Goal: Information Seeking & Learning: Learn about a topic

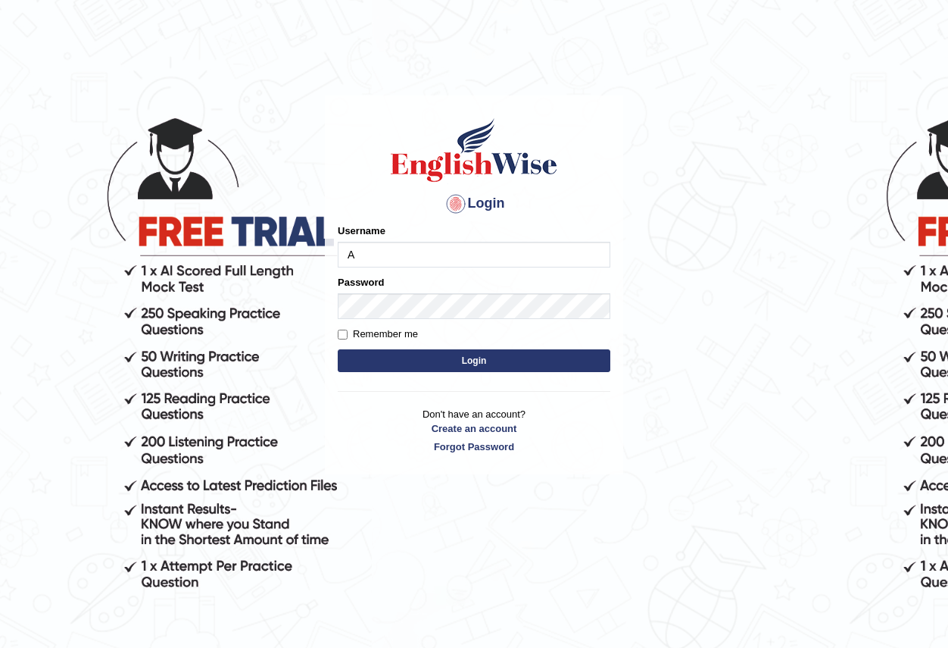
type input "Antonio2024"
click at [474, 355] on button "Login" at bounding box center [474, 360] width 273 height 23
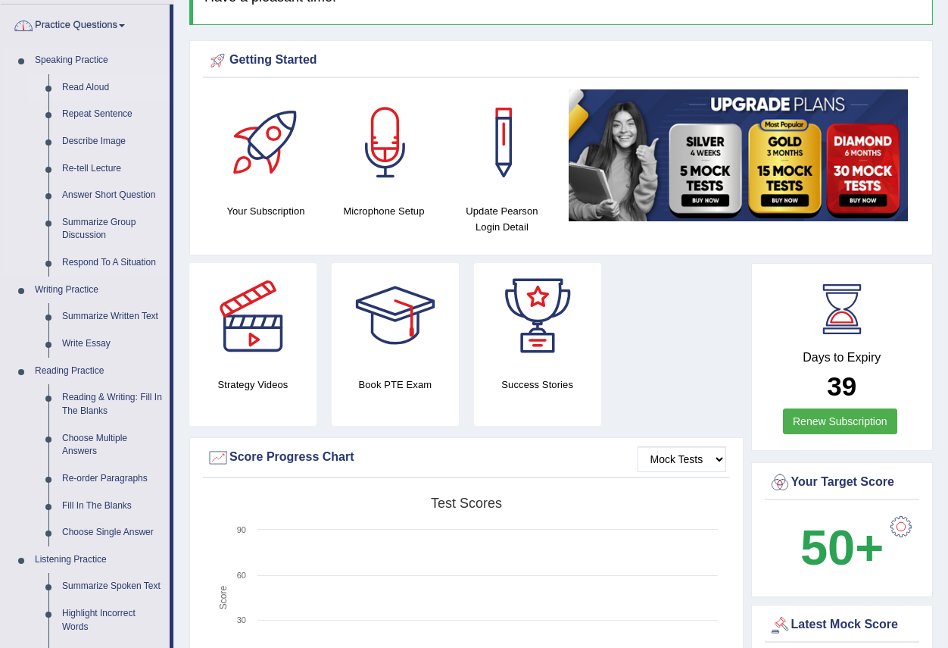
scroll to position [227, 0]
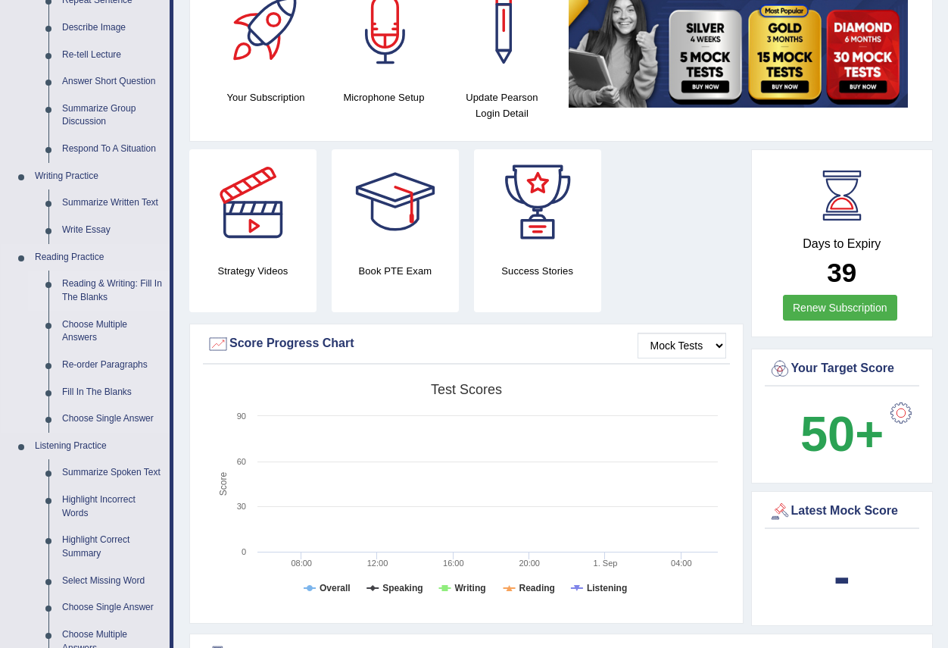
click at [116, 287] on link "Reading & Writing: Fill In The Blanks" at bounding box center [112, 290] width 114 height 40
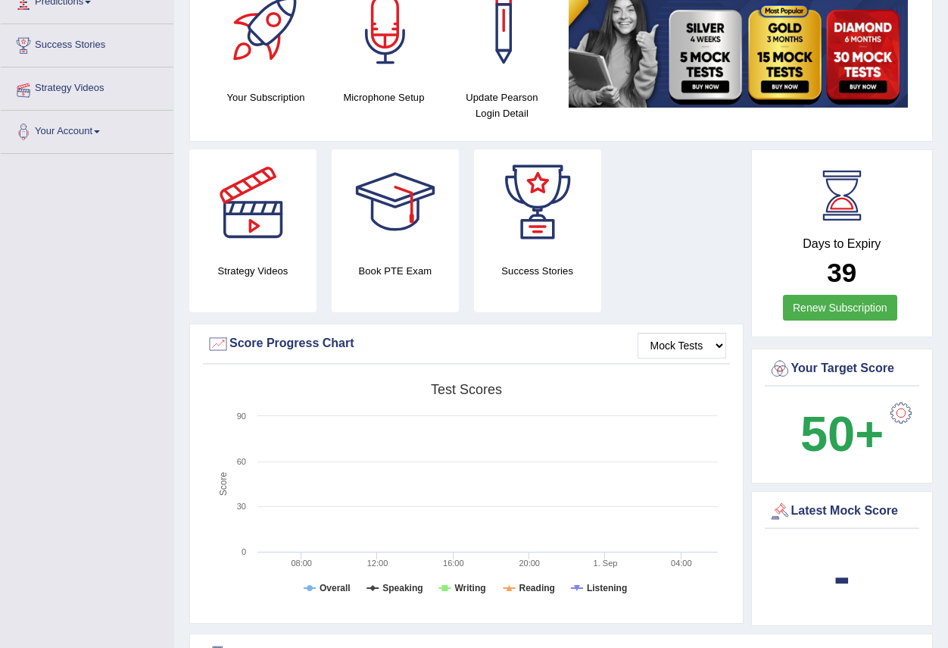
scroll to position [269, 0]
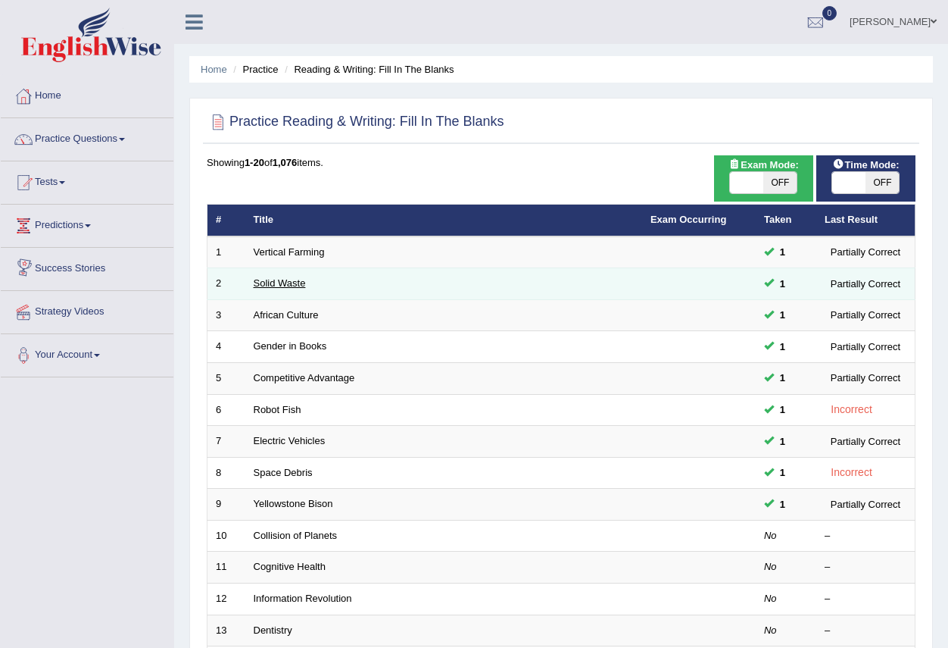
scroll to position [151, 0]
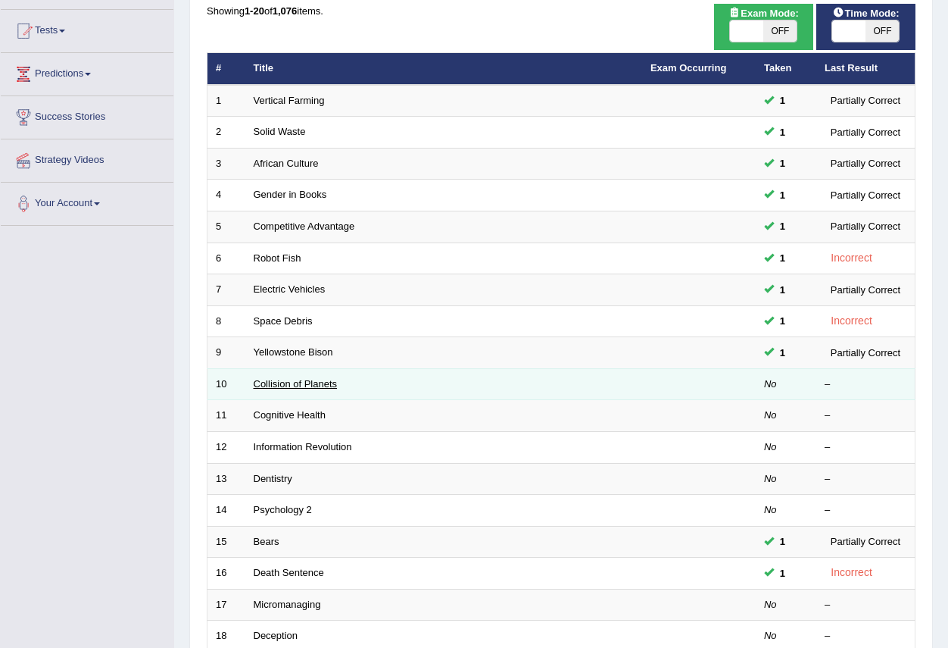
click at [315, 382] on link "Collision of Planets" at bounding box center [296, 383] width 84 height 11
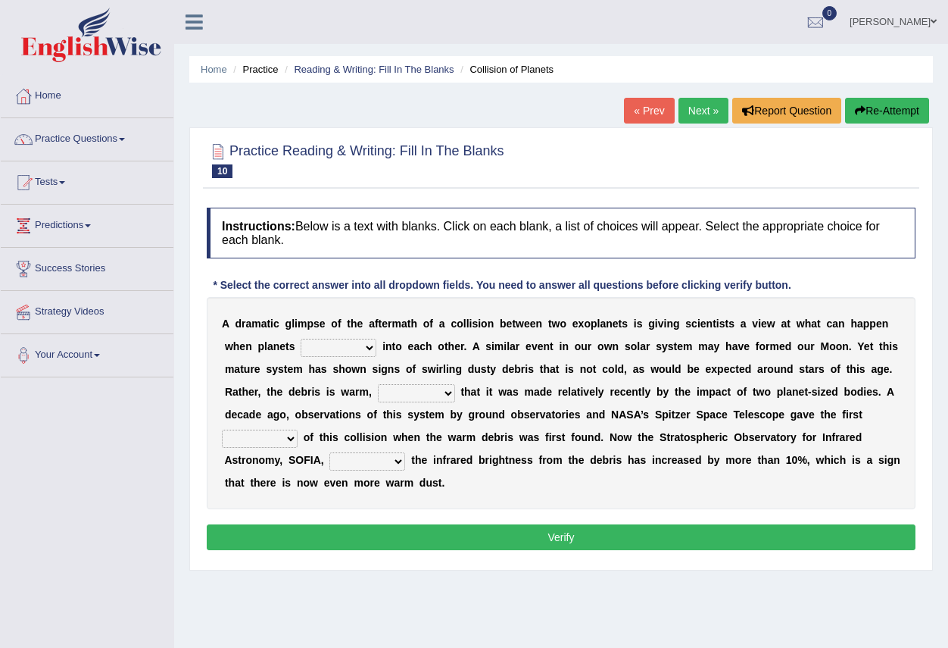
scroll to position [76, 0]
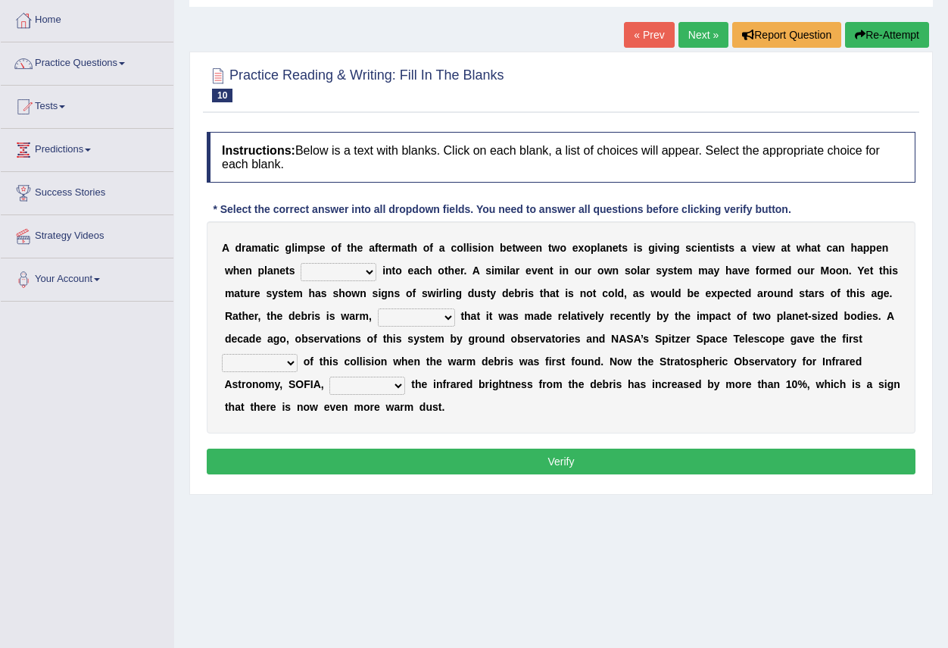
click at [370, 268] on select "crash explore roam implode" at bounding box center [339, 272] width 76 height 18
select select "implode"
click at [301, 263] on select "crash explore roam implode" at bounding box center [339, 272] width 76 height 18
click at [448, 319] on select "reinforcing sentencing forging conducing" at bounding box center [416, 317] width 77 height 18
select select "conducing"
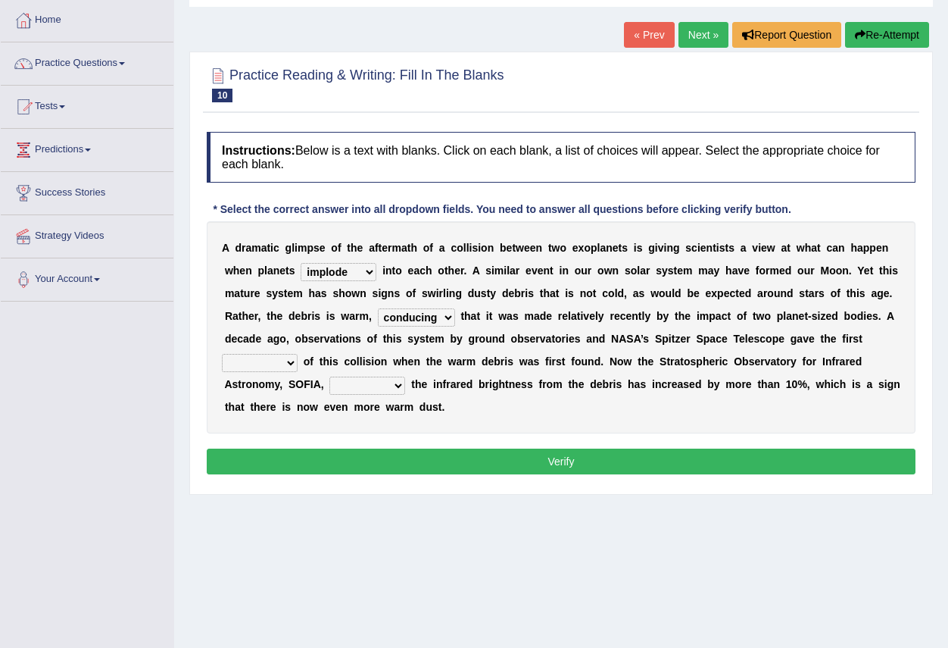
click at [378, 308] on select "reinforcing sentencing forging conducing" at bounding box center [416, 317] width 77 height 18
click at [291, 364] on select "pints faints hints taints" at bounding box center [260, 363] width 76 height 18
click at [445, 318] on select "reinforcing sentencing forging conducing" at bounding box center [416, 317] width 77 height 18
click at [370, 270] on select "crash explore roam implode" at bounding box center [339, 272] width 76 height 18
click at [445, 321] on select "reinforcing sentencing forging conducing" at bounding box center [416, 317] width 77 height 18
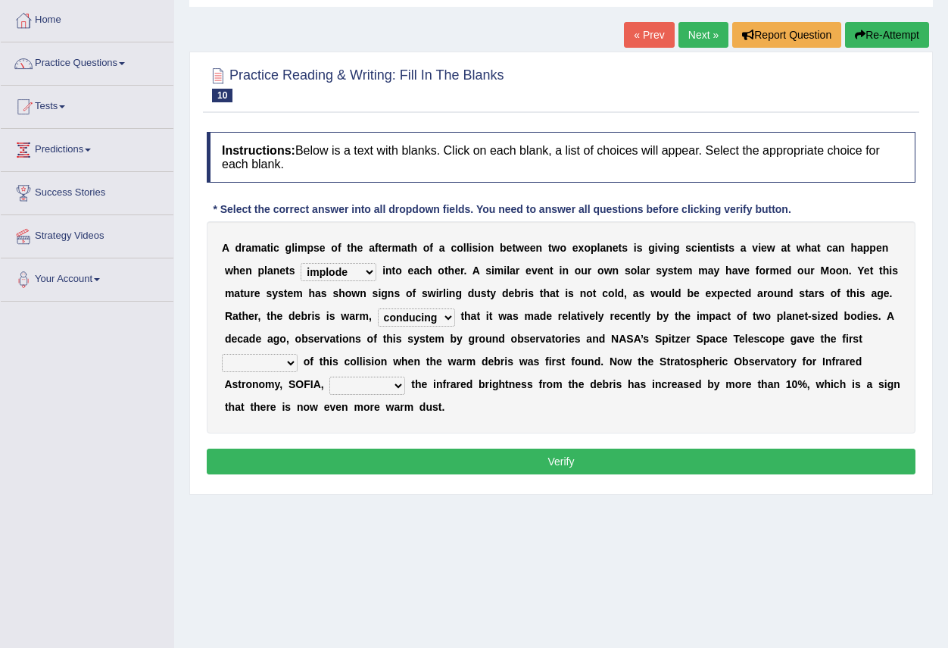
click at [291, 364] on select "pints faints hints taints" at bounding box center [260, 363] width 76 height 18
select select "pints"
click at [222, 354] on select "pints faints hints taints" at bounding box center [260, 363] width 76 height 18
click at [399, 388] on select "concealed revealed repealed unsealed" at bounding box center [367, 385] width 76 height 18
select select "concealed"
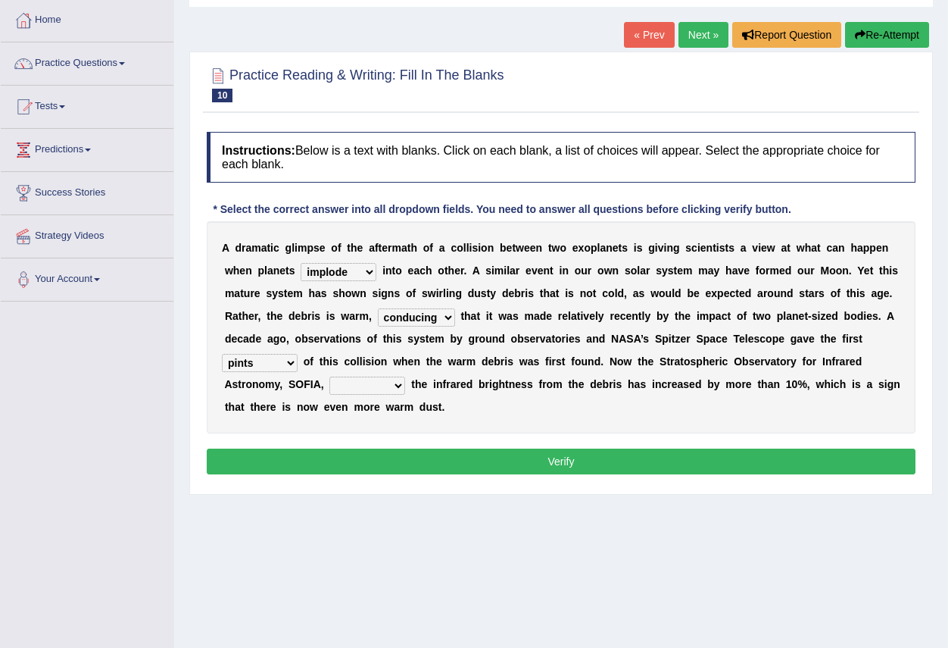
click at [329, 376] on select "concealed revealed repealed unsealed" at bounding box center [367, 385] width 76 height 18
click at [532, 459] on button "Verify" at bounding box center [561, 461] width 709 height 26
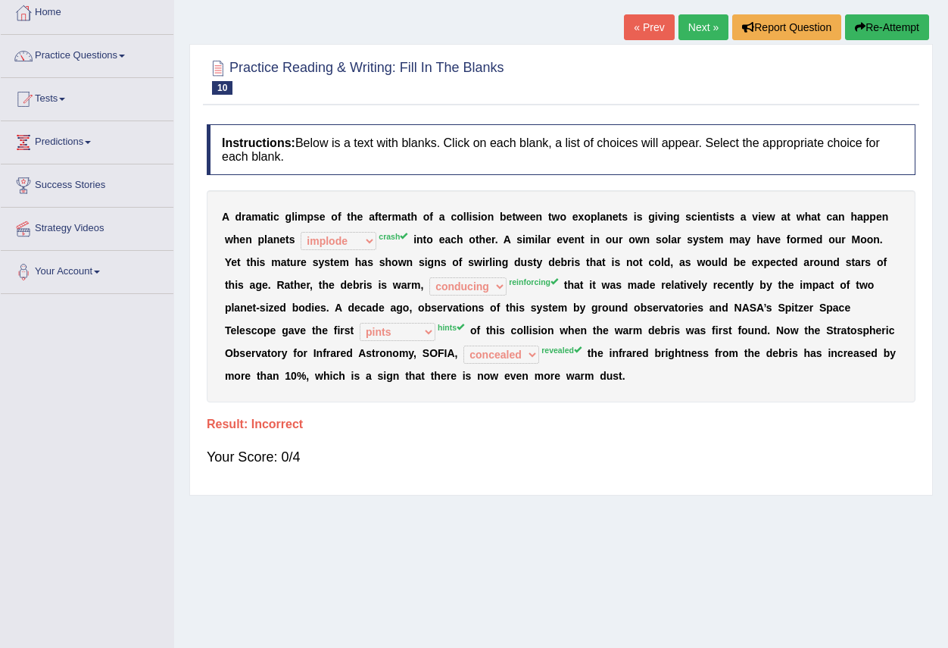
scroll to position [0, 0]
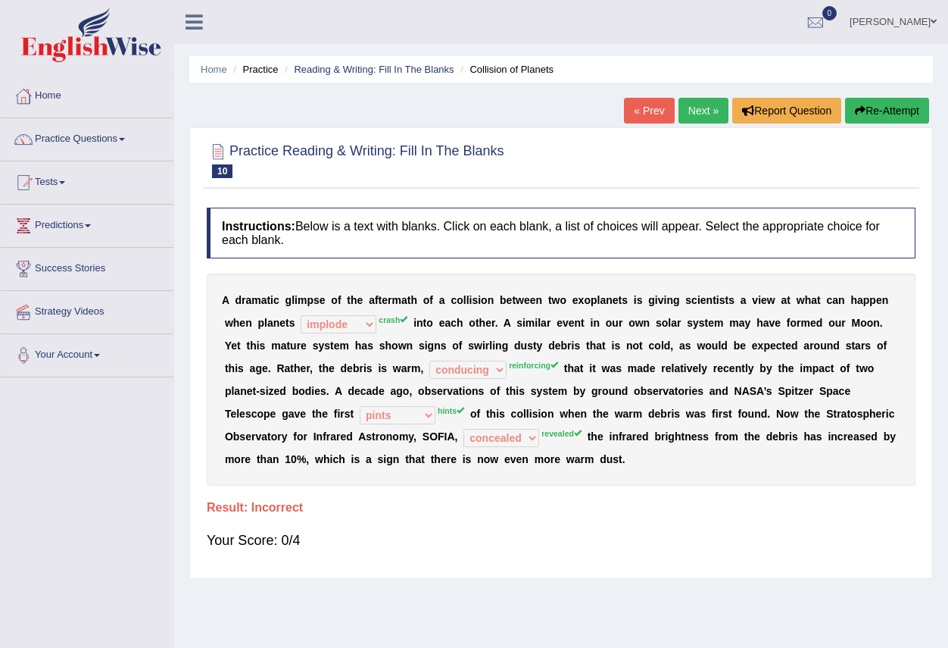
click at [694, 111] on link "Next »" at bounding box center [704, 111] width 50 height 26
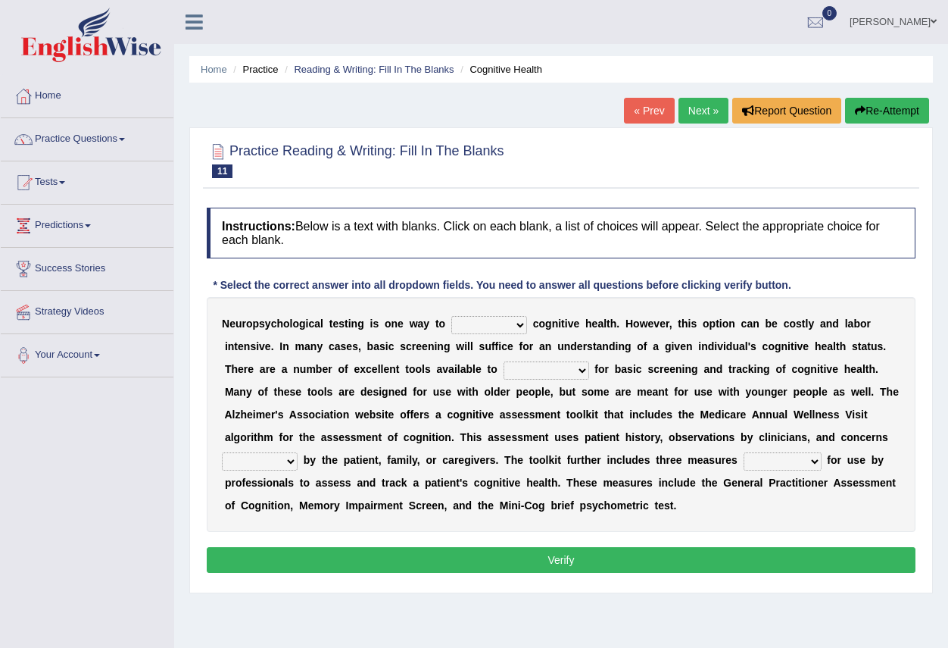
drag, startPoint x: 0, startPoint y: 0, endPoint x: 517, endPoint y: 326, distance: 611.1
click at [517, 326] on select "obsess assess possess access" at bounding box center [489, 325] width 76 height 18
select select "access"
click at [451, 316] on select "obsess assess possess access" at bounding box center [489, 325] width 76 height 18
click at [582, 374] on select "stationers practitioners petitioners questioners" at bounding box center [547, 370] width 86 height 18
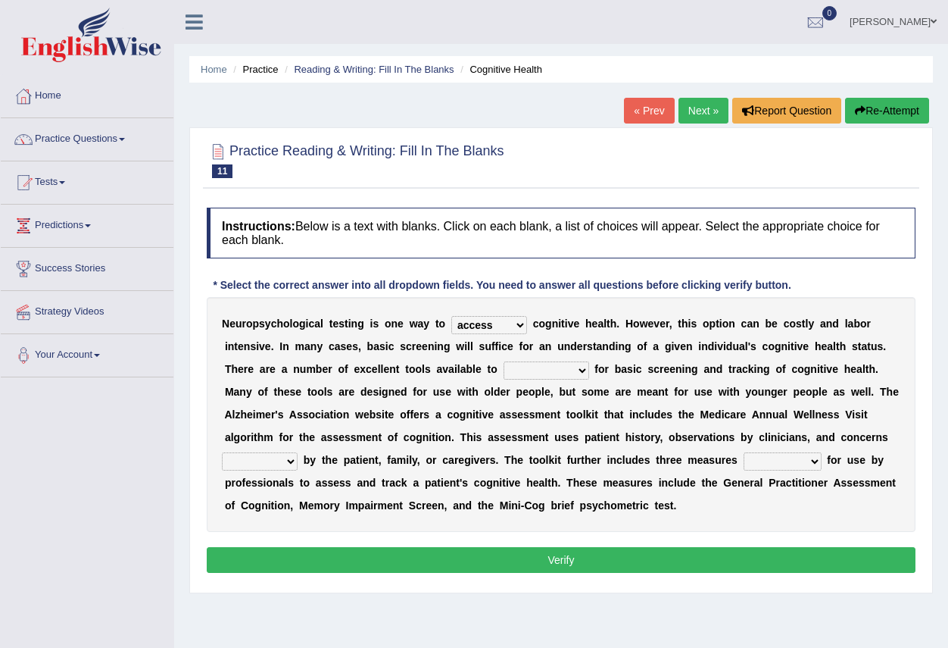
select select "questioners"
click at [504, 361] on select "stationers practitioners petitioners questioners" at bounding box center [547, 370] width 86 height 18
click at [286, 464] on select "raised rising arising praised" at bounding box center [260, 461] width 76 height 18
select select "rising"
click at [222, 452] on select "raised rising arising praised" at bounding box center [260, 461] width 76 height 18
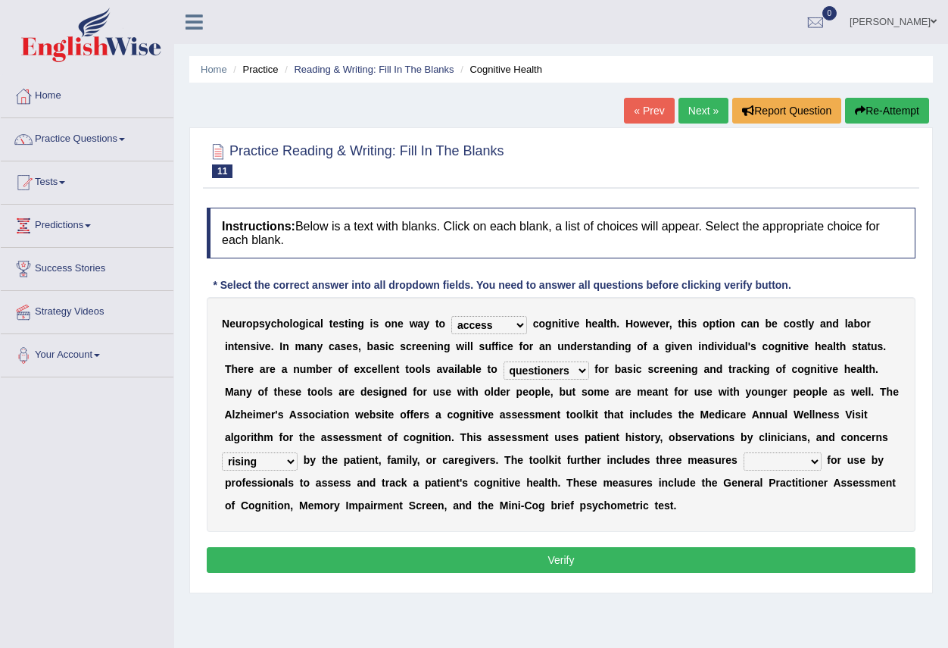
click at [808, 461] on select "validated intimidated dilapidated antedated" at bounding box center [783, 461] width 78 height 18
select select "validated"
click at [744, 452] on select "validated intimidated dilapidated antedated" at bounding box center [783, 461] width 78 height 18
click at [556, 557] on button "Verify" at bounding box center [561, 560] width 709 height 26
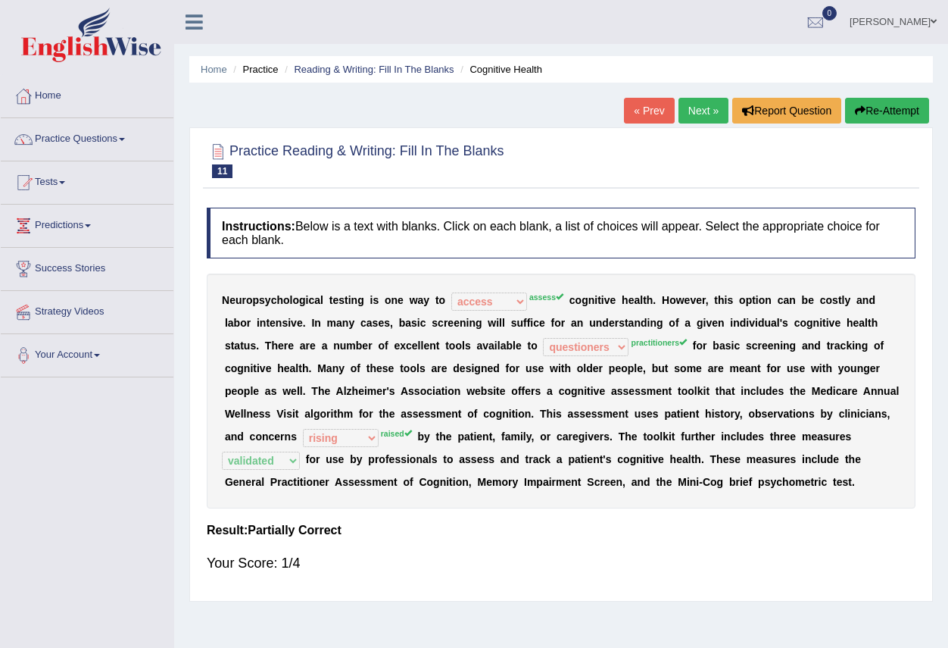
click at [702, 107] on link "Next »" at bounding box center [704, 111] width 50 height 26
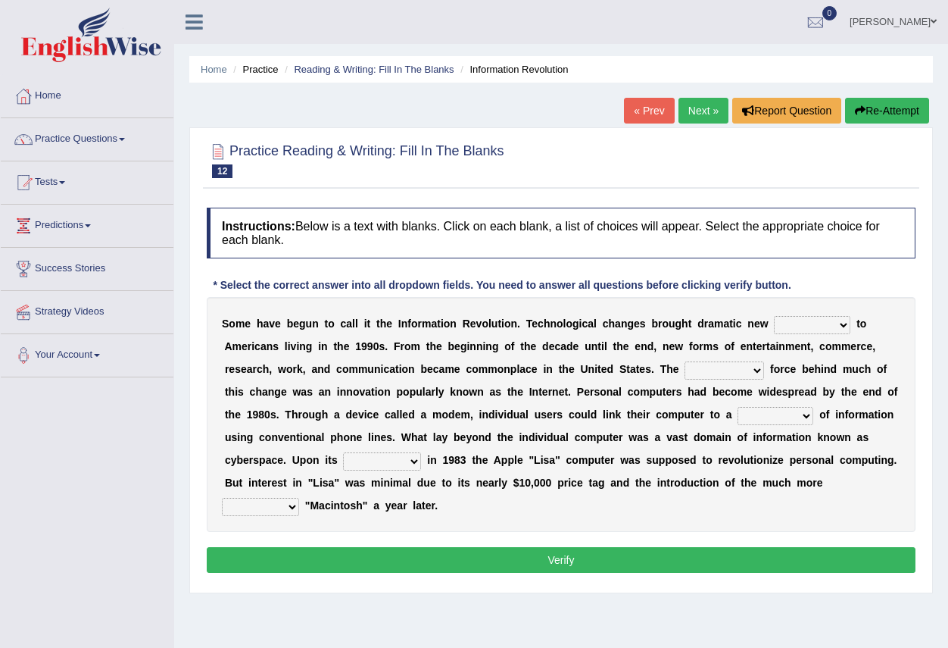
click at [848, 323] on select "challenges puzzles options confusion" at bounding box center [812, 325] width 76 height 18
select select "options"
click at [774, 316] on select "challenges puzzles options confusion" at bounding box center [812, 325] width 76 height 18
click at [754, 371] on select "unremitting uninspiring driving insinuating" at bounding box center [725, 370] width 80 height 18
select select "driving"
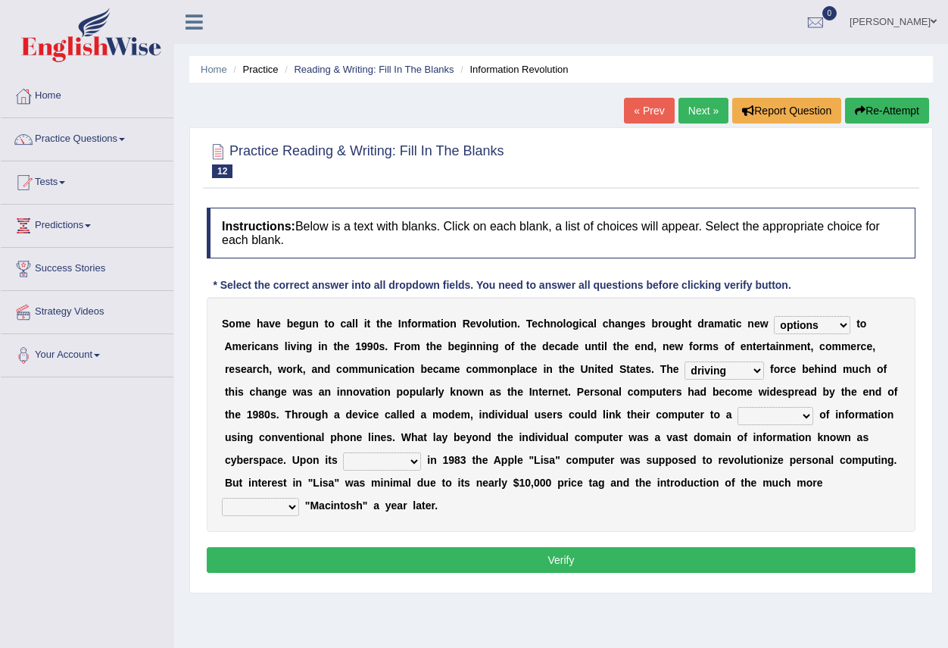
click at [685, 361] on select "unremitting uninspiring driving insinuating" at bounding box center [725, 370] width 80 height 18
click at [805, 417] on select "magnitude bulk wealth volume" at bounding box center [776, 416] width 76 height 18
select select "volume"
click at [738, 407] on select "magnitude bulk wealth volume" at bounding box center [776, 416] width 76 height 18
click at [415, 464] on select "relief release publication emission" at bounding box center [382, 461] width 78 height 18
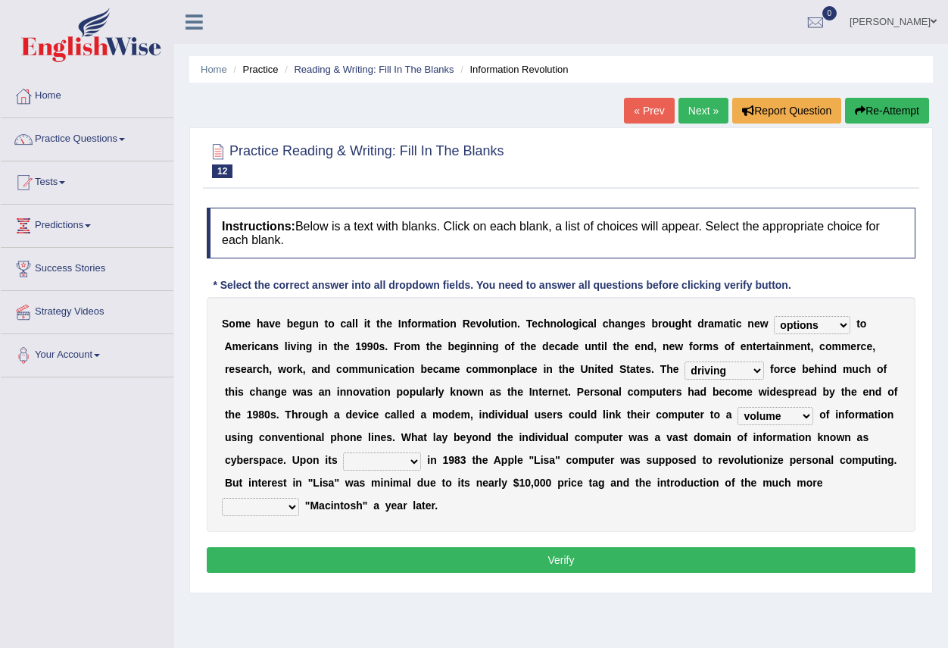
select select "publication"
click at [343, 452] on select "relief release publication emission" at bounding box center [382, 461] width 78 height 18
click at [293, 507] on select "convenient affordable advanced formidable" at bounding box center [260, 507] width 77 height 18
select select "advanced"
click at [222, 498] on select "convenient affordable advanced formidable" at bounding box center [260, 507] width 77 height 18
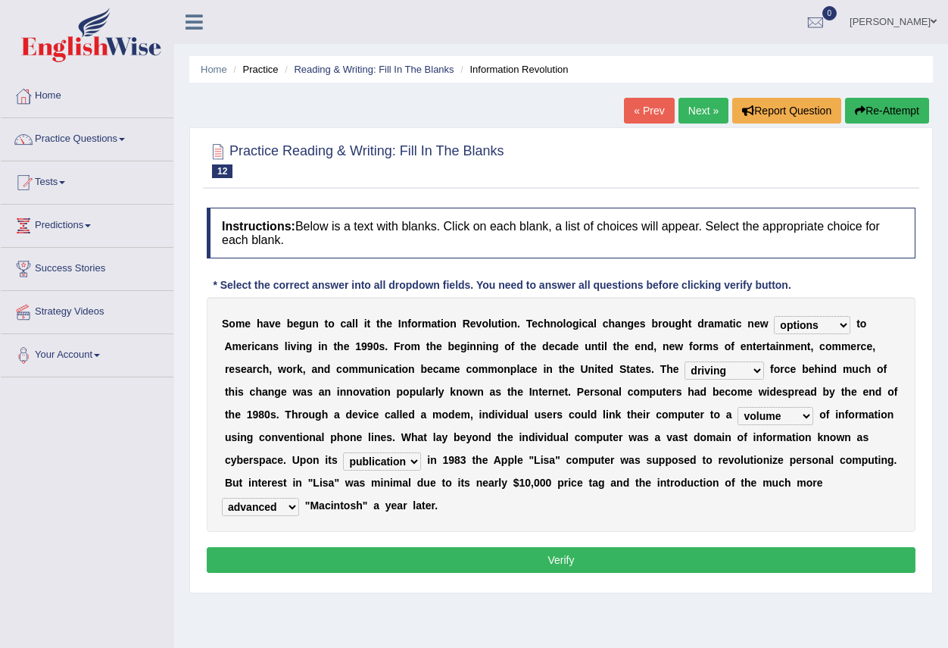
click at [558, 567] on button "Verify" at bounding box center [561, 560] width 709 height 26
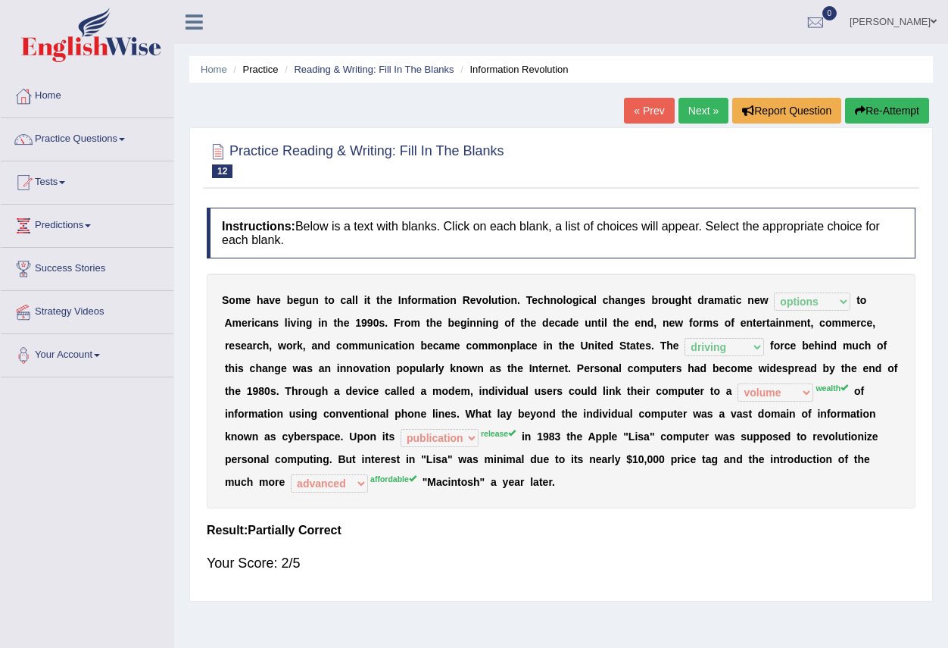
click at [699, 114] on link "Next »" at bounding box center [704, 111] width 50 height 26
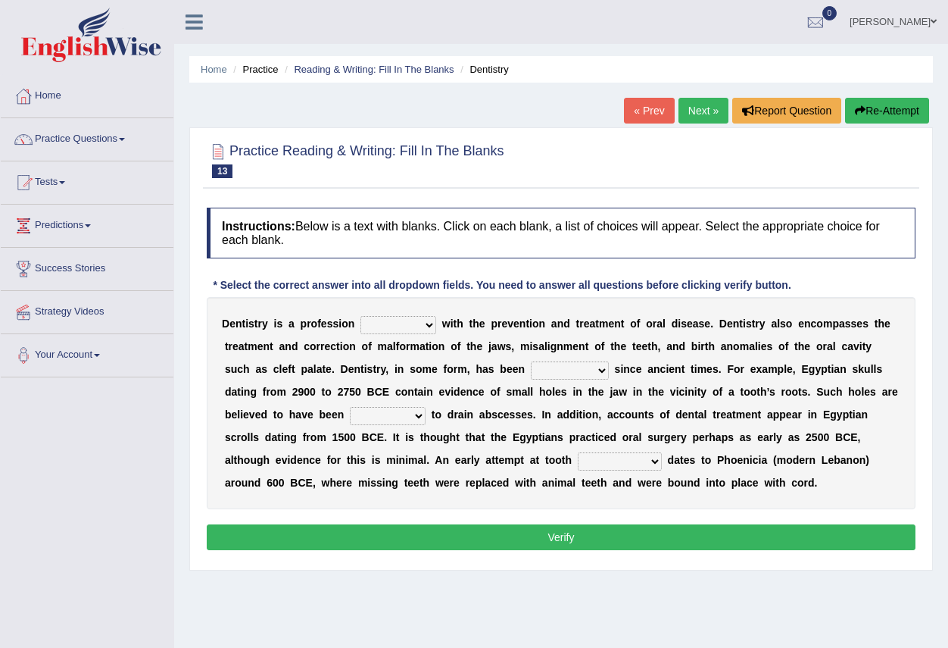
click at [431, 324] on select "agreed dealt concerned taken" at bounding box center [399, 325] width 76 height 18
select select "taken"
click at [361, 316] on select "agreed dealt concerned taken" at bounding box center [399, 325] width 76 height 18
click at [604, 372] on select "criticized replaced practiced abandoned" at bounding box center [570, 370] width 78 height 18
select select "practiced"
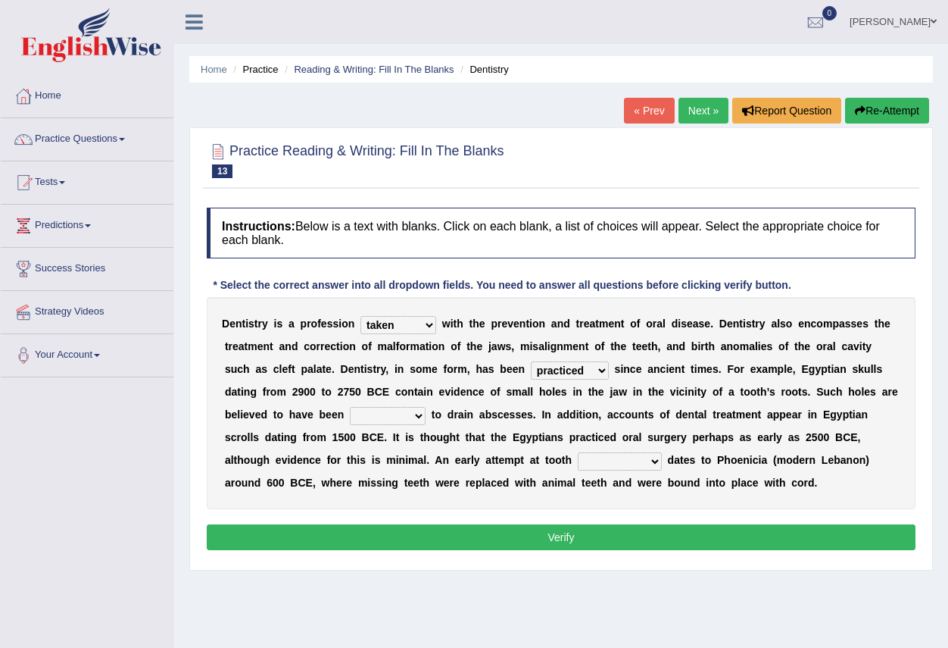
click at [531, 361] on select "criticized replaced practiced abandoned" at bounding box center [570, 370] width 78 height 18
click at [421, 417] on select "fluctuated laminated drilled sealed" at bounding box center [388, 416] width 76 height 18
select select "laminated"
click at [350, 407] on select "fluctuated laminated drilled sealed" at bounding box center [388, 416] width 76 height 18
click at [654, 464] on select "reparation sacrament restitution replacement" at bounding box center [620, 461] width 84 height 18
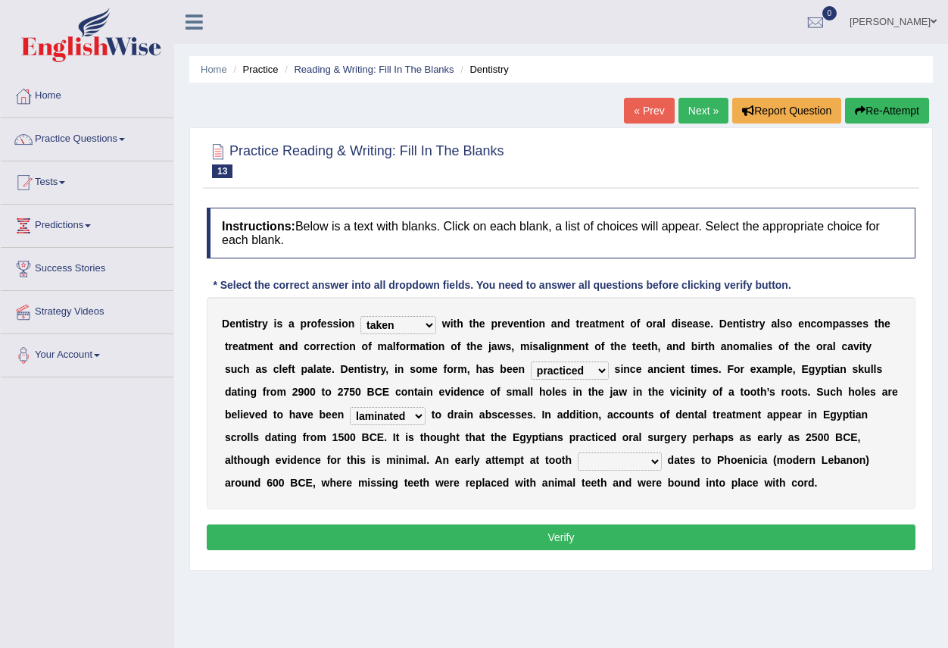
select select "reparation"
click at [578, 452] on select "reparation sacrament restitution replacement" at bounding box center [620, 461] width 84 height 18
click at [582, 544] on button "Verify" at bounding box center [561, 537] width 709 height 26
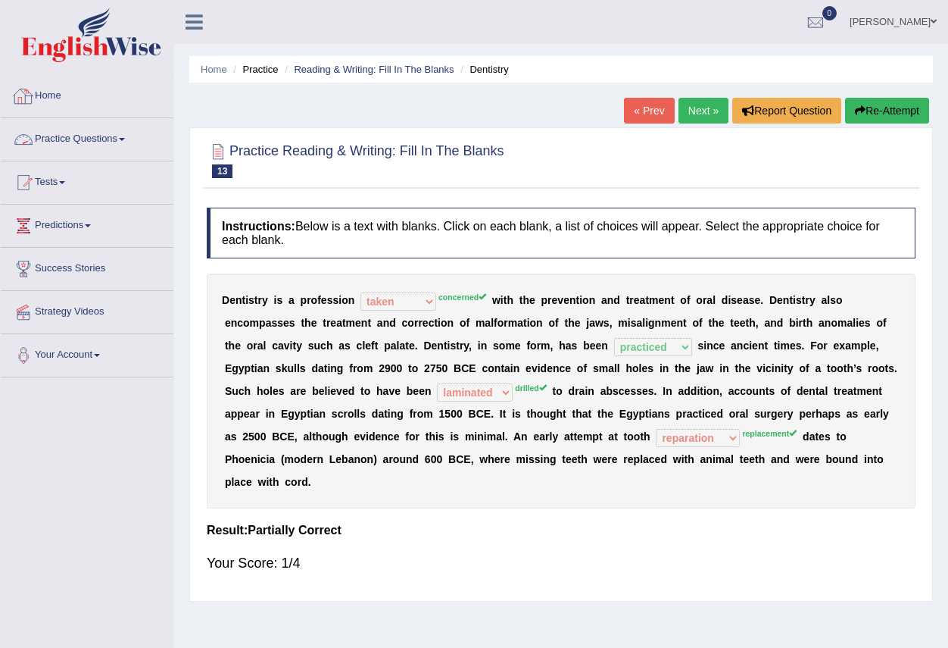
click at [126, 141] on link "Practice Questions" at bounding box center [87, 137] width 173 height 38
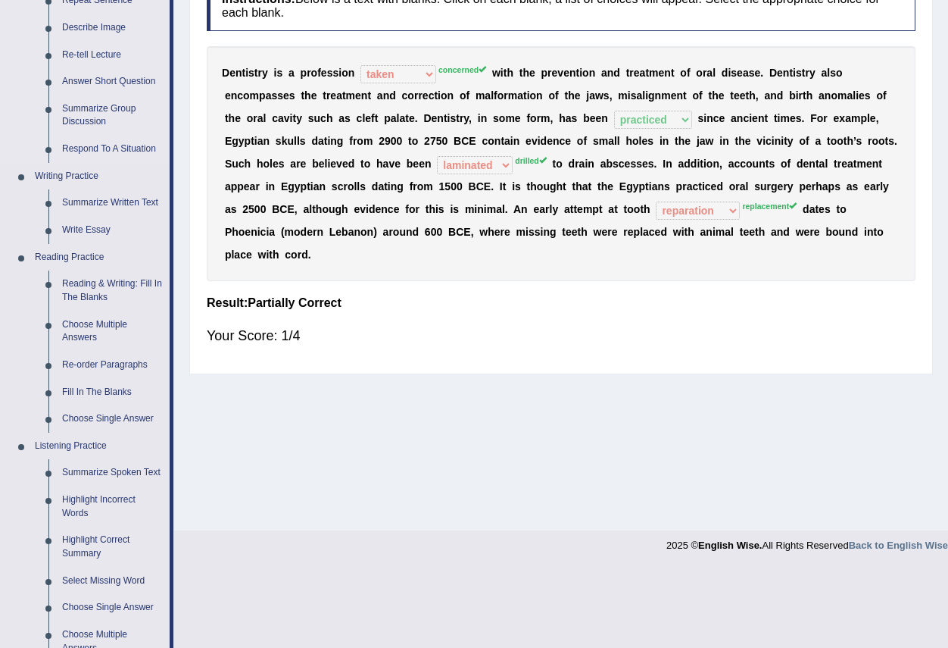
scroll to position [303, 0]
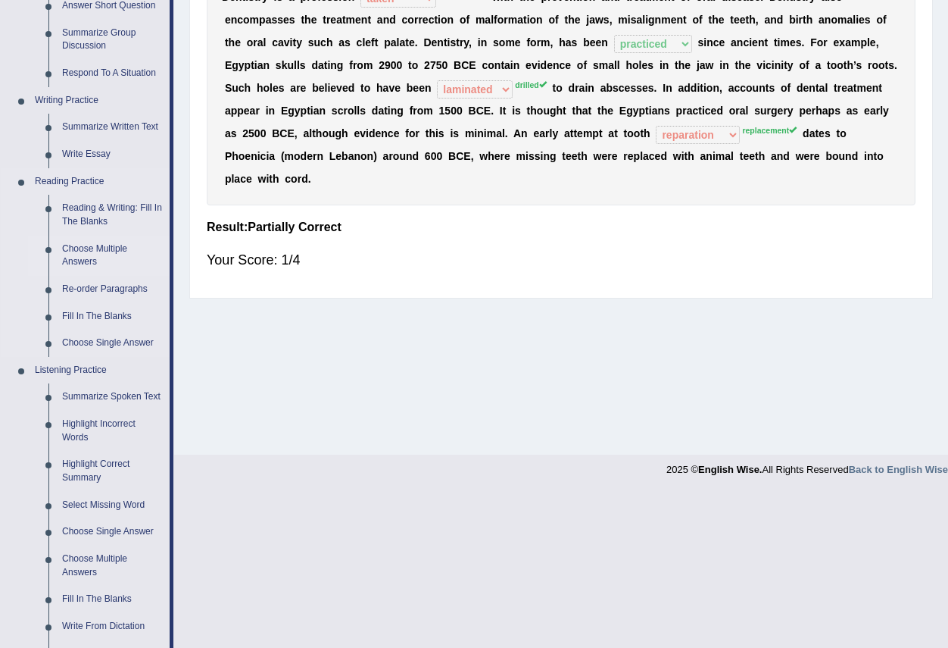
click at [100, 258] on link "Choose Multiple Answers" at bounding box center [112, 256] width 114 height 40
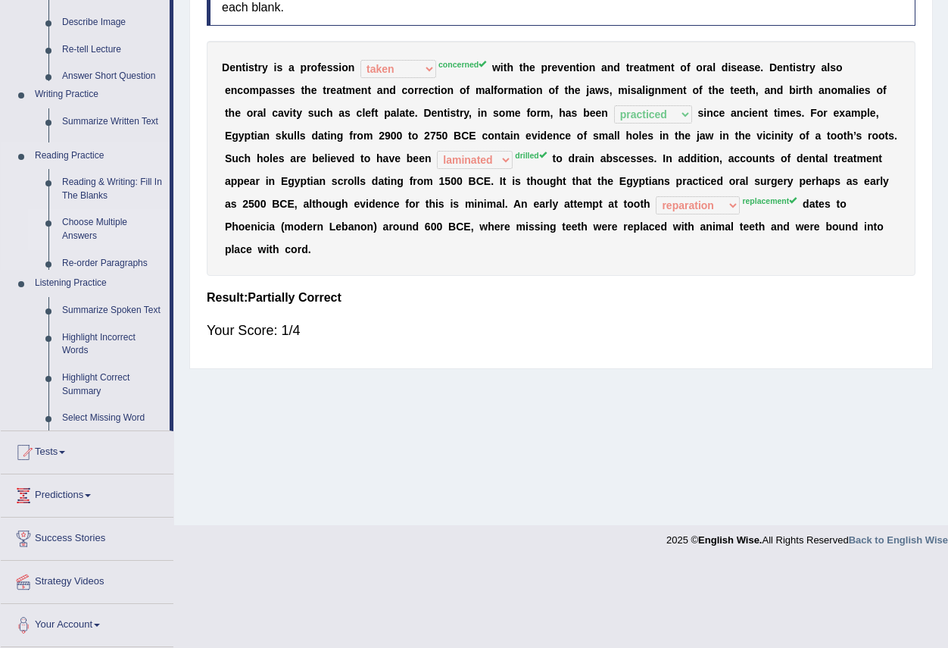
scroll to position [148, 0]
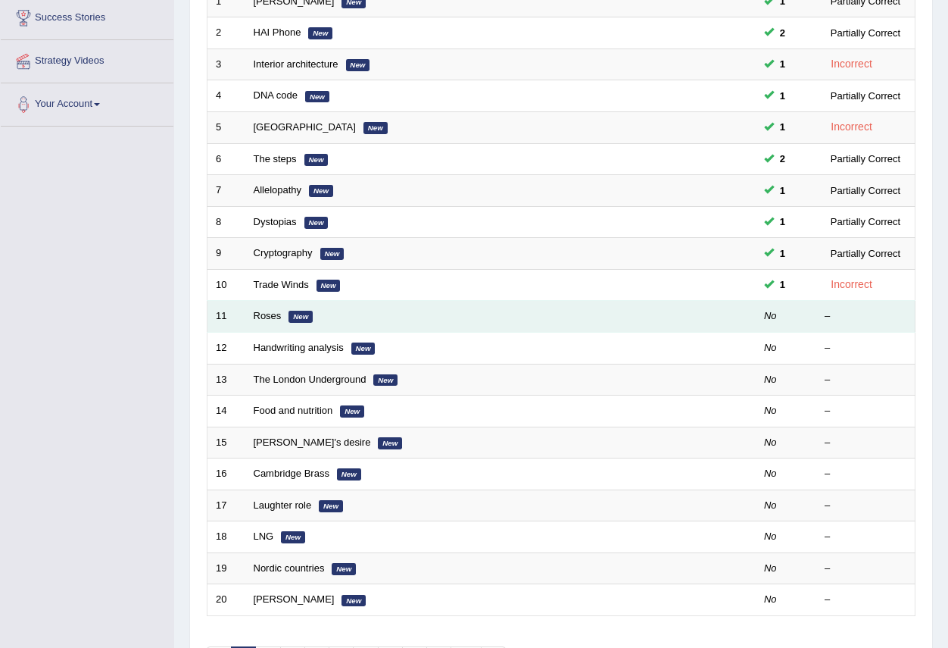
scroll to position [227, 0]
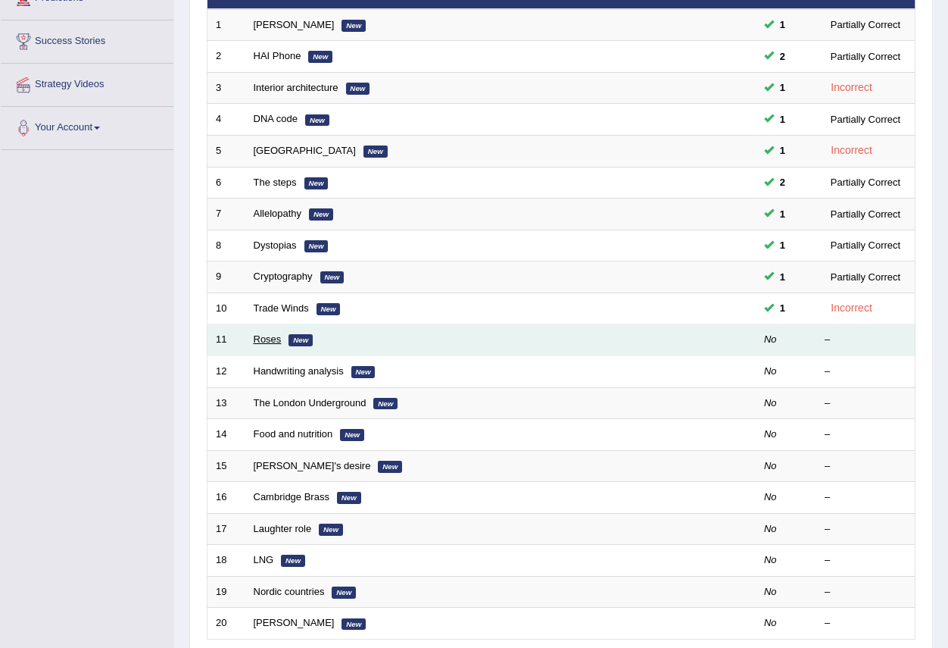
click at [262, 337] on link "Roses" at bounding box center [268, 338] width 28 height 11
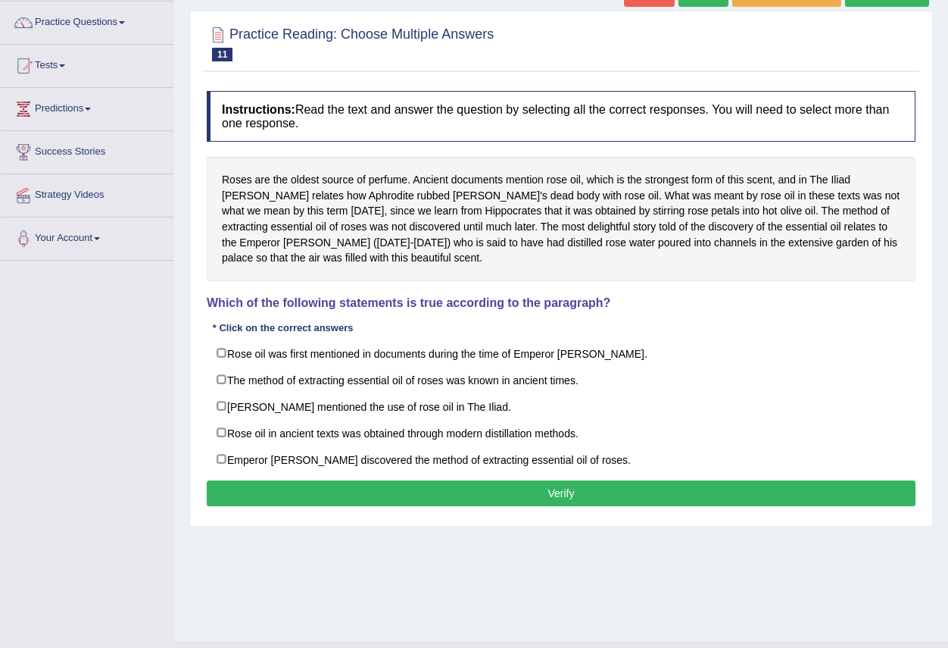
scroll to position [148, 0]
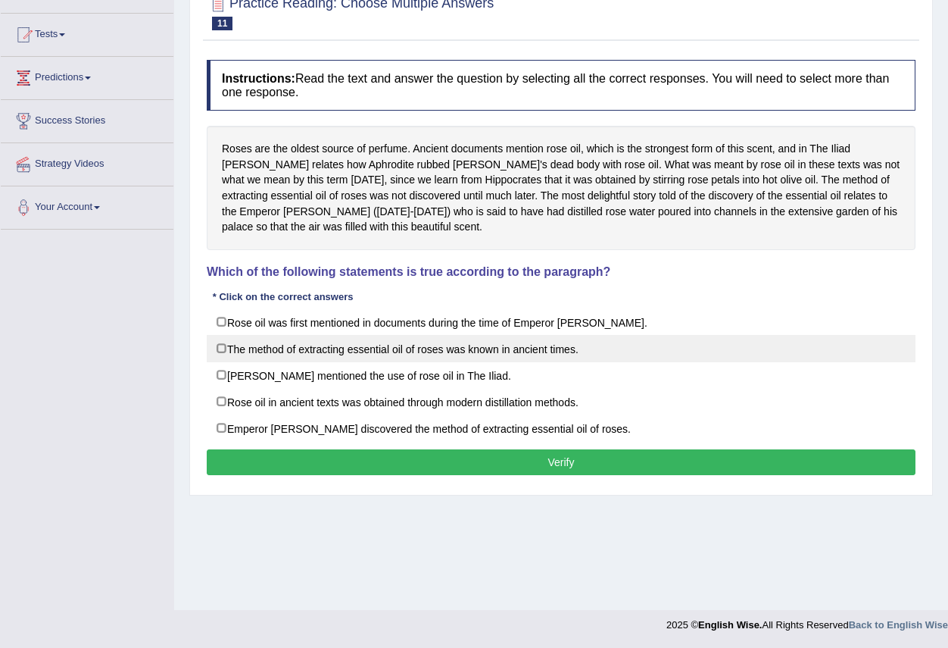
click at [222, 348] on label "The method of extracting essential oil of roses was known in ancient times." at bounding box center [561, 348] width 709 height 27
checkbox input "true"
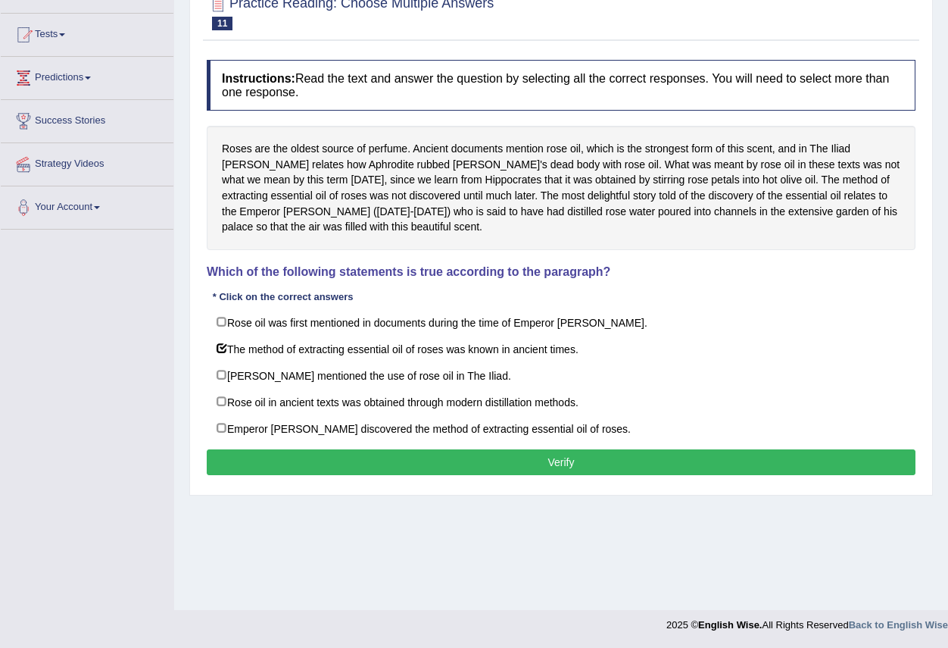
click at [526, 459] on button "Verify" at bounding box center [561, 462] width 709 height 26
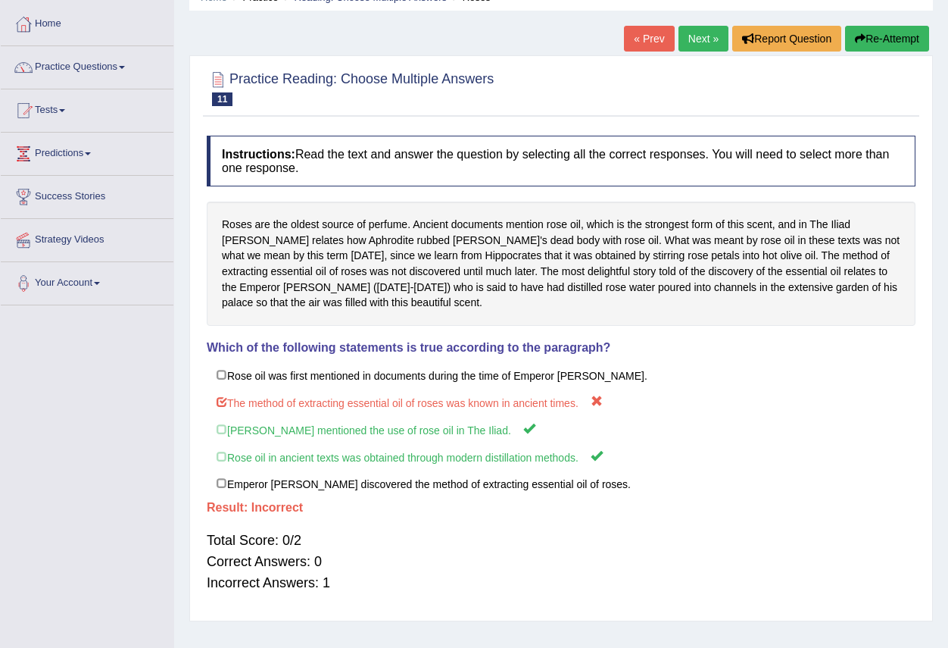
scroll to position [0, 0]
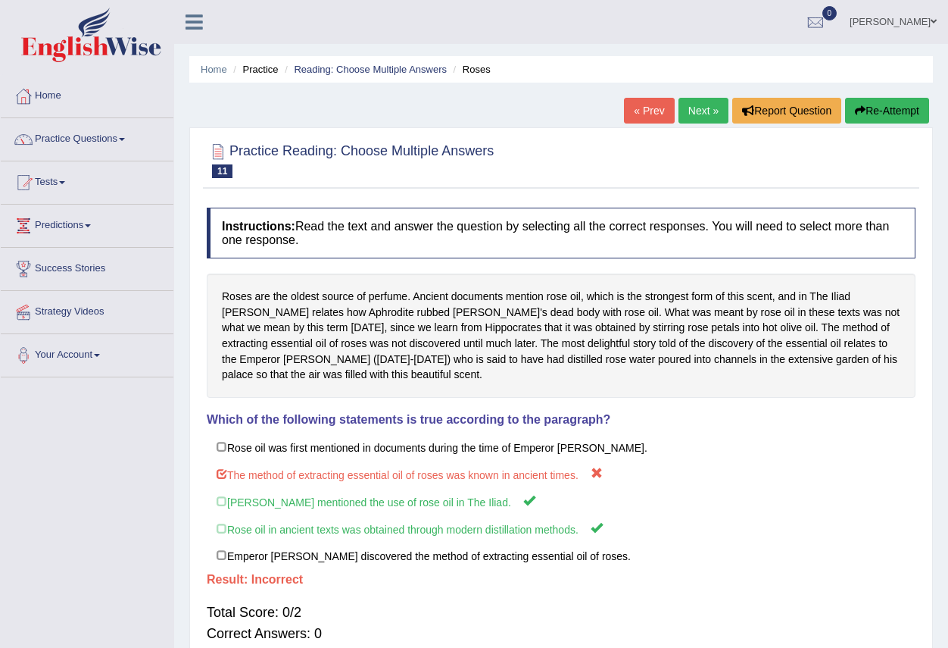
click at [694, 120] on link "Next »" at bounding box center [704, 111] width 50 height 26
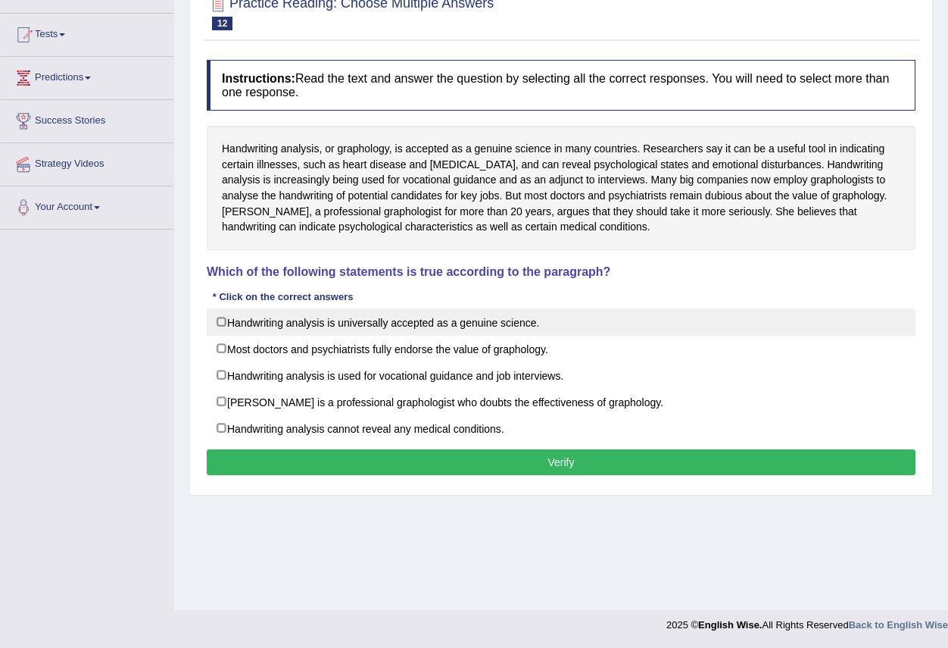
click at [217, 326] on label "Handwriting analysis is universally accepted as a genuine science." at bounding box center [561, 321] width 709 height 27
checkbox input "true"
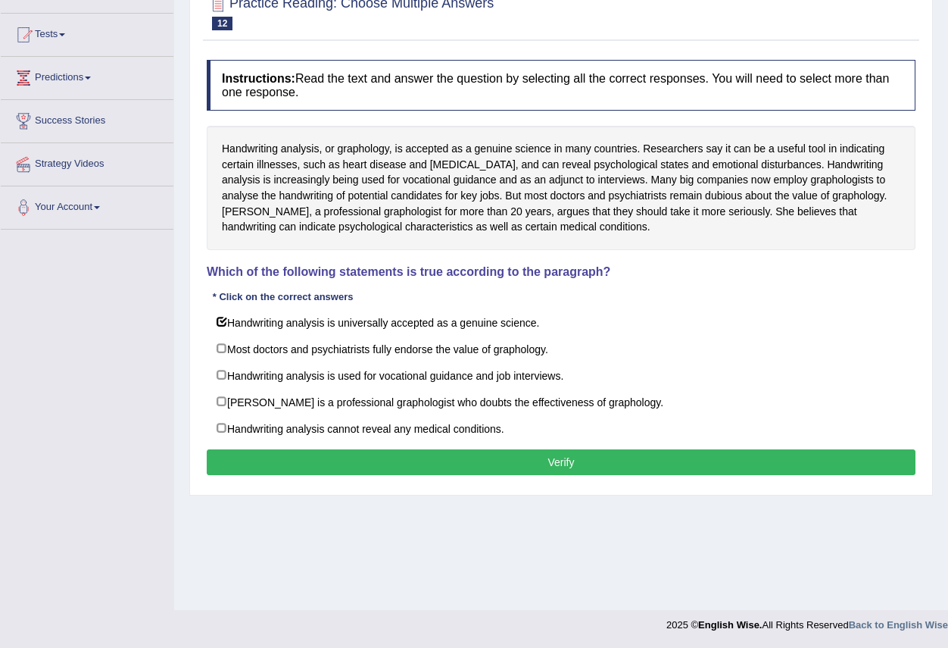
click at [548, 462] on button "Verify" at bounding box center [561, 462] width 709 height 26
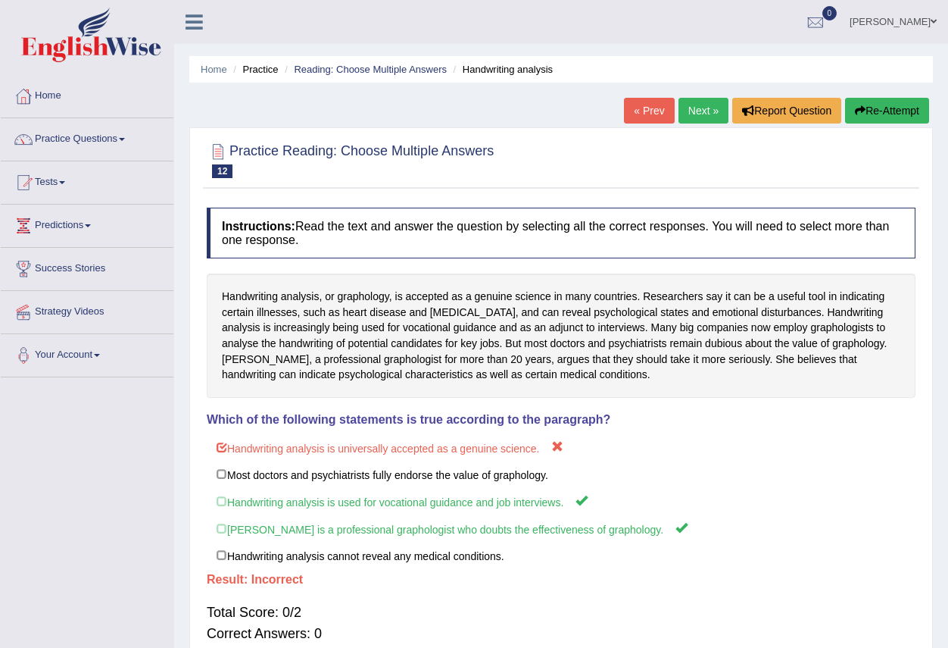
click at [696, 109] on link "Next »" at bounding box center [704, 111] width 50 height 26
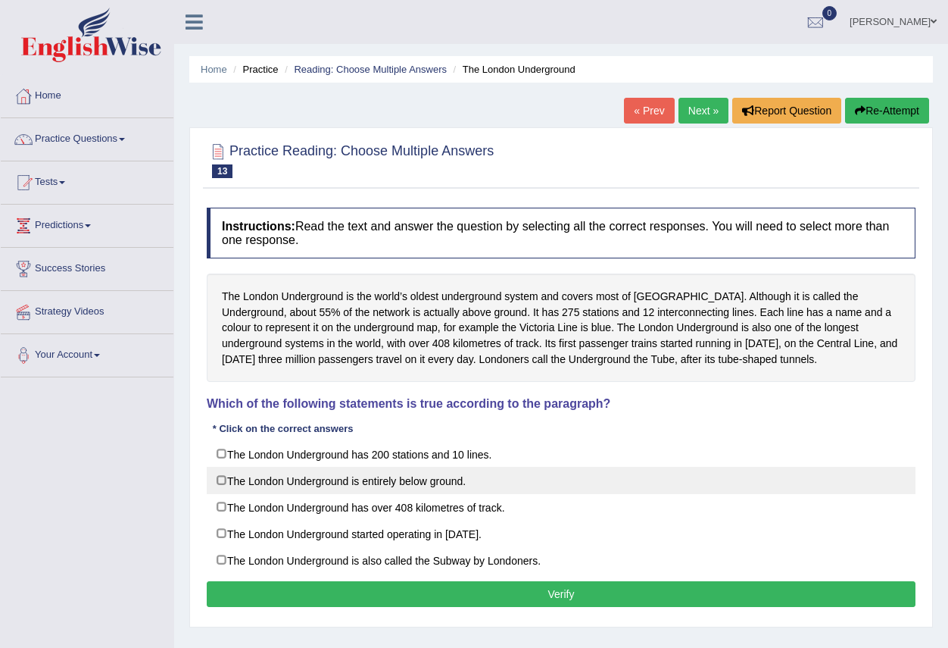
scroll to position [76, 0]
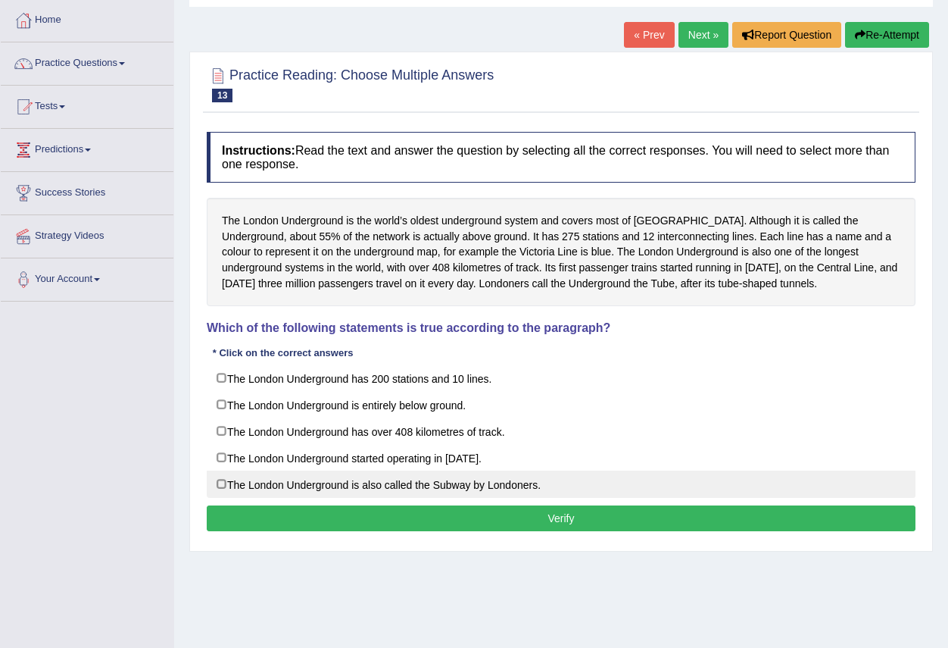
click at [389, 483] on label "The London Underground is also called the Subway by Londoners." at bounding box center [561, 483] width 709 height 27
checkbox input "true"
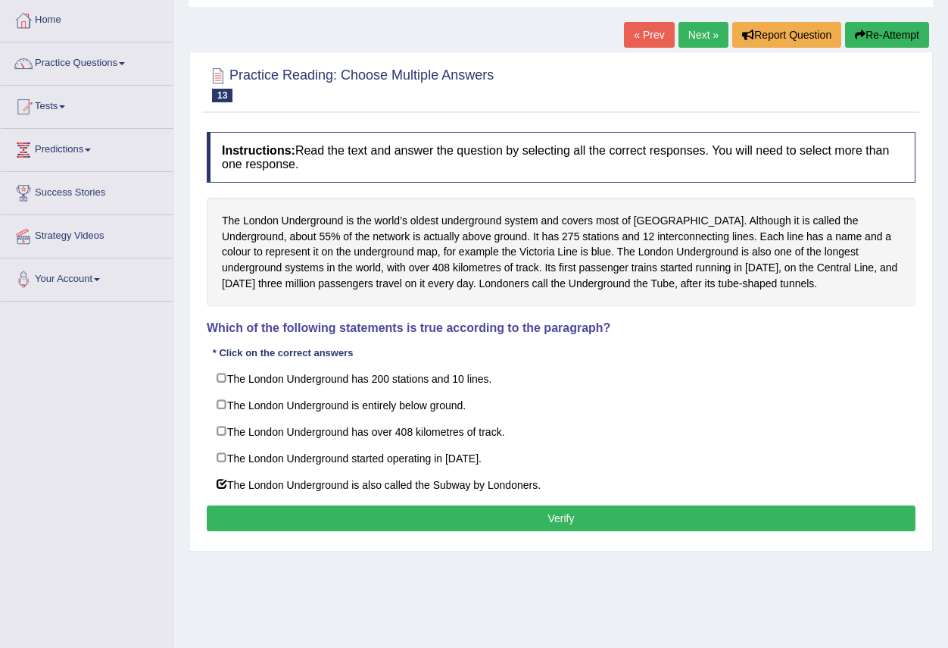
click at [524, 535] on div "Instructions: Read the text and answer the question by selecting all the correc…" at bounding box center [561, 333] width 717 height 419
click at [524, 523] on button "Verify" at bounding box center [561, 518] width 709 height 26
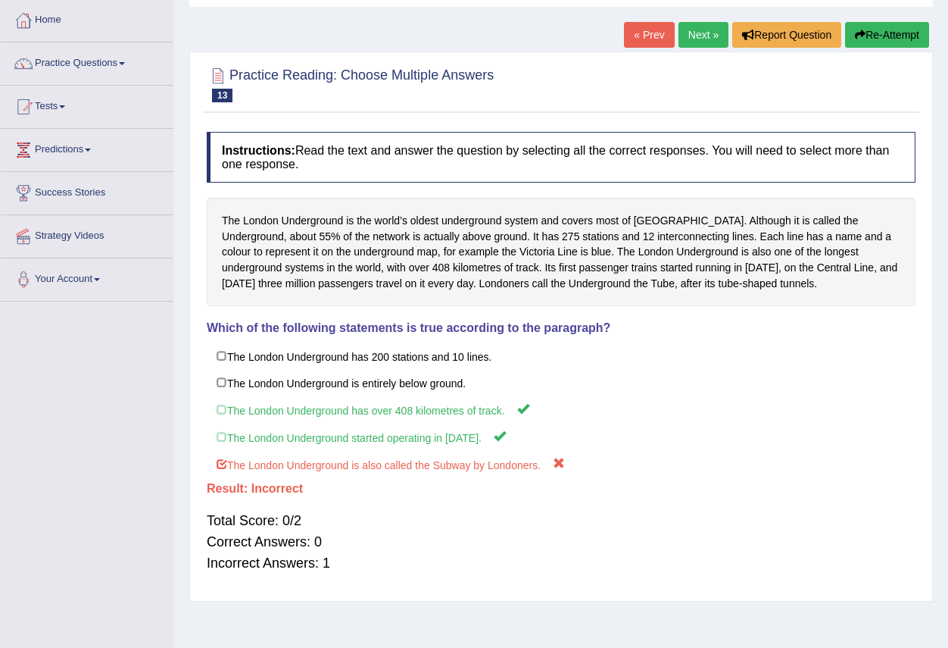
click at [688, 30] on link "Next »" at bounding box center [704, 35] width 50 height 26
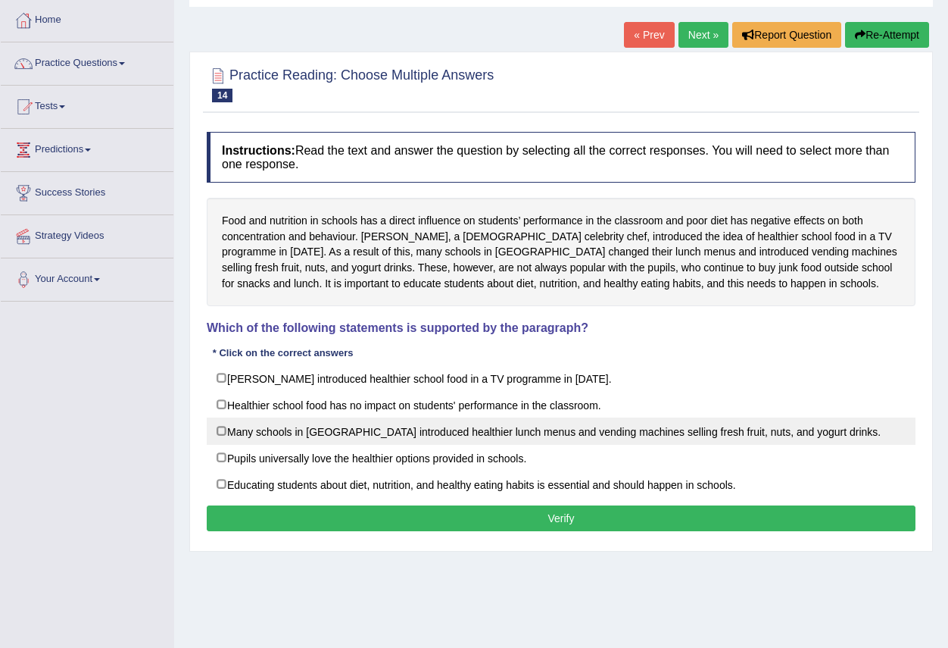
click at [598, 432] on label "Many schools in [GEOGRAPHIC_DATA] introduced healthier lunch menus and vending …" at bounding box center [561, 430] width 709 height 27
checkbox input "true"
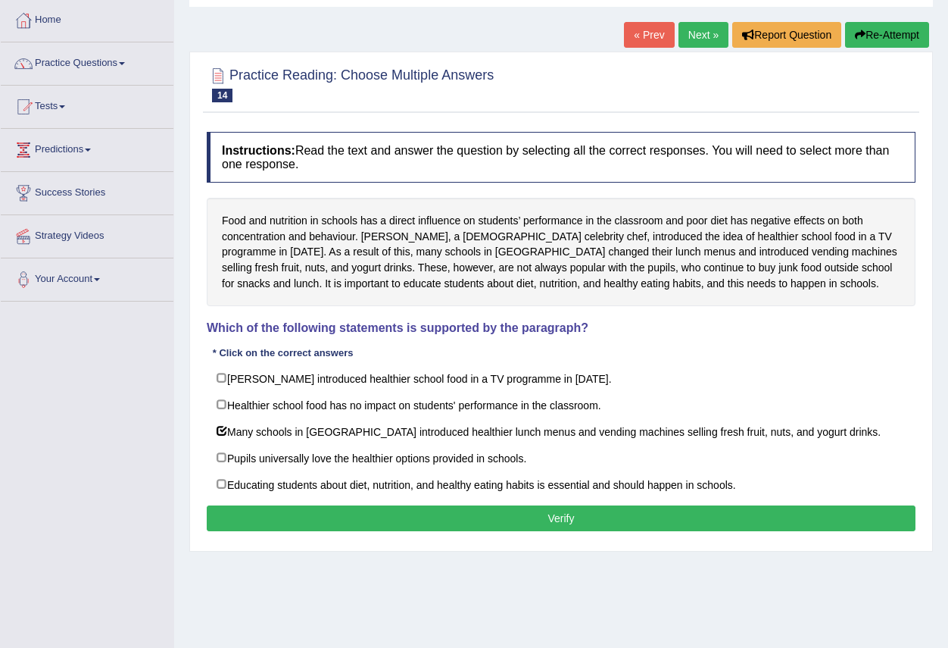
click at [540, 512] on button "Verify" at bounding box center [561, 518] width 709 height 26
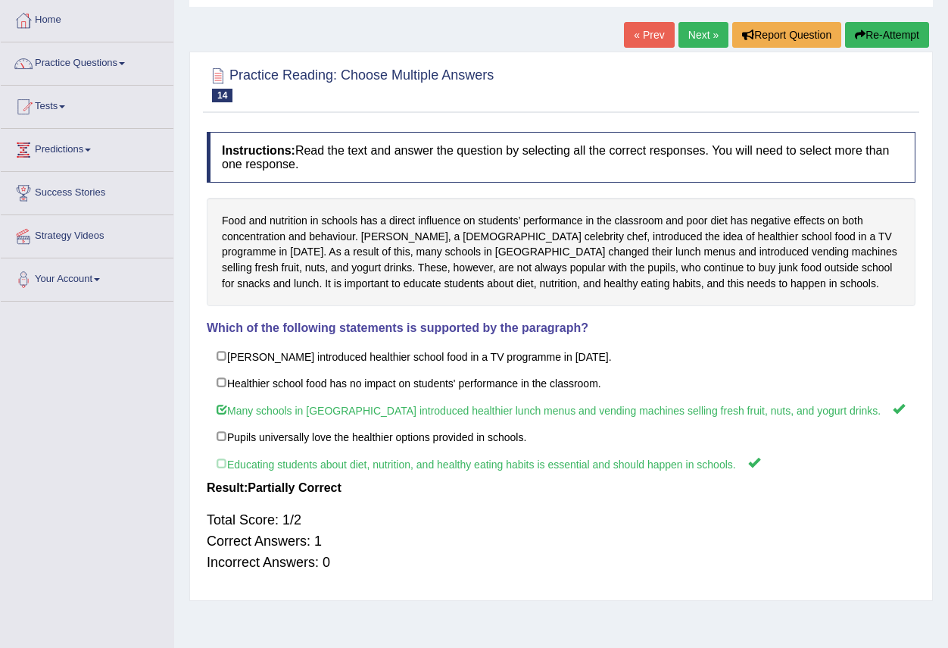
click at [694, 33] on link "Next »" at bounding box center [704, 35] width 50 height 26
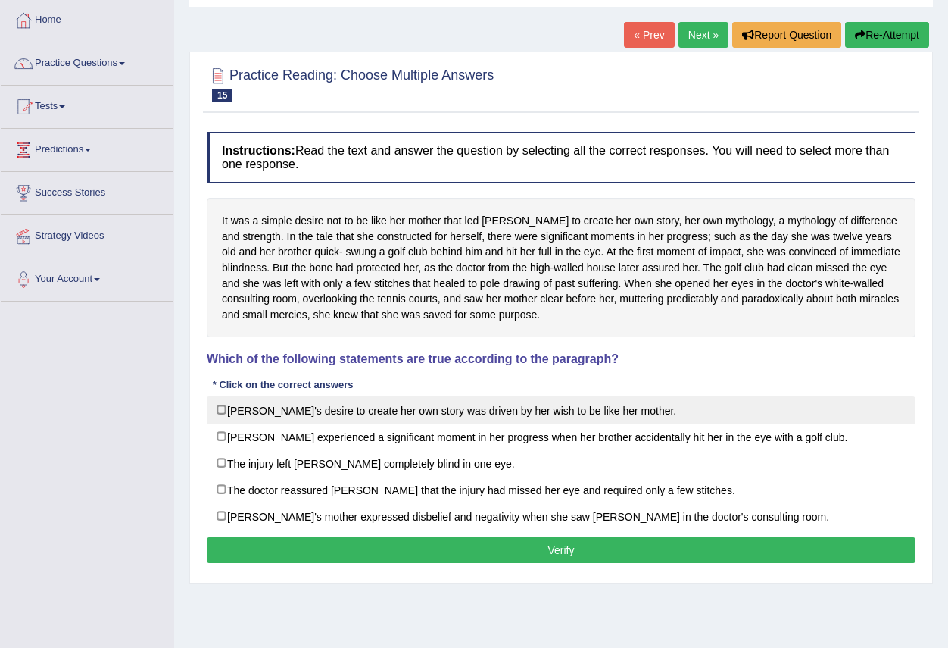
scroll to position [76, 0]
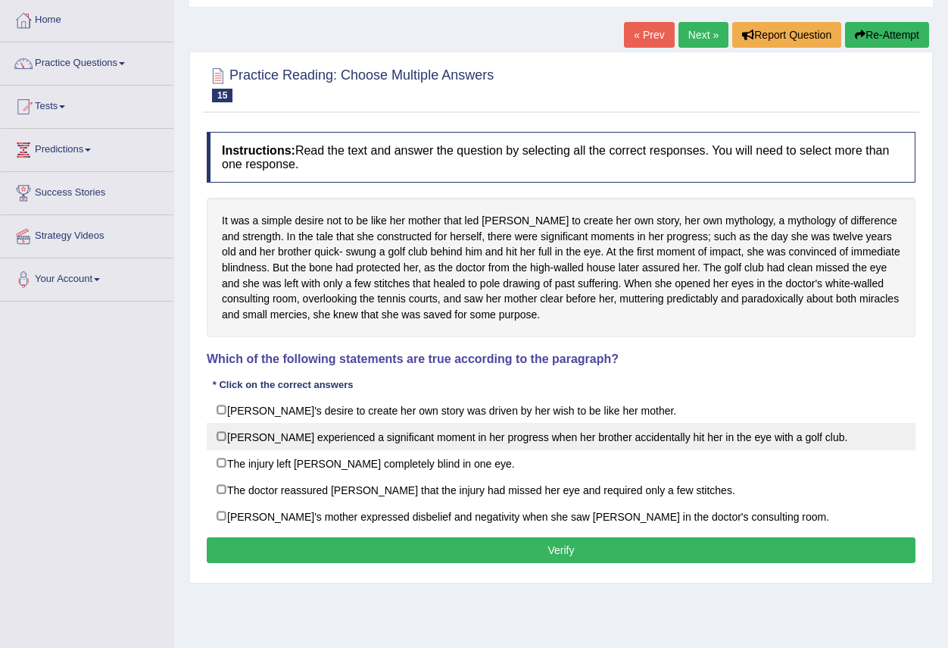
click at [298, 436] on label "[PERSON_NAME] experienced a significant moment in her progress when her brother…" at bounding box center [561, 436] width 709 height 27
checkbox input "true"
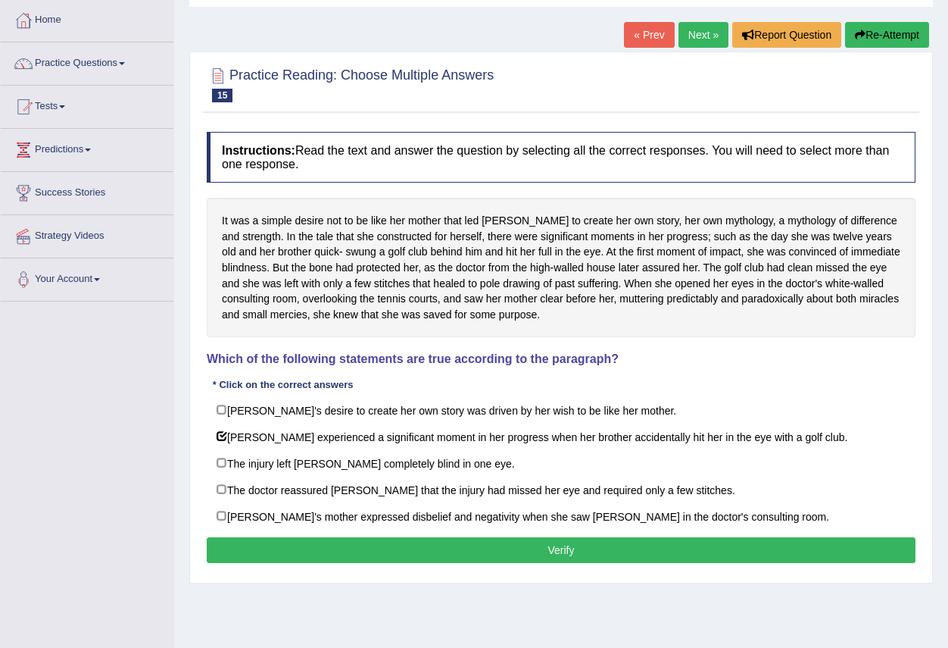
click at [495, 554] on button "Verify" at bounding box center [561, 550] width 709 height 26
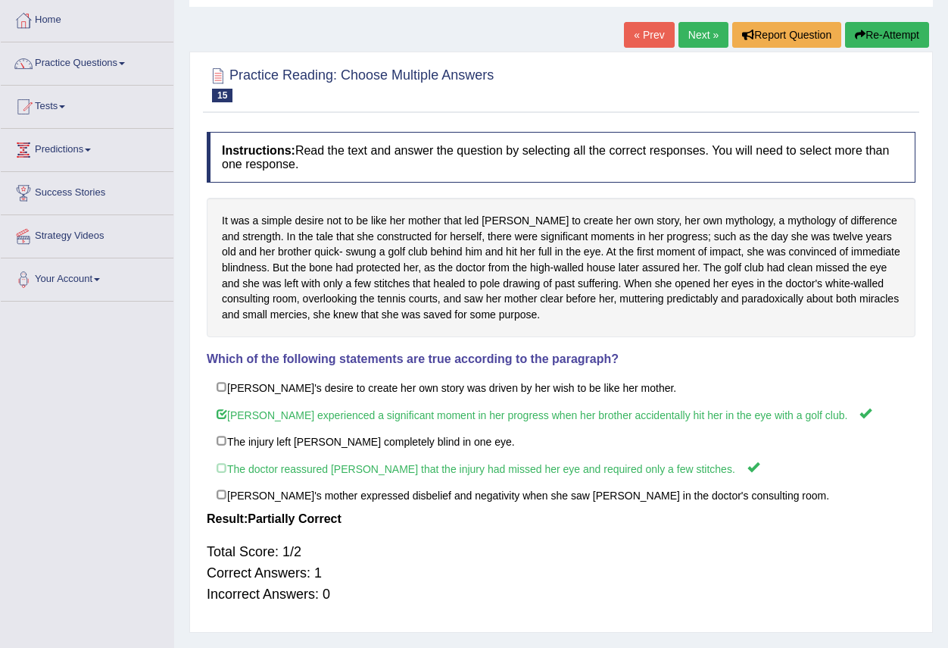
click at [699, 33] on link "Next »" at bounding box center [704, 35] width 50 height 26
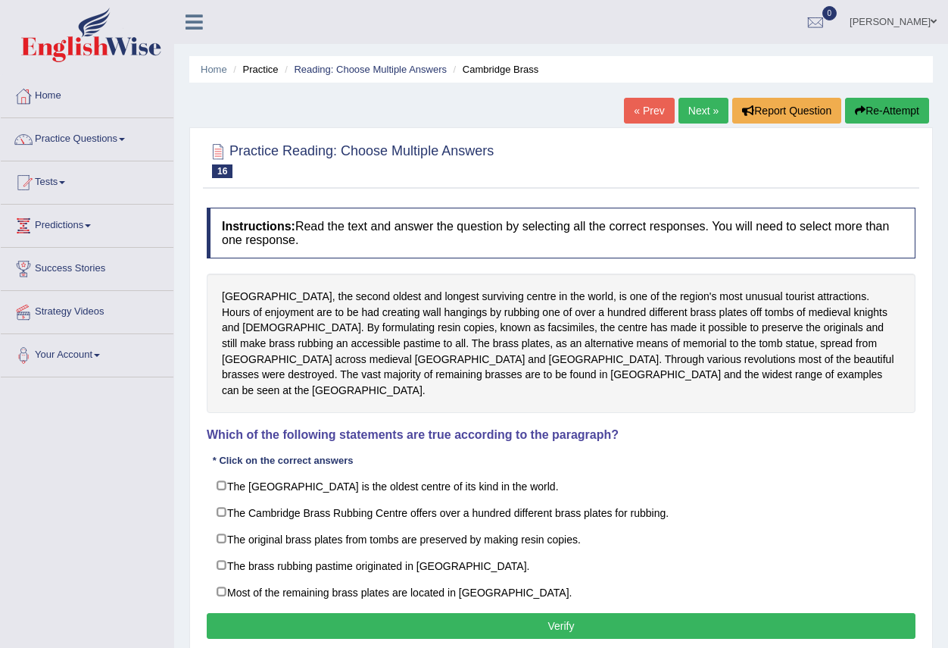
scroll to position [76, 0]
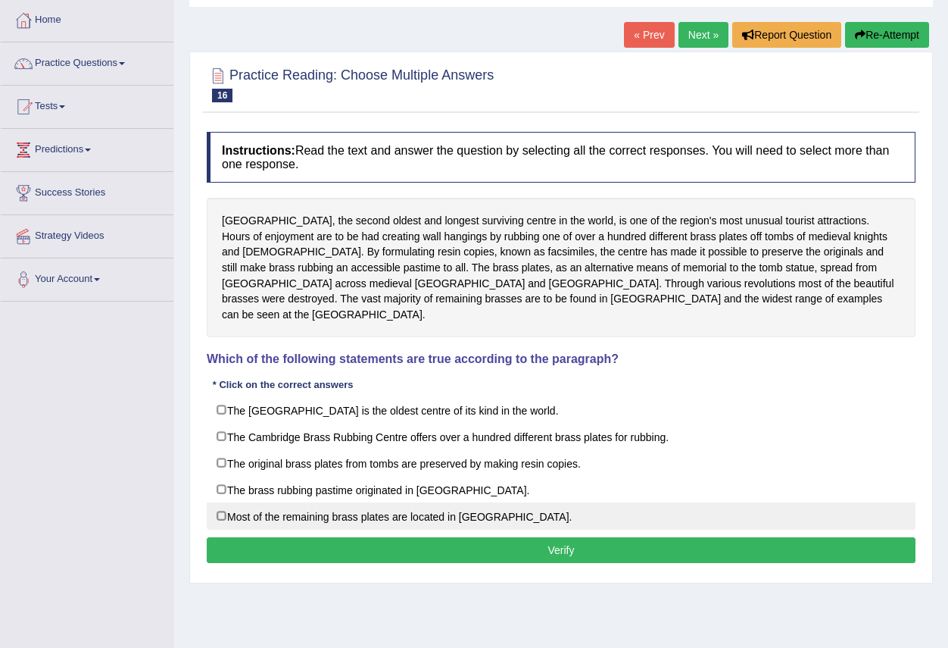
click at [439, 502] on label "Most of the remaining brass plates are located in Germany." at bounding box center [561, 515] width 709 height 27
checkbox input "true"
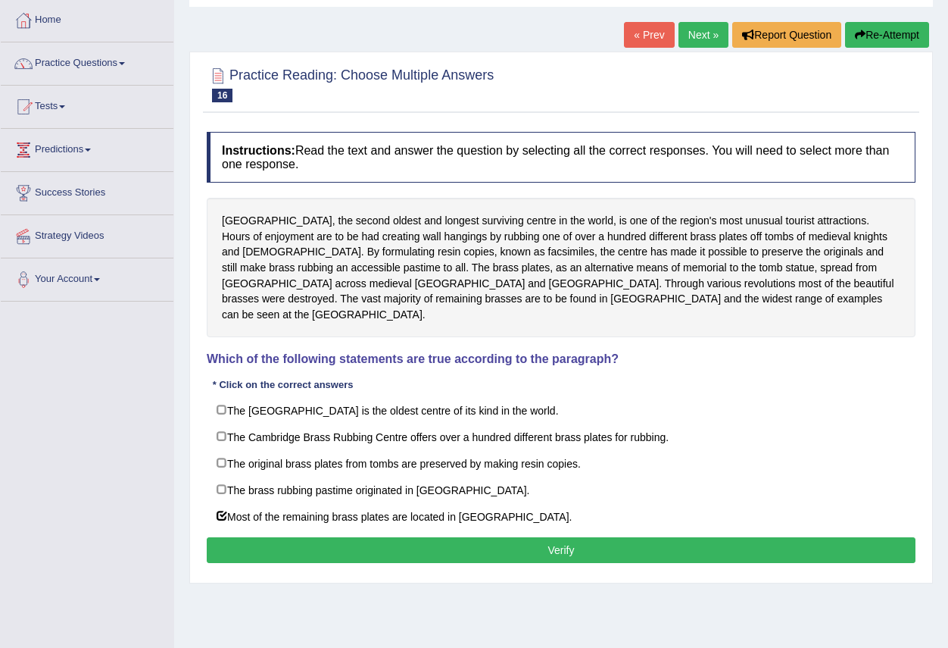
click at [492, 537] on button "Verify" at bounding box center [561, 550] width 709 height 26
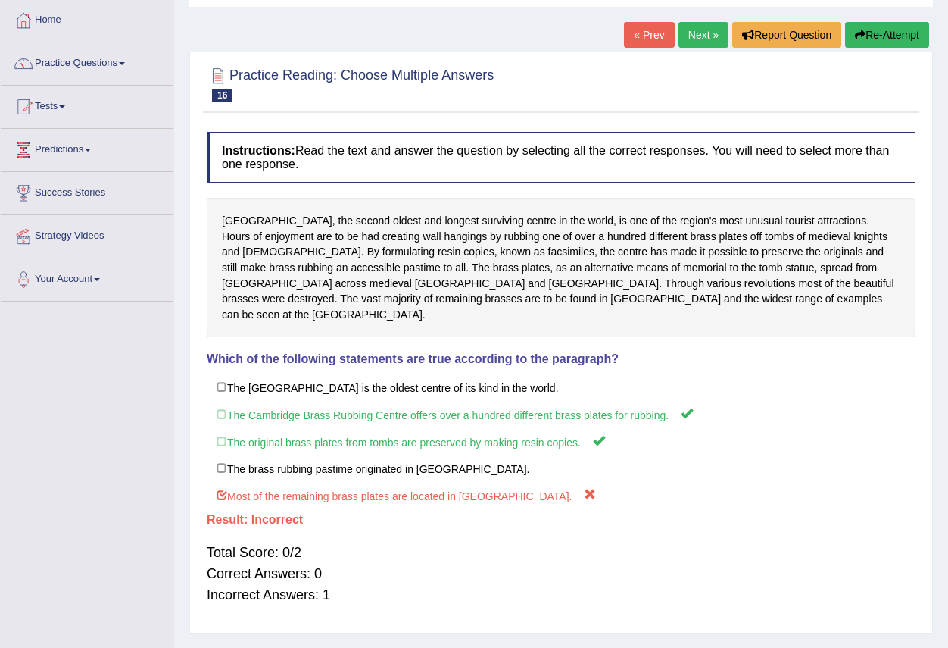
click at [704, 43] on link "Next »" at bounding box center [704, 35] width 50 height 26
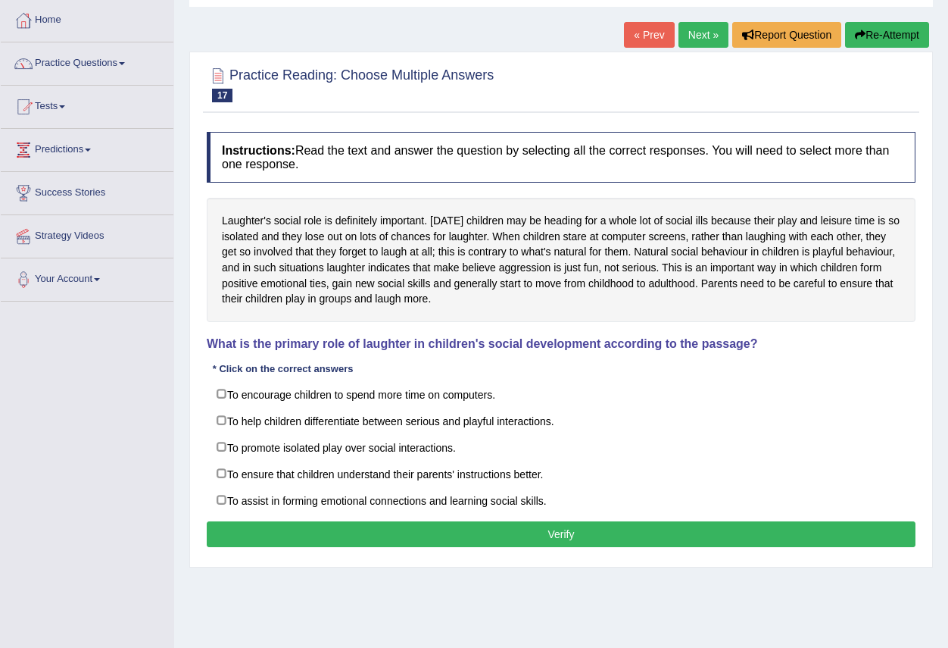
click at [542, 521] on button "Verify" at bounding box center [561, 534] width 709 height 26
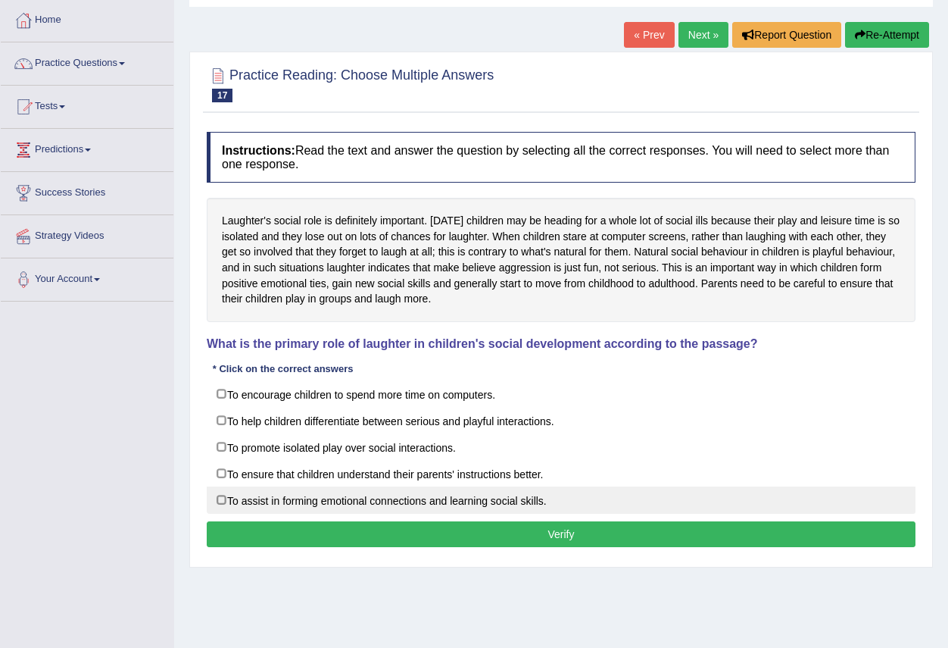
click at [220, 496] on label "To assist in forming emotional connections and learning social skills." at bounding box center [561, 499] width 709 height 27
checkbox input "true"
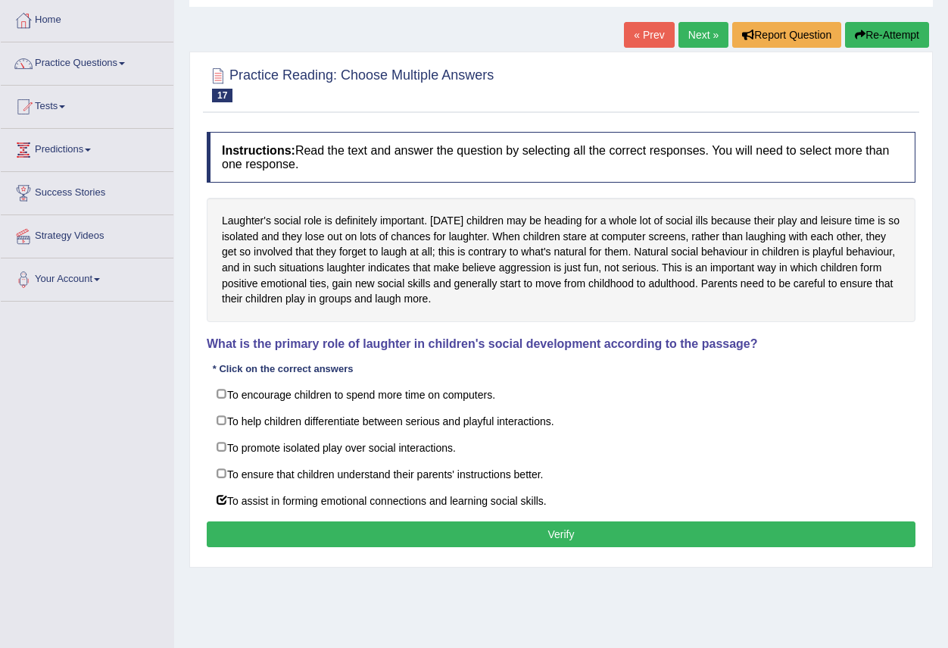
click at [365, 531] on button "Verify" at bounding box center [561, 534] width 709 height 26
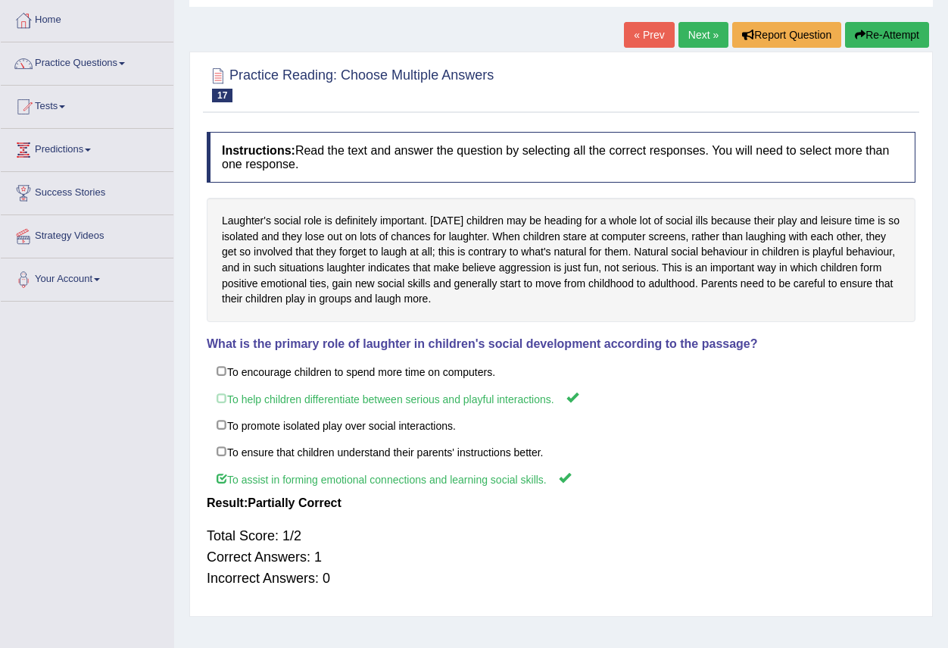
click at [692, 45] on link "Next »" at bounding box center [704, 35] width 50 height 26
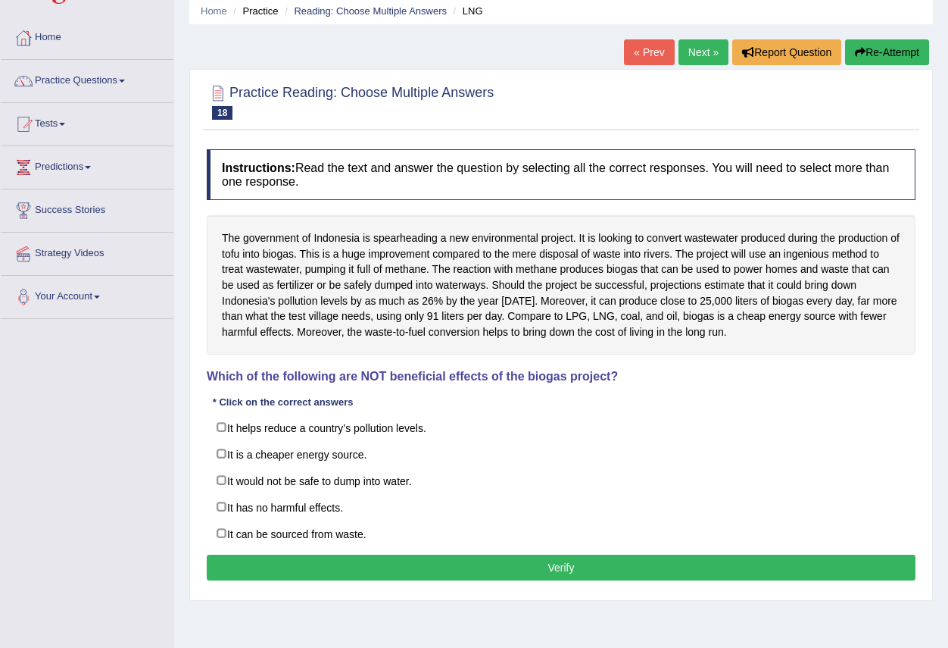
scroll to position [76, 0]
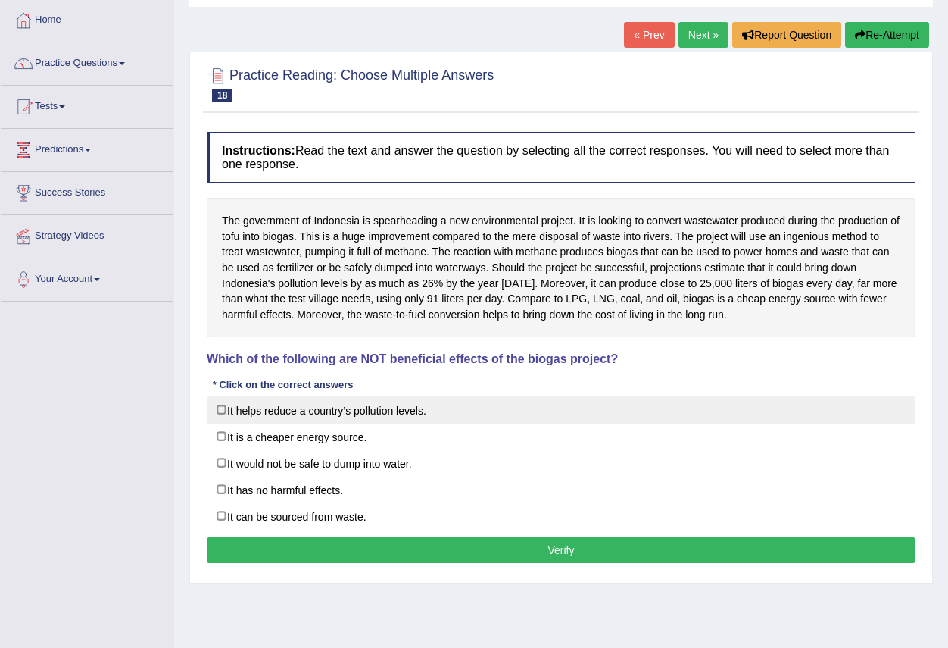
click at [309, 406] on label "It helps reduce a country’s pollution levels." at bounding box center [561, 409] width 709 height 27
checkbox input "true"
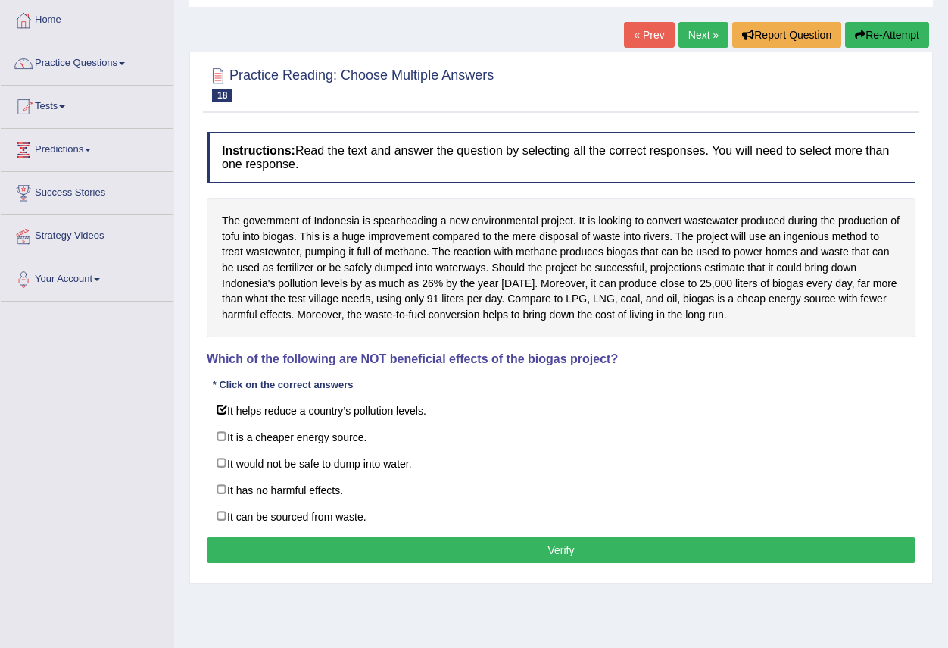
click at [429, 549] on button "Verify" at bounding box center [561, 550] width 709 height 26
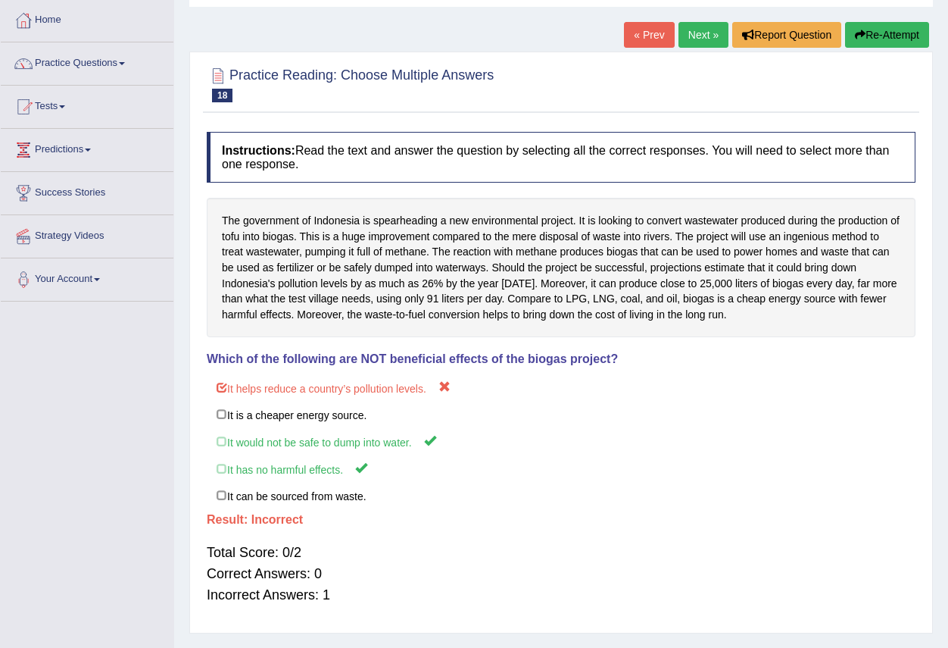
click at [699, 33] on link "Next »" at bounding box center [704, 35] width 50 height 26
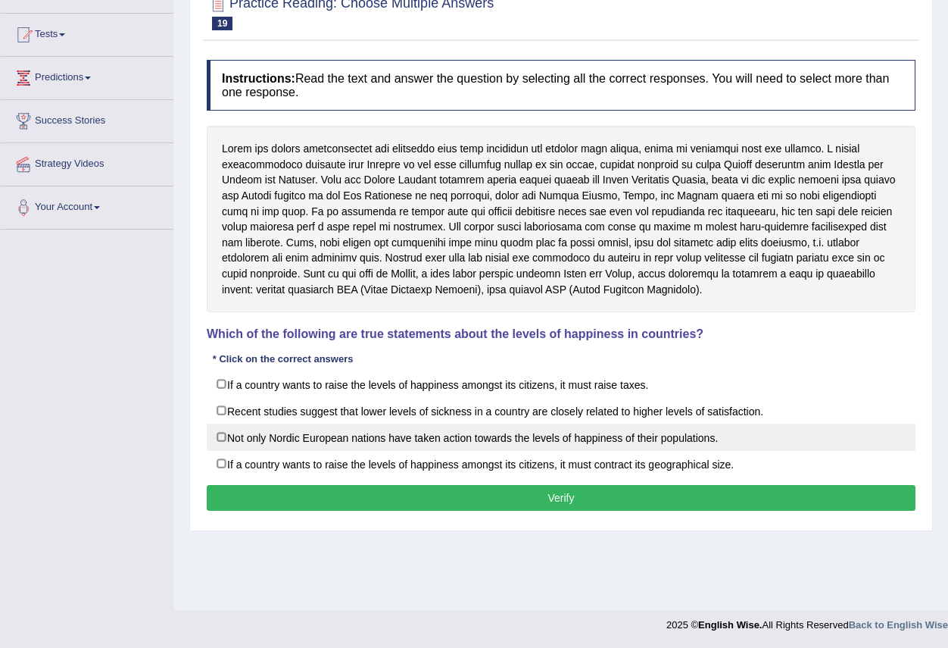
click at [577, 441] on label "Not only Nordic European nations have taken action towards the levels of happin…" at bounding box center [561, 436] width 709 height 27
checkbox input "true"
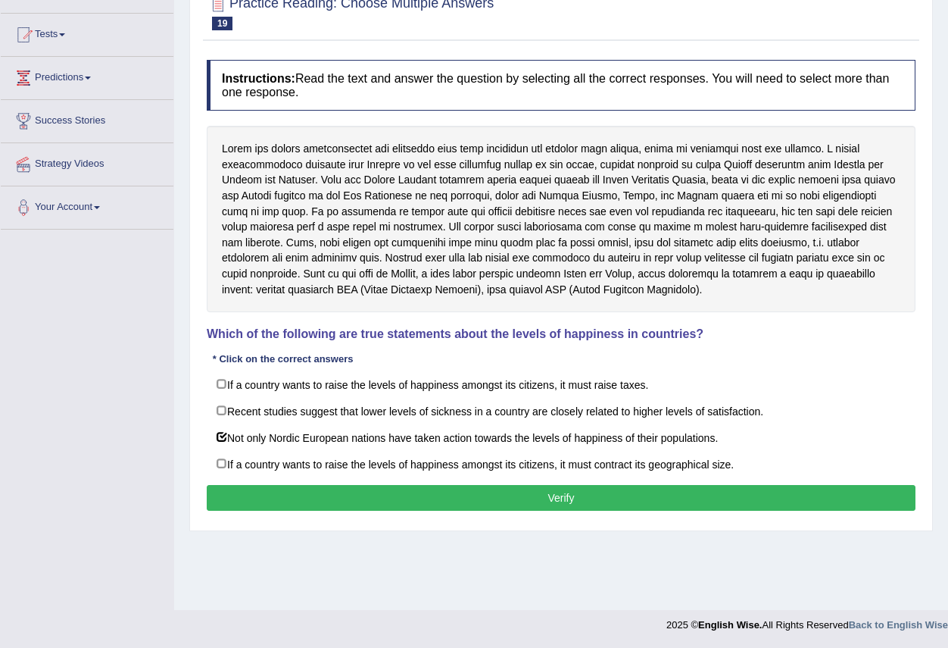
click at [556, 493] on button "Verify" at bounding box center [561, 498] width 709 height 26
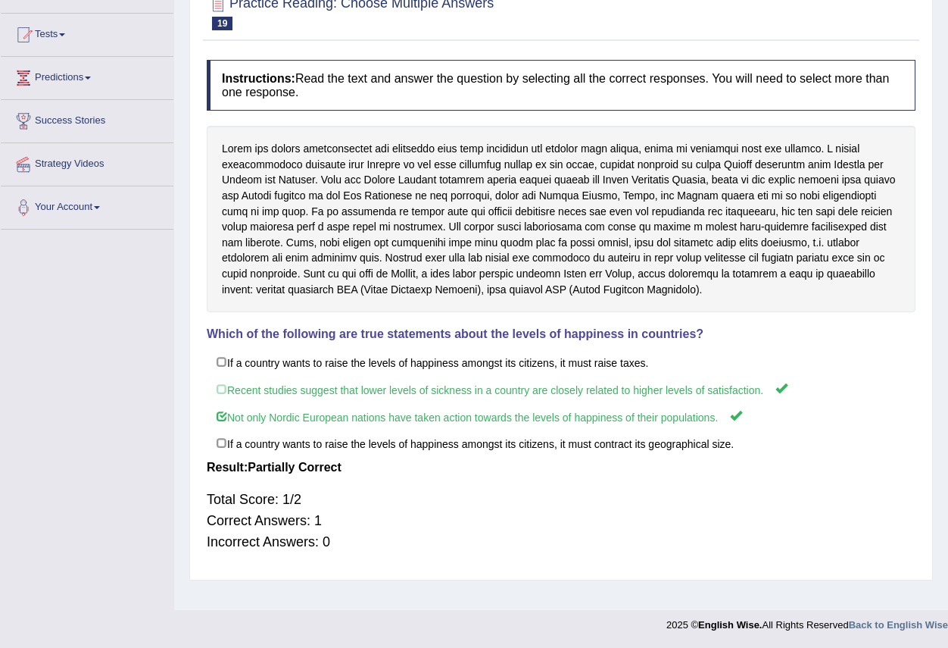
scroll to position [72, 0]
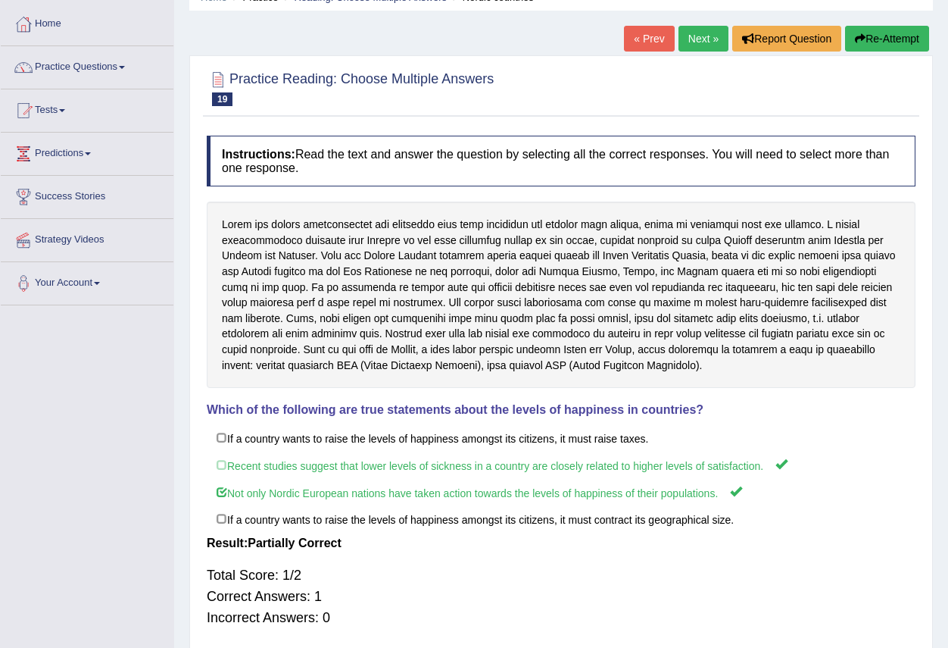
click at [702, 40] on link "Next »" at bounding box center [704, 39] width 50 height 26
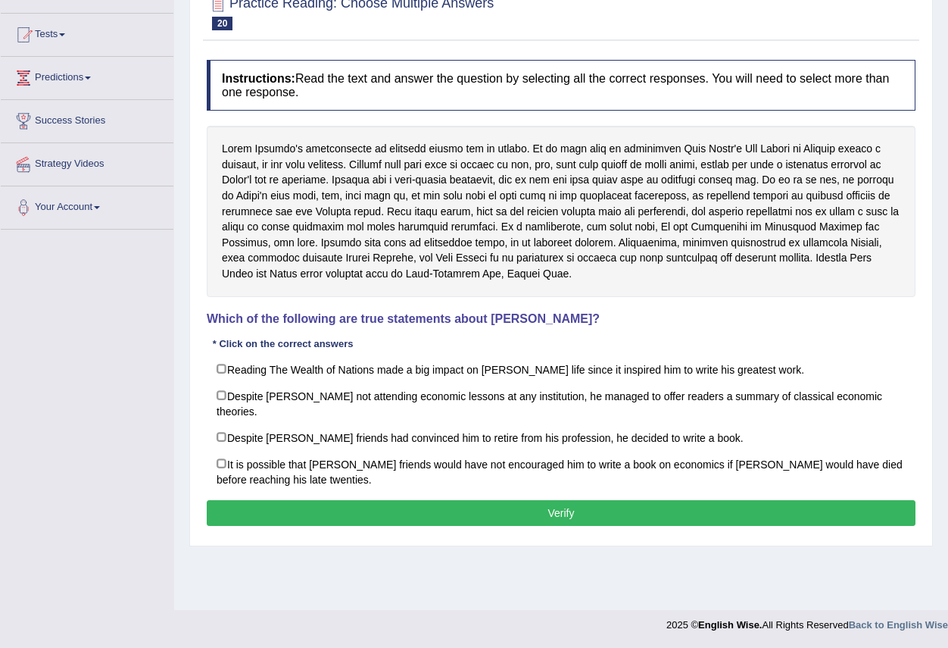
drag, startPoint x: 559, startPoint y: 514, endPoint x: 548, endPoint y: 512, distance: 10.8
click at [556, 514] on button "Verify" at bounding box center [561, 513] width 709 height 26
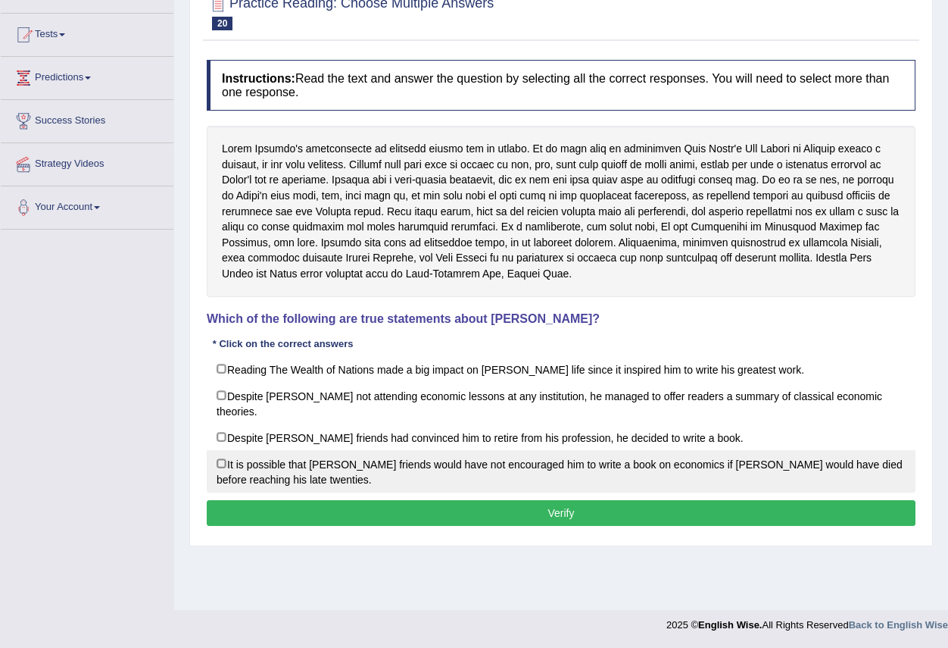
click at [220, 467] on label "It is possible that David Ricardo’s friends would have not encouraged him to wr…" at bounding box center [561, 471] width 709 height 42
checkbox input "true"
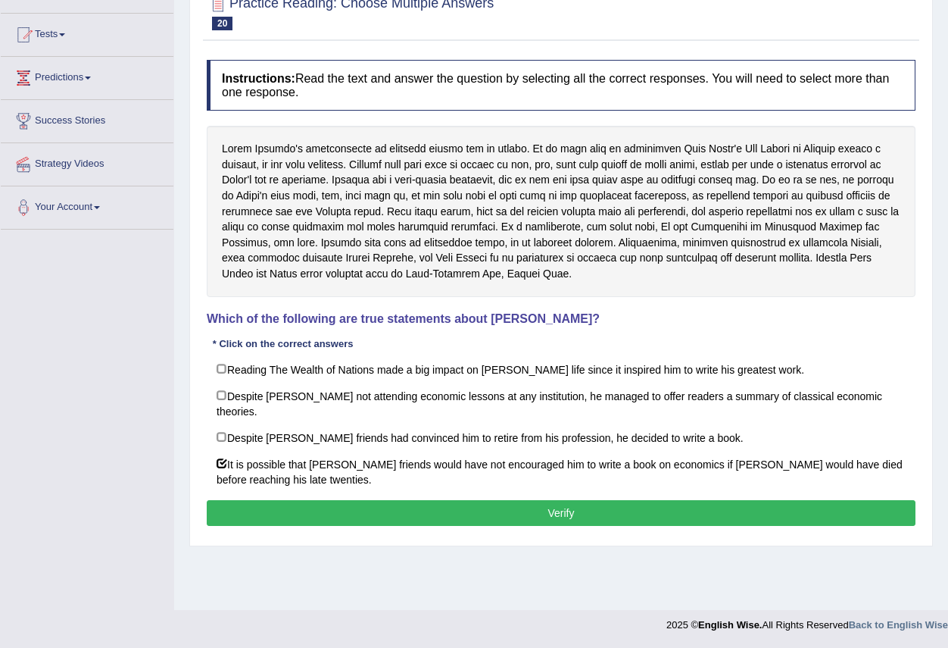
click at [415, 514] on button "Verify" at bounding box center [561, 513] width 709 height 26
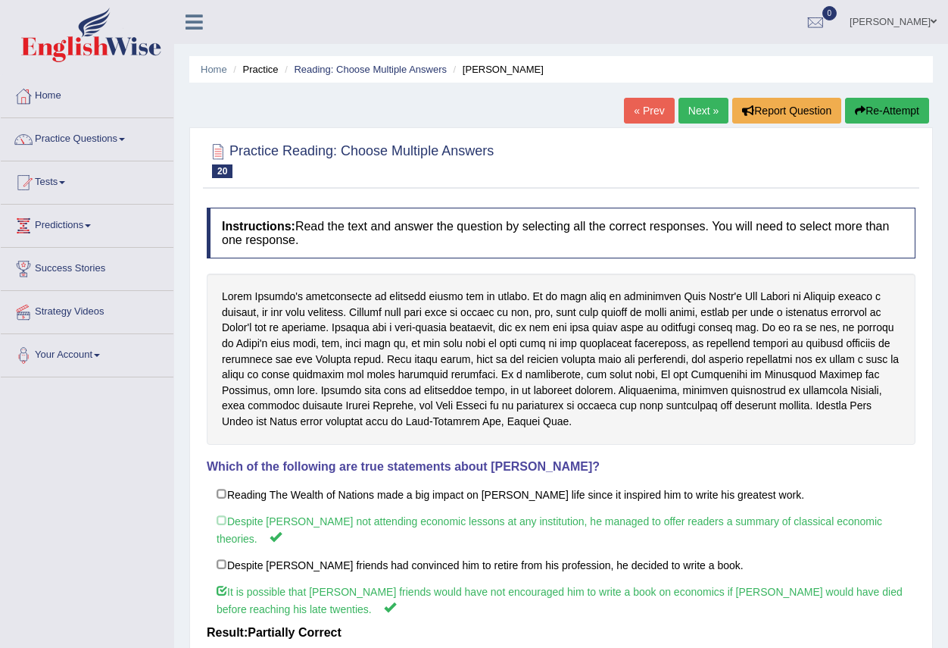
click at [683, 112] on link "Next »" at bounding box center [704, 111] width 50 height 26
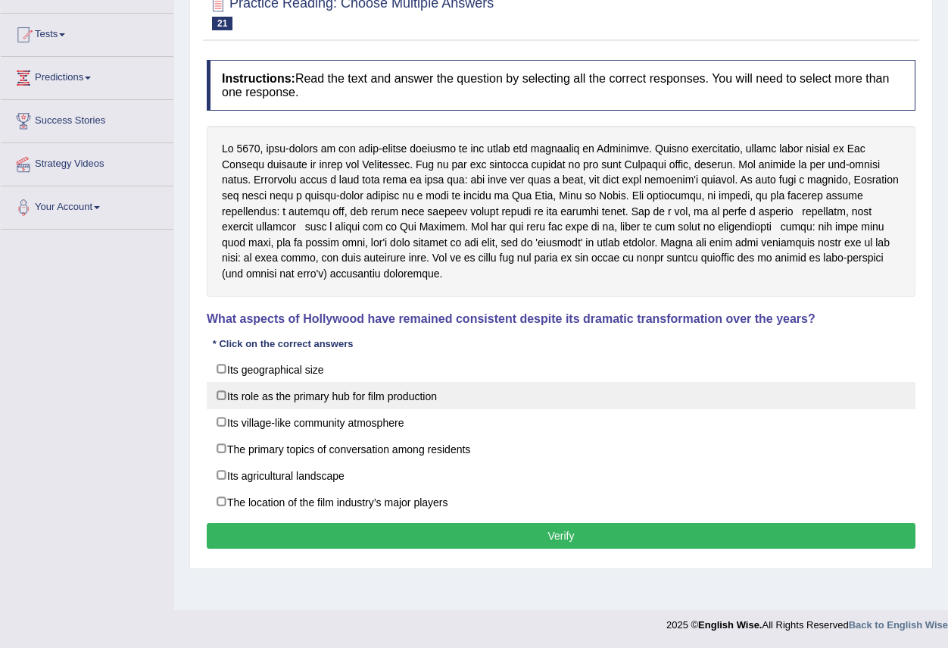
click at [291, 398] on label "Its role as the primary hub for film production" at bounding box center [561, 395] width 709 height 27
checkbox input "true"
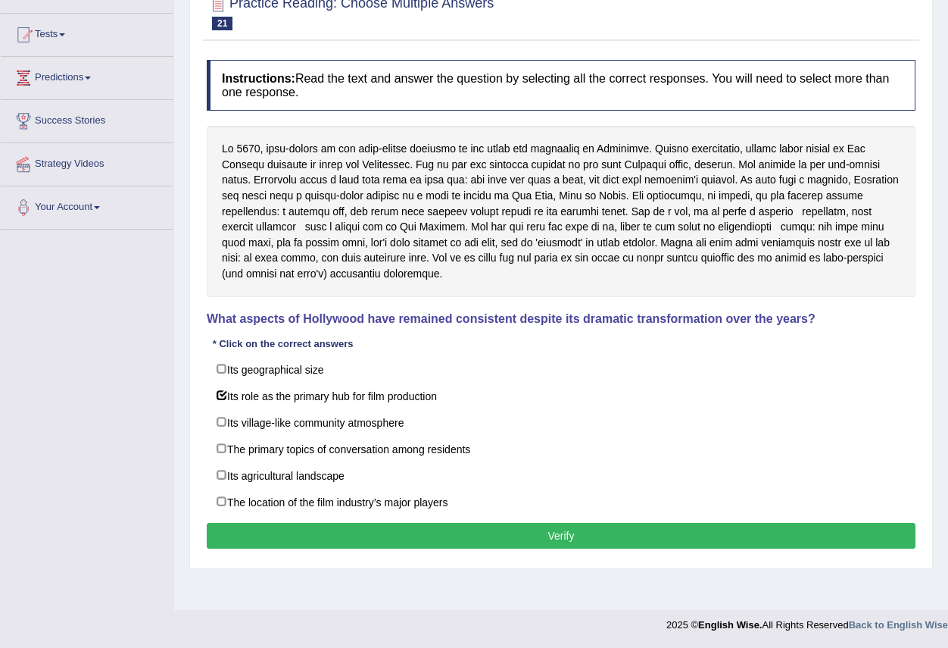
click at [532, 533] on button "Verify" at bounding box center [561, 536] width 709 height 26
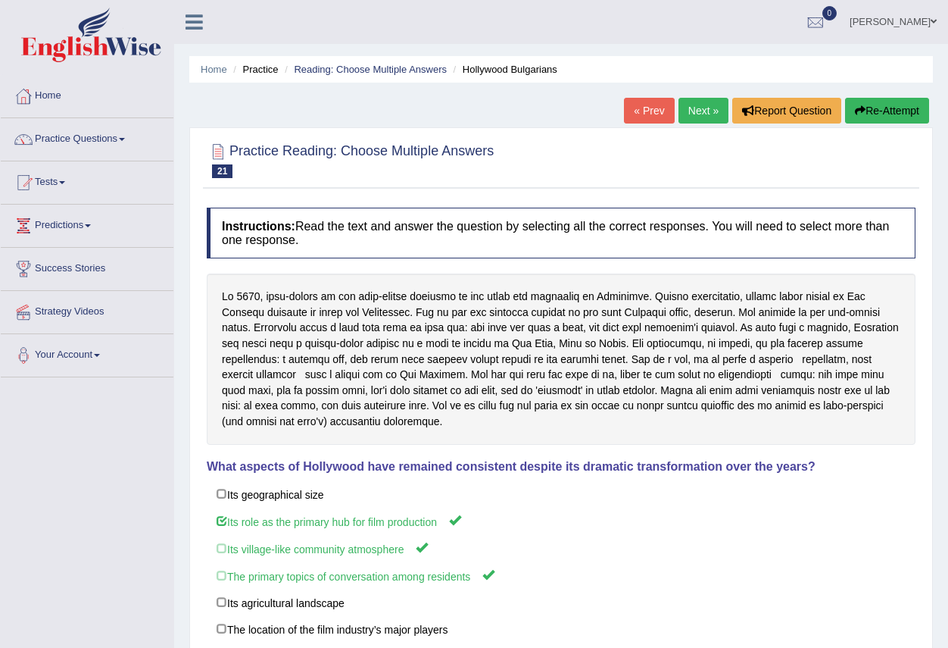
click at [696, 104] on link "Next »" at bounding box center [704, 111] width 50 height 26
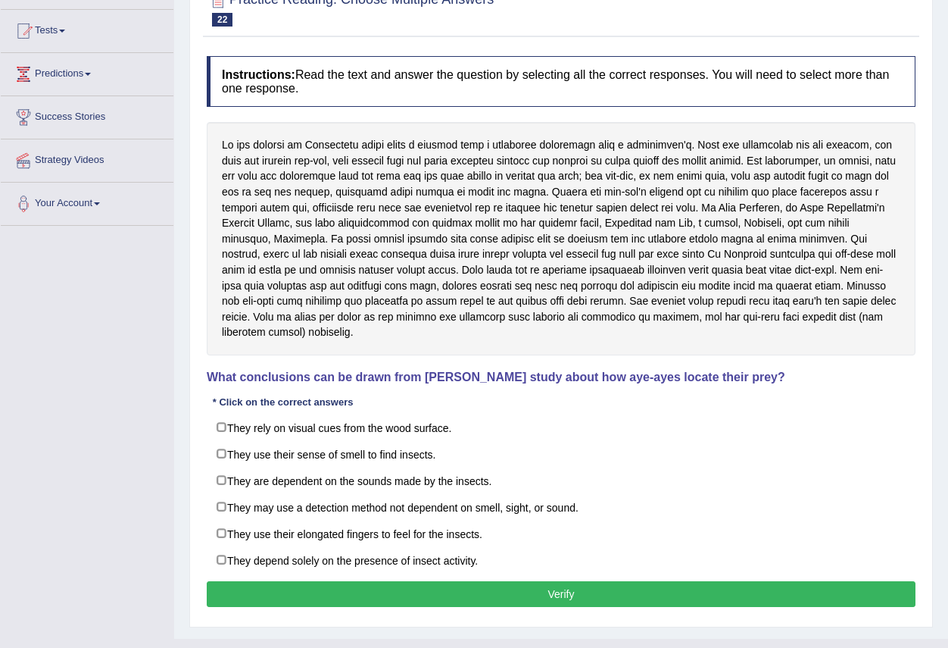
scroll to position [180, 0]
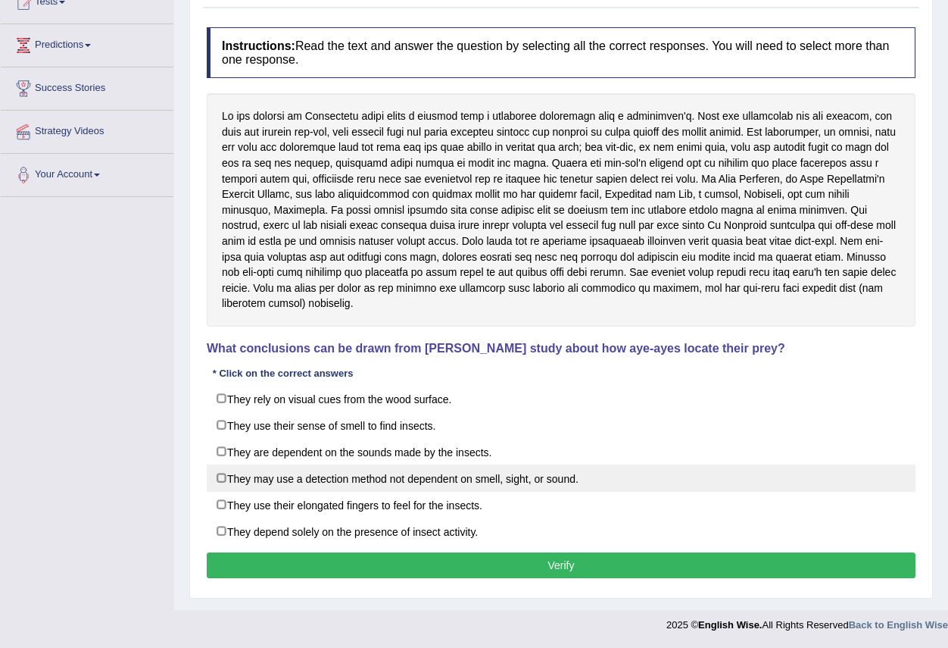
drag, startPoint x: 264, startPoint y: 480, endPoint x: 272, endPoint y: 478, distance: 7.9
click at [270, 480] on label "They may use a detection method not dependent on smell, sight, or sound." at bounding box center [561, 477] width 709 height 27
checkbox input "true"
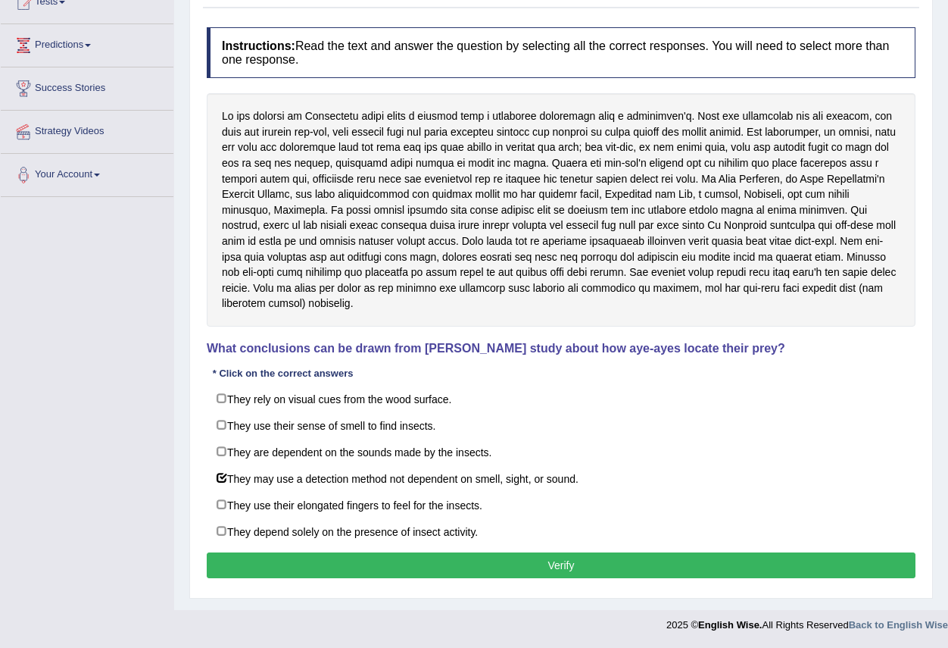
click at [503, 565] on button "Verify" at bounding box center [561, 565] width 709 height 26
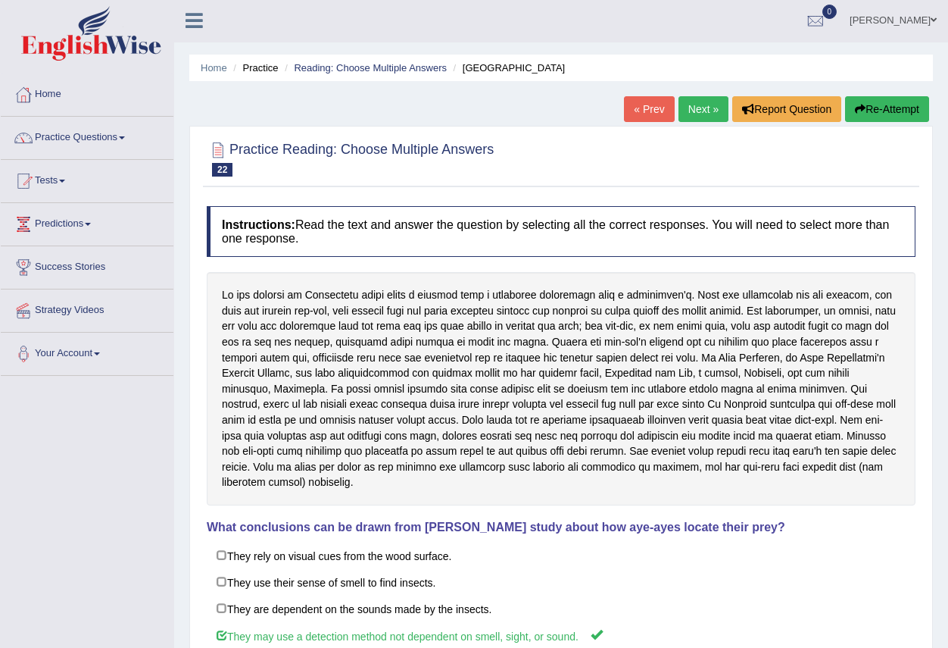
scroll to position [0, 0]
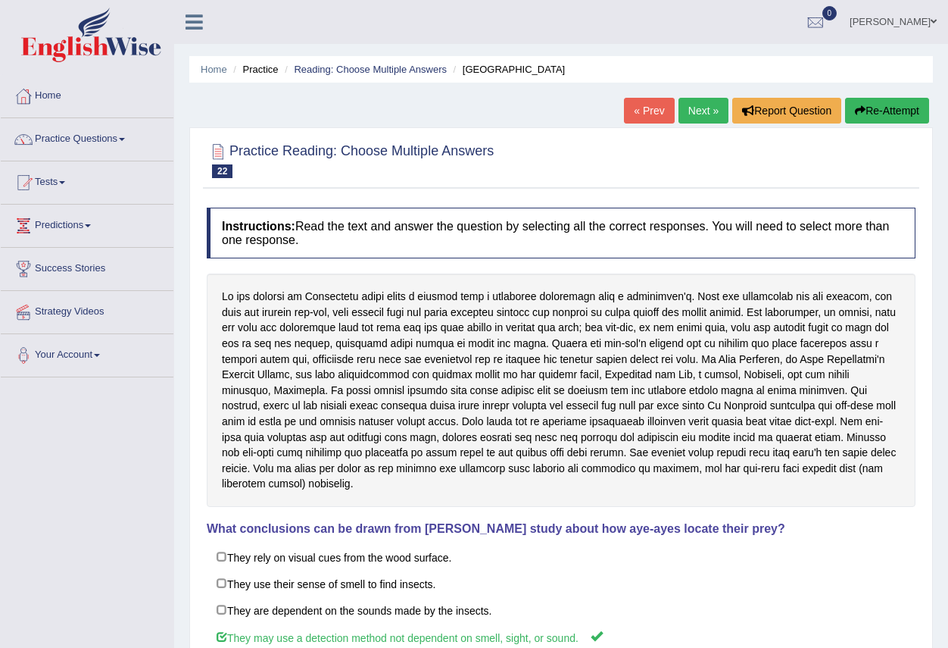
click at [699, 107] on link "Next »" at bounding box center [704, 111] width 50 height 26
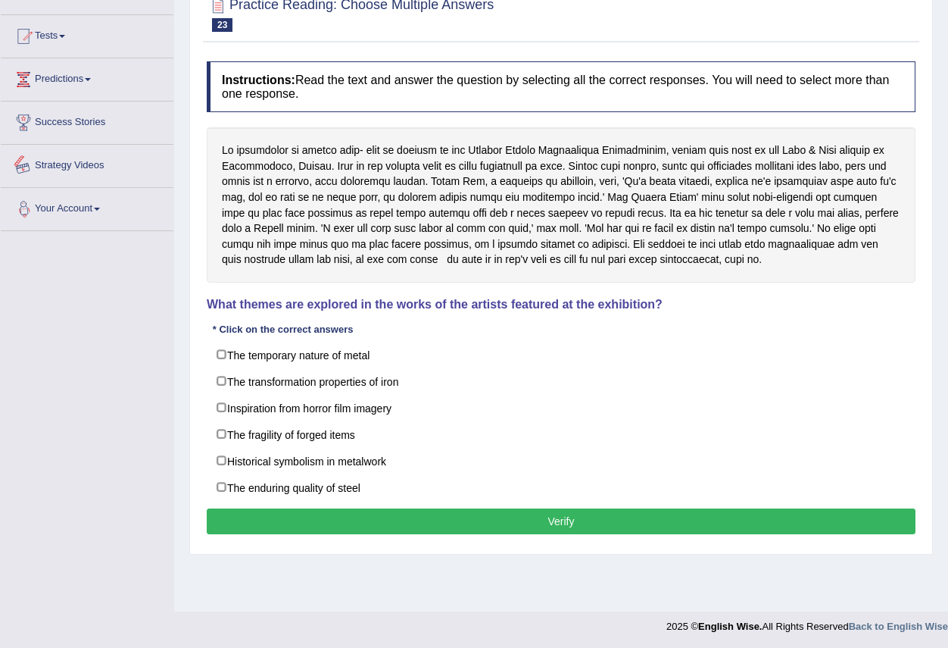
scroll to position [148, 0]
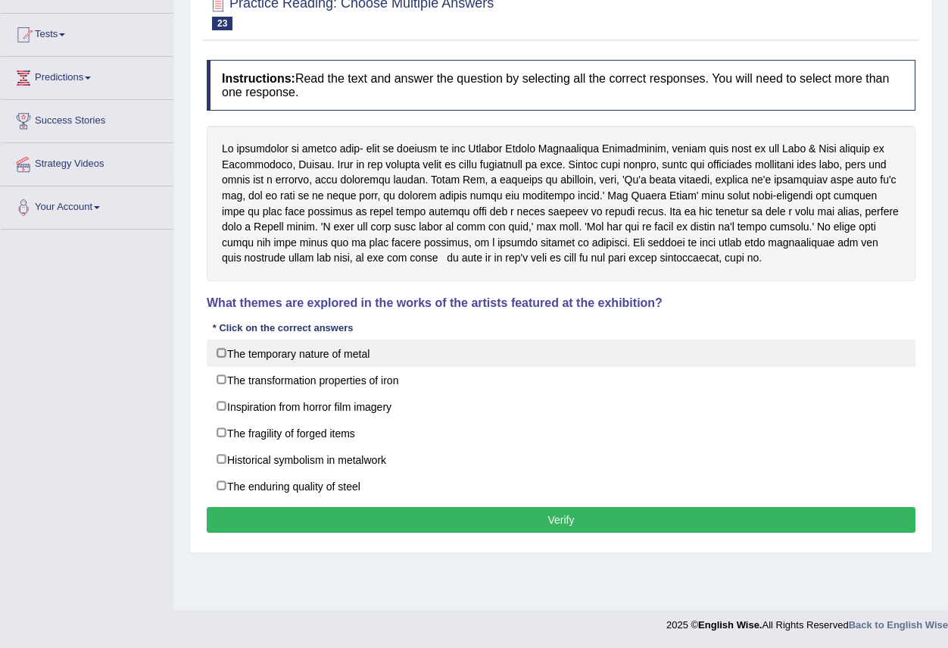
click at [272, 351] on label "The temporary nature of metal" at bounding box center [561, 352] width 709 height 27
checkbox input "true"
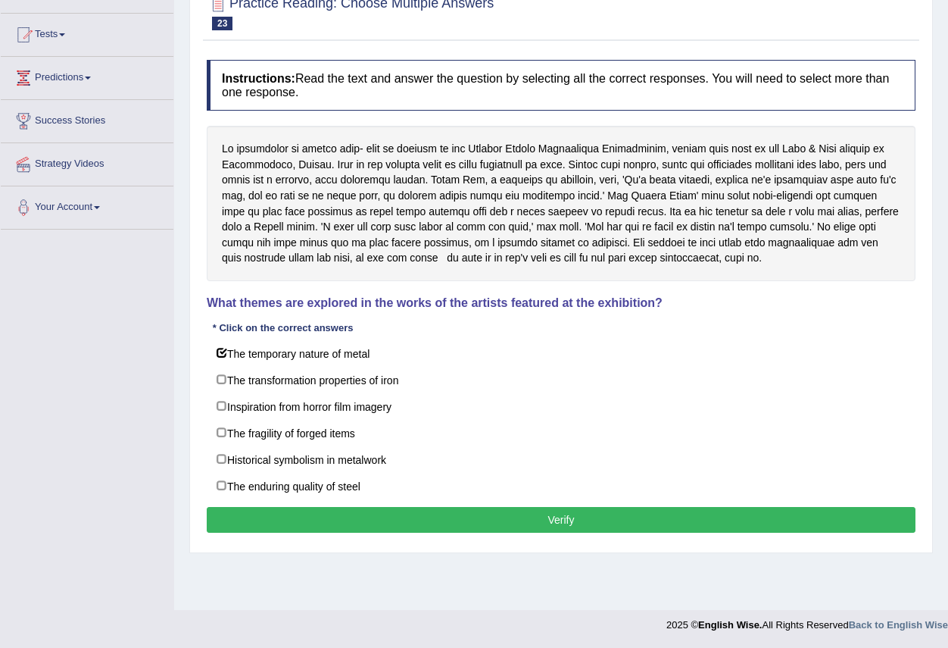
click at [495, 523] on button "Verify" at bounding box center [561, 520] width 709 height 26
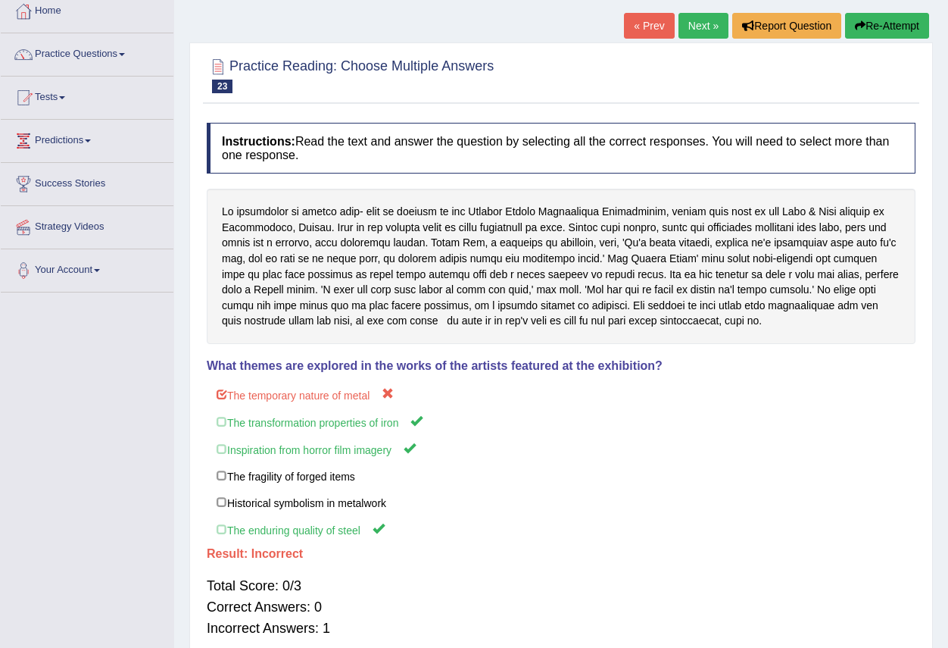
scroll to position [0, 0]
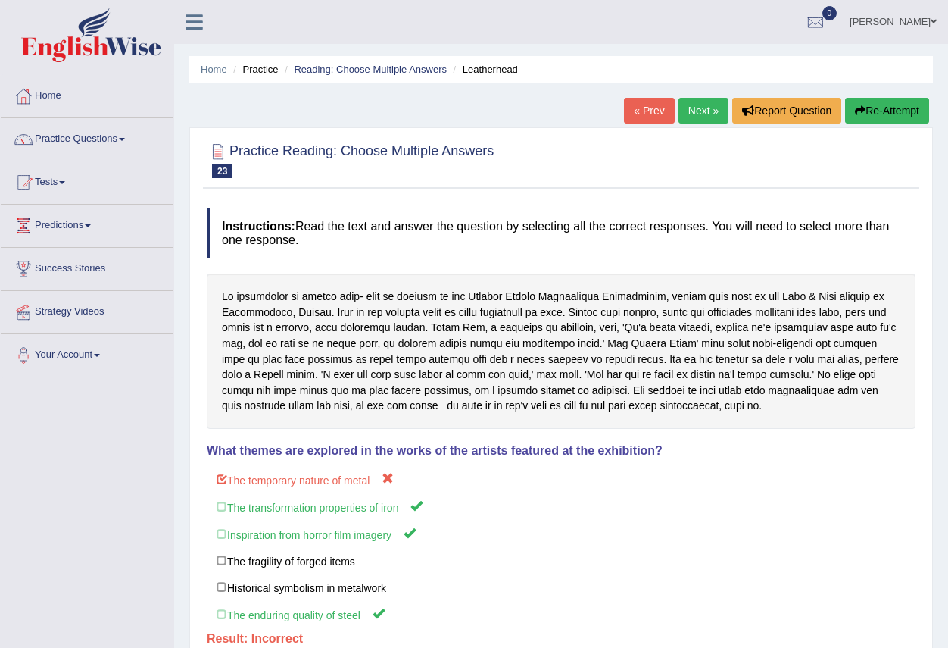
click at [688, 114] on link "Next »" at bounding box center [704, 111] width 50 height 26
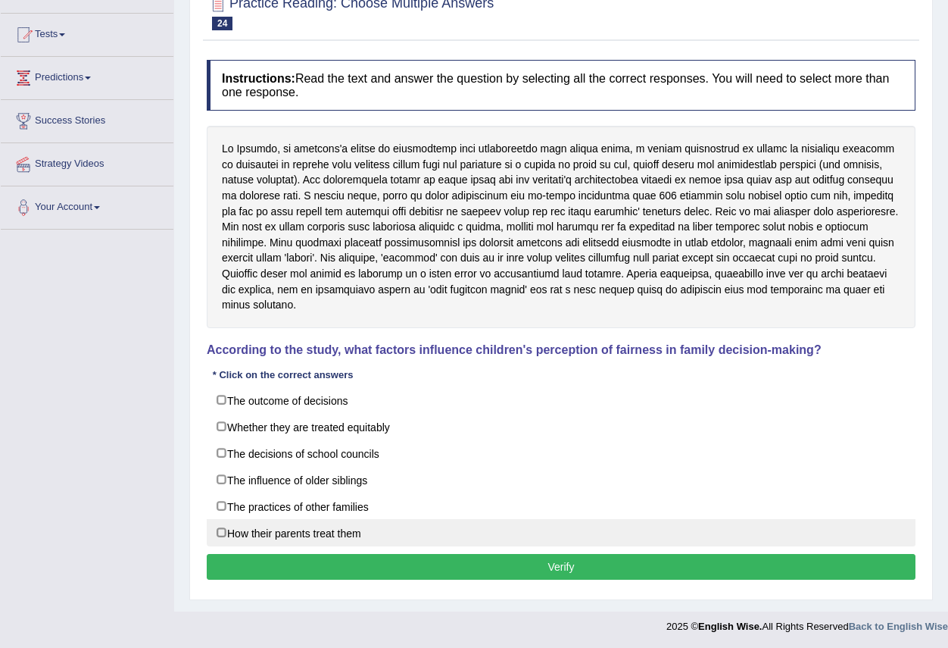
click at [298, 519] on label "How their parents treat them" at bounding box center [561, 532] width 709 height 27
checkbox input "true"
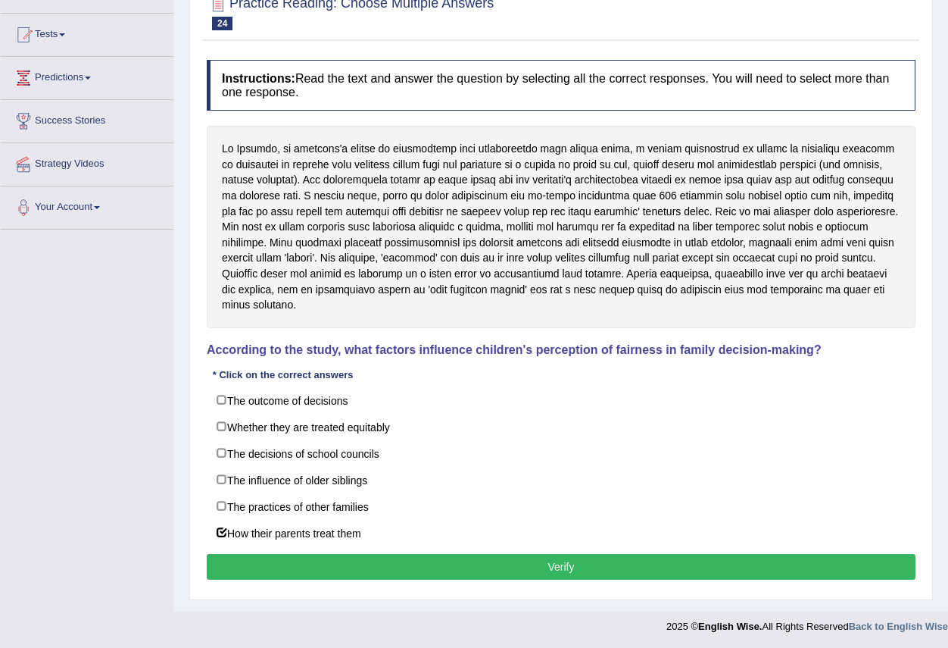
click at [526, 554] on button "Verify" at bounding box center [561, 567] width 709 height 26
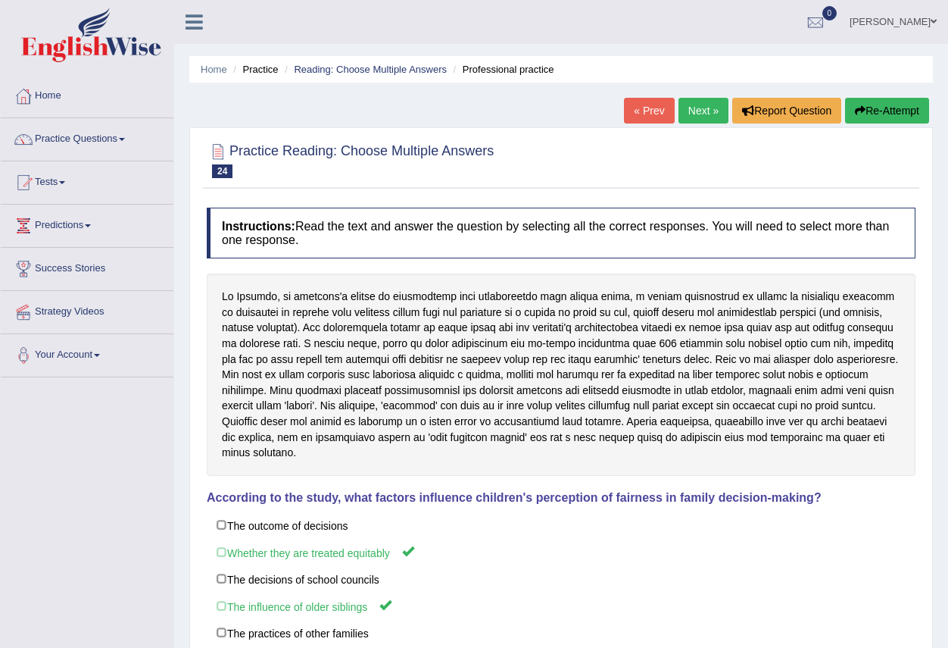
click at [691, 114] on link "Next »" at bounding box center [704, 111] width 50 height 26
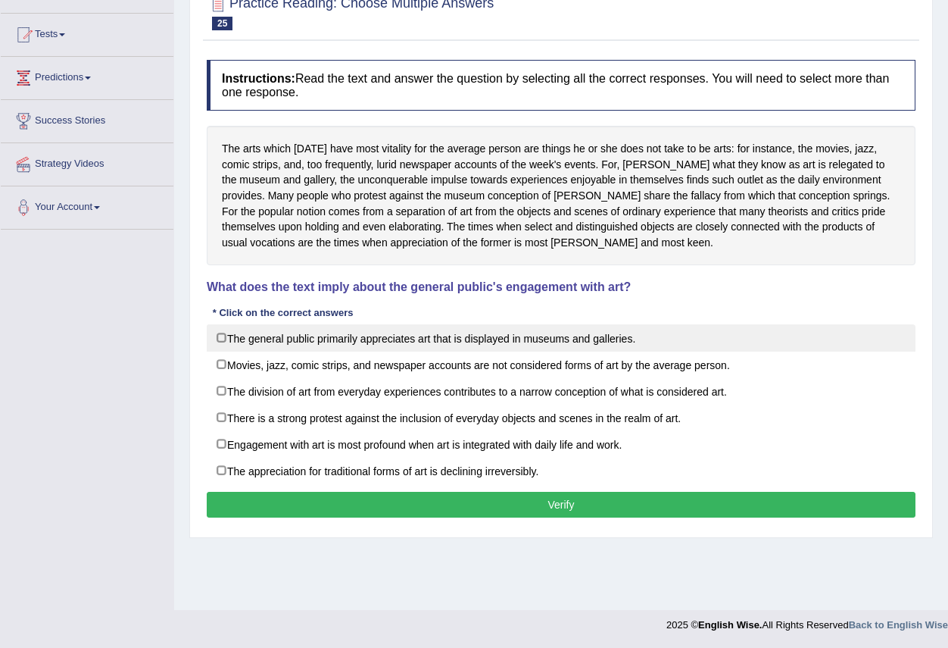
click at [392, 335] on label "The general public primarily appreciates art that is displayed in museums and g…" at bounding box center [561, 337] width 709 height 27
checkbox input "true"
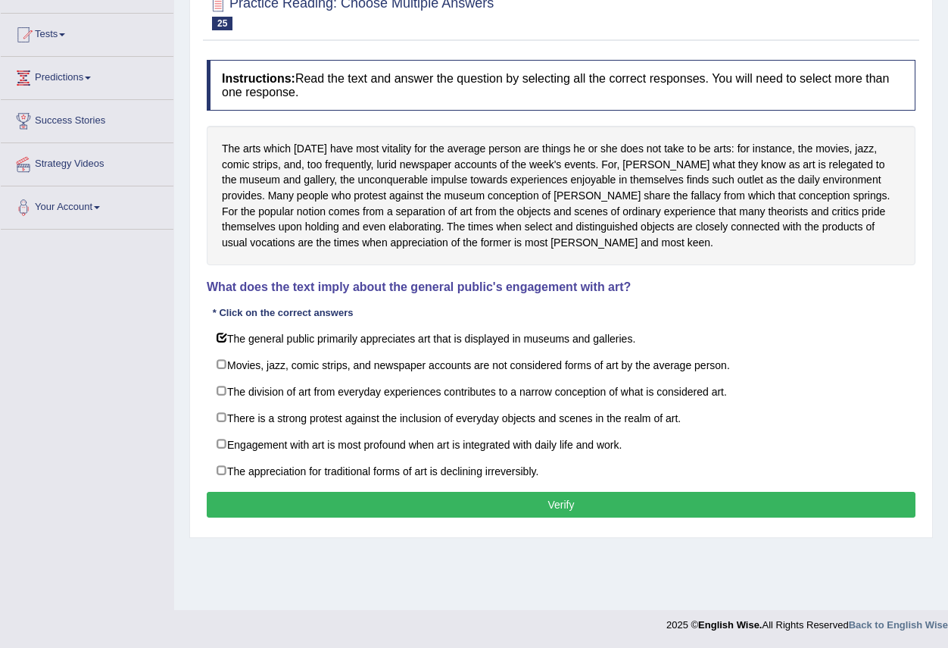
click at [574, 509] on button "Verify" at bounding box center [561, 505] width 709 height 26
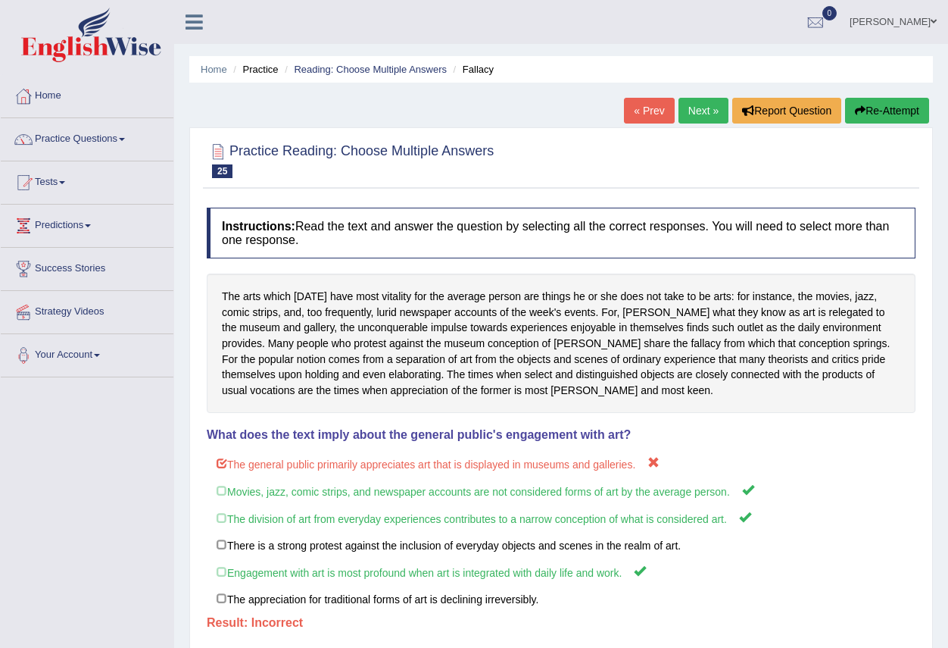
click at [688, 114] on link "Next »" at bounding box center [704, 111] width 50 height 26
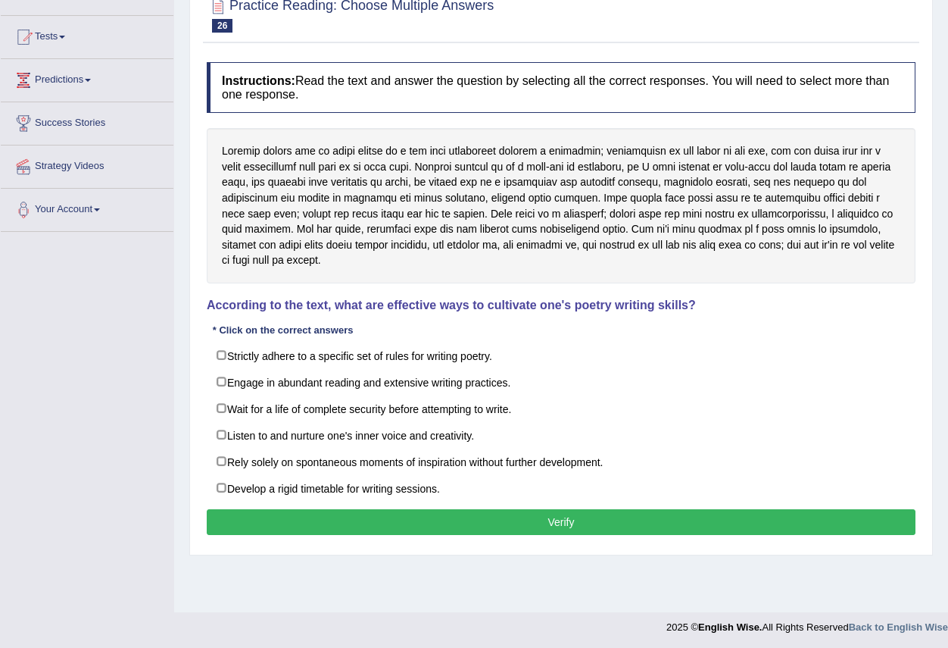
scroll to position [148, 0]
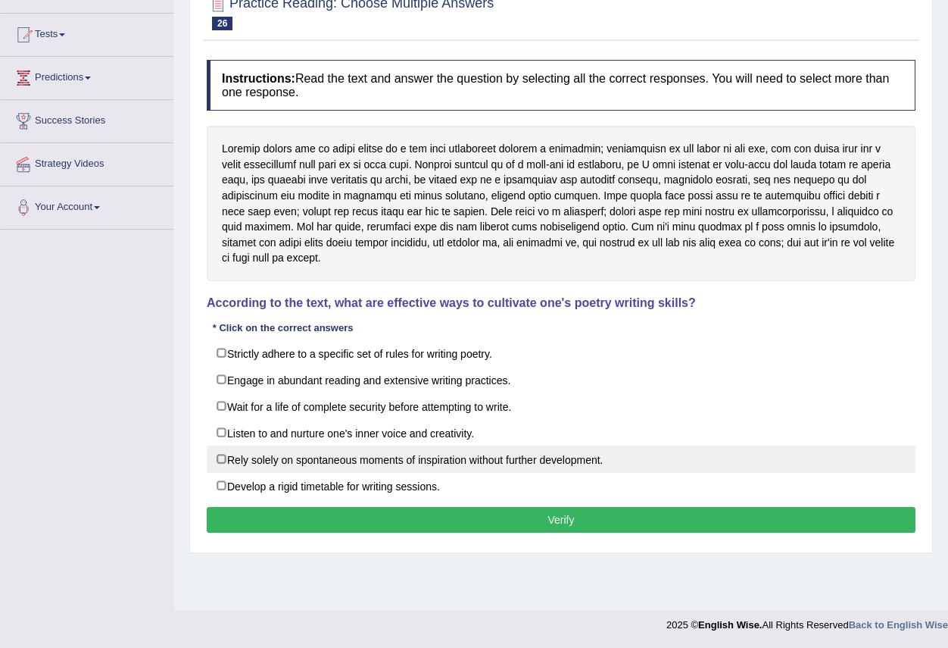
click at [448, 448] on label "Rely solely on spontaneous moments of inspiration without further development." at bounding box center [561, 458] width 709 height 27
checkbox input "true"
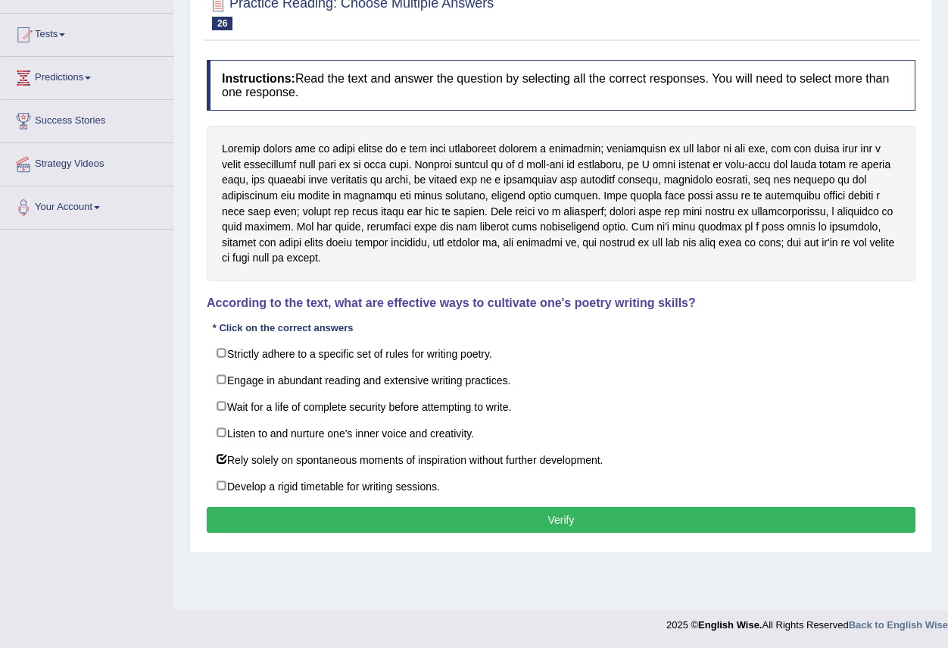
click at [558, 507] on button "Verify" at bounding box center [561, 520] width 709 height 26
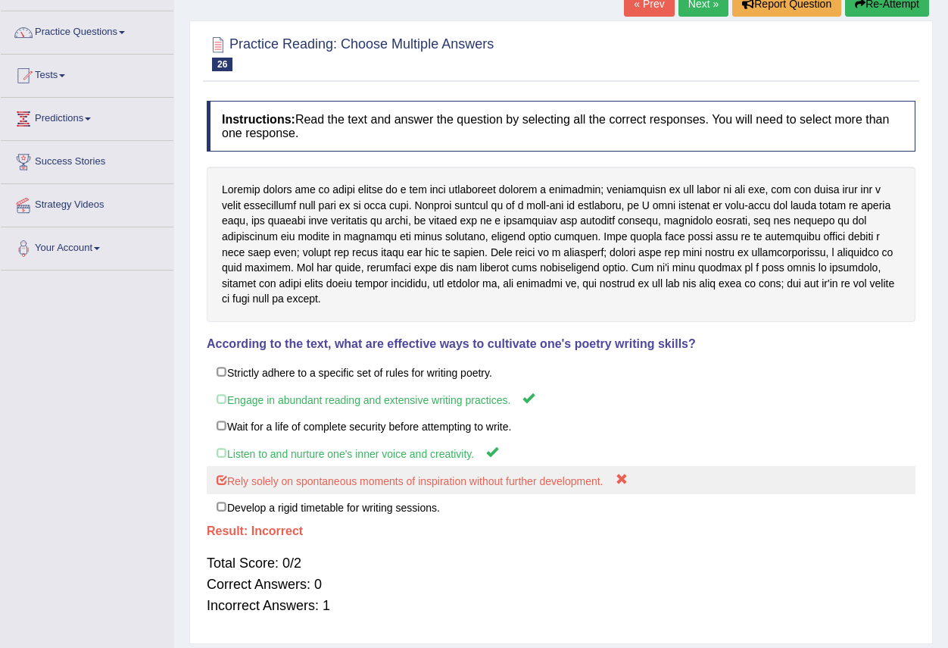
scroll to position [0, 0]
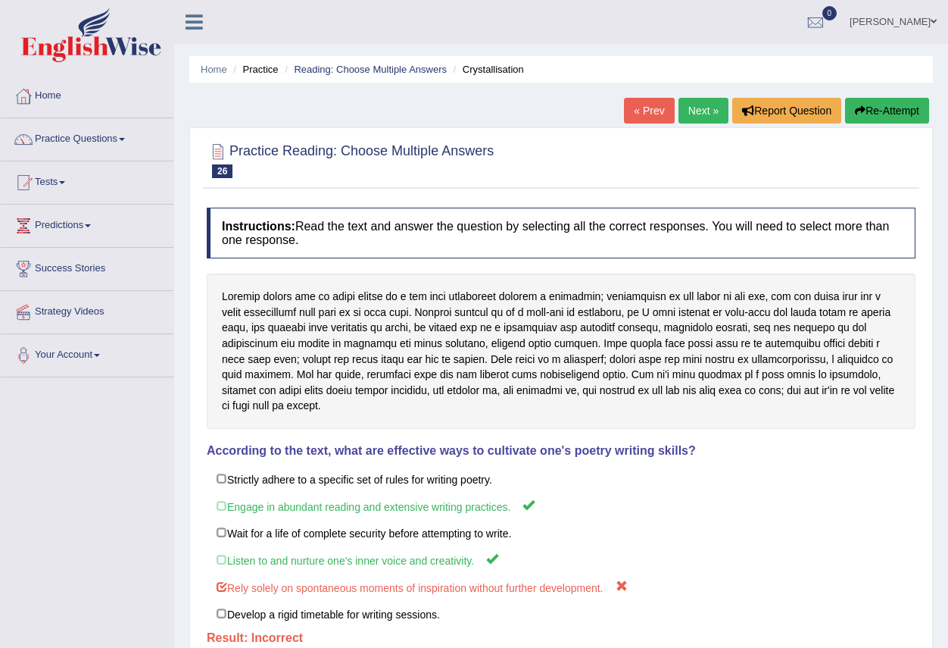
click at [694, 101] on link "Next »" at bounding box center [704, 111] width 50 height 26
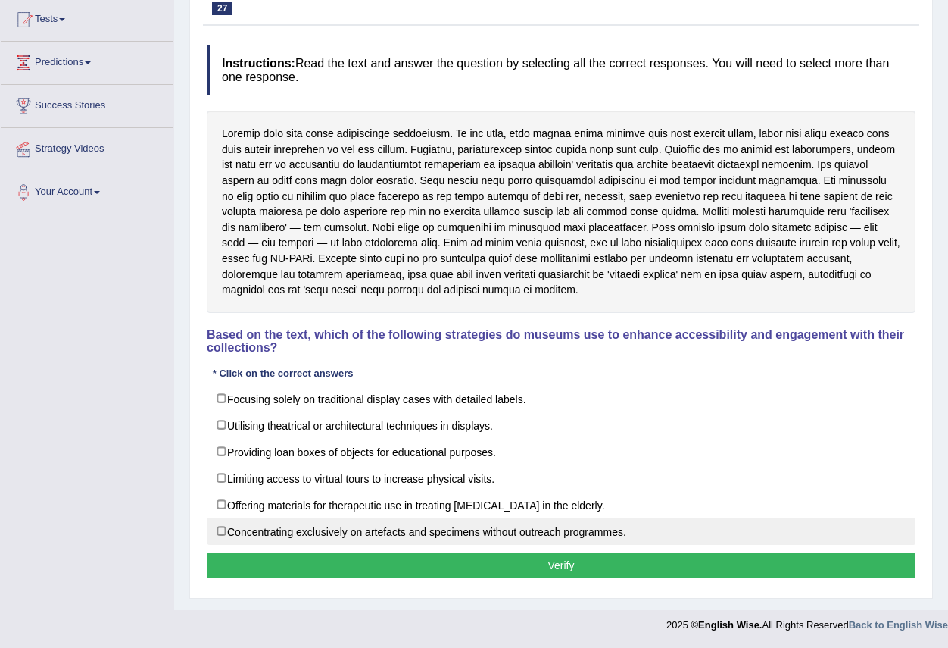
click at [219, 528] on label "Concentrating exclusively on artefacts and specimens without outreach programme…" at bounding box center [561, 530] width 709 height 27
checkbox input "true"
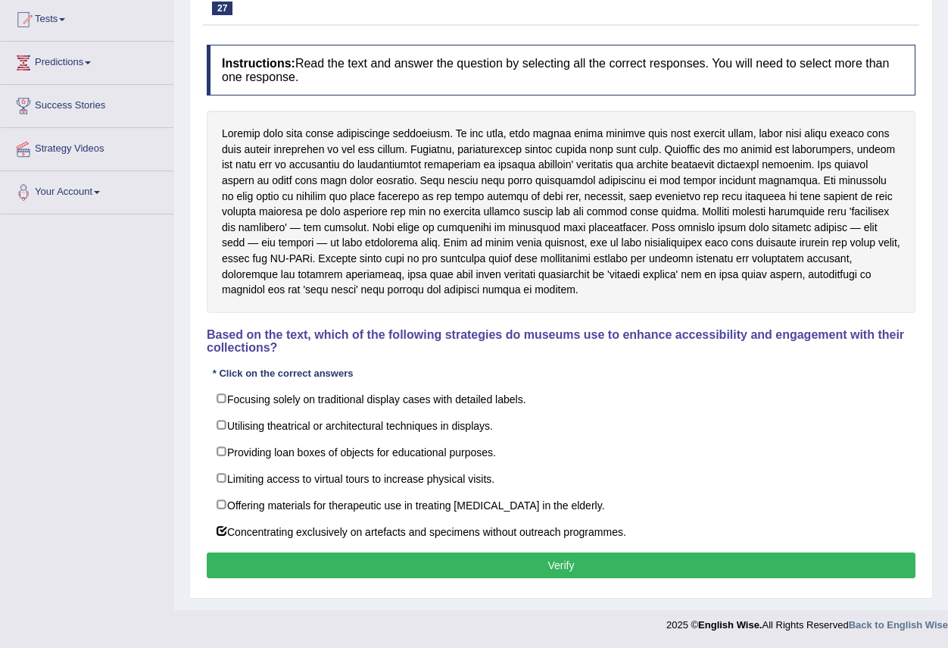
click at [346, 573] on button "Verify" at bounding box center [561, 565] width 709 height 26
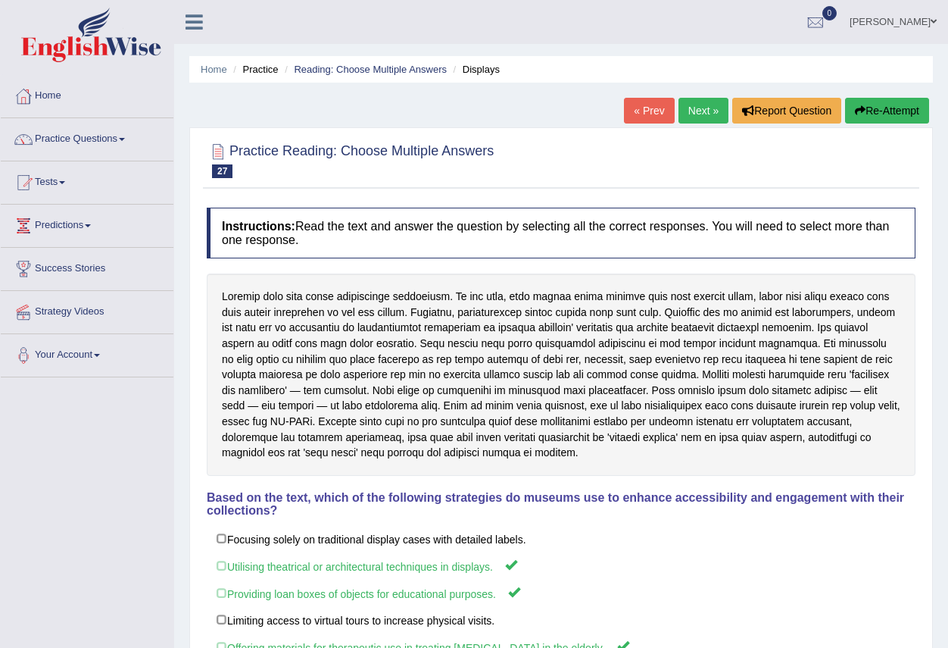
click at [704, 112] on link "Next »" at bounding box center [704, 111] width 50 height 26
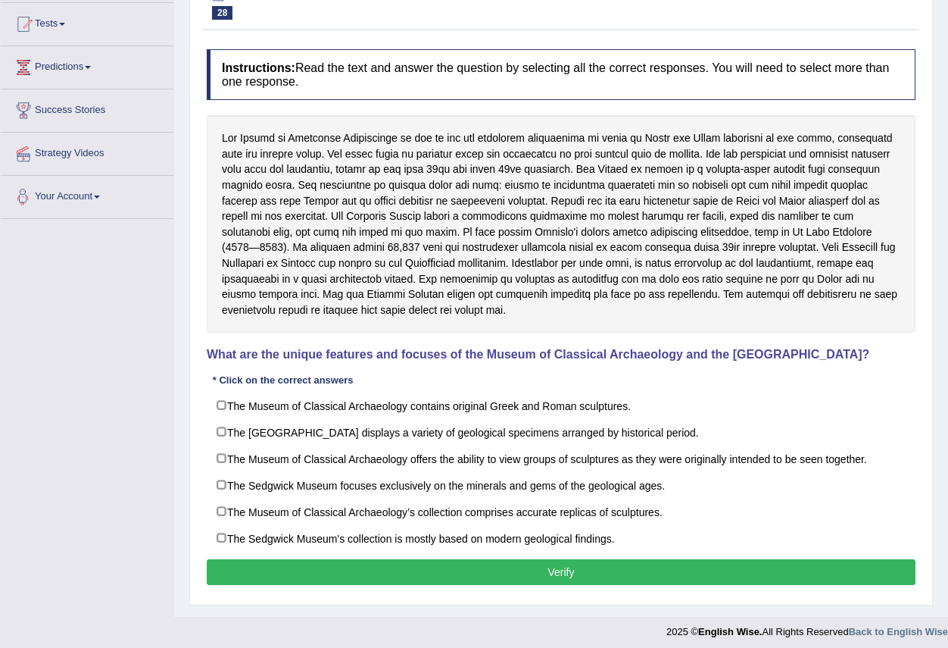
scroll to position [165, 0]
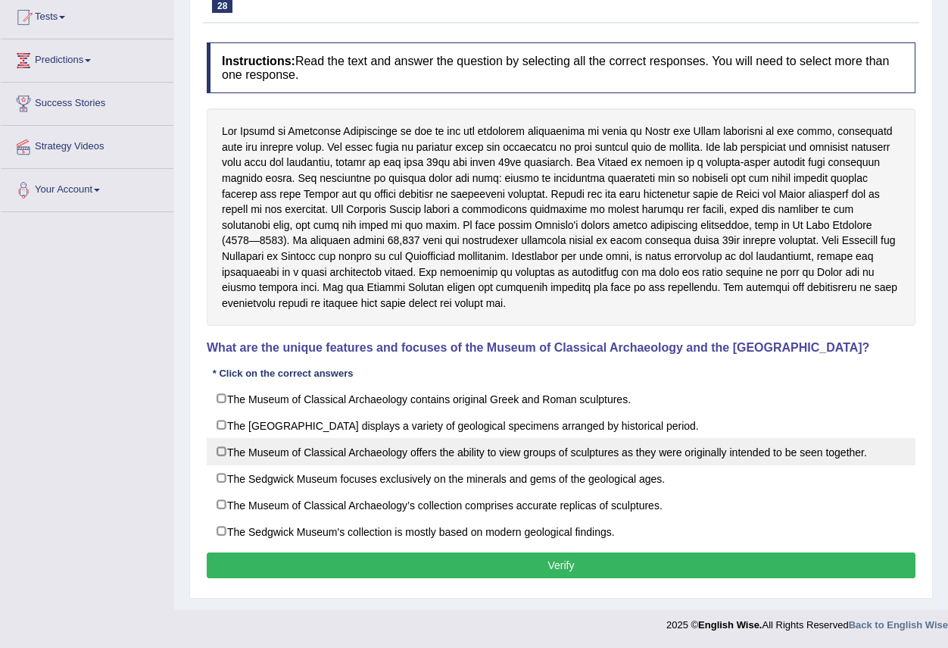
click at [731, 454] on label "The Museum of Classical Archaeology offers the ability to view groups of sculpt…" at bounding box center [561, 451] width 709 height 27
checkbox input "true"
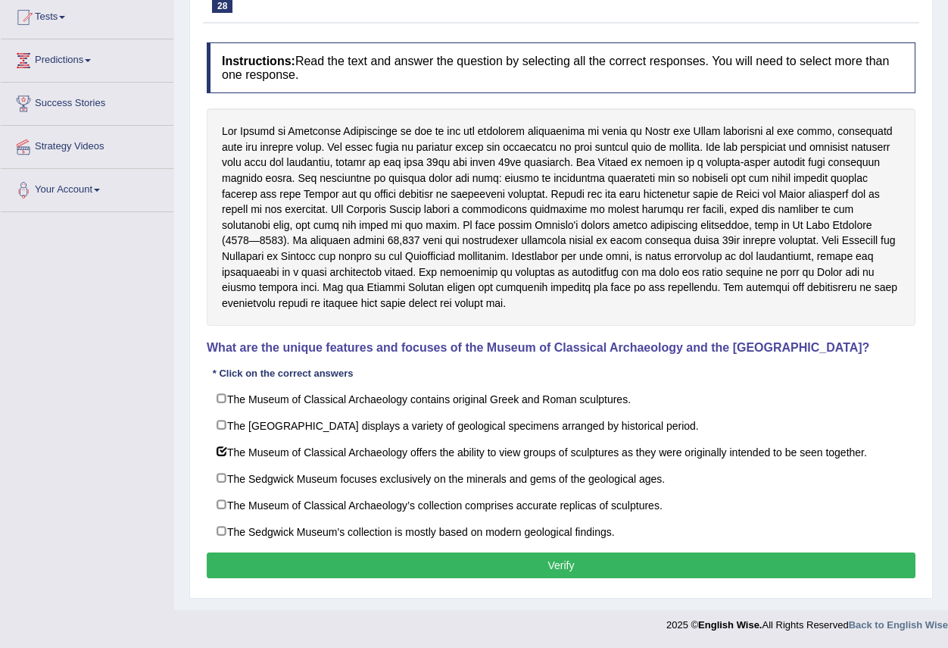
click at [644, 560] on button "Verify" at bounding box center [561, 565] width 709 height 26
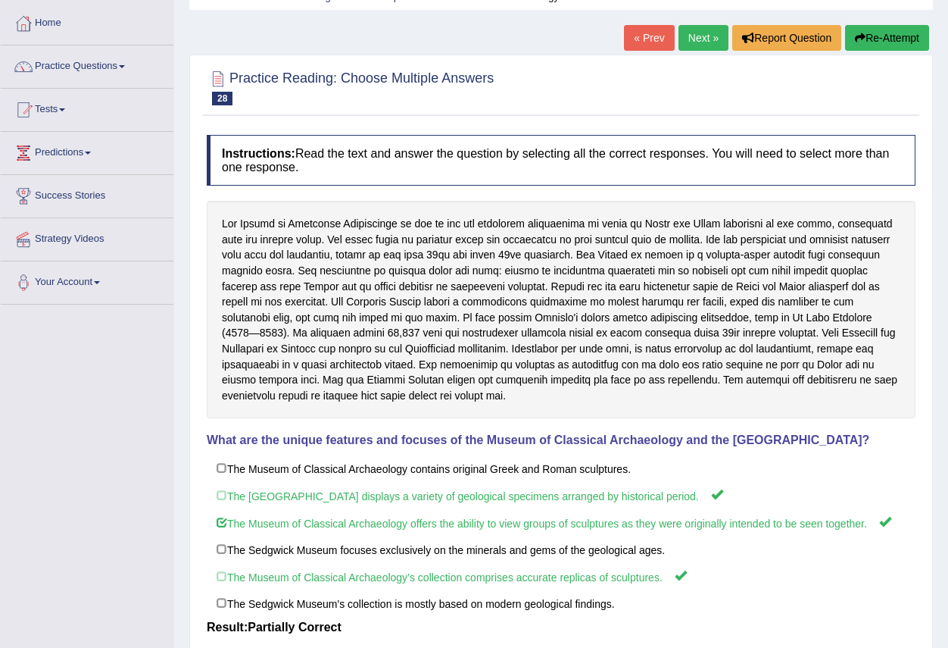
scroll to position [0, 0]
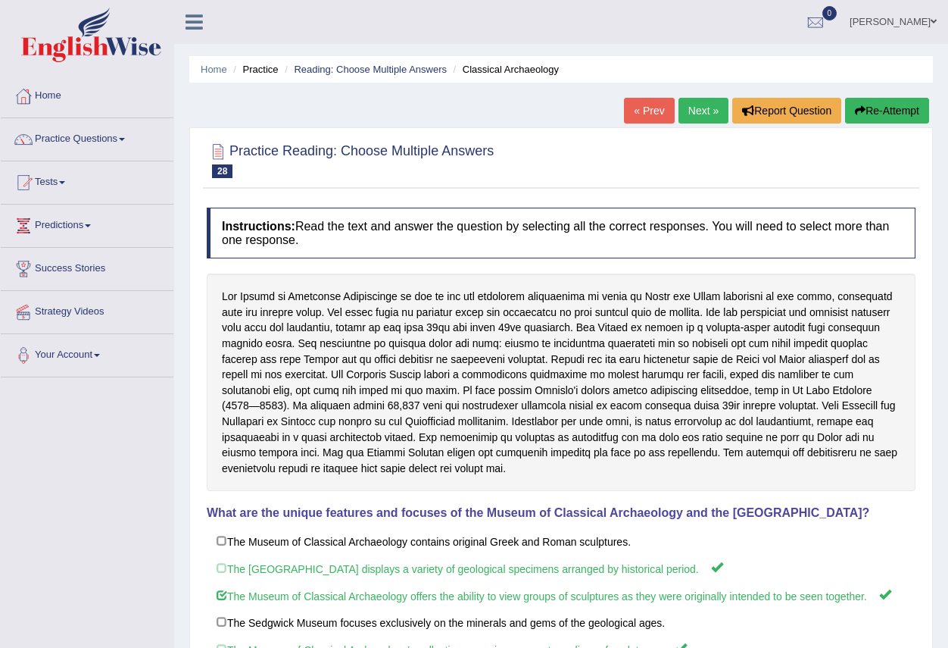
click at [692, 112] on link "Next »" at bounding box center [704, 111] width 50 height 26
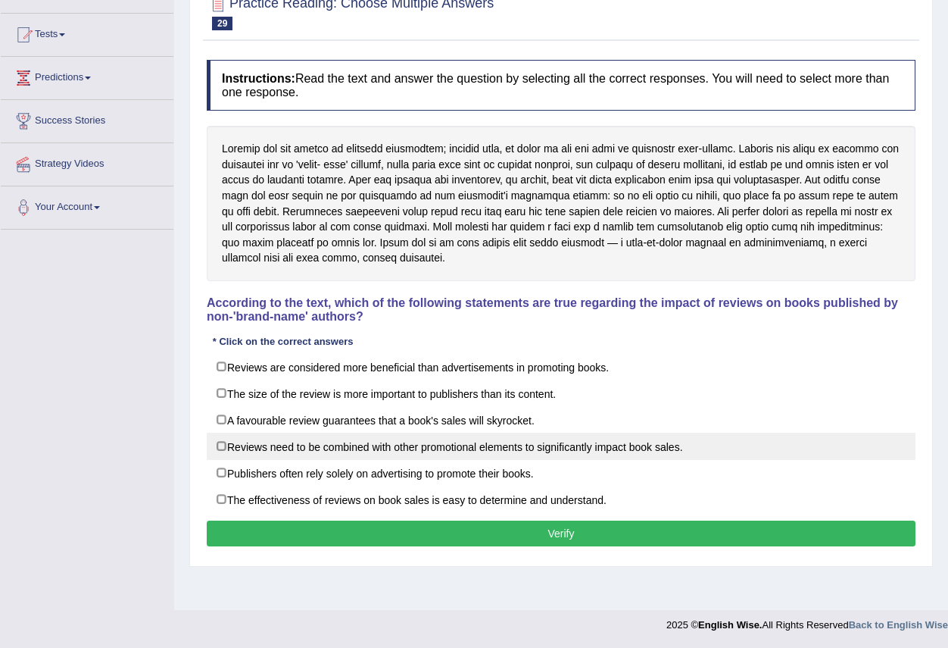
click at [220, 443] on label "Reviews need to be combined with other promotional elements to significantly im…" at bounding box center [561, 445] width 709 height 27
checkbox input "true"
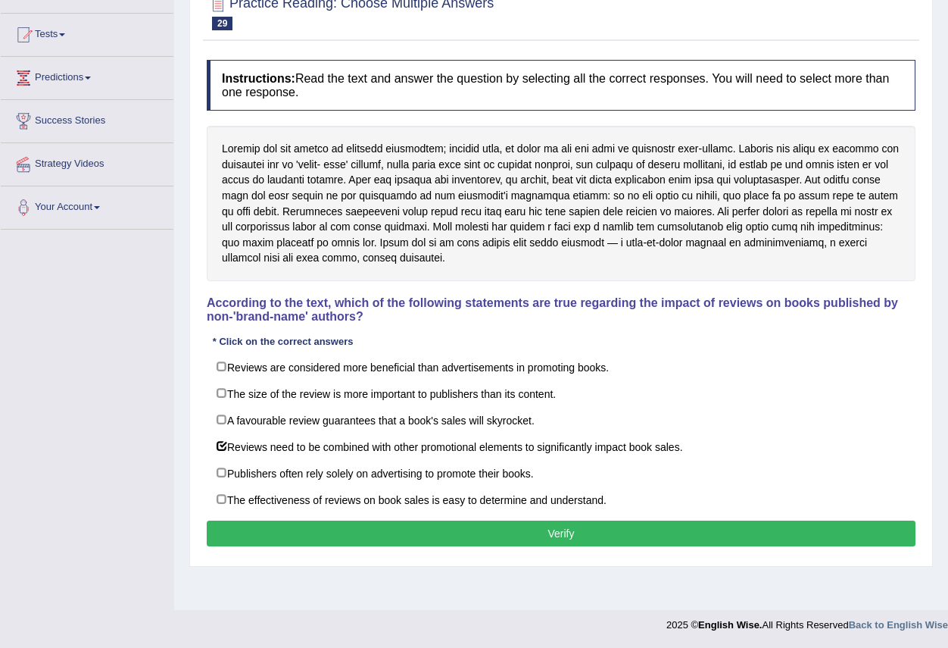
click at [543, 531] on button "Verify" at bounding box center [561, 533] width 709 height 26
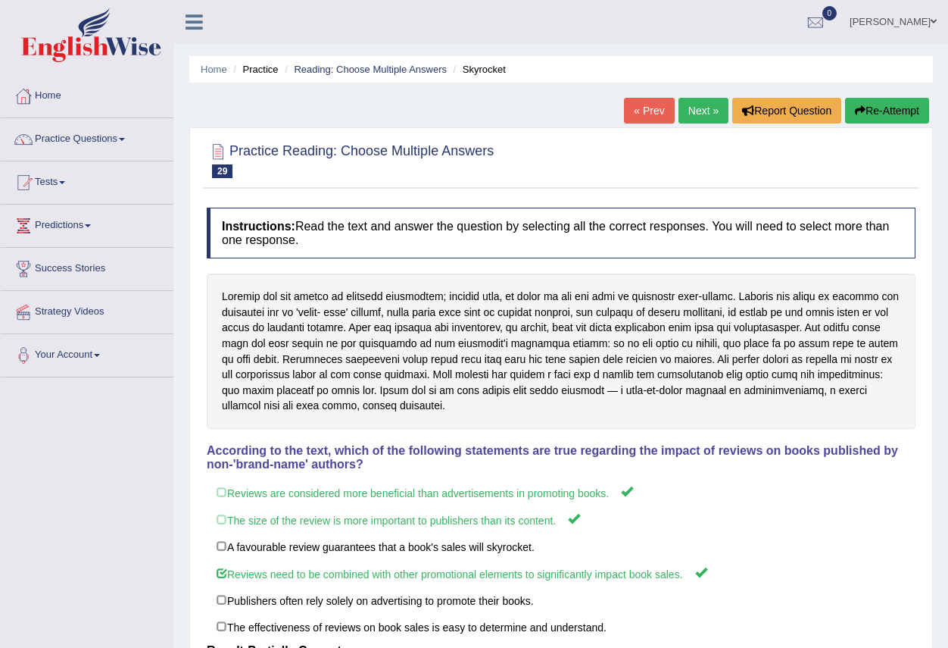
click at [694, 114] on link "Next »" at bounding box center [704, 111] width 50 height 26
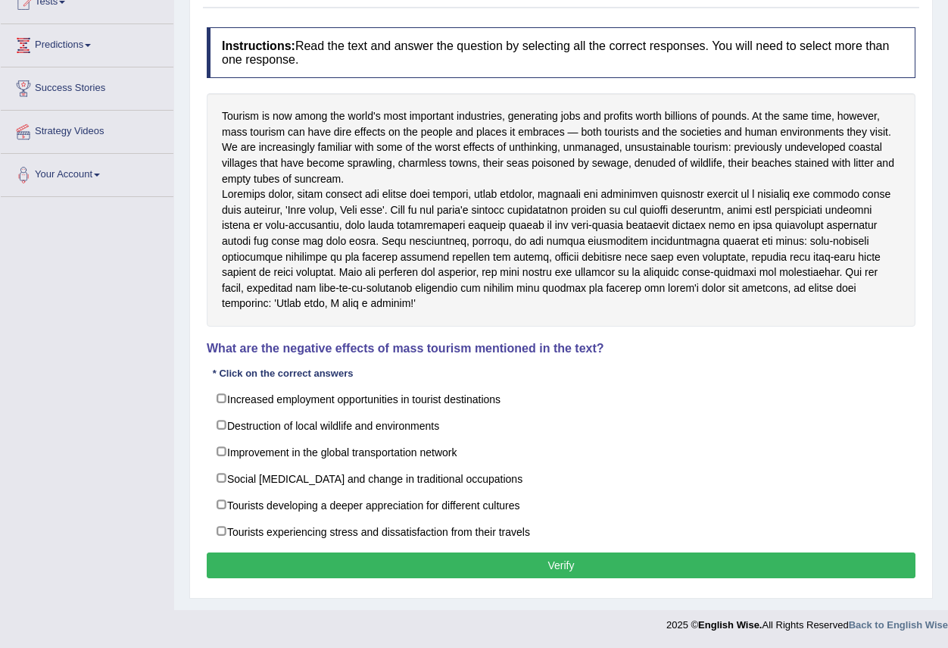
scroll to position [196, 0]
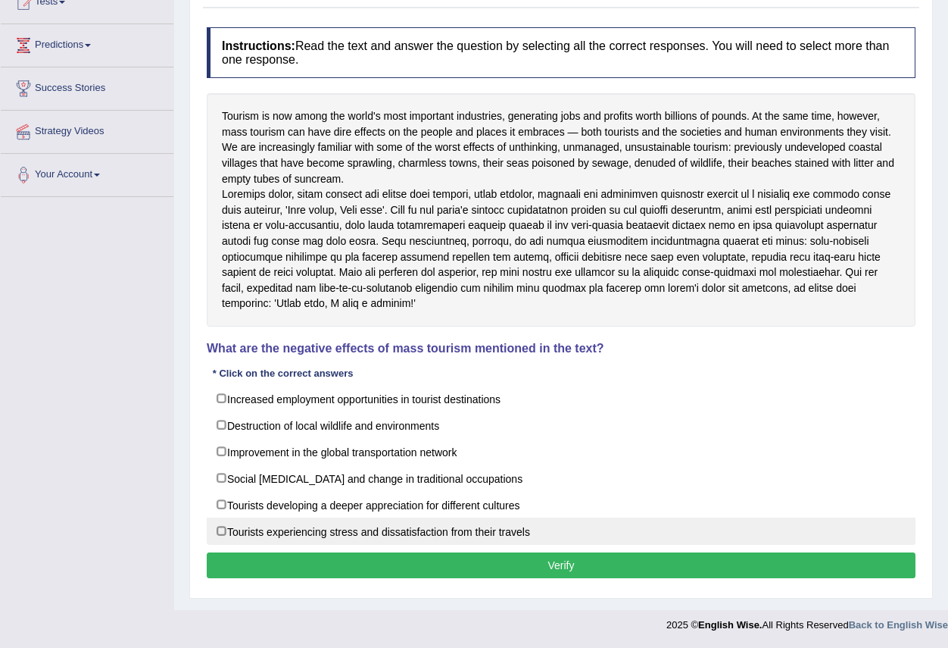
click at [296, 530] on label "Tourists experiencing stress and dissatisfaction from their travels" at bounding box center [561, 530] width 709 height 27
checkbox input "true"
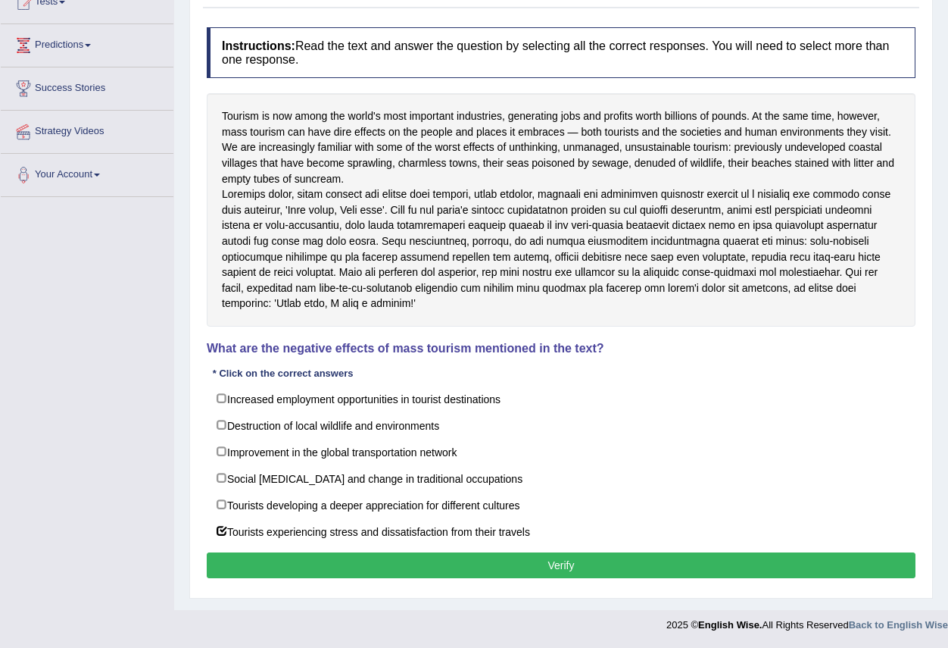
click at [503, 565] on button "Verify" at bounding box center [561, 565] width 709 height 26
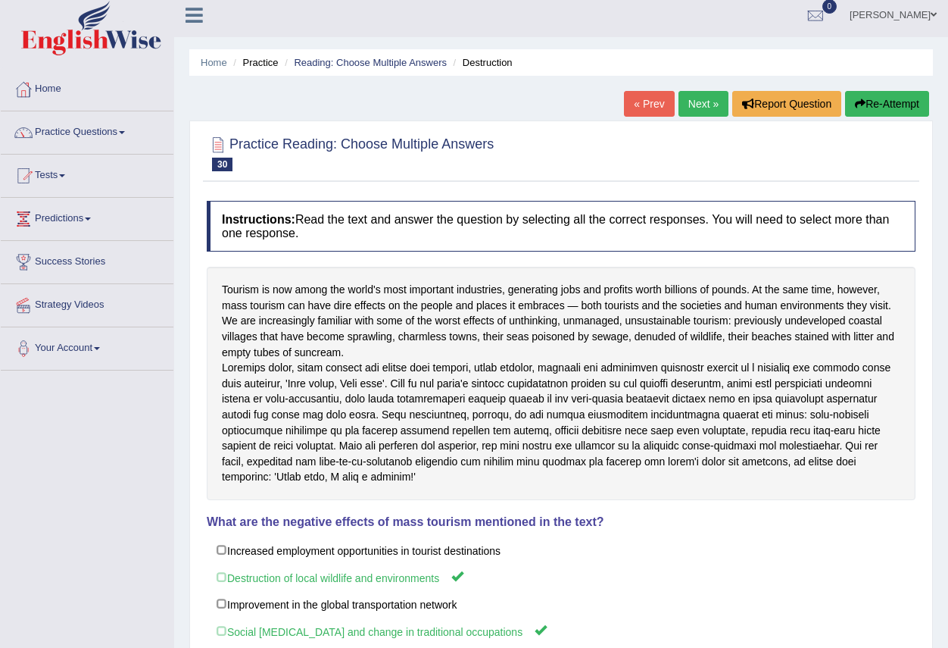
scroll to position [0, 0]
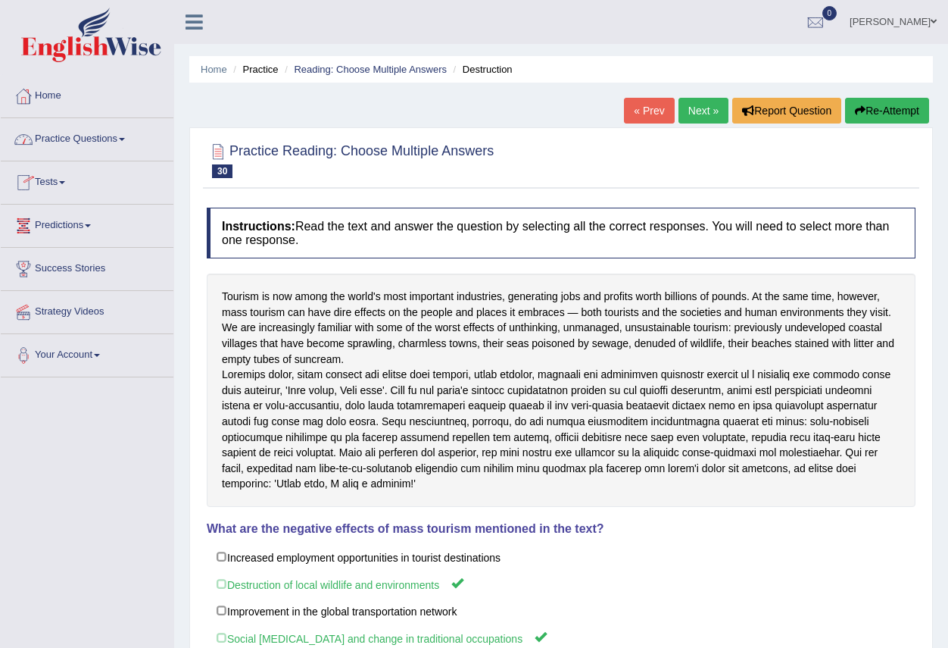
click at [130, 141] on link "Practice Questions" at bounding box center [87, 137] width 173 height 38
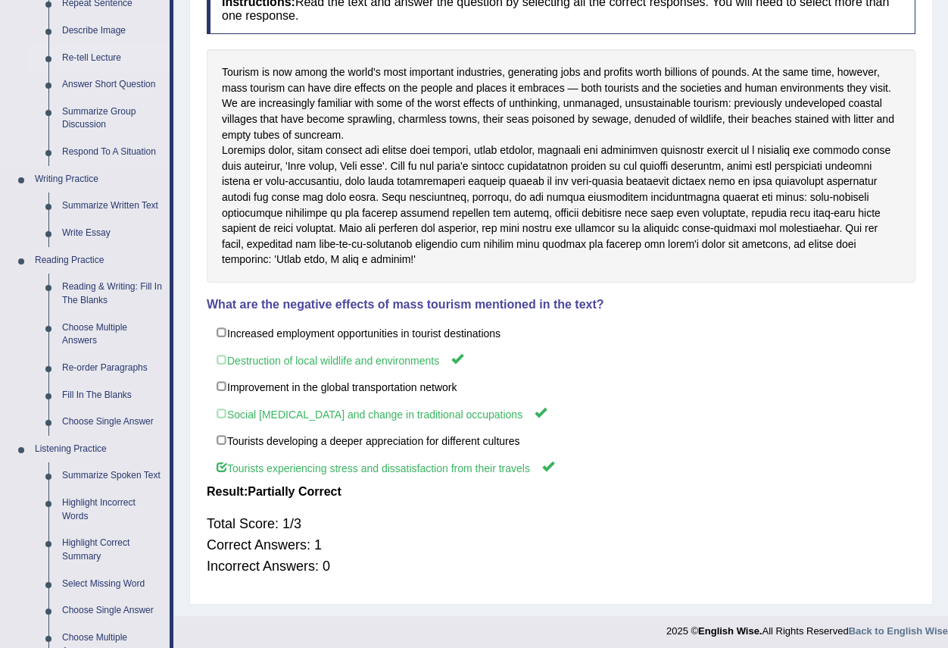
scroll to position [227, 0]
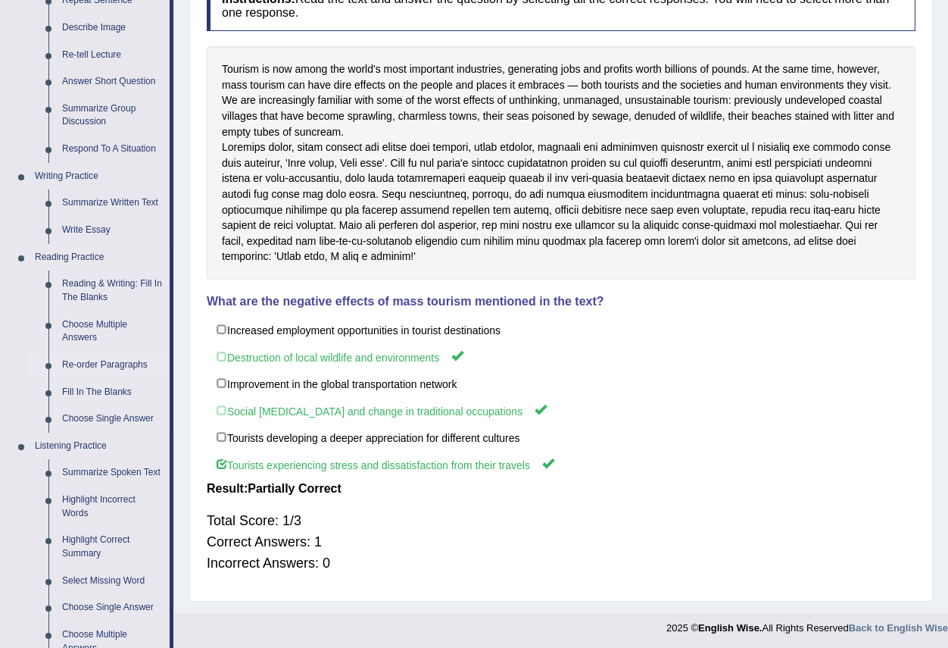
click at [116, 364] on link "Re-order Paragraphs" at bounding box center [112, 364] width 114 height 27
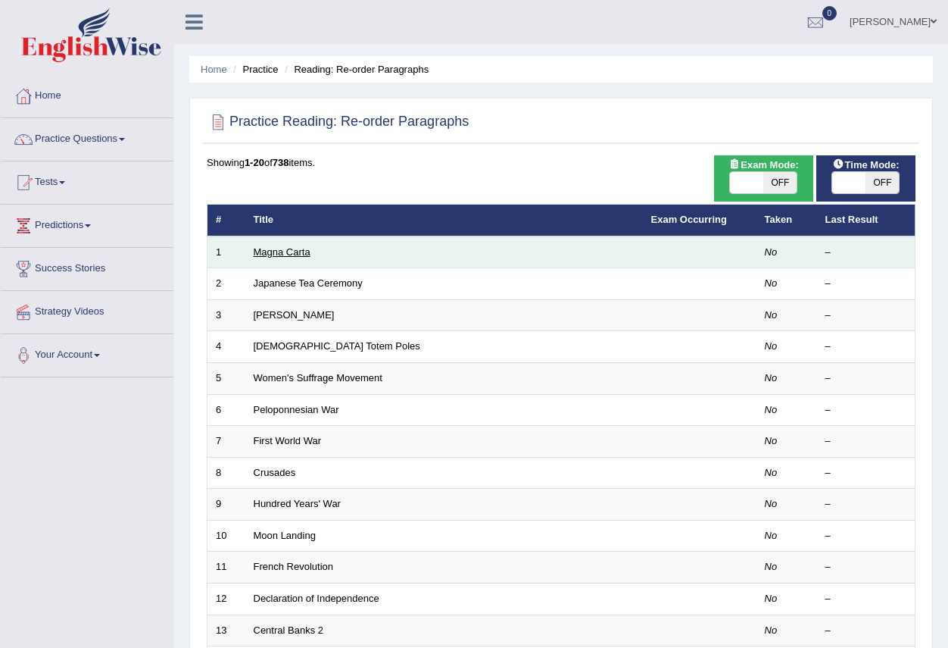
click at [273, 250] on link "Magna Carta" at bounding box center [282, 251] width 57 height 11
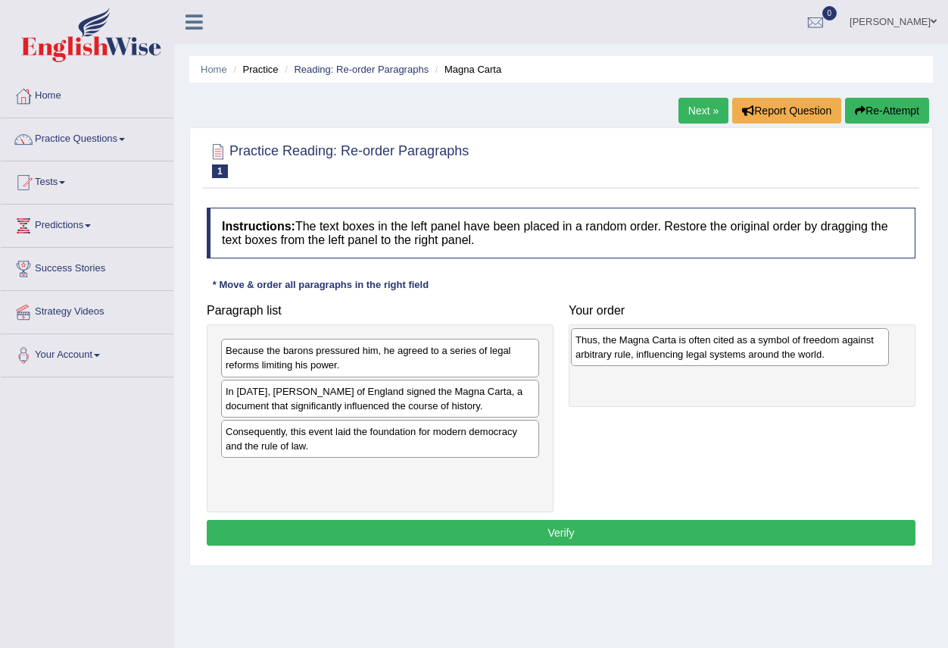
drag, startPoint x: 352, startPoint y: 477, endPoint x: 702, endPoint y: 345, distance: 373.9
click at [702, 345] on div "Thus, the Magna Carta is often cited as a symbol of freedom against arbitrary r…" at bounding box center [730, 347] width 318 height 38
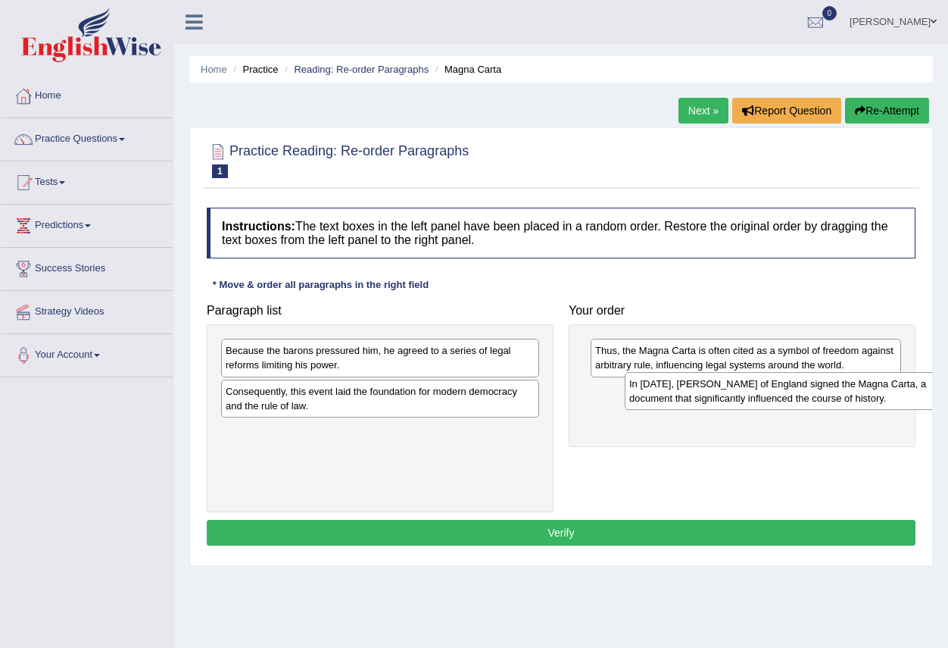
drag, startPoint x: 301, startPoint y: 401, endPoint x: 695, endPoint y: 393, distance: 393.2
click at [697, 393] on div "In 1215, King John of England signed the Magna Carta, a document that significa…" at bounding box center [784, 391] width 318 height 38
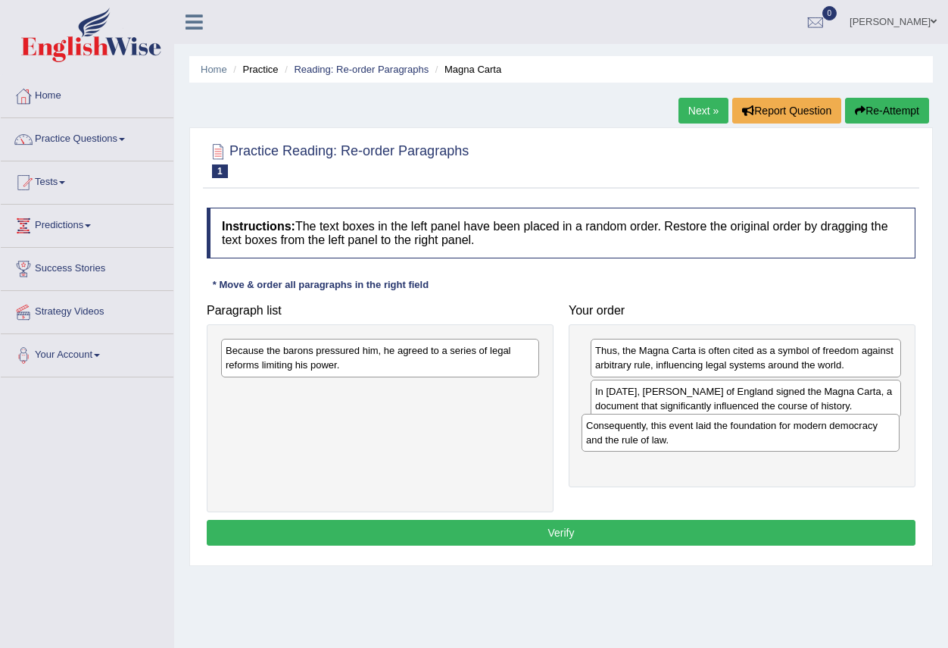
drag, startPoint x: 395, startPoint y: 406, endPoint x: 755, endPoint y: 440, distance: 362.1
click at [755, 440] on div "Consequently, this event laid the foundation for modern democracy and the rule …" at bounding box center [741, 433] width 318 height 38
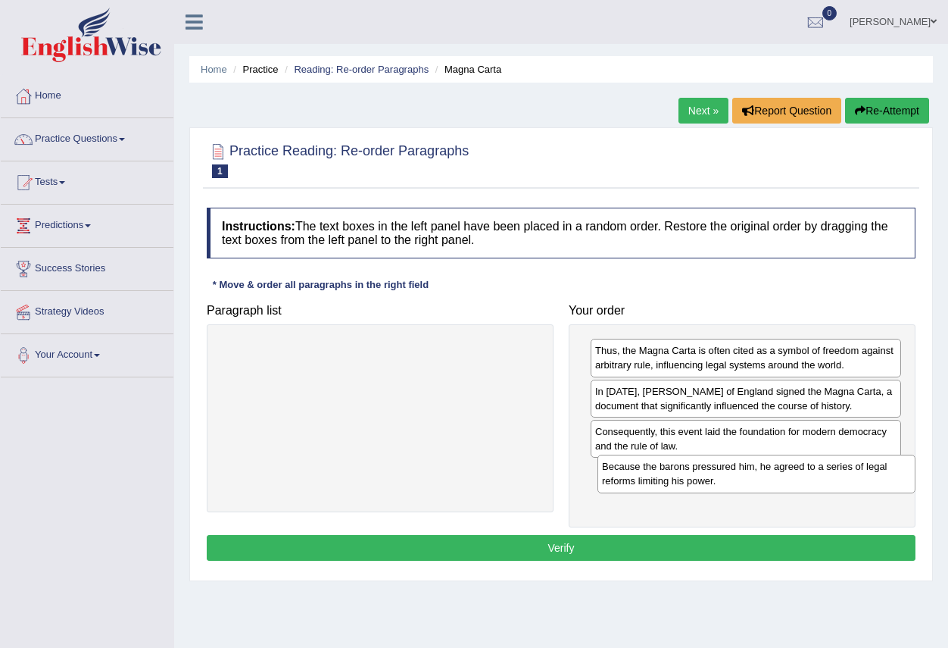
drag, startPoint x: 471, startPoint y: 355, endPoint x: 821, endPoint y: 461, distance: 365.6
click at [821, 461] on div "Because the barons pressured him, he agreed to a series of legal reforms limiti…" at bounding box center [757, 473] width 318 height 38
click at [596, 546] on button "Verify" at bounding box center [561, 548] width 709 height 26
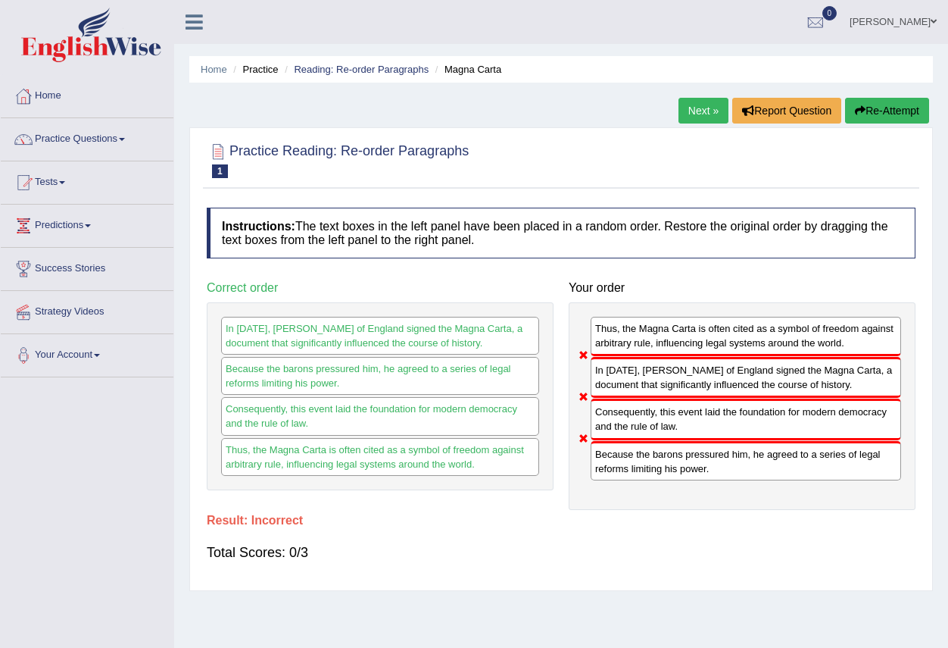
click at [697, 107] on link "Next »" at bounding box center [704, 111] width 50 height 26
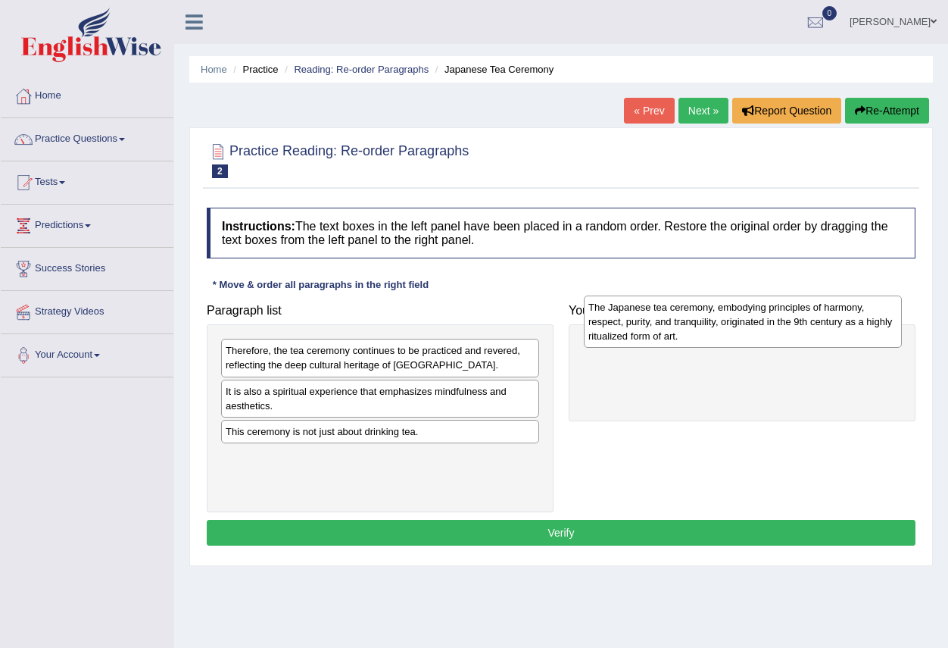
drag, startPoint x: 336, startPoint y: 414, endPoint x: 699, endPoint y: 329, distance: 372.4
click at [699, 329] on div "The Japanese tea ceremony, embodying principles of harmony, respect, purity, an…" at bounding box center [743, 321] width 318 height 52
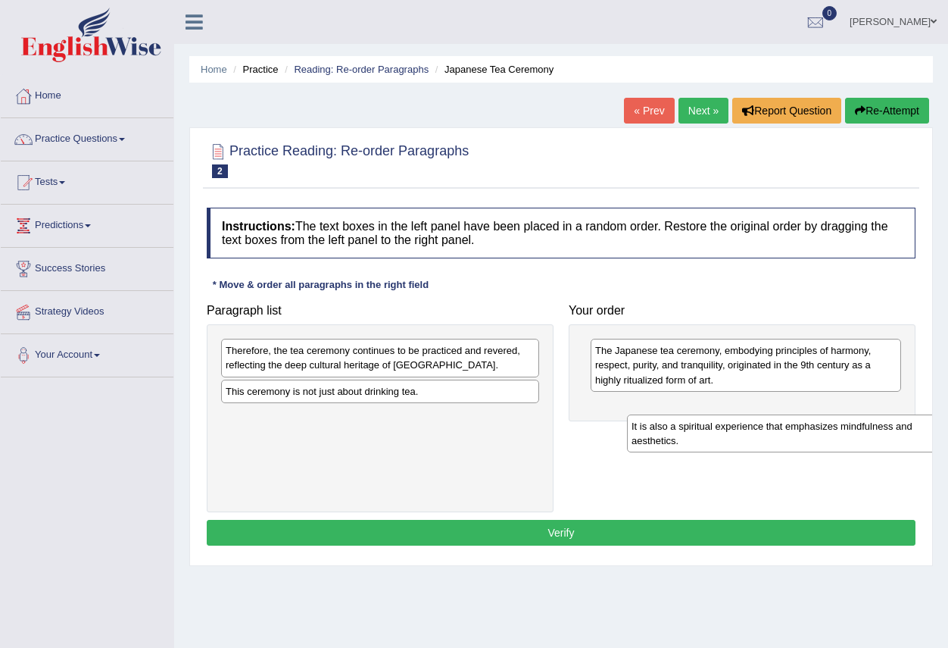
drag, startPoint x: 336, startPoint y: 411, endPoint x: 710, endPoint y: 430, distance: 374.6
click at [716, 432] on div "It is also a spiritual experience that emphasizes mindfulness and aesthetics." at bounding box center [786, 433] width 318 height 38
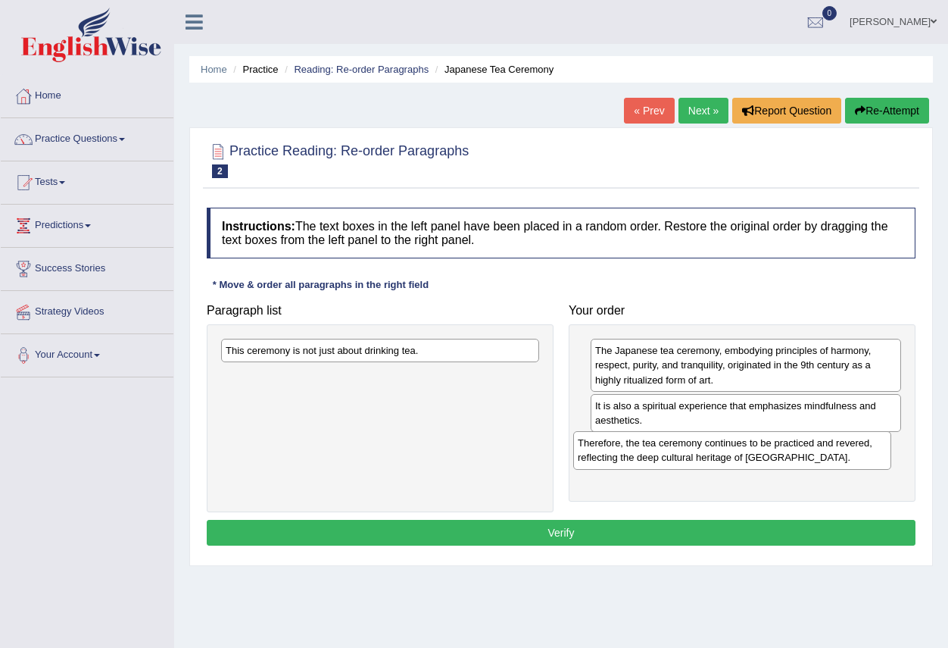
drag, startPoint x: 442, startPoint y: 369, endPoint x: 808, endPoint y: 461, distance: 377.3
click at [808, 461] on div "Therefore, the tea ceremony continues to be practiced and revered, reflecting t…" at bounding box center [732, 450] width 318 height 38
drag, startPoint x: 472, startPoint y: 364, endPoint x: 389, endPoint y: 367, distance: 82.6
click at [490, 404] on div "This ceremony is not just about drinking tea." at bounding box center [380, 418] width 347 height 188
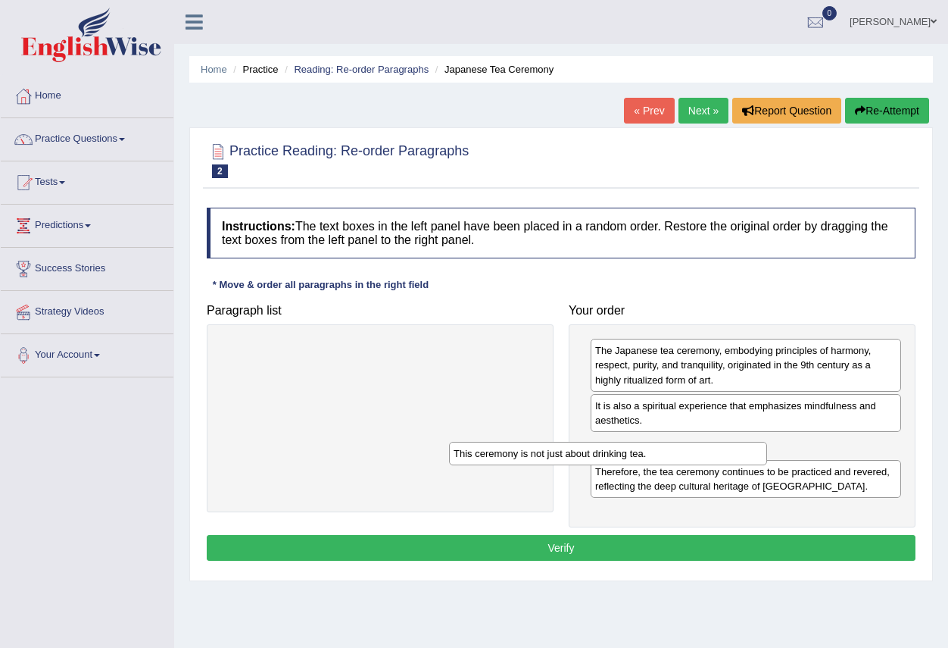
drag, startPoint x: 395, startPoint y: 345, endPoint x: 641, endPoint y: 420, distance: 257.1
click at [635, 442] on div "This ceremony is not just about drinking tea." at bounding box center [608, 453] width 318 height 23
click at [437, 552] on button "Verify" at bounding box center [561, 548] width 709 height 26
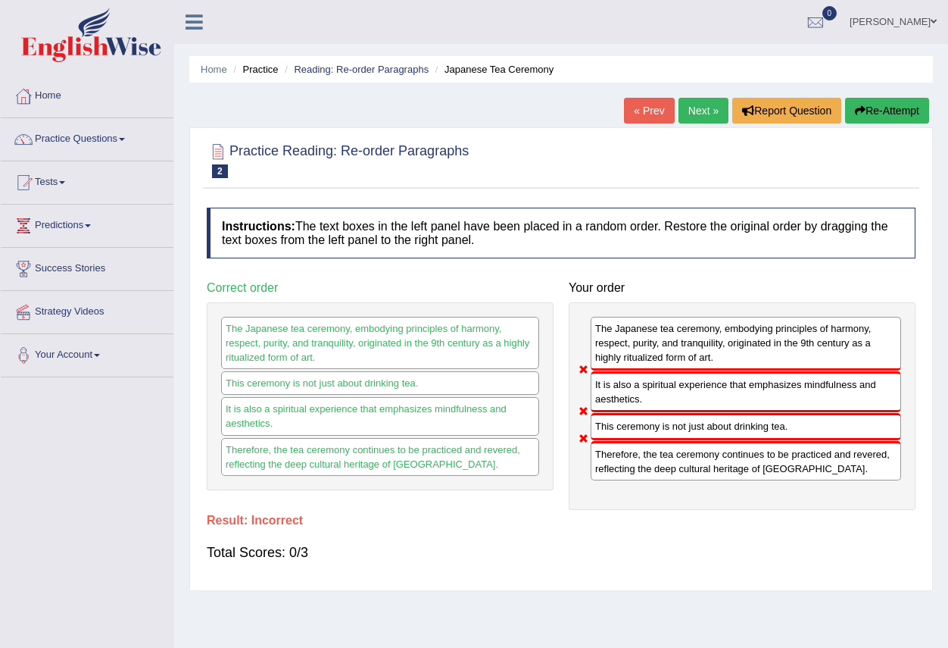
click at [686, 109] on link "Next »" at bounding box center [704, 111] width 50 height 26
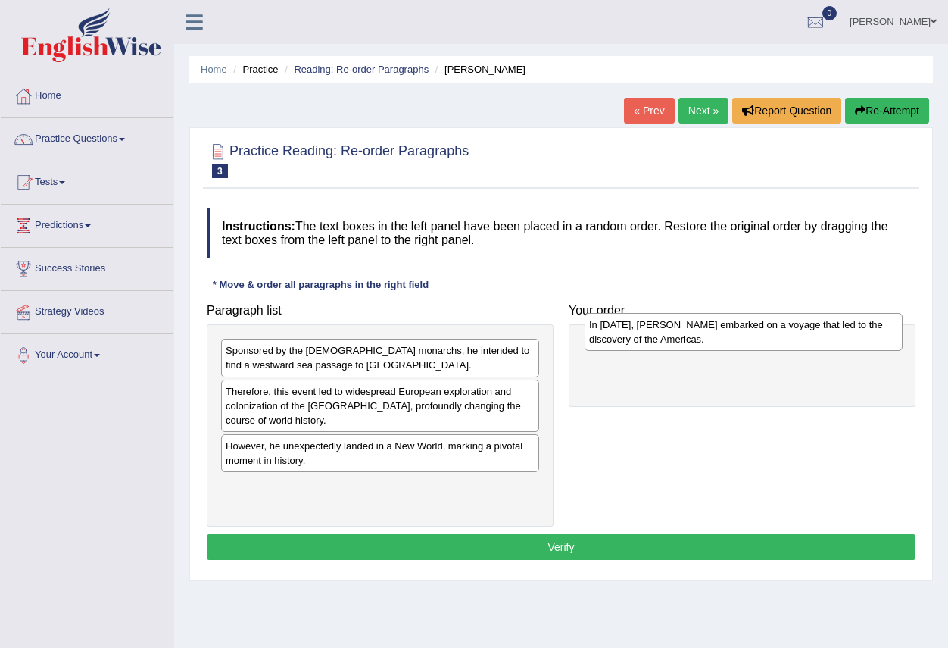
drag, startPoint x: 368, startPoint y: 498, endPoint x: 732, endPoint y: 337, distance: 397.7
click at [732, 337] on div "In [DATE], [PERSON_NAME] embarked on a voyage that led to the discovery of the …" at bounding box center [744, 332] width 318 height 38
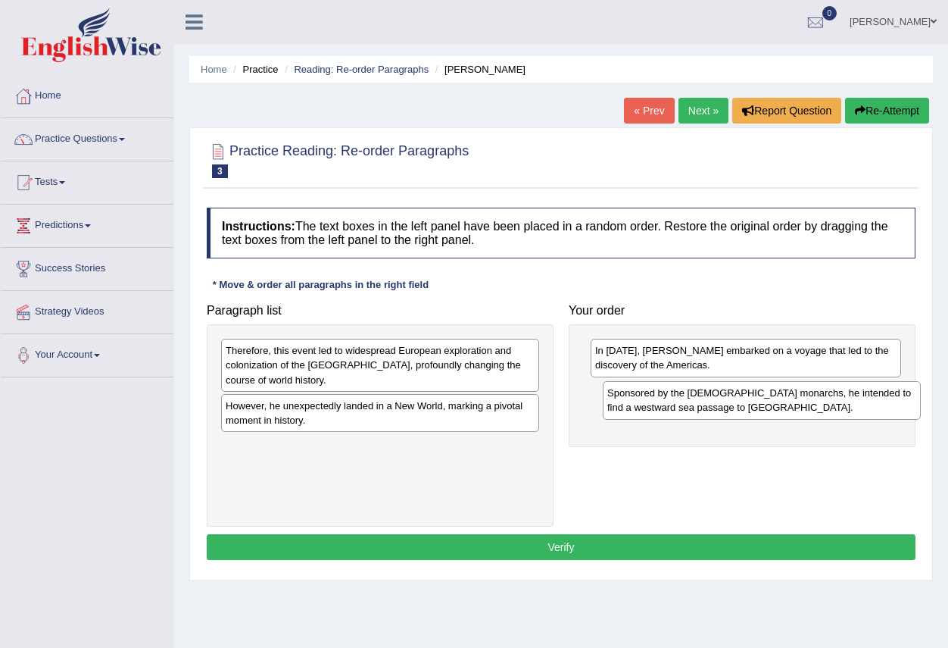
drag, startPoint x: 354, startPoint y: 358, endPoint x: 736, endPoint y: 398, distance: 383.8
click at [736, 398] on div "Sponsored by the [DEMOGRAPHIC_DATA] monarchs, he intended to find a westward se…" at bounding box center [762, 400] width 318 height 38
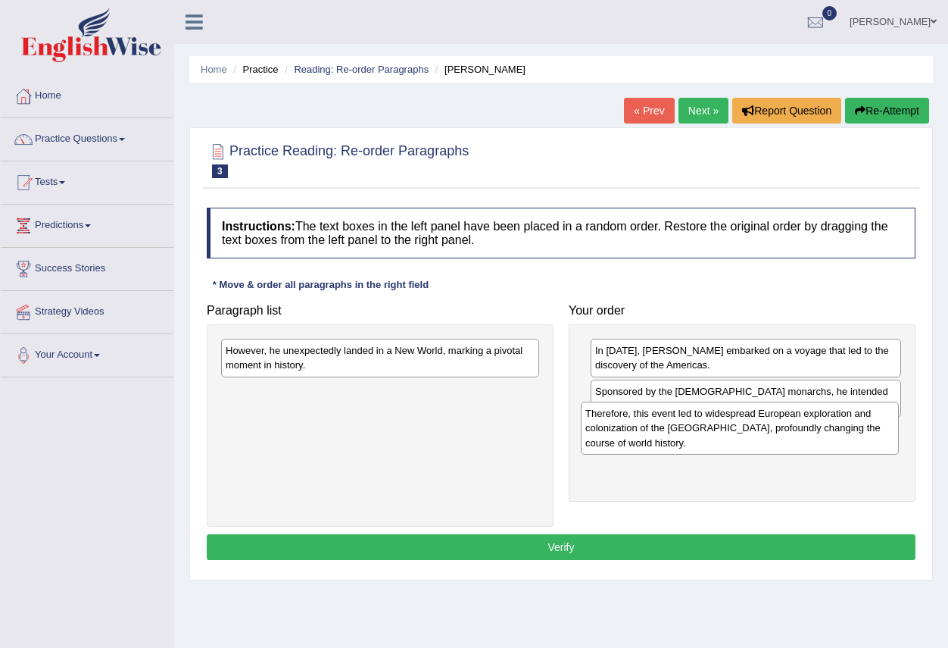
drag, startPoint x: 339, startPoint y: 367, endPoint x: 707, endPoint y: 435, distance: 374.4
click at [707, 435] on div "Therefore, this event led to widespread European exploration and colonization o…" at bounding box center [740, 427] width 318 height 52
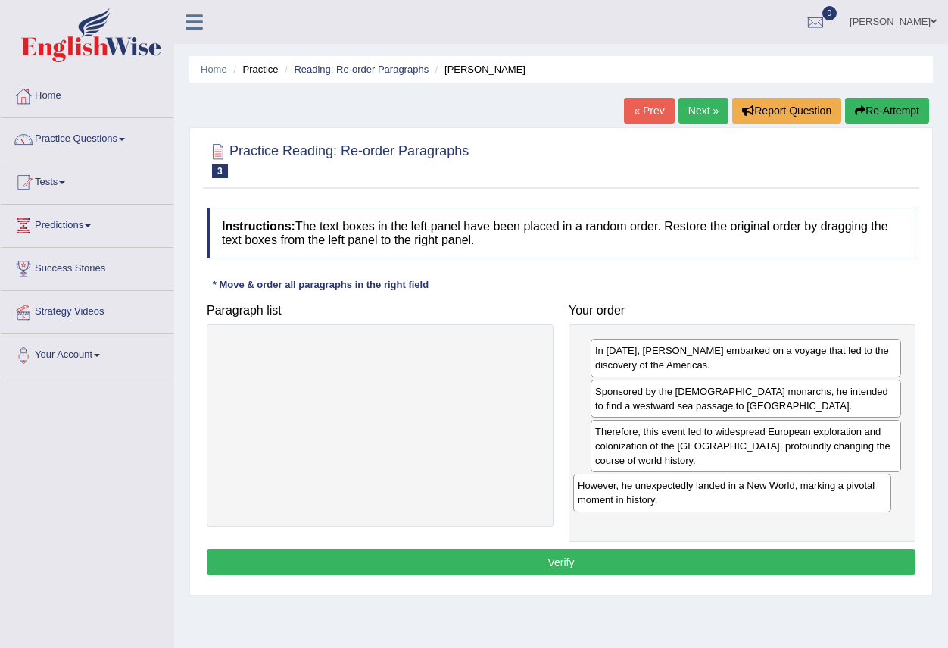
drag, startPoint x: 424, startPoint y: 361, endPoint x: 782, endPoint y: 496, distance: 382.1
click at [782, 496] on div "However, he unexpectedly landed in a New World, marking a pivotal moment in his…" at bounding box center [732, 492] width 318 height 38
click at [524, 557] on button "Verify" at bounding box center [561, 562] width 709 height 26
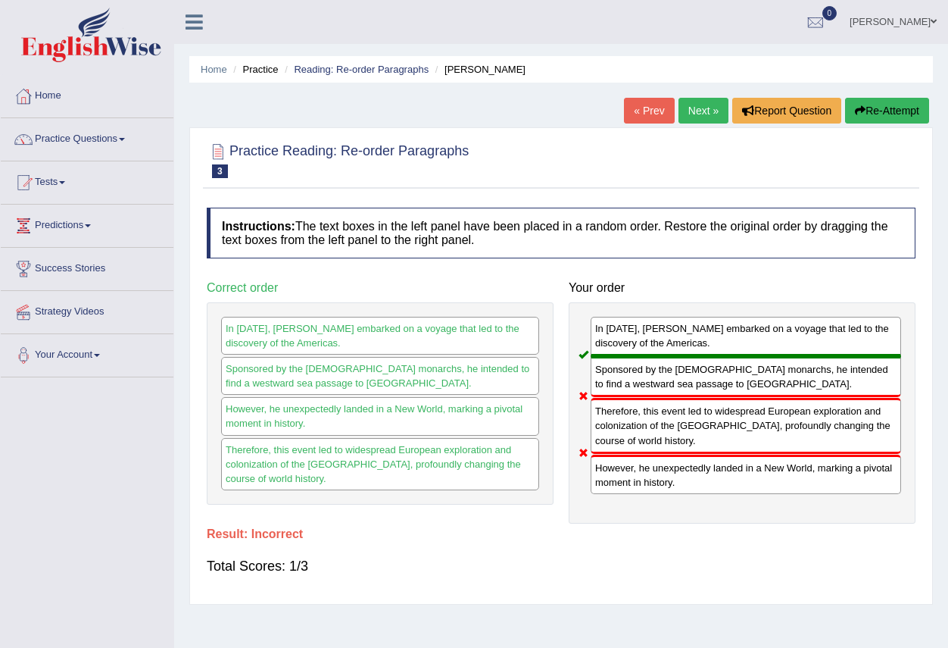
drag, startPoint x: 612, startPoint y: 438, endPoint x: 647, endPoint y: 478, distance: 53.2
click at [654, 486] on div "In 1492, Christopher Columbus embarked on a voyage that led to the discovery of…" at bounding box center [742, 412] width 347 height 221
click at [679, 112] on link "Next »" at bounding box center [704, 111] width 50 height 26
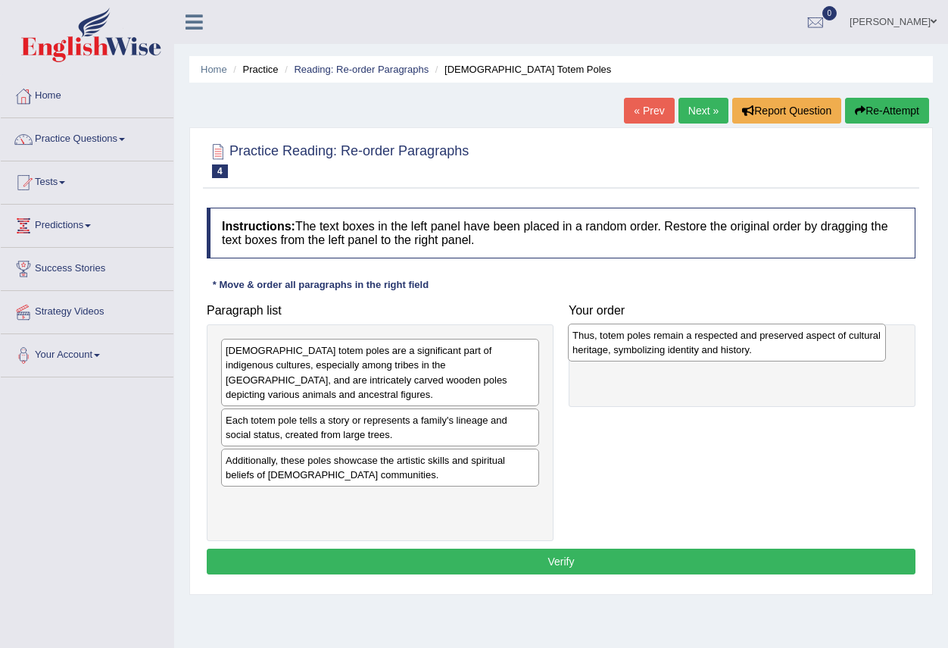
drag, startPoint x: 326, startPoint y: 432, endPoint x: 673, endPoint y: 348, distance: 357.1
click at [673, 348] on div "Thus, totem poles remain a respected and preserved aspect of cultural heritage,…" at bounding box center [727, 342] width 318 height 38
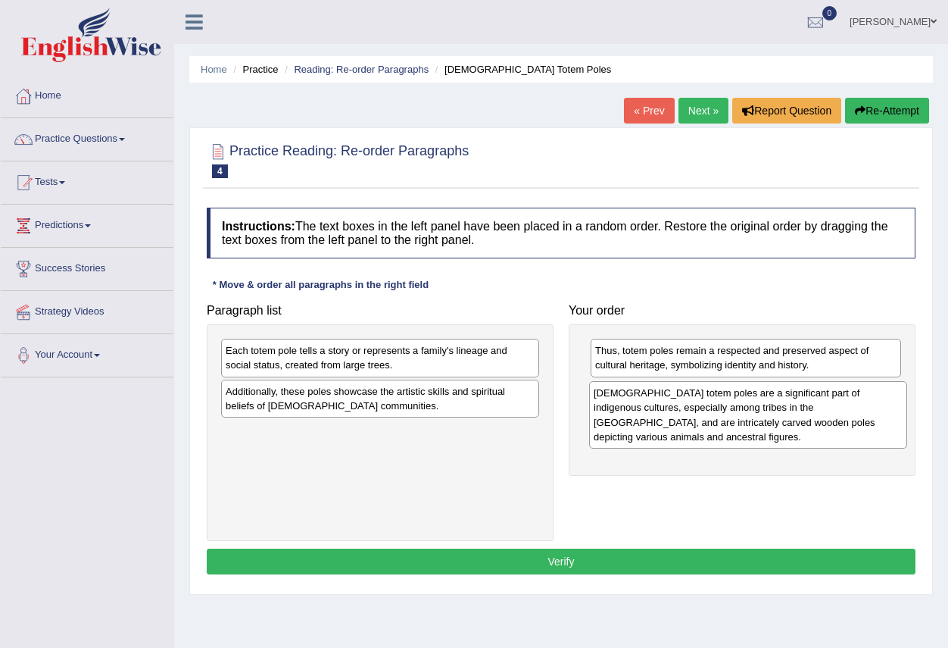
drag, startPoint x: 357, startPoint y: 369, endPoint x: 726, endPoint y: 411, distance: 370.5
click at [726, 411] on div "[DEMOGRAPHIC_DATA] totem poles are a significant part of indigenous cultures, e…" at bounding box center [748, 414] width 318 height 67
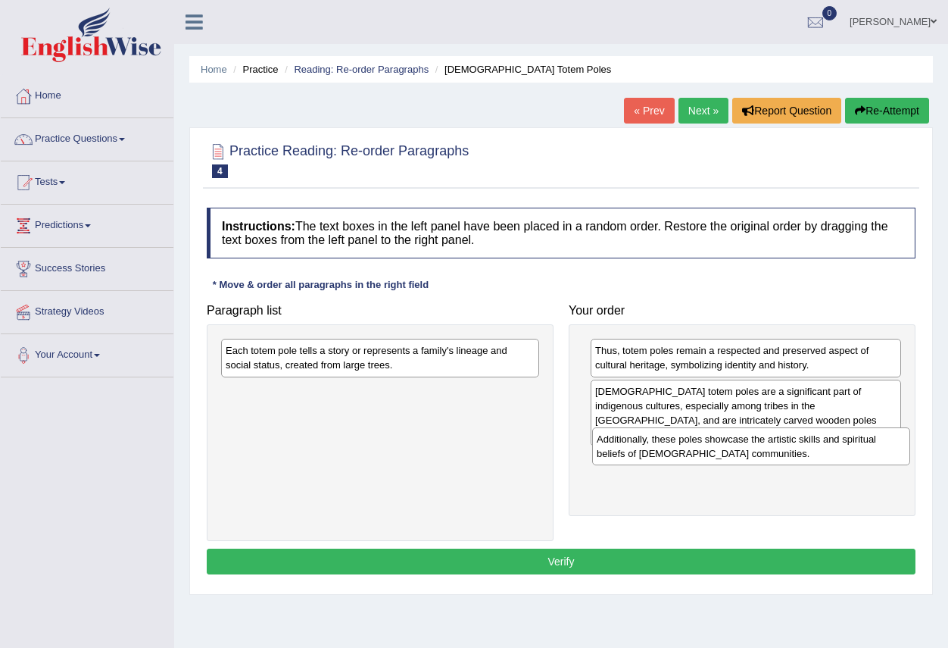
drag, startPoint x: 461, startPoint y: 414, endPoint x: 713, endPoint y: 456, distance: 255.8
click at [713, 456] on div "Additionally, these poles showcase the artistic skills and spiritual beliefs of…" at bounding box center [751, 446] width 318 height 38
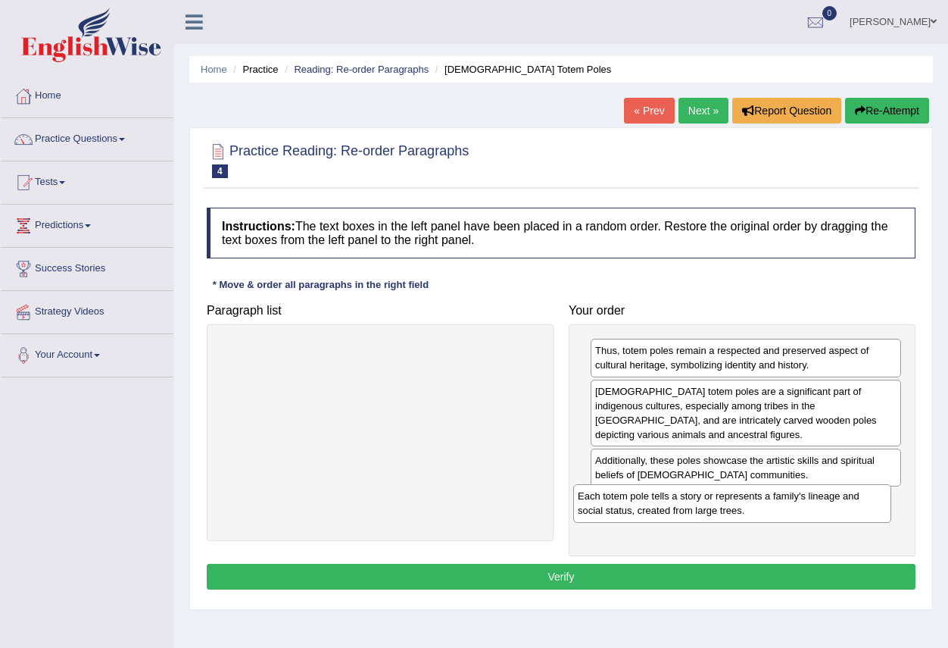
drag, startPoint x: 408, startPoint y: 361, endPoint x: 758, endPoint y: 499, distance: 376.1
click at [768, 507] on div "Each totem pole tells a story or represents a family's lineage and social statu…" at bounding box center [732, 503] width 318 height 38
click at [532, 581] on button "Verify" at bounding box center [561, 577] width 709 height 26
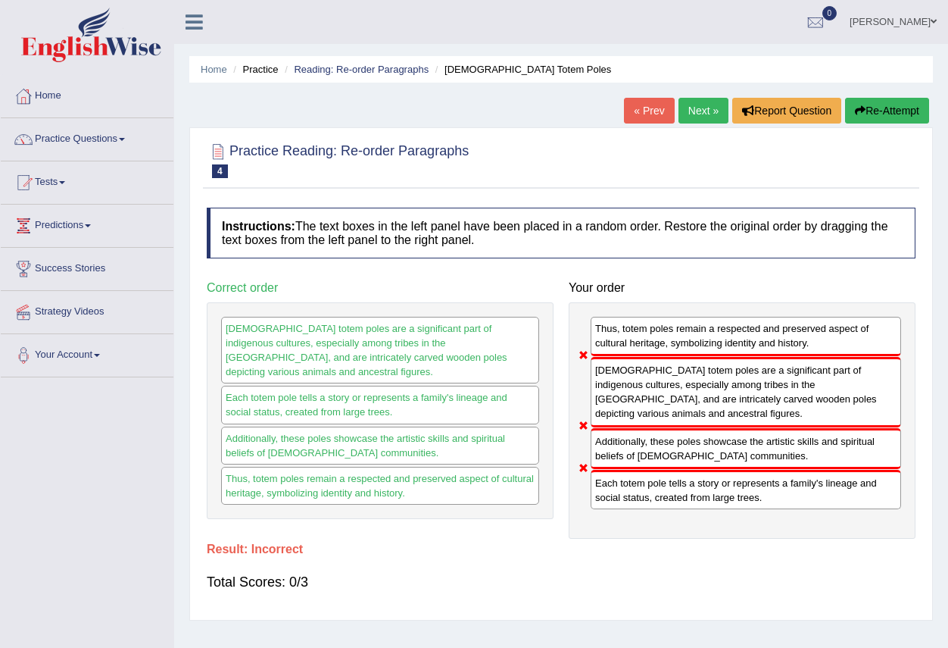
click at [688, 112] on link "Next »" at bounding box center [704, 111] width 50 height 26
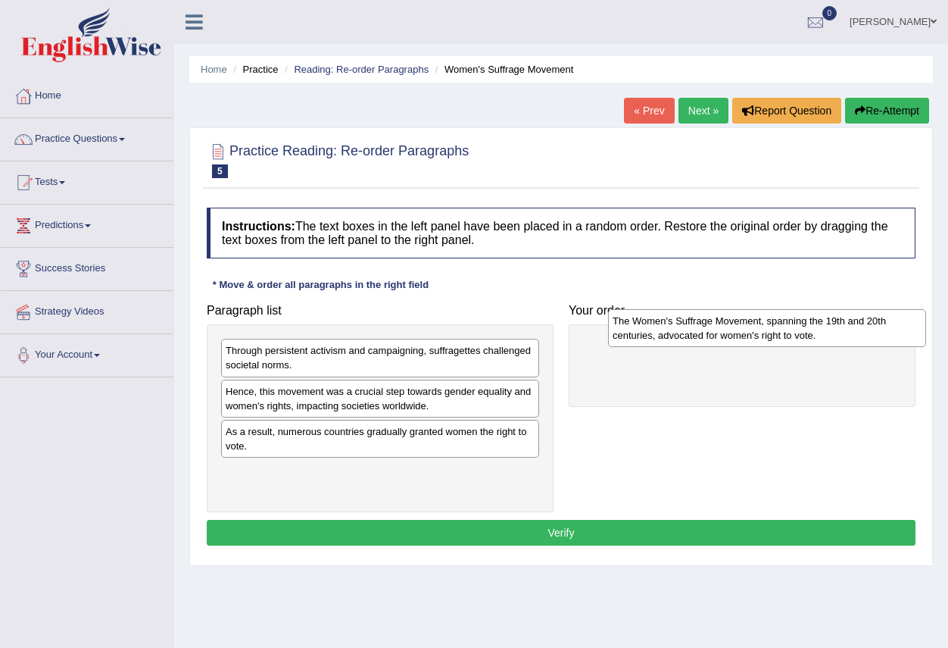
drag, startPoint x: 296, startPoint y: 482, endPoint x: 683, endPoint y: 332, distance: 415.4
click at [683, 332] on div "The Women's Suffrage Movement, spanning the 19th and 20th centuries, advocated …" at bounding box center [767, 328] width 318 height 38
drag, startPoint x: 683, startPoint y: 332, endPoint x: 676, endPoint y: 337, distance: 9.2
click at [679, 334] on div "Paragraph list Through persistent activism and campaigning, suffragettes challe…" at bounding box center [561, 404] width 724 height 216
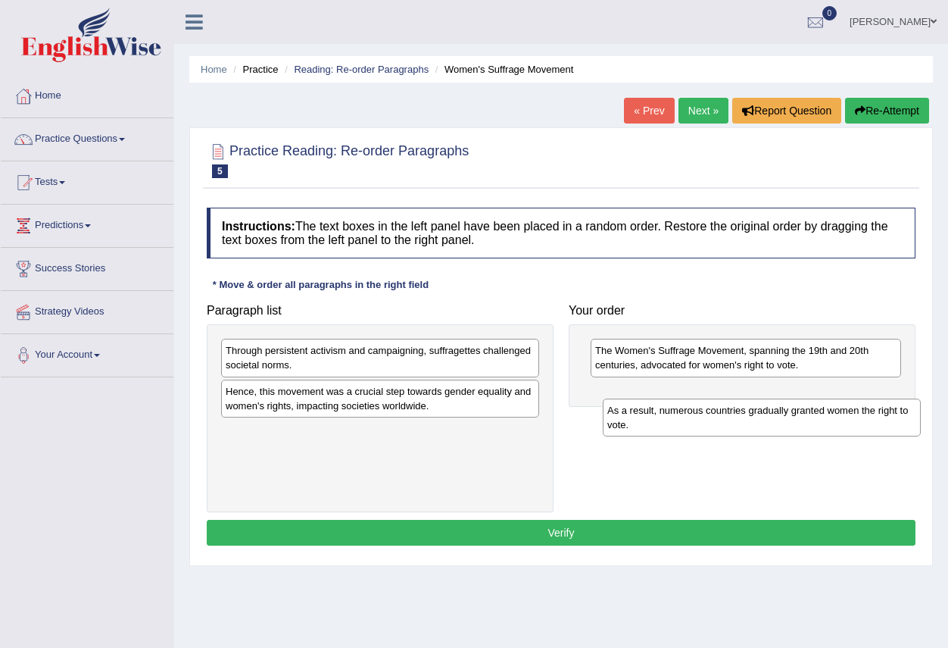
drag, startPoint x: 381, startPoint y: 441, endPoint x: 760, endPoint y: 414, distance: 380.4
click at [760, 417] on div "As a result, numerous countries gradually granted women the right to vote." at bounding box center [762, 417] width 318 height 38
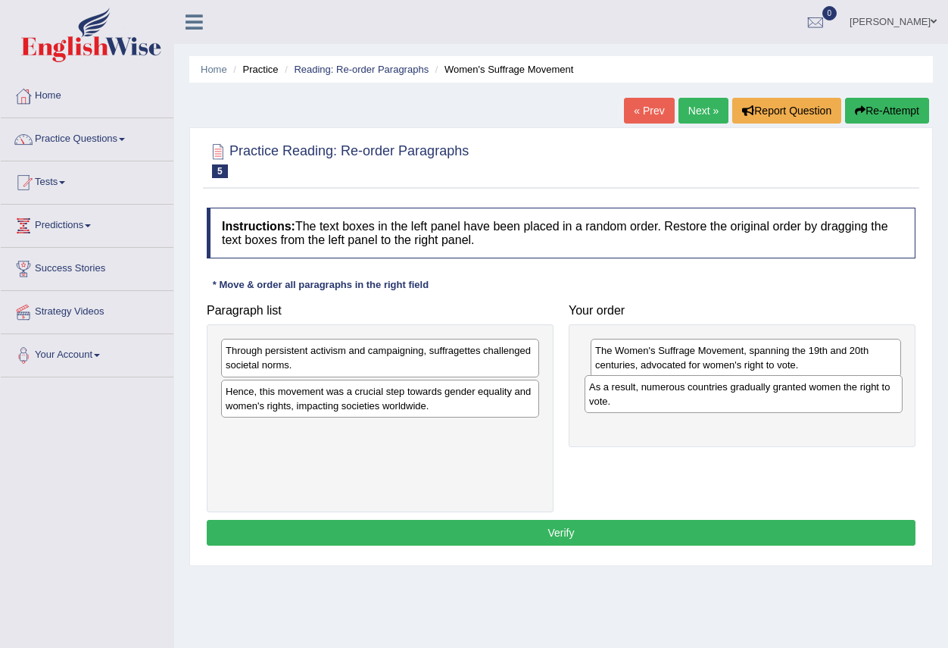
drag, startPoint x: 381, startPoint y: 440, endPoint x: 745, endPoint y: 395, distance: 366.3
click at [745, 395] on div "As a result, numerous countries gradually granted women the right to vote." at bounding box center [744, 394] width 318 height 38
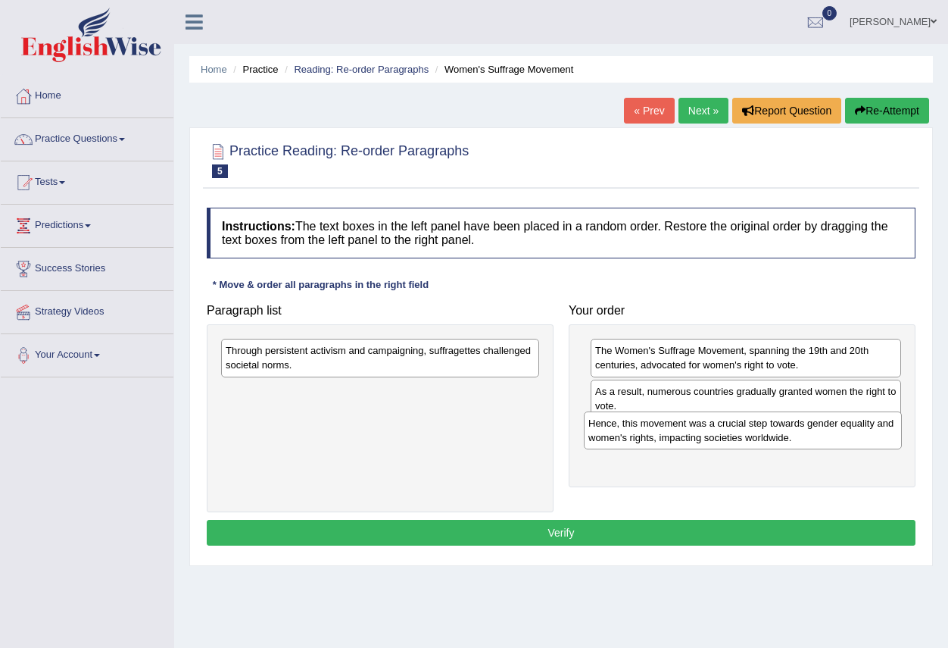
drag, startPoint x: 485, startPoint y: 403, endPoint x: 851, endPoint y: 435, distance: 367.2
click at [851, 435] on div "Hence, this movement was a crucial step towards gender equality and women's rig…" at bounding box center [743, 430] width 318 height 38
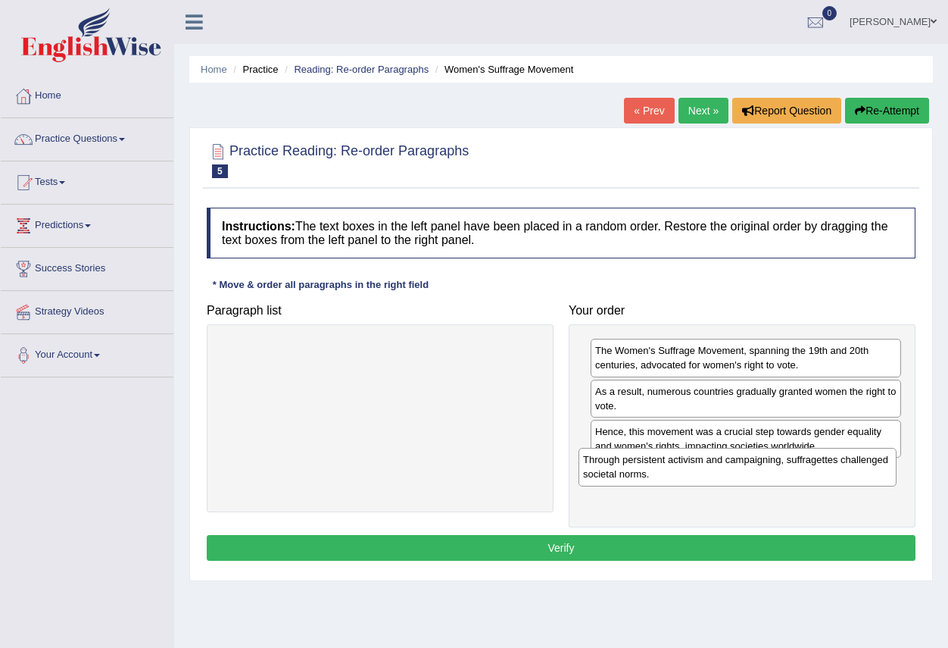
drag, startPoint x: 355, startPoint y: 364, endPoint x: 715, endPoint y: 473, distance: 375.9
click at [715, 473] on div "Through persistent activism and campaigning, suffragettes challenged societal n…" at bounding box center [738, 467] width 318 height 38
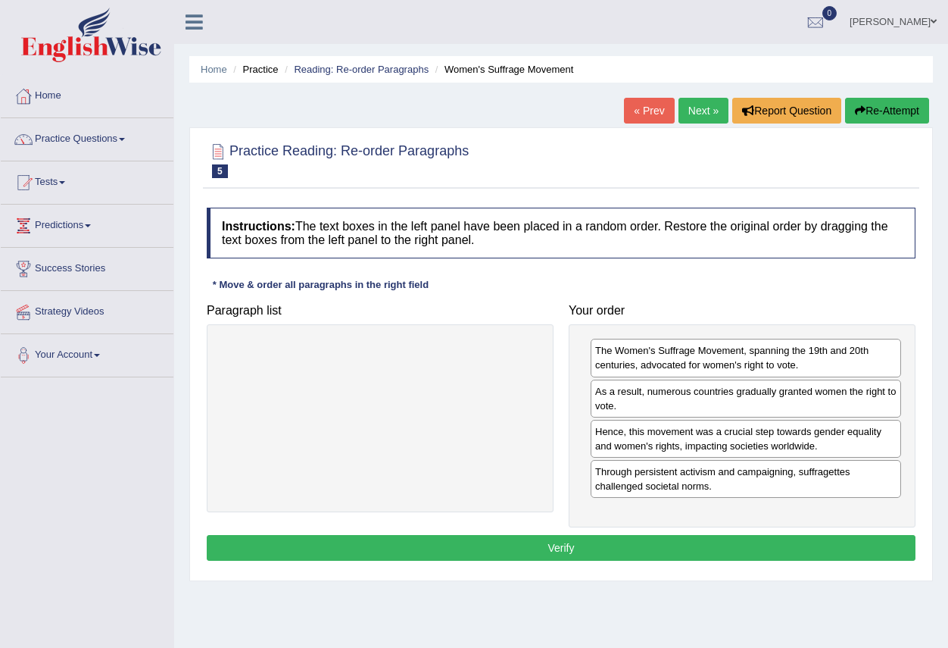
click at [585, 544] on button "Verify" at bounding box center [561, 548] width 709 height 26
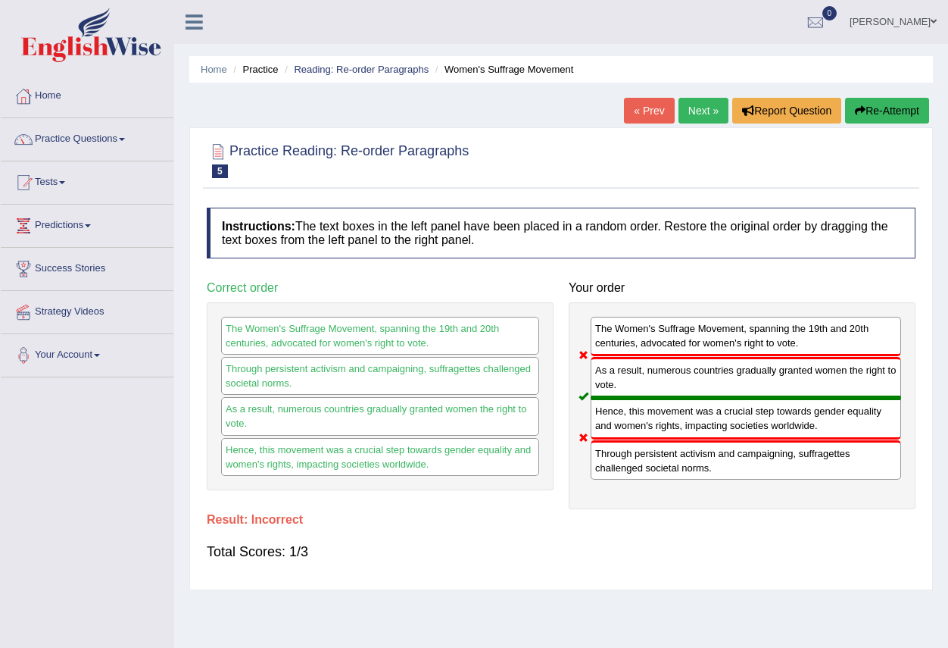
click at [694, 107] on link "Next »" at bounding box center [704, 111] width 50 height 26
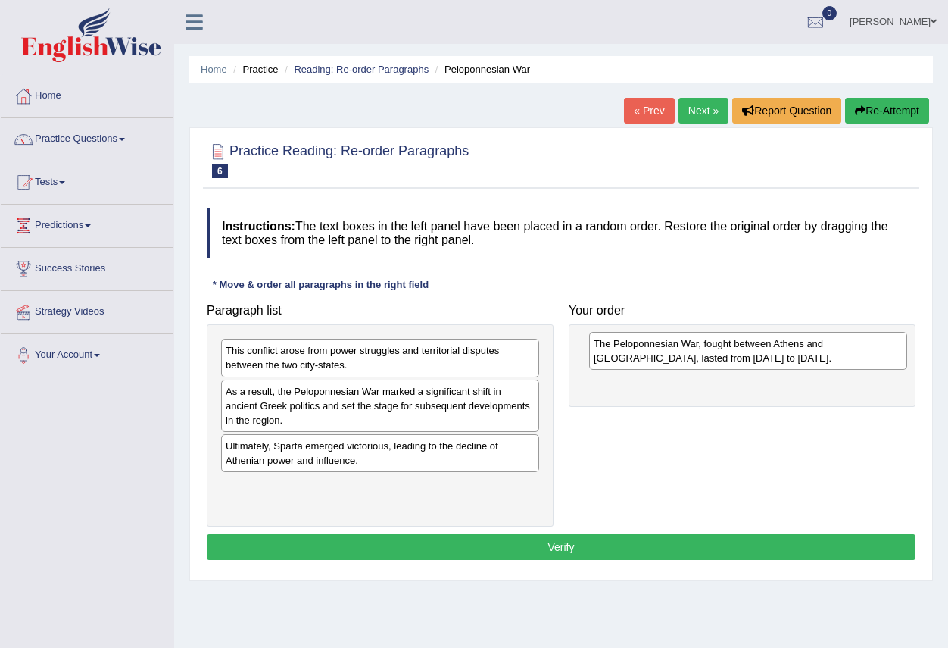
drag, startPoint x: 342, startPoint y: 498, endPoint x: 713, endPoint y: 351, distance: 399.4
click at [713, 351] on div "The Peloponnesian War, fought between Athens and Sparta, lasted from 431 to 404…" at bounding box center [748, 351] width 318 height 38
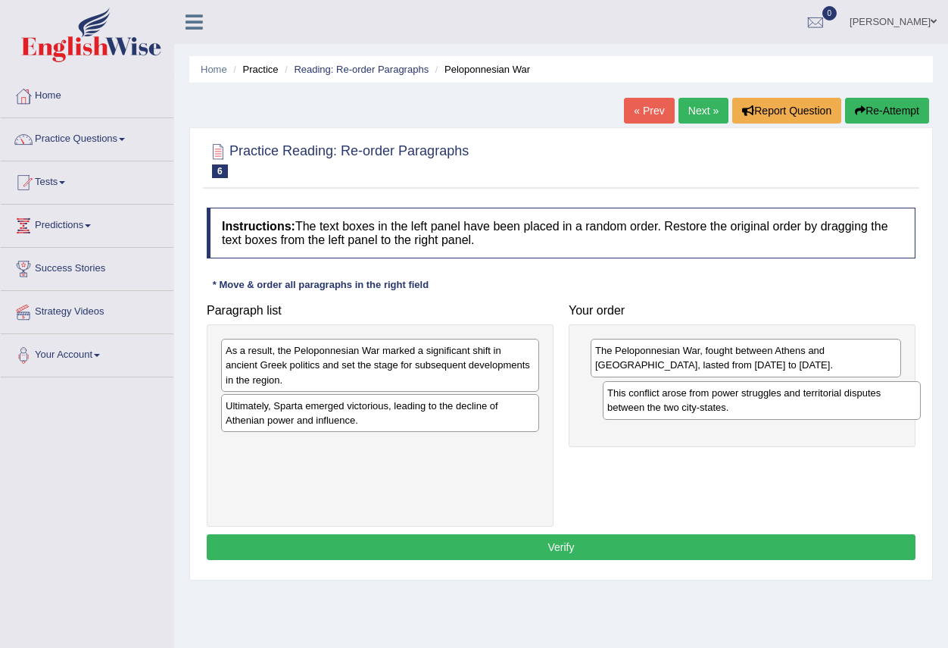
drag, startPoint x: 357, startPoint y: 361, endPoint x: 739, endPoint y: 404, distance: 384.1
click at [739, 404] on div "This conflict arose from power struggles and territorial disputes between the t…" at bounding box center [762, 400] width 318 height 38
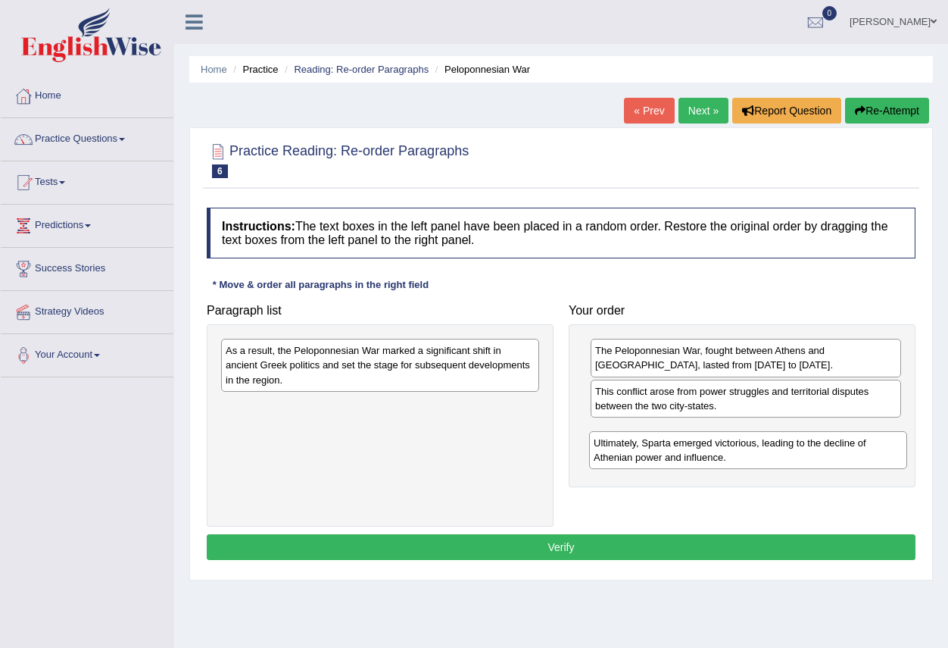
drag, startPoint x: 405, startPoint y: 422, endPoint x: 787, endPoint y: 443, distance: 382.3
click at [792, 448] on div "Ultimately, Sparta emerged victorious, leading to the decline of Athenian power…" at bounding box center [748, 450] width 318 height 38
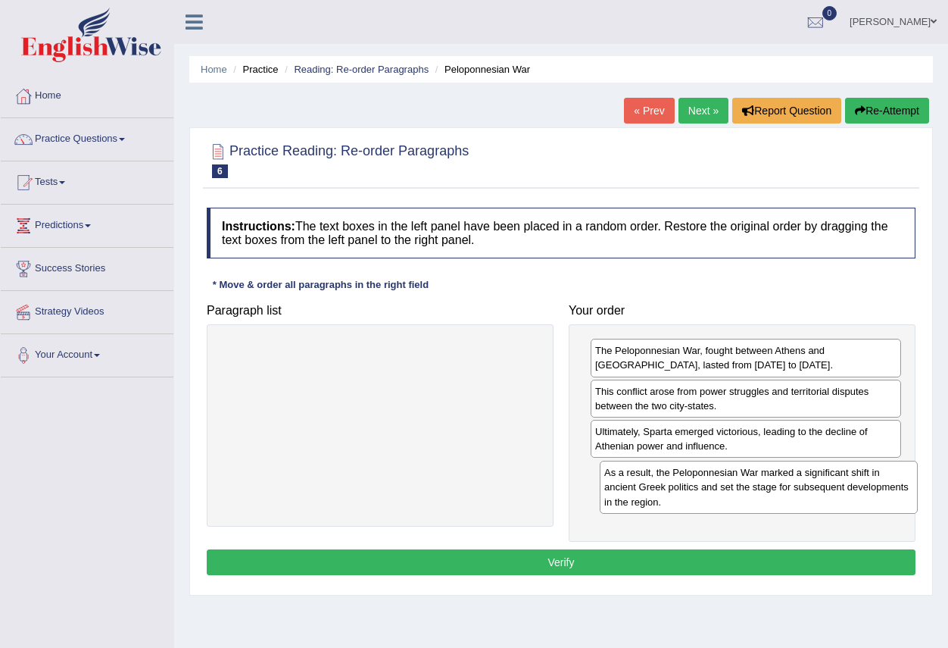
drag, startPoint x: 440, startPoint y: 369, endPoint x: 811, endPoint y: 486, distance: 389.0
click at [816, 489] on div "As a result, the Peloponnesian War marked a significant shift in ancient Greek …" at bounding box center [759, 487] width 318 height 52
click at [559, 562] on button "Verify" at bounding box center [561, 562] width 709 height 26
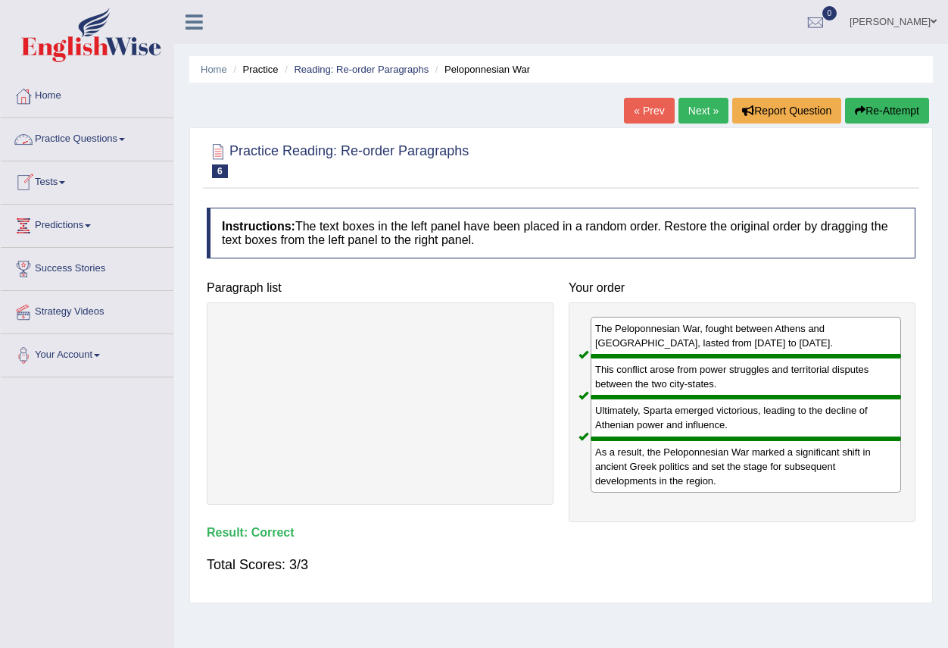
click at [127, 136] on link "Practice Questions" at bounding box center [87, 137] width 173 height 38
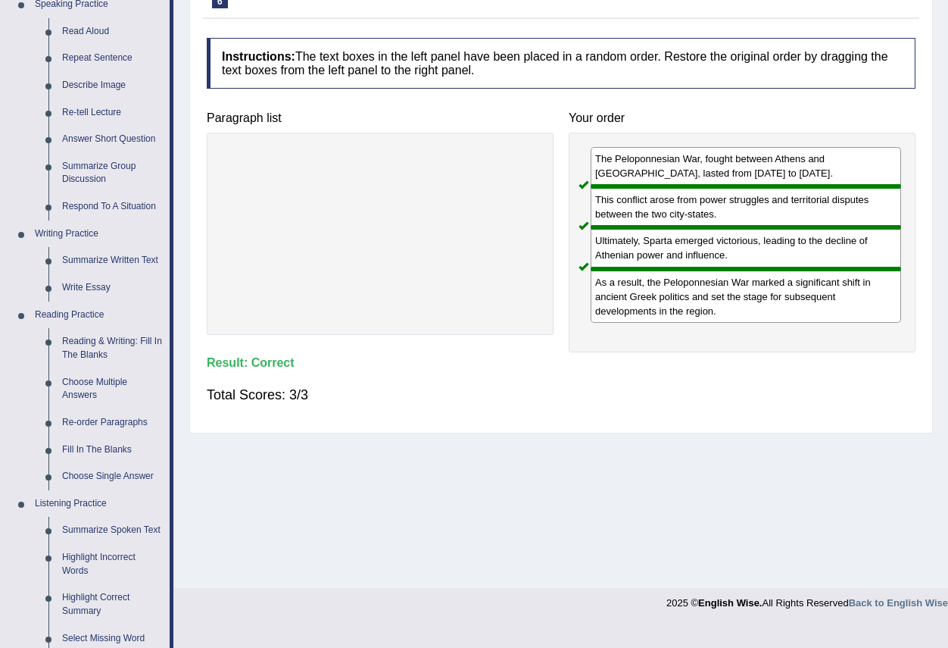
scroll to position [227, 0]
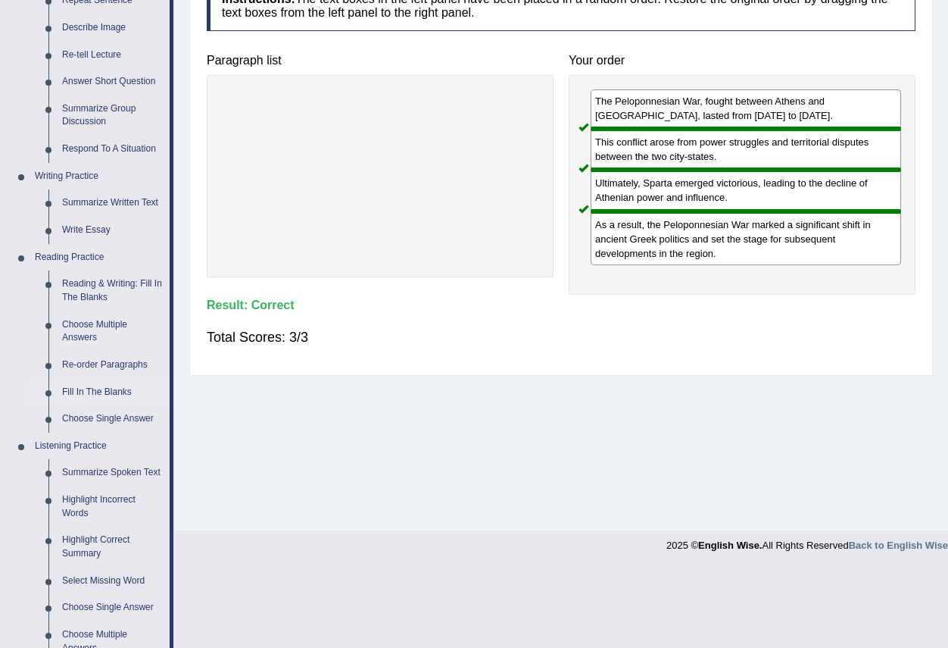
click at [103, 390] on link "Fill In The Blanks" at bounding box center [112, 392] width 114 height 27
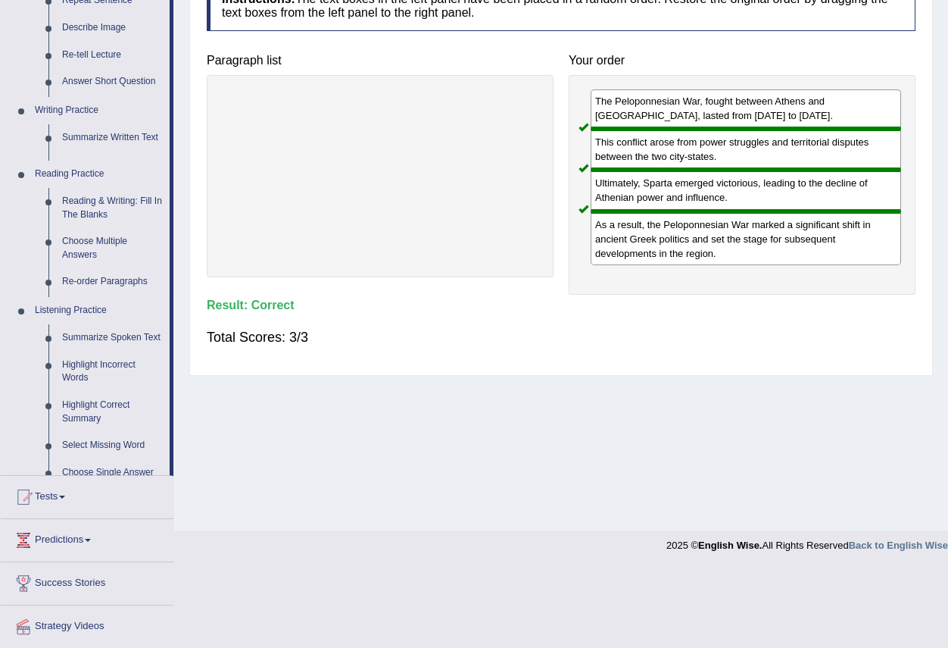
scroll to position [148, 0]
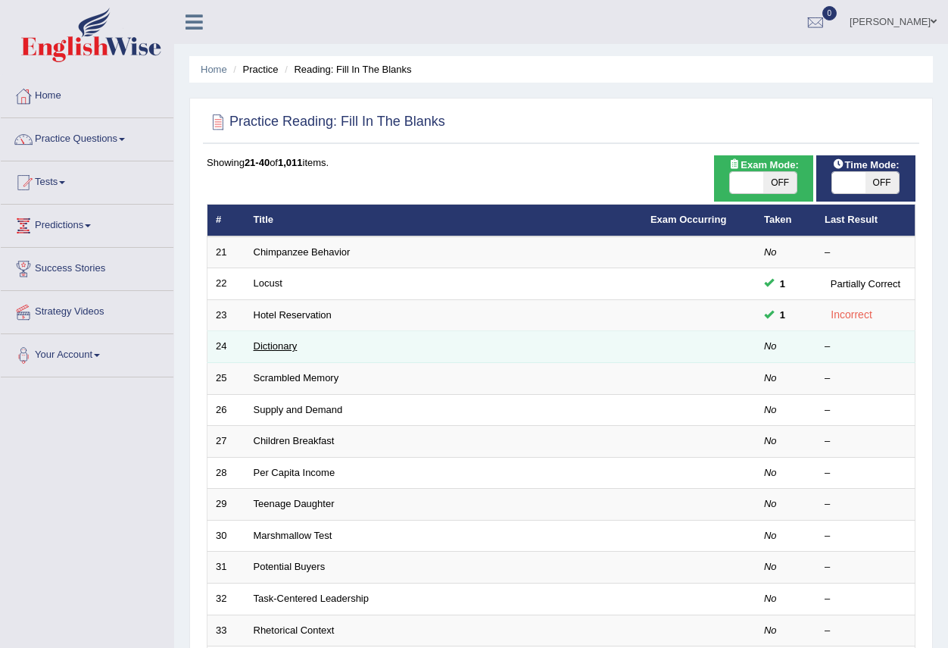
click at [281, 345] on link "Dictionary" at bounding box center [276, 345] width 44 height 11
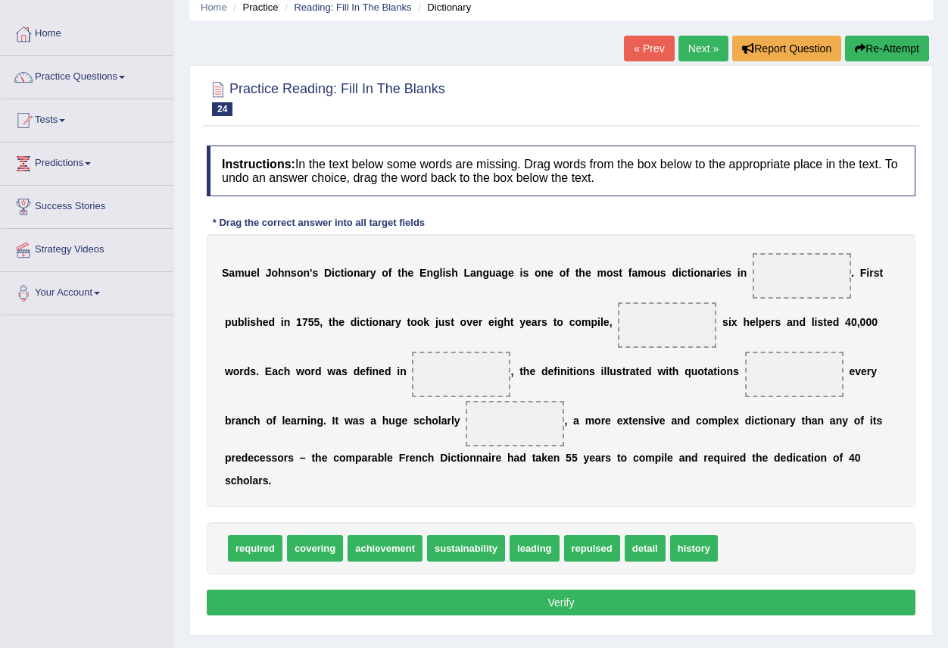
scroll to position [76, 0]
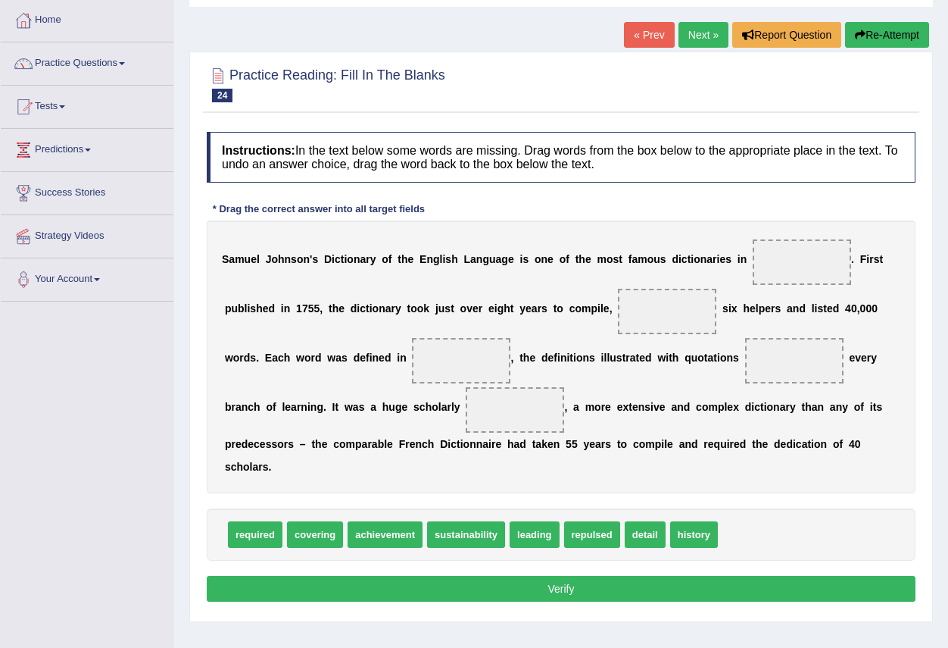
click at [689, 536] on span "history" at bounding box center [694, 534] width 48 height 27
drag, startPoint x: 689, startPoint y: 536, endPoint x: 803, endPoint y: 268, distance: 291.2
drag, startPoint x: 644, startPoint y: 539, endPoint x: 665, endPoint y: 319, distance: 220.7
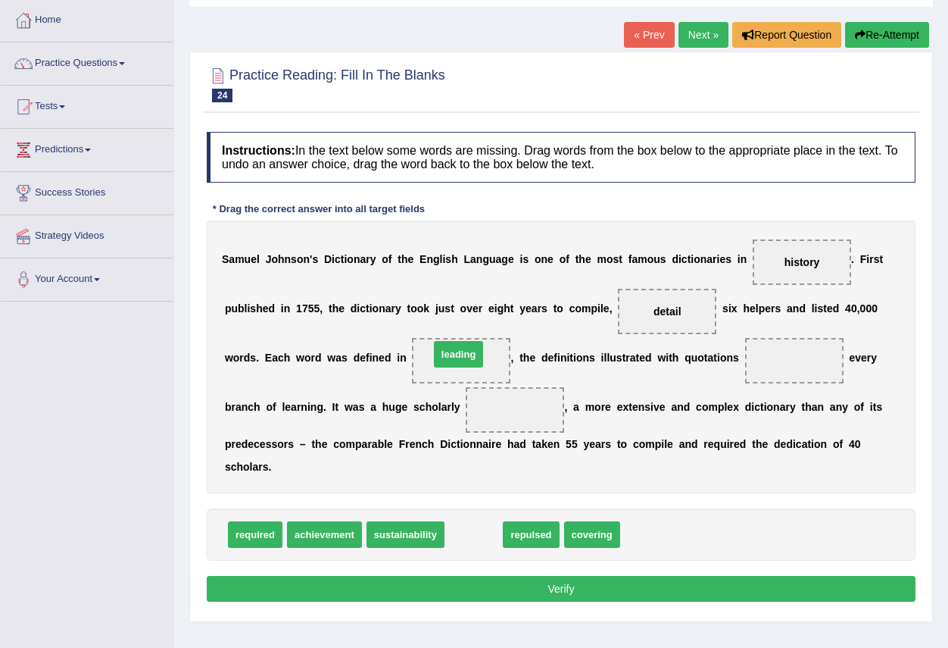
drag, startPoint x: 476, startPoint y: 533, endPoint x: 461, endPoint y: 353, distance: 180.9
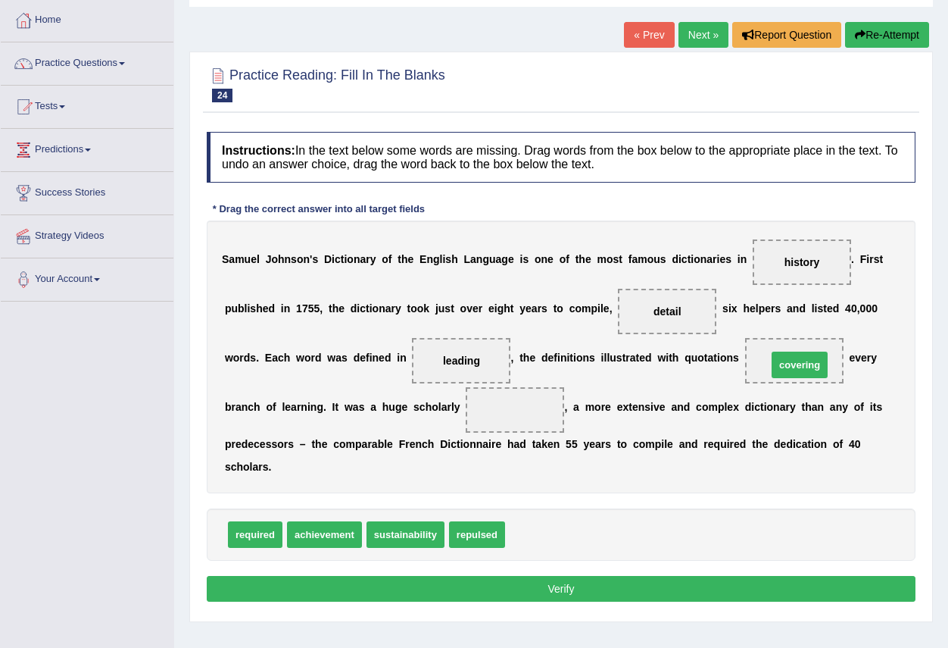
drag, startPoint x: 538, startPoint y: 533, endPoint x: 800, endPoint y: 364, distance: 312.2
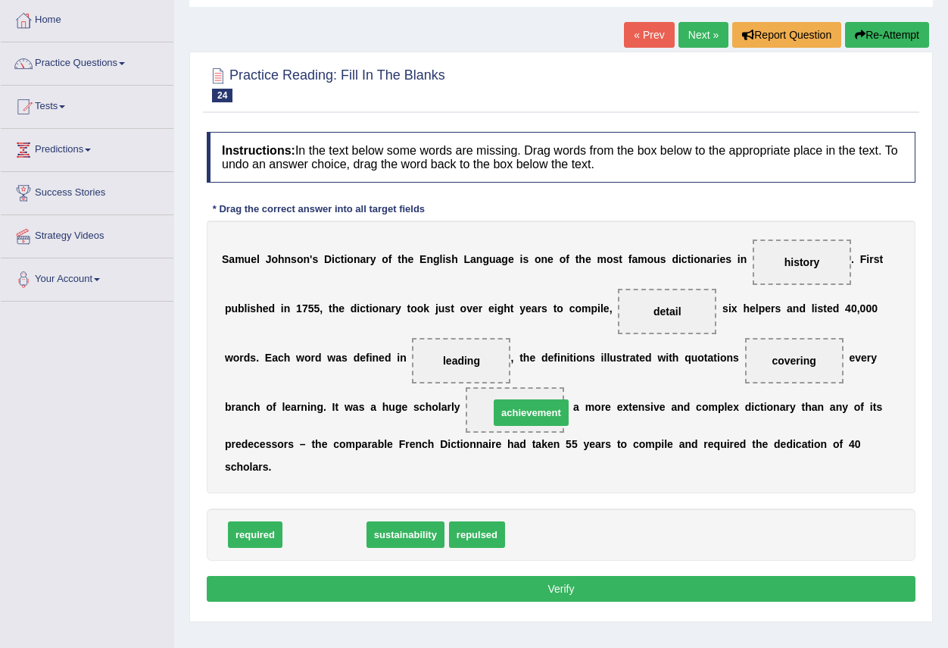
drag, startPoint x: 331, startPoint y: 536, endPoint x: 538, endPoint y: 414, distance: 240.1
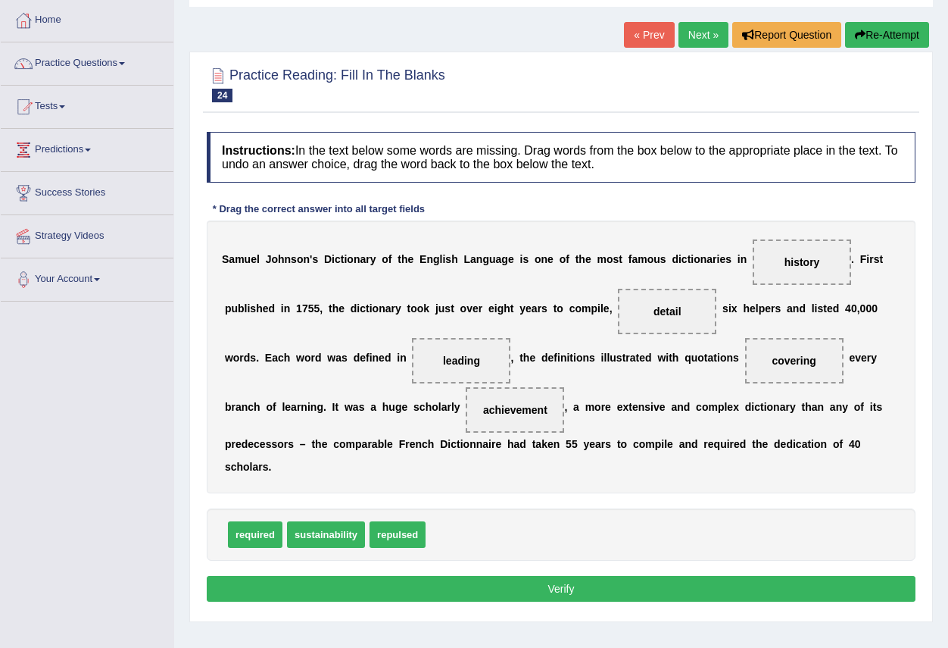
click at [564, 594] on button "Verify" at bounding box center [561, 589] width 709 height 26
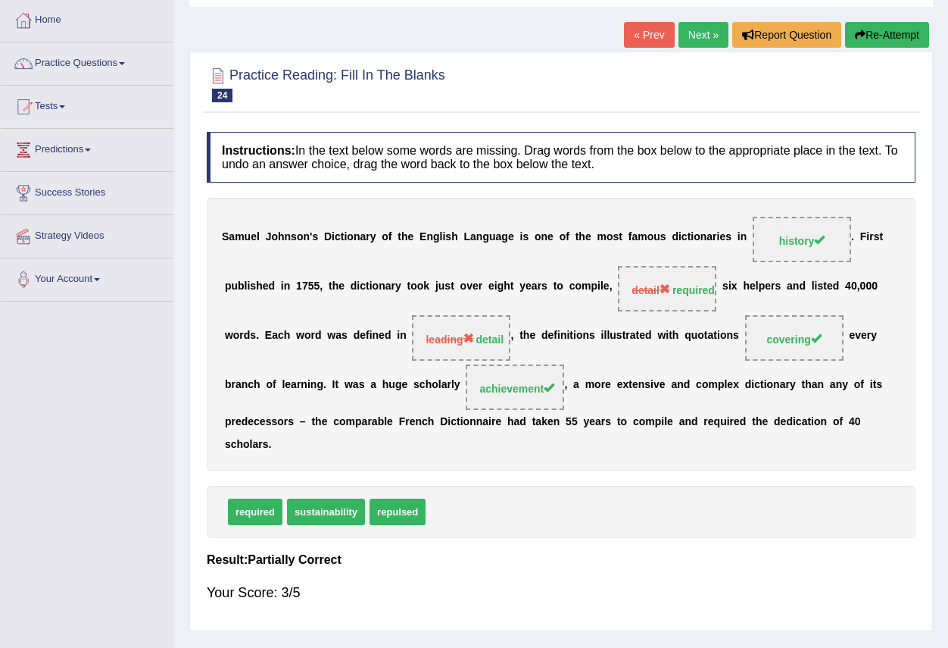
click at [695, 32] on link "Next »" at bounding box center [704, 35] width 50 height 26
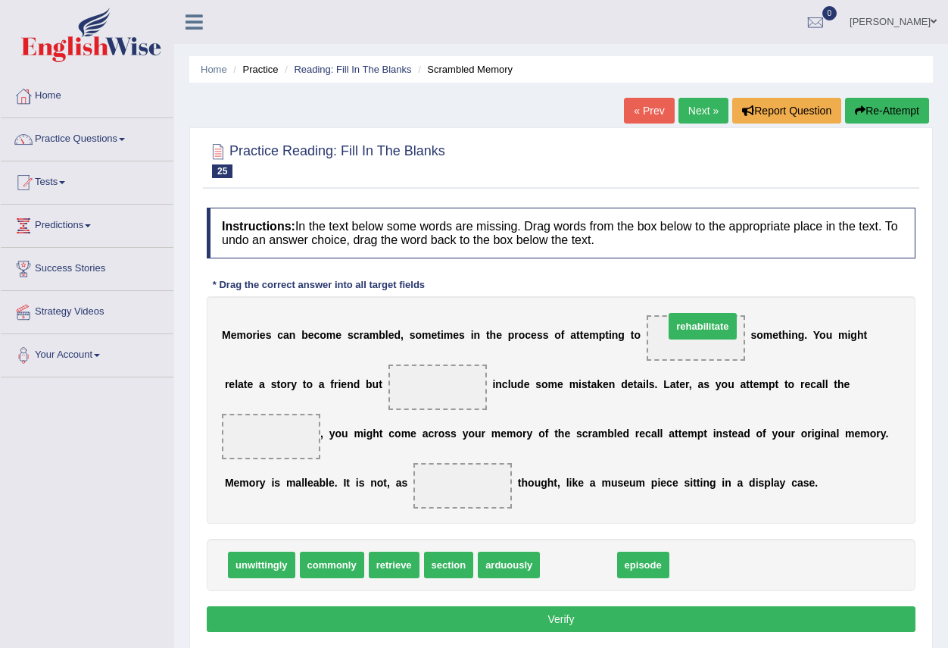
drag, startPoint x: 580, startPoint y: 560, endPoint x: 704, endPoint y: 321, distance: 269.0
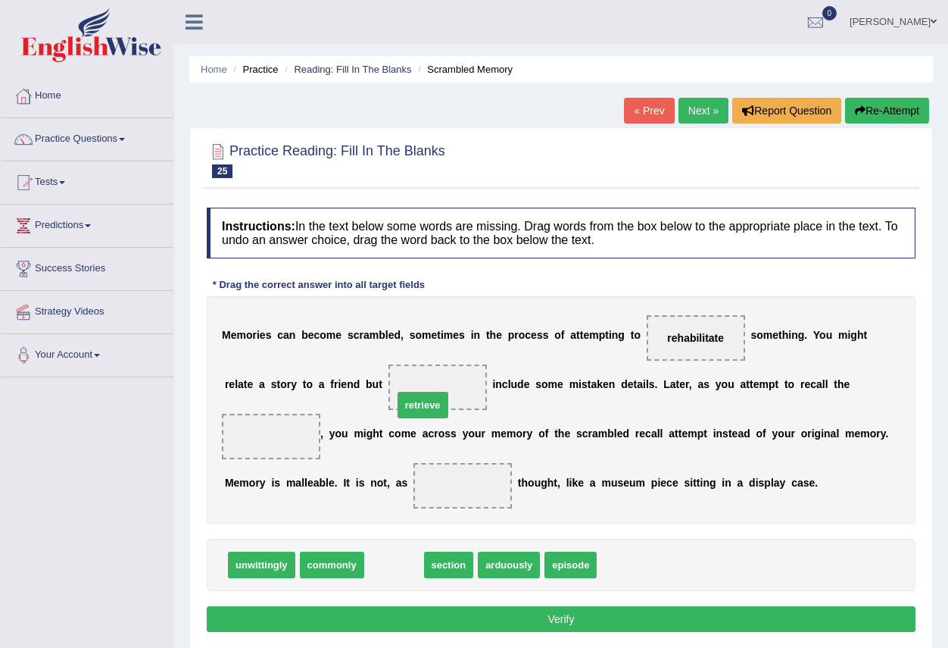
drag, startPoint x: 392, startPoint y: 568, endPoint x: 421, endPoint y: 408, distance: 162.4
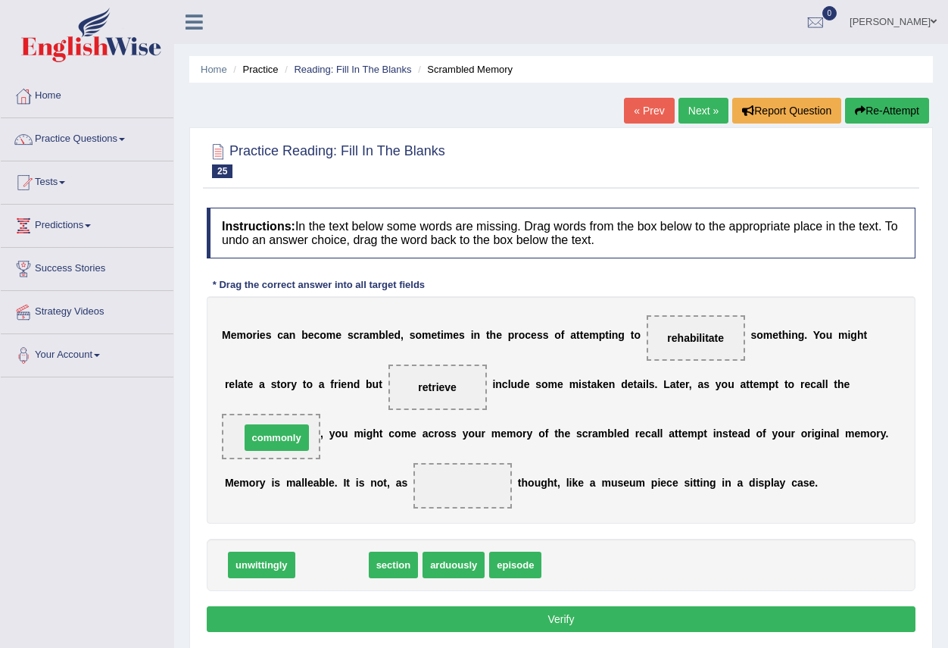
drag, startPoint x: 331, startPoint y: 570, endPoint x: 267, endPoint y: 432, distance: 151.8
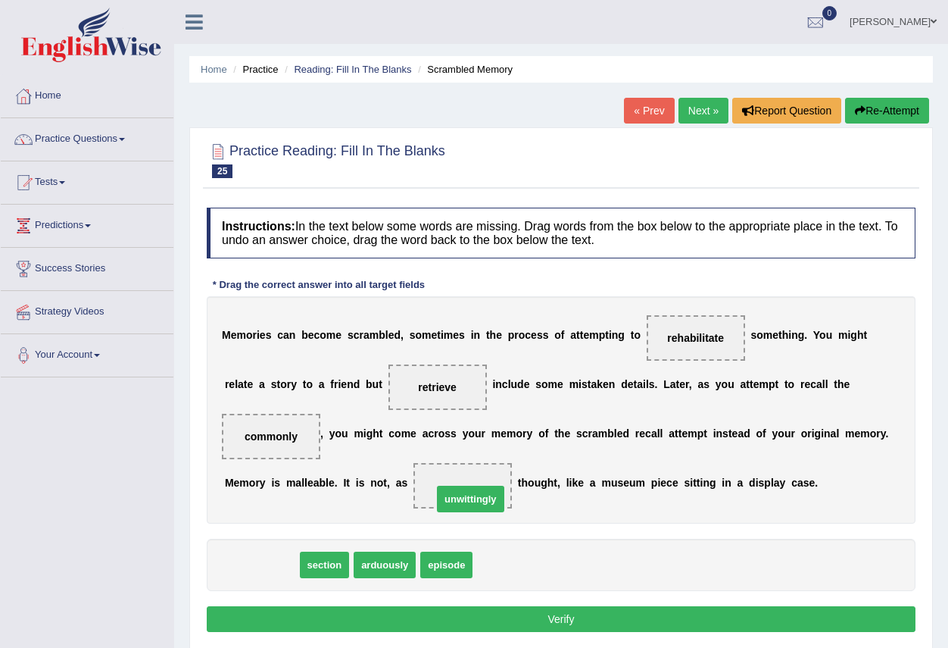
drag, startPoint x: 267, startPoint y: 560, endPoint x: 479, endPoint y: 491, distance: 223.0
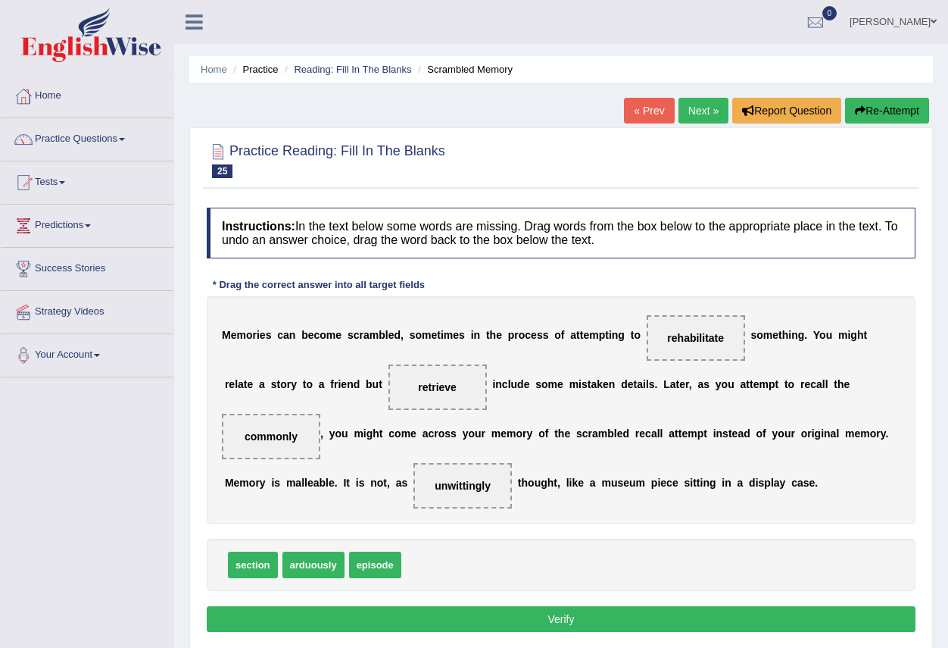
click at [508, 618] on button "Verify" at bounding box center [561, 619] width 709 height 26
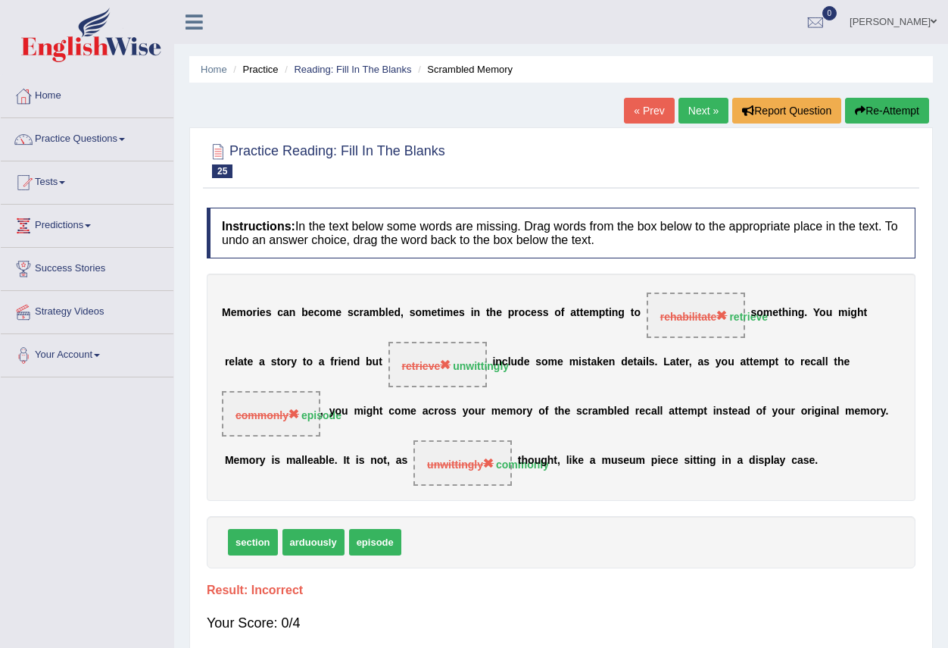
click at [692, 114] on link "Next »" at bounding box center [704, 111] width 50 height 26
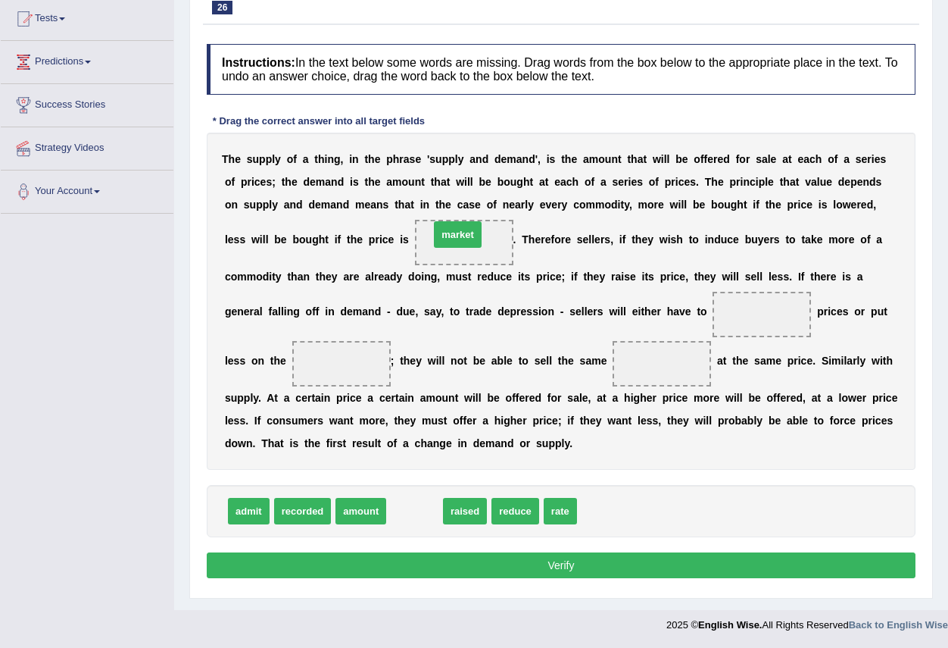
drag, startPoint x: 413, startPoint y: 515, endPoint x: 456, endPoint y: 239, distance: 279.8
drag, startPoint x: 479, startPoint y: 229, endPoint x: 654, endPoint y: 298, distance: 188.0
click at [684, 308] on div "T h e s u p p l y o f a t h i n g , i n t h e p h r a s e ' s u p p l y a n d d…" at bounding box center [561, 301] width 709 height 337
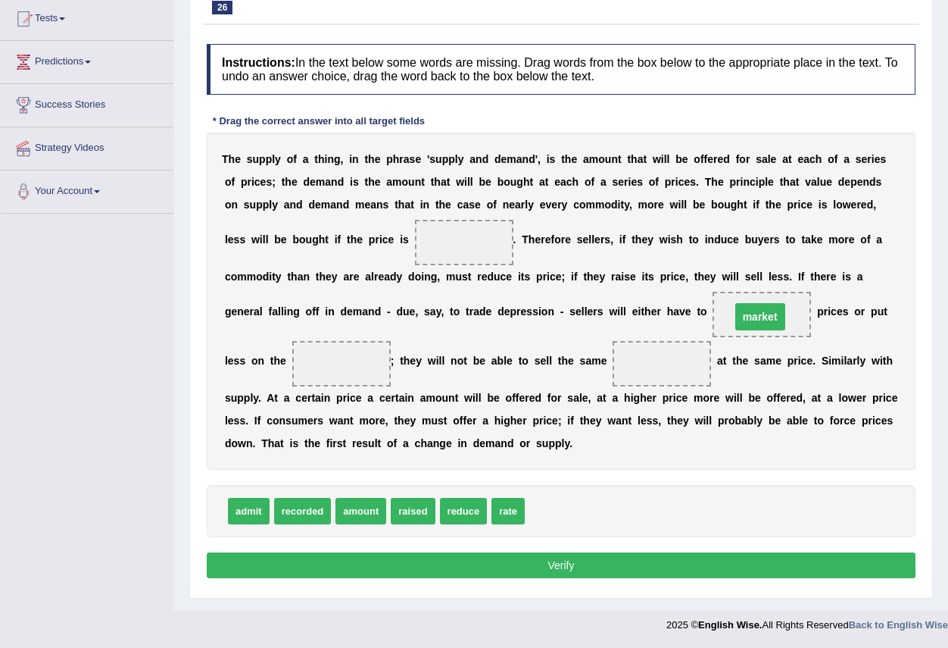
drag, startPoint x: 461, startPoint y: 242, endPoint x: 757, endPoint y: 316, distance: 305.3
drag, startPoint x: 304, startPoint y: 515, endPoint x: 363, endPoint y: 361, distance: 164.4
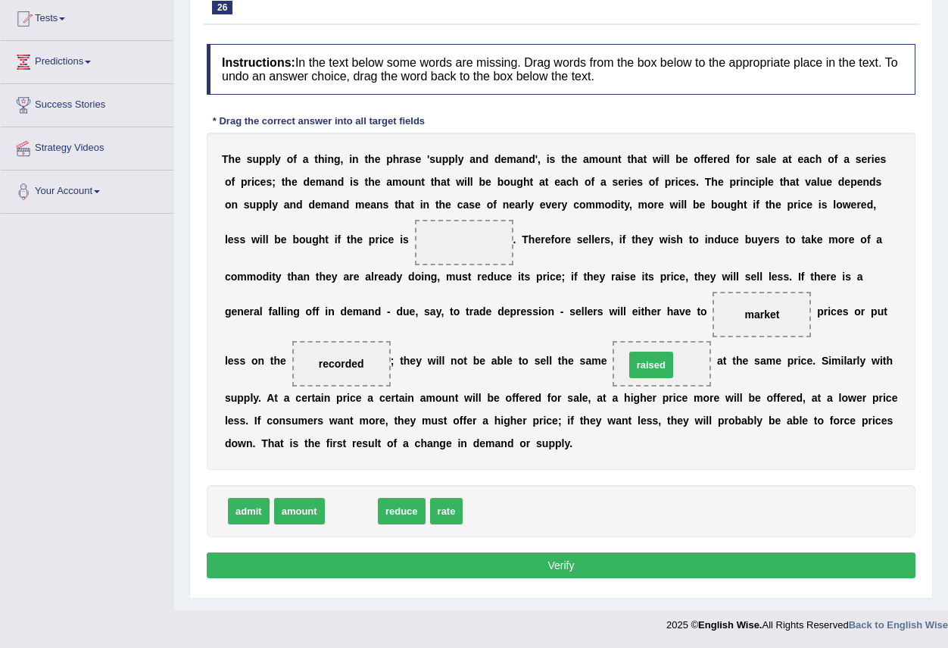
drag, startPoint x: 376, startPoint y: 512, endPoint x: 642, endPoint y: 366, distance: 303.4
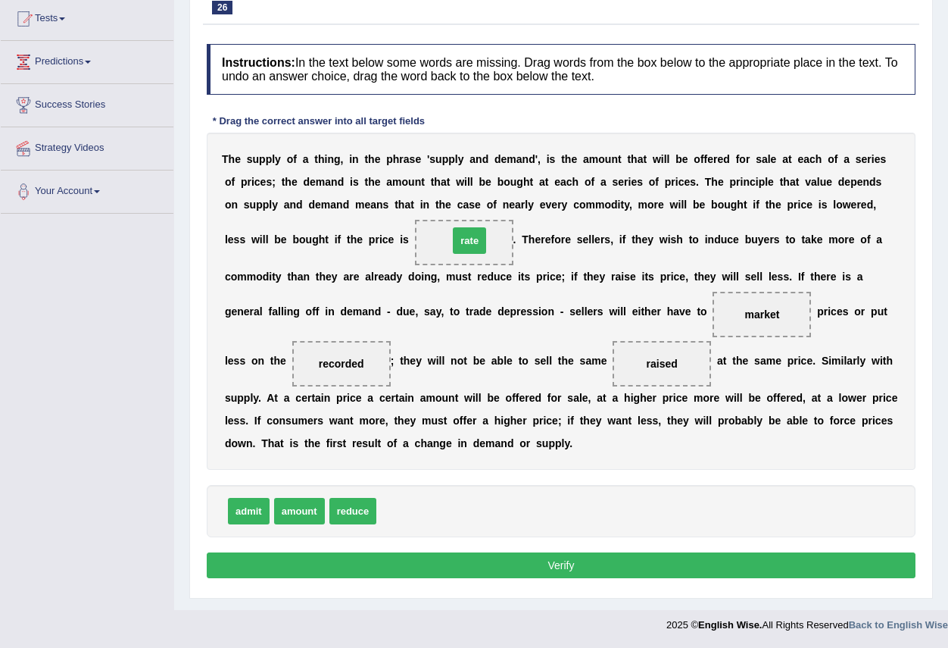
drag, startPoint x: 402, startPoint y: 512, endPoint x: 474, endPoint y: 242, distance: 279.8
click at [490, 562] on button "Verify" at bounding box center [561, 565] width 709 height 26
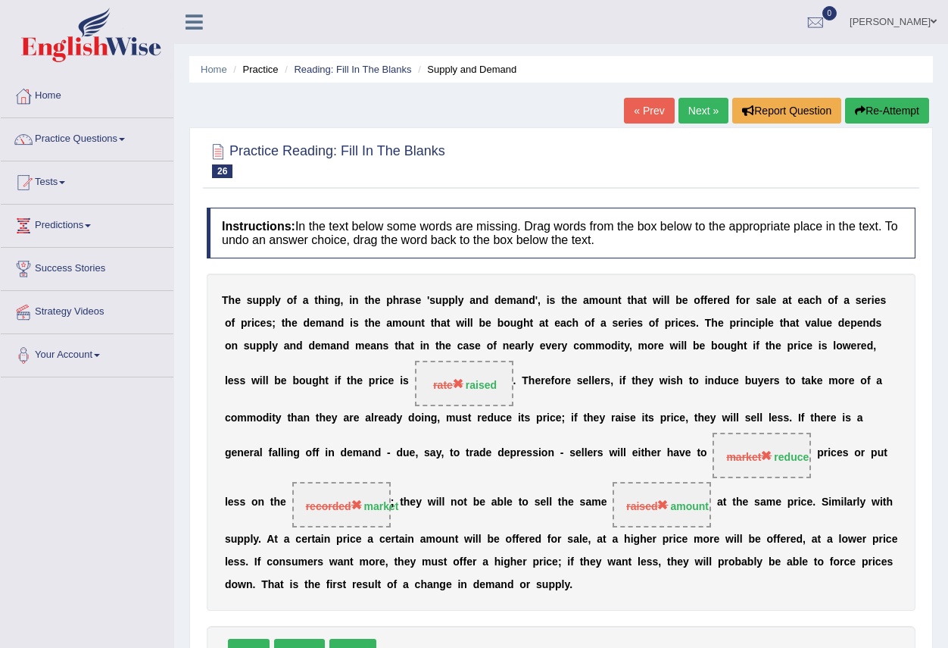
click at [681, 109] on link "Next »" at bounding box center [704, 111] width 50 height 26
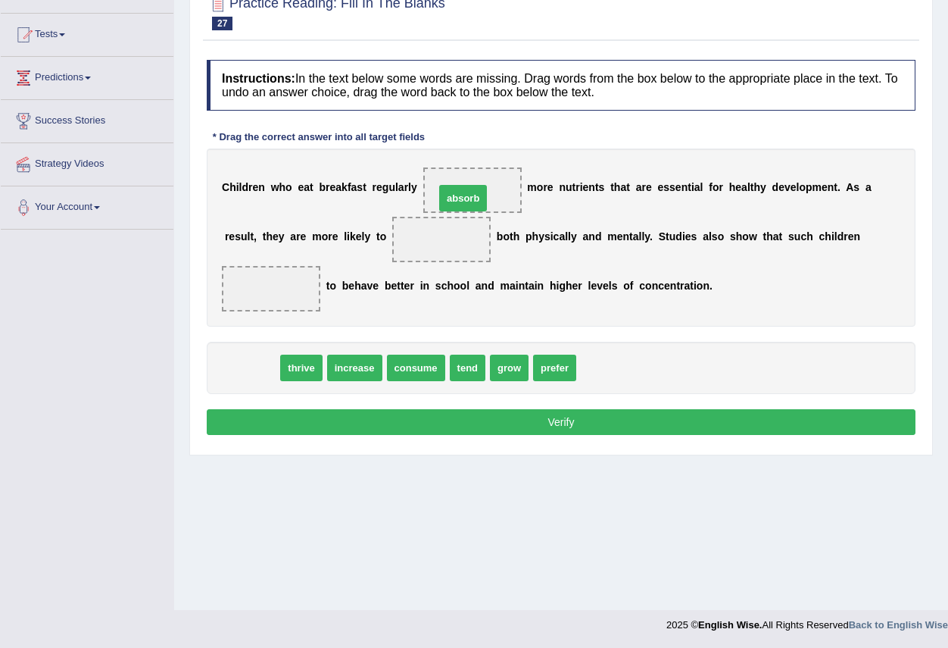
drag, startPoint x: 249, startPoint y: 367, endPoint x: 461, endPoint y: 197, distance: 271.0
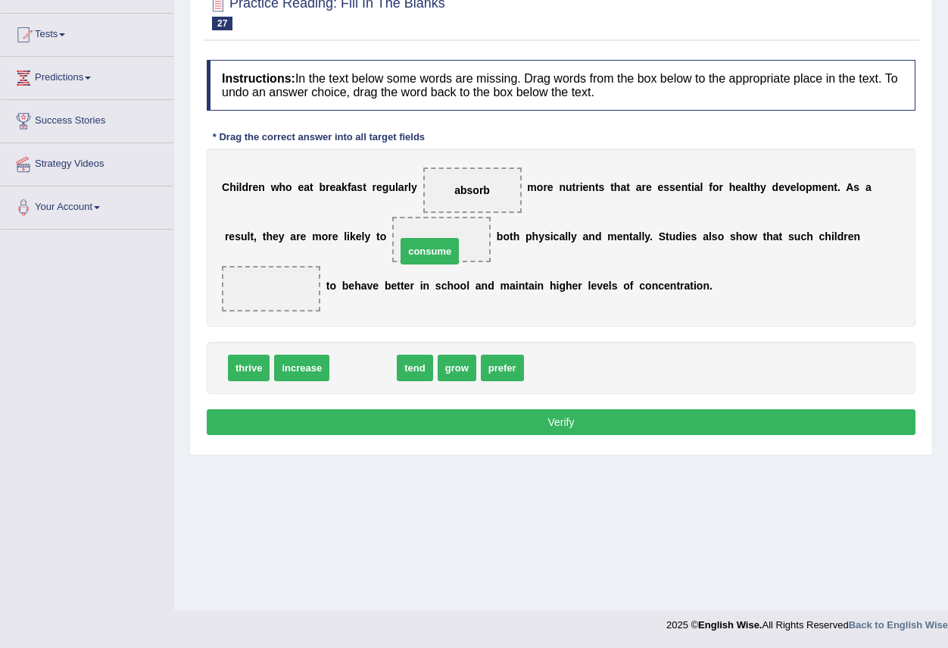
drag, startPoint x: 360, startPoint y: 364, endPoint x: 426, endPoint y: 247, distance: 134.3
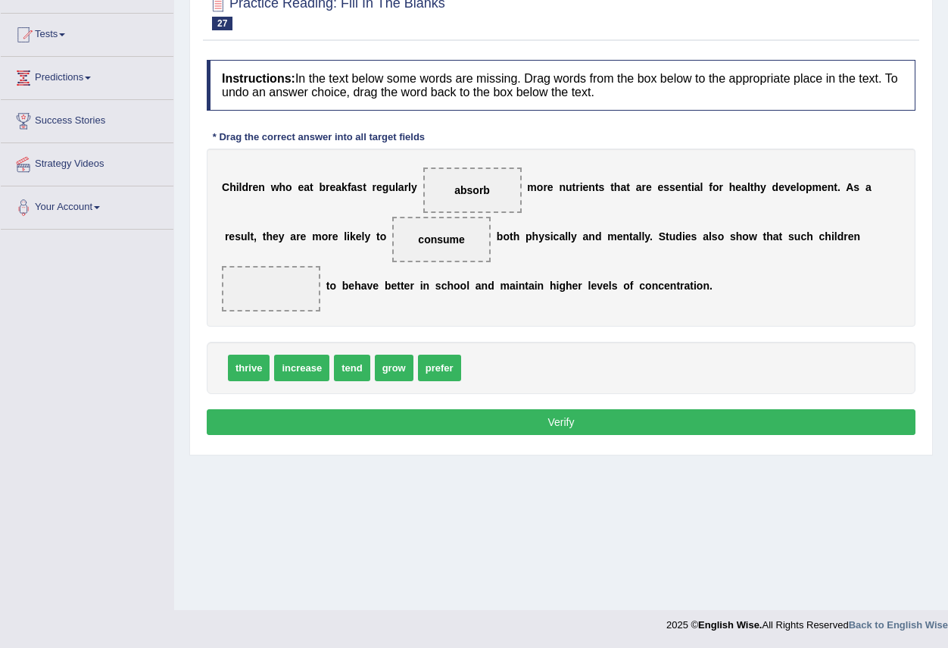
click at [405, 371] on span "grow" at bounding box center [394, 367] width 39 height 27
drag, startPoint x: 439, startPoint y: 369, endPoint x: 301, endPoint y: 302, distance: 153.1
click at [535, 424] on button "Verify" at bounding box center [561, 422] width 709 height 26
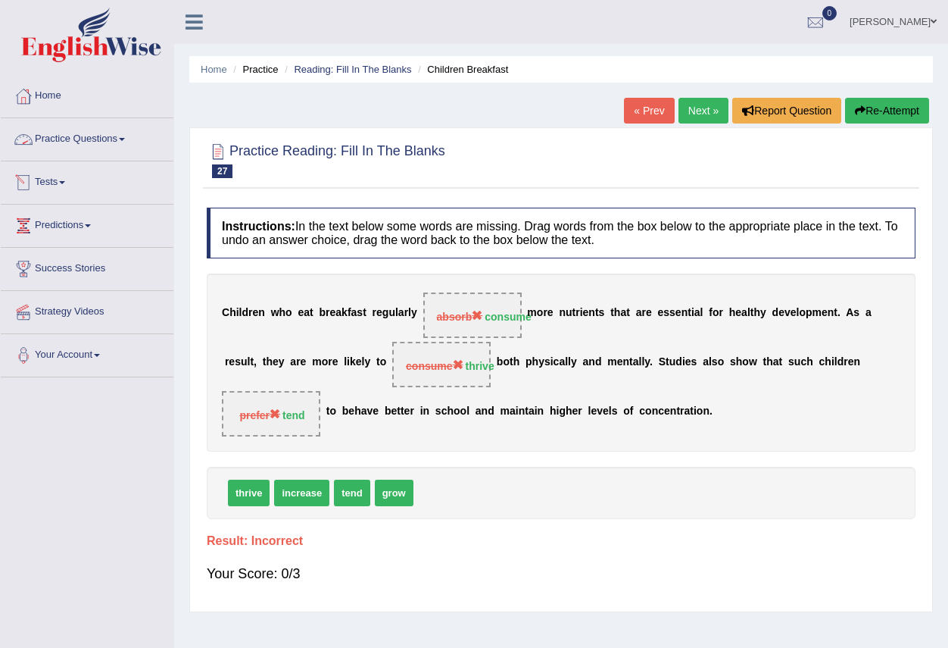
click at [130, 136] on link "Practice Questions" at bounding box center [87, 137] width 173 height 38
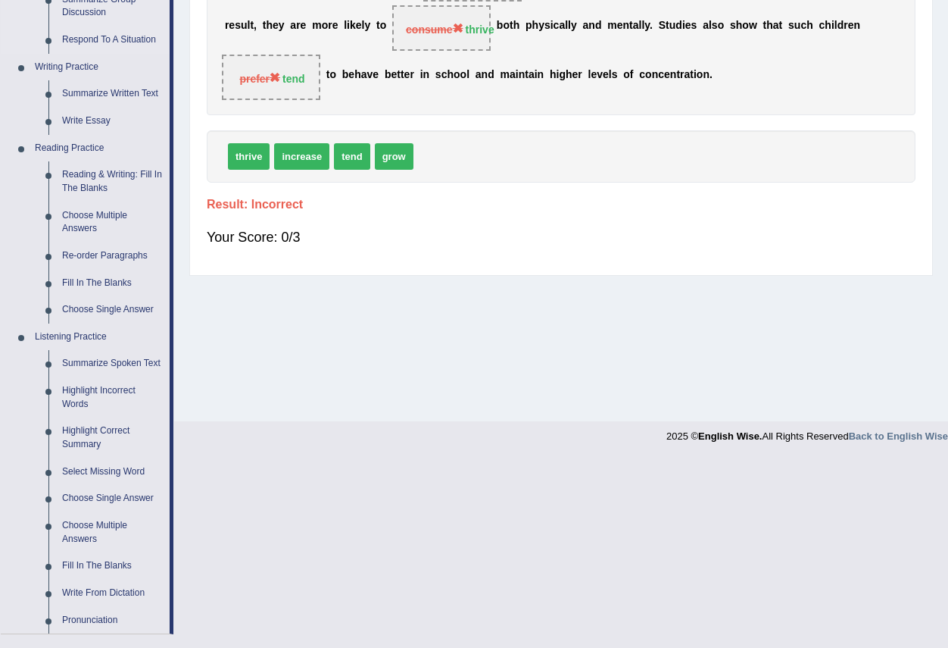
scroll to position [379, 0]
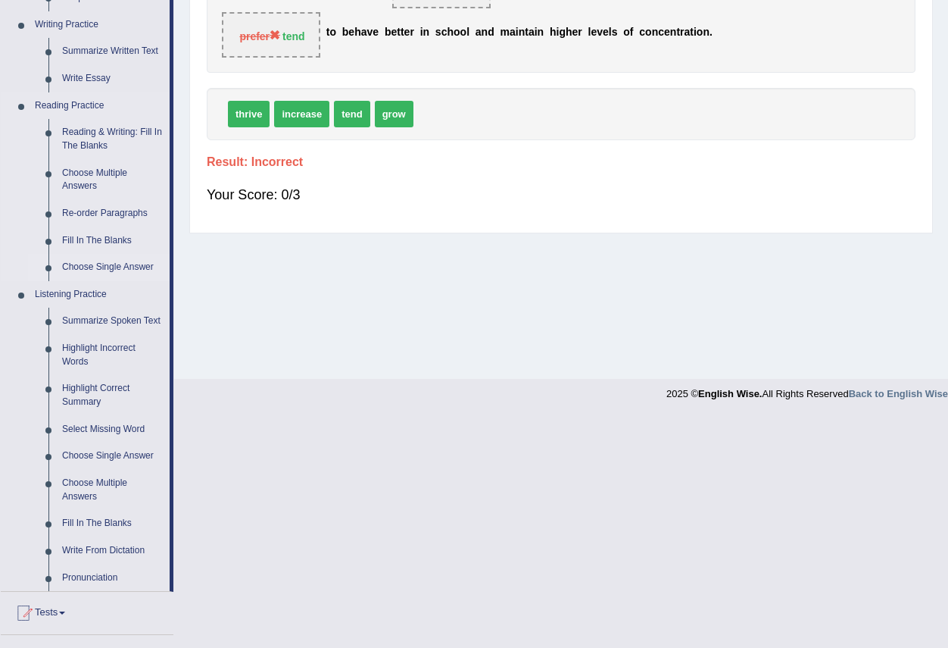
click at [130, 268] on link "Choose Single Answer" at bounding box center [112, 267] width 114 height 27
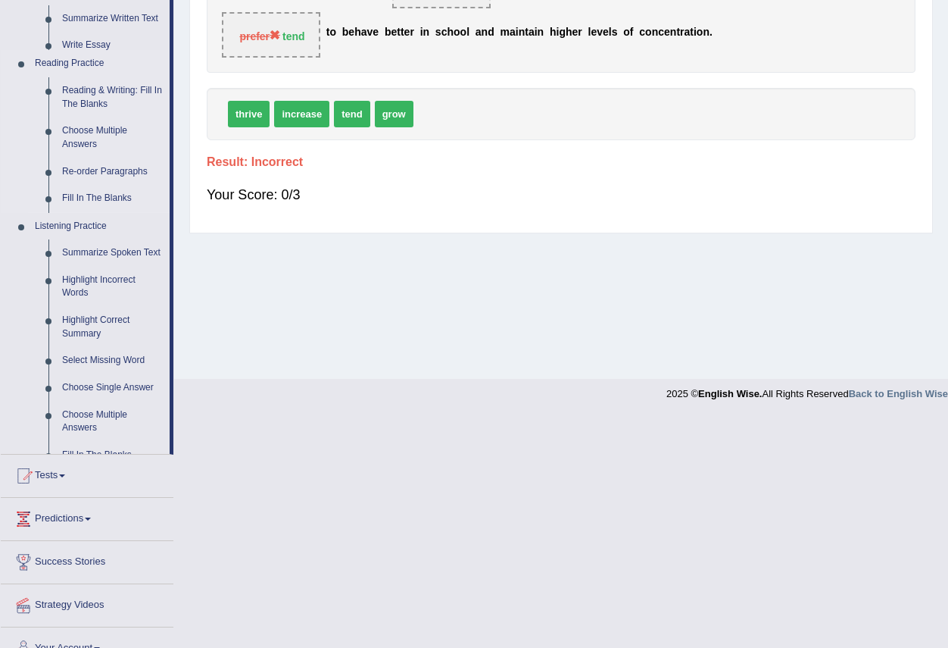
scroll to position [148, 0]
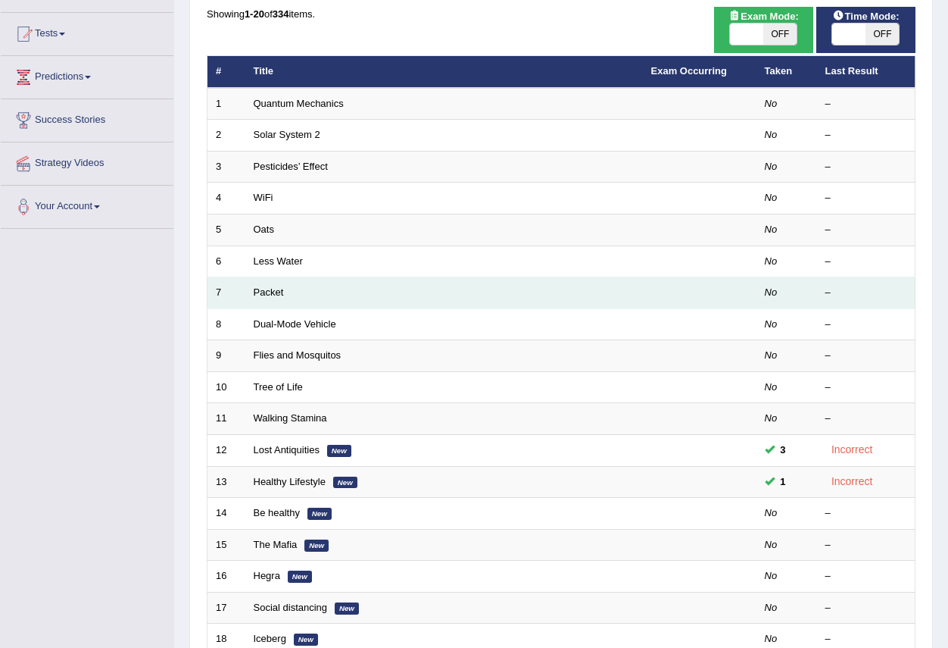
scroll to position [128, 0]
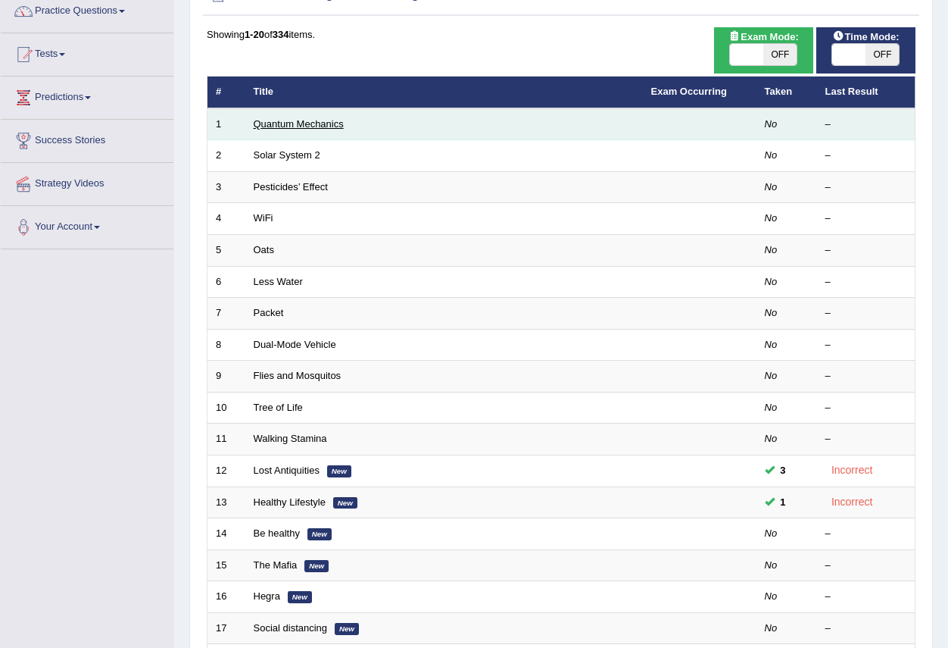
click at [312, 127] on link "Quantum Mechanics" at bounding box center [299, 123] width 90 height 11
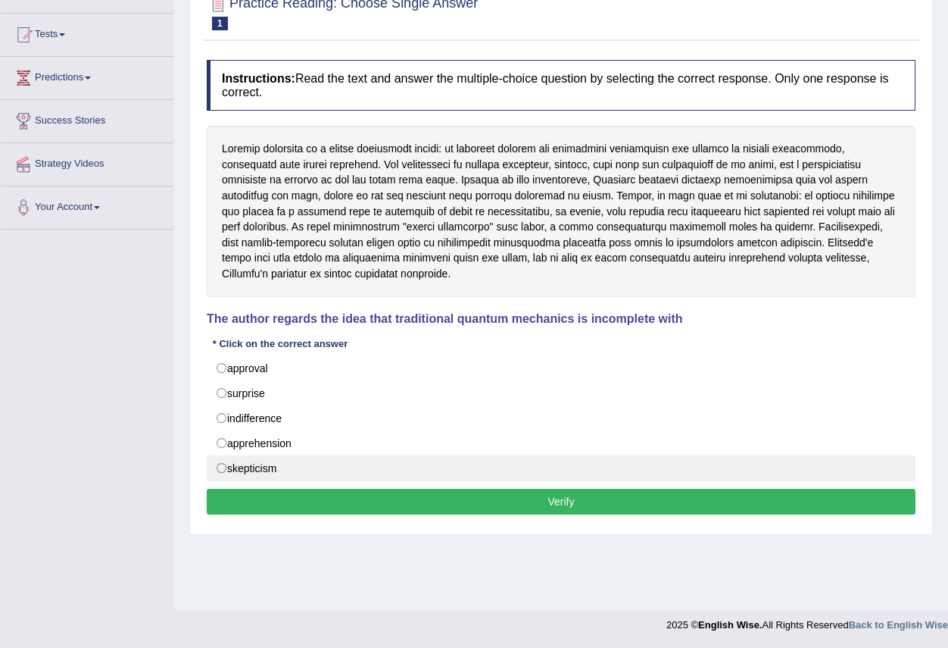
drag, startPoint x: 262, startPoint y: 464, endPoint x: 360, endPoint y: 472, distance: 98.0
click at [275, 462] on label "skepticism" at bounding box center [561, 468] width 709 height 26
radio input "true"
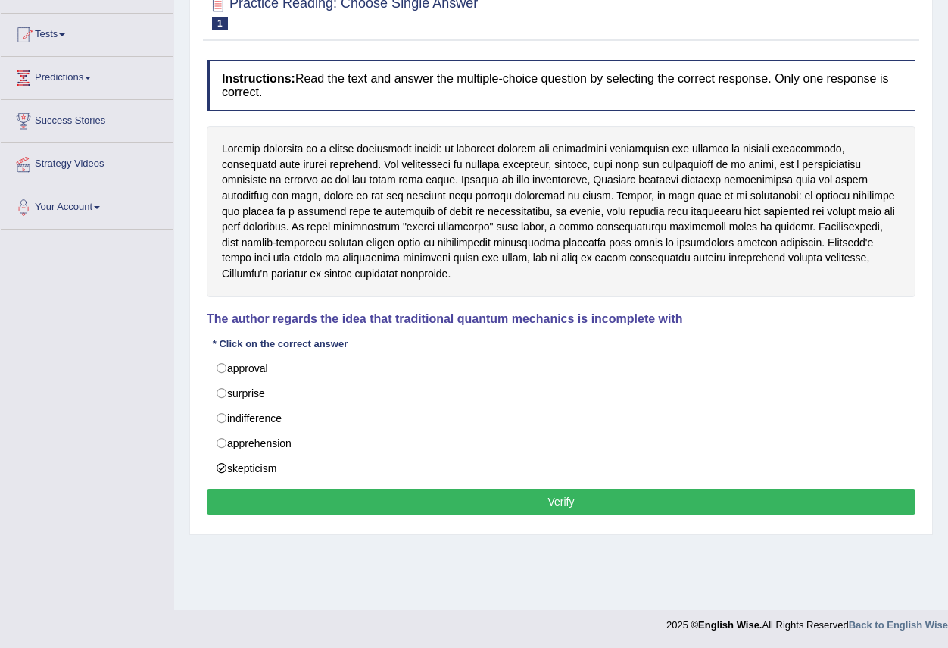
click at [450, 498] on button "Verify" at bounding box center [561, 502] width 709 height 26
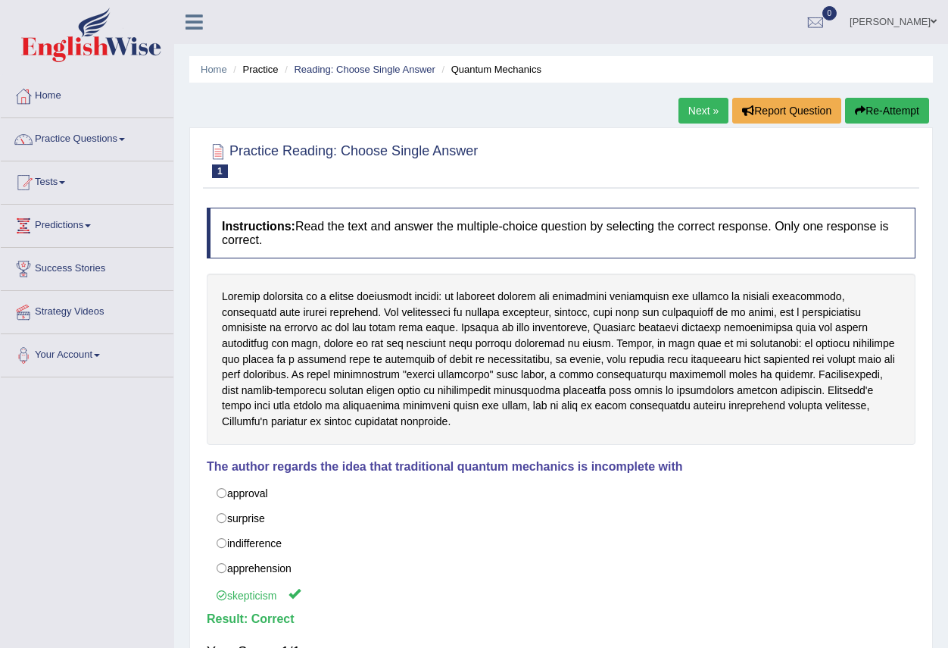
click at [692, 111] on link "Next »" at bounding box center [704, 111] width 50 height 26
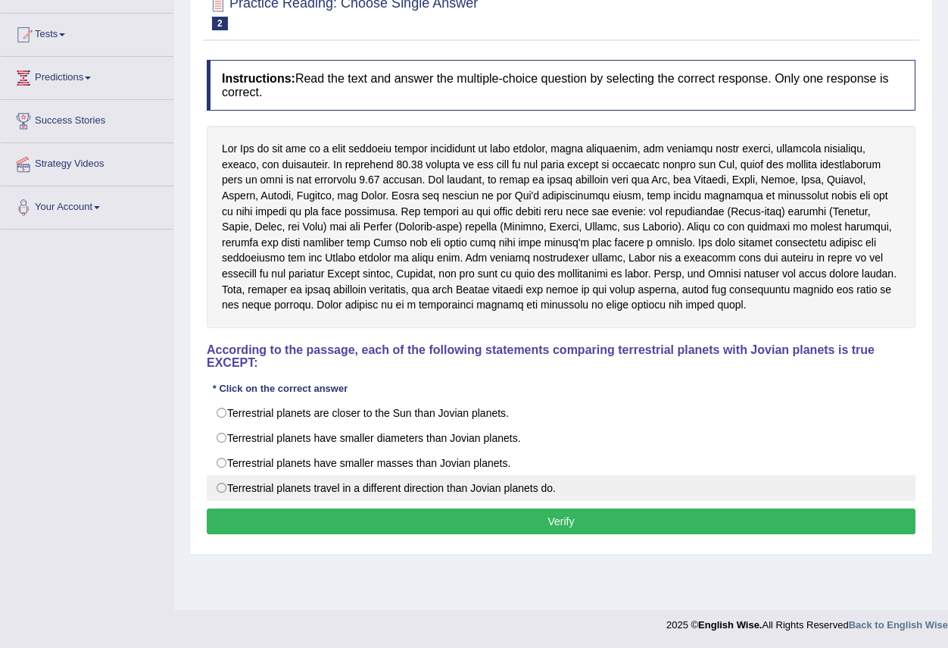
click at [366, 488] on label "Terrestrial planets travel in a different direction than Jovian planets do." at bounding box center [561, 488] width 709 height 26
radio input "true"
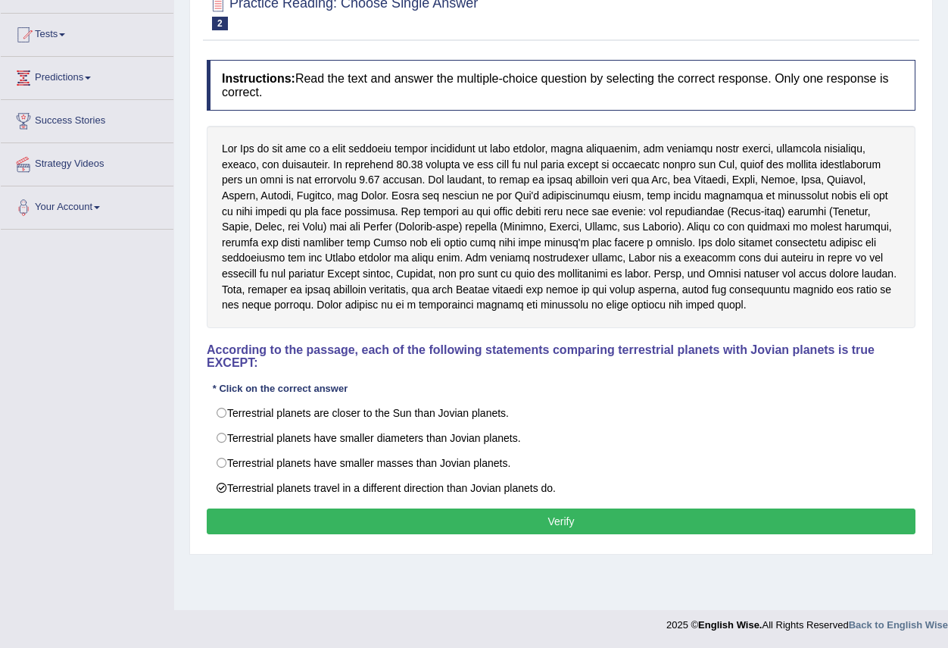
click at [519, 528] on button "Verify" at bounding box center [561, 521] width 709 height 26
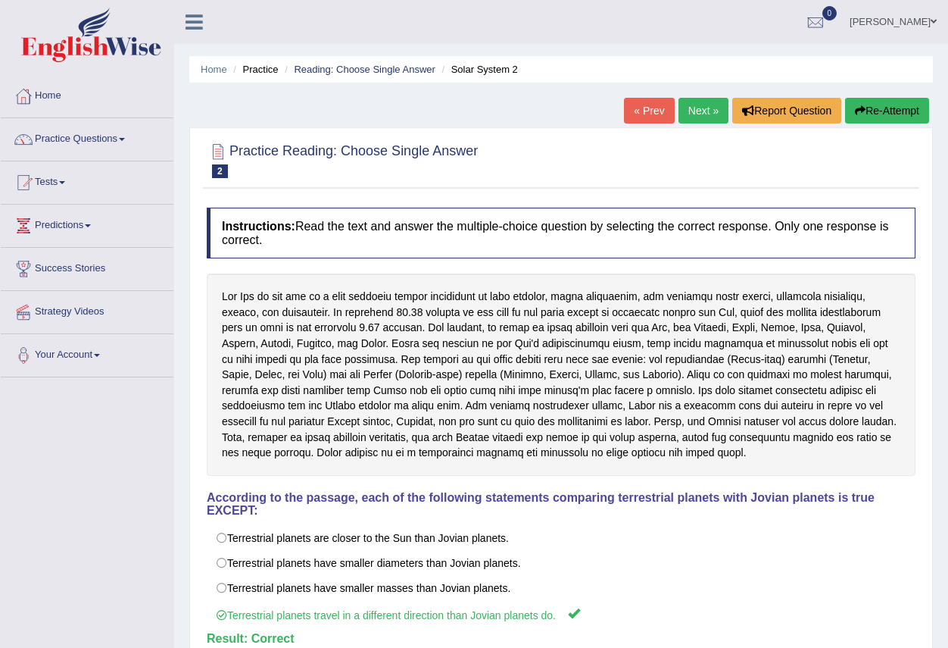
click at [695, 111] on link "Next »" at bounding box center [704, 111] width 50 height 26
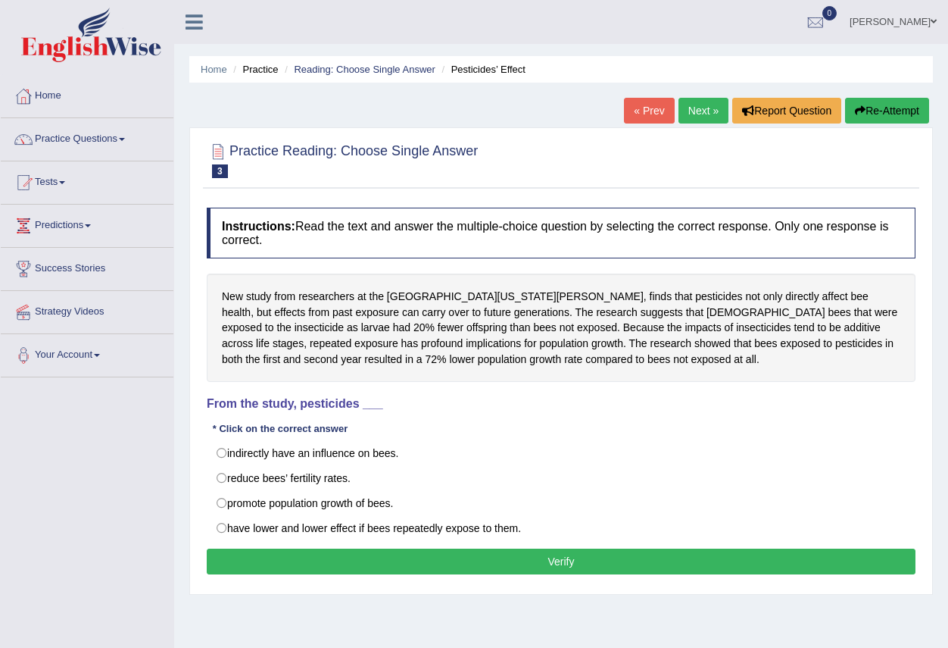
scroll to position [76, 0]
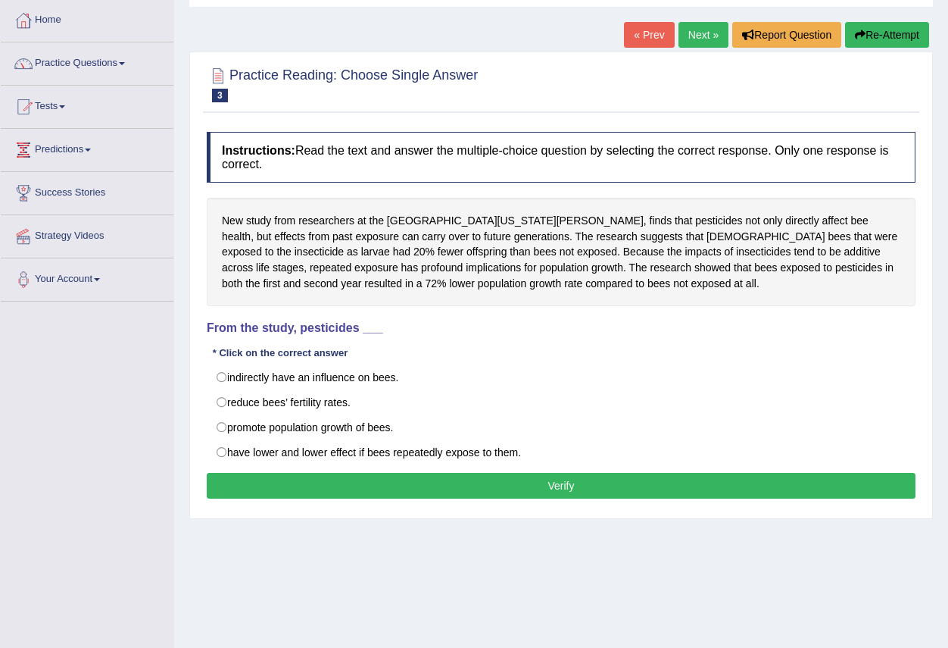
click at [370, 488] on button "Verify" at bounding box center [561, 486] width 709 height 26
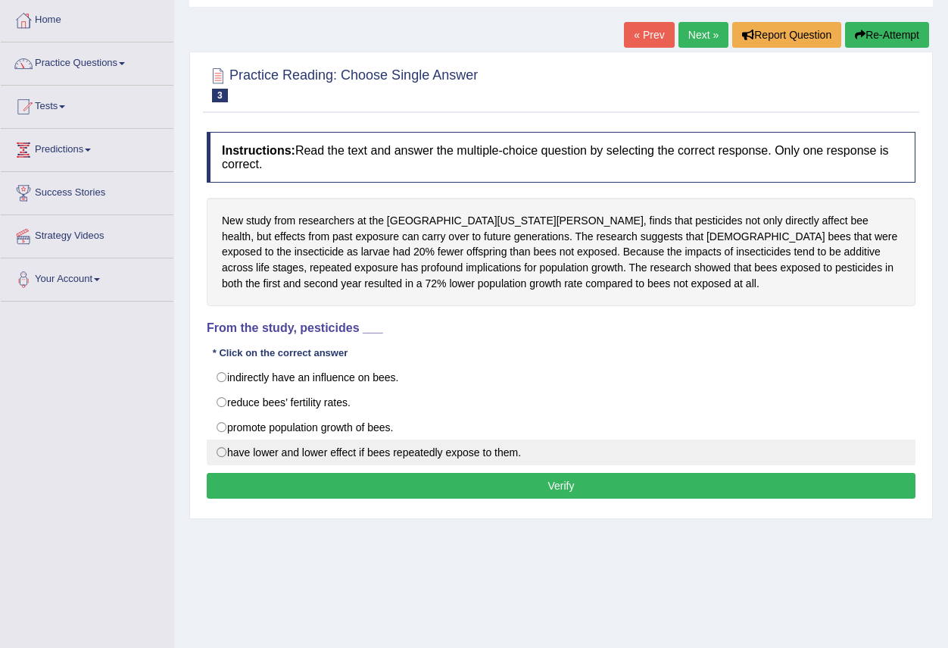
click at [236, 457] on label "have lower and lower effect if bees repeatedly expose to them." at bounding box center [561, 452] width 709 height 26
radio input "true"
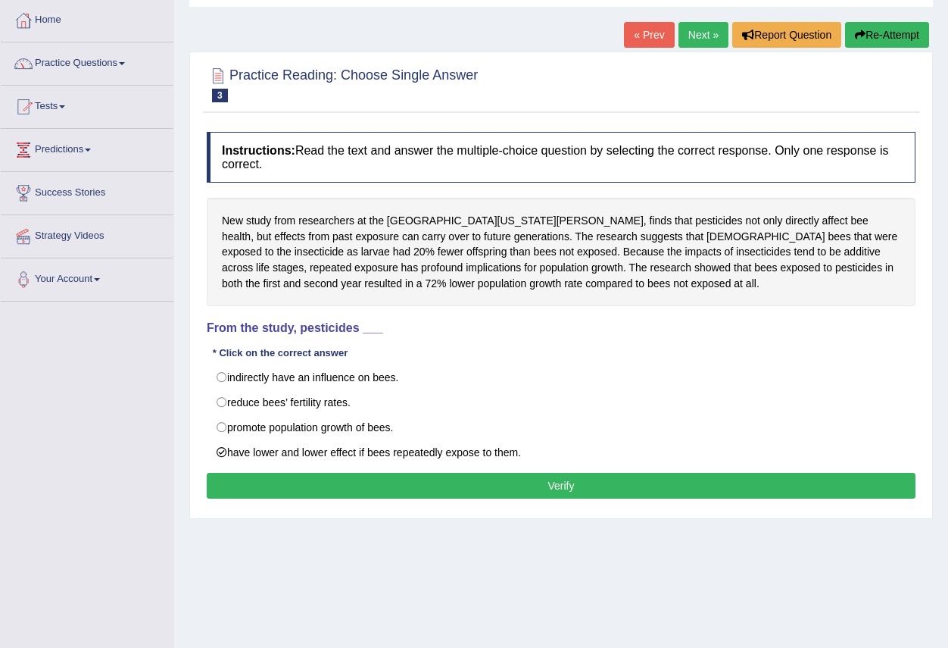
click at [432, 491] on button "Verify" at bounding box center [561, 486] width 709 height 26
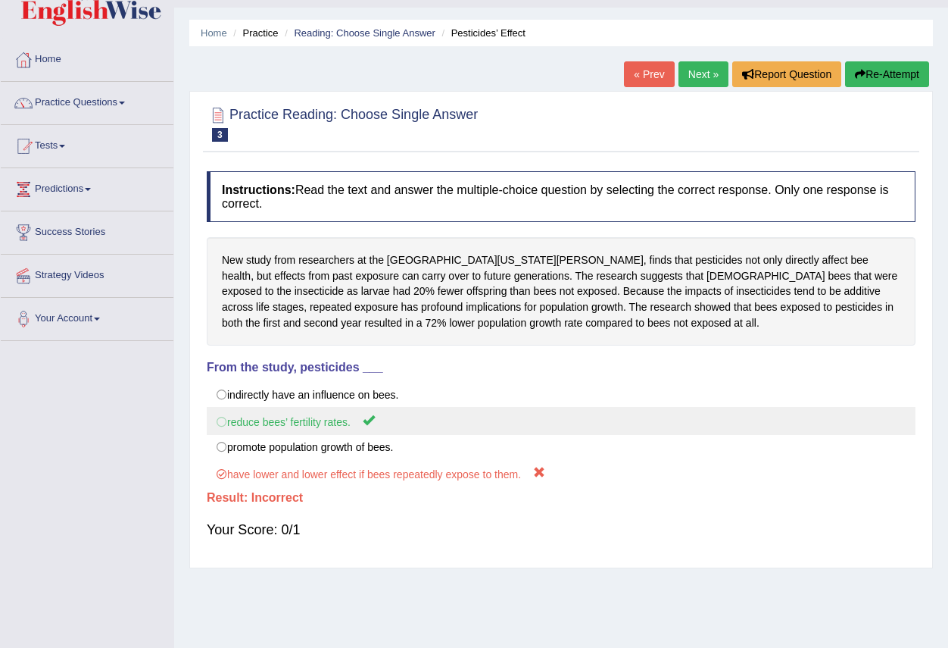
scroll to position [0, 0]
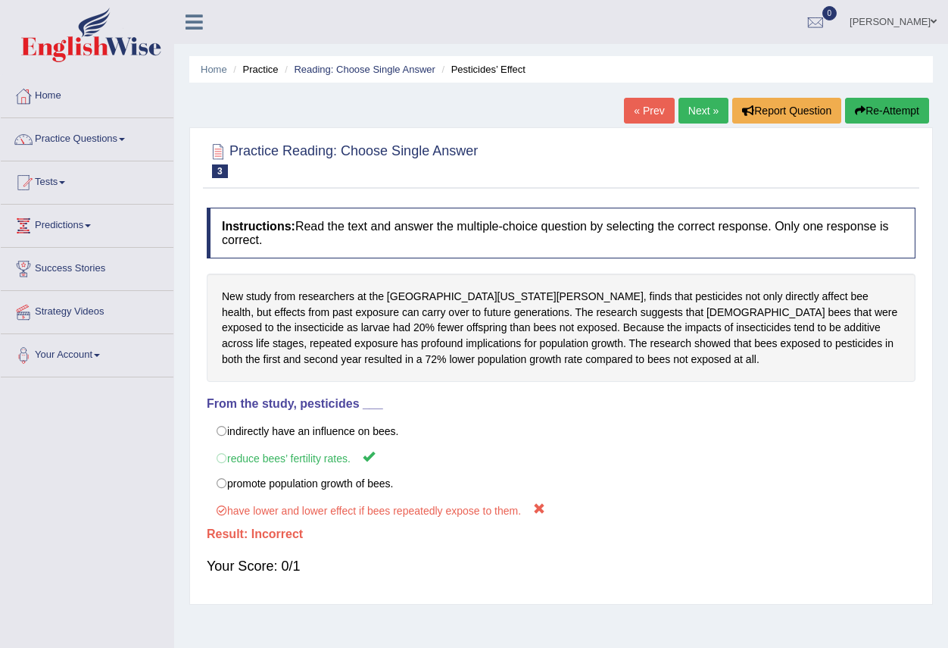
click at [694, 109] on link "Next »" at bounding box center [704, 111] width 50 height 26
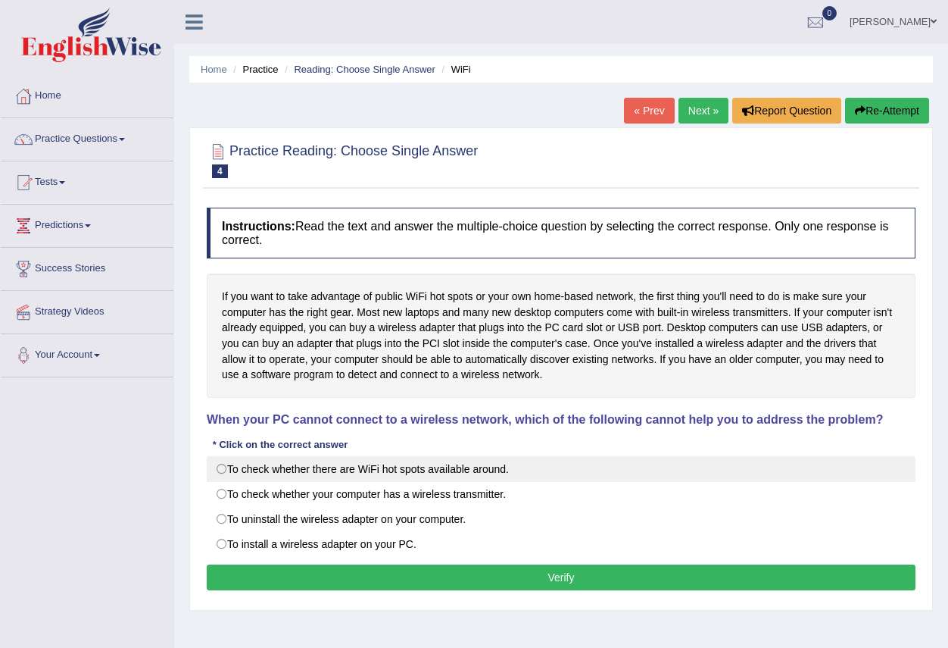
click at [243, 467] on label "To check whether there are WiFi hot spots available around." at bounding box center [561, 469] width 709 height 26
radio input "true"
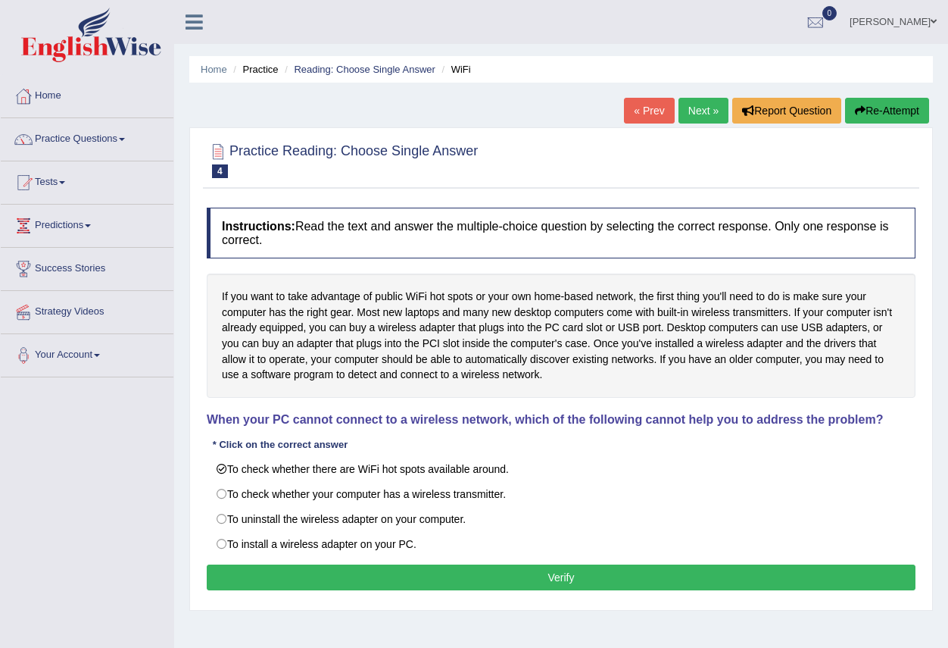
click at [564, 581] on button "Verify" at bounding box center [561, 577] width 709 height 26
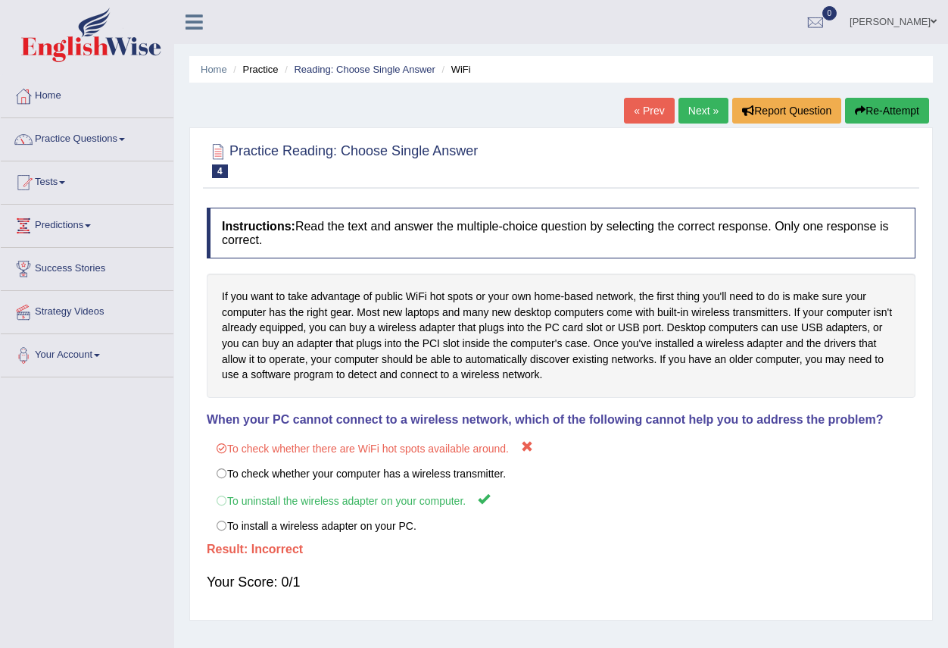
click at [697, 107] on link "Next »" at bounding box center [704, 111] width 50 height 26
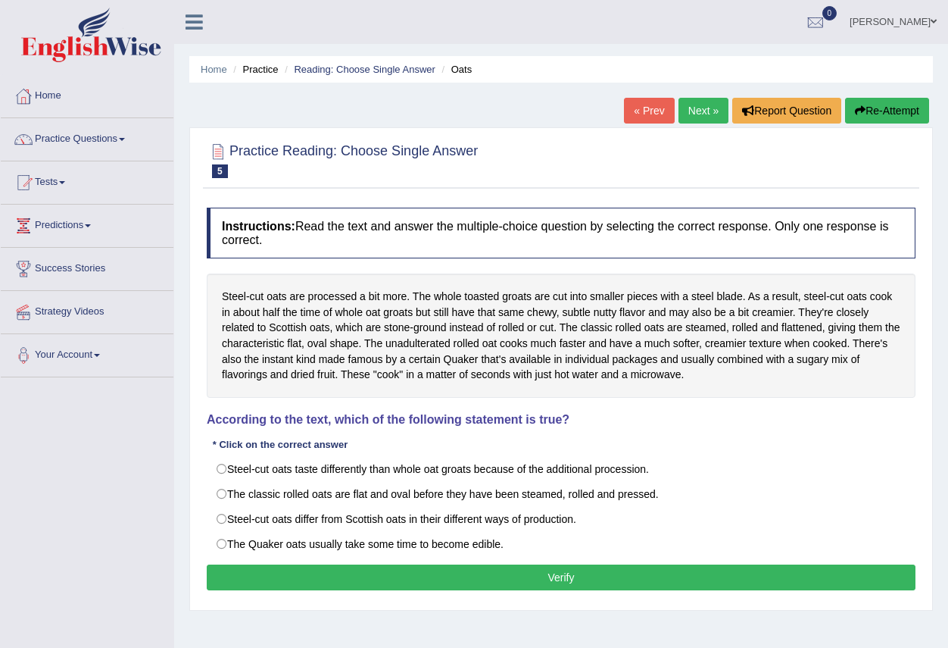
click at [646, 112] on link "« Prev" at bounding box center [649, 111] width 50 height 26
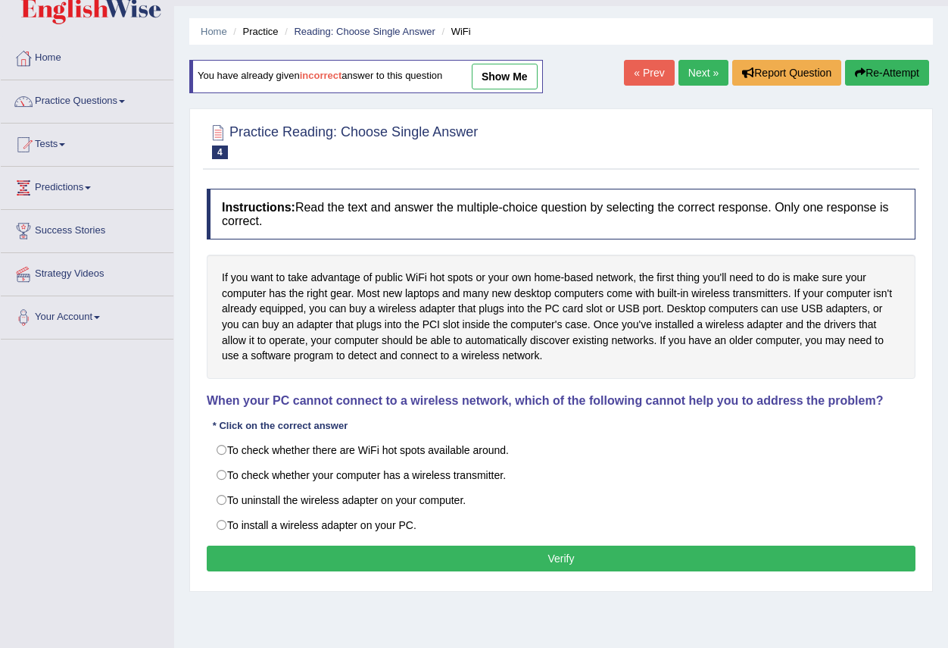
scroll to position [76, 0]
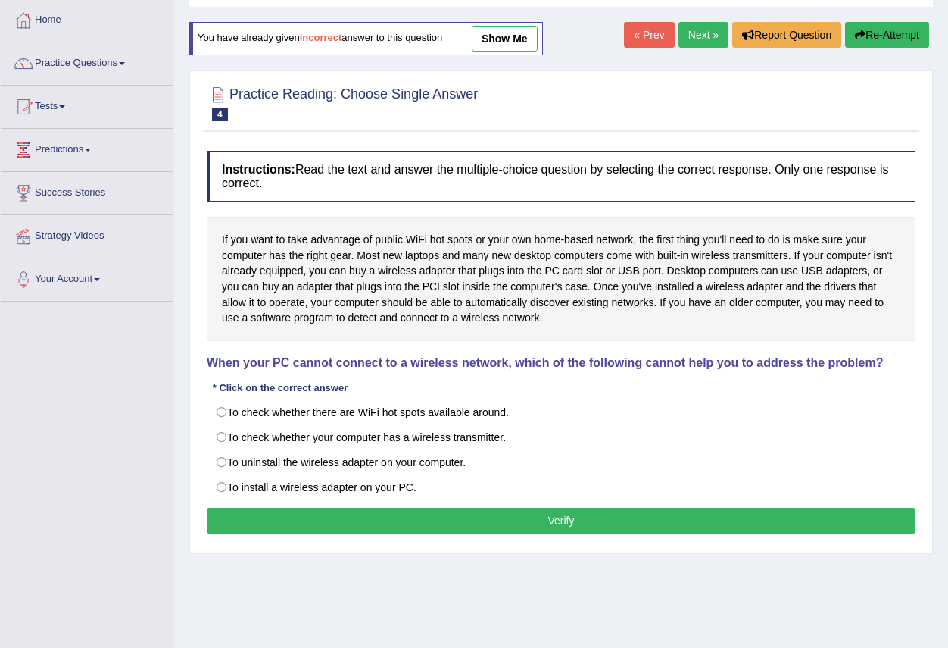
click at [692, 38] on link "Next »" at bounding box center [704, 35] width 50 height 26
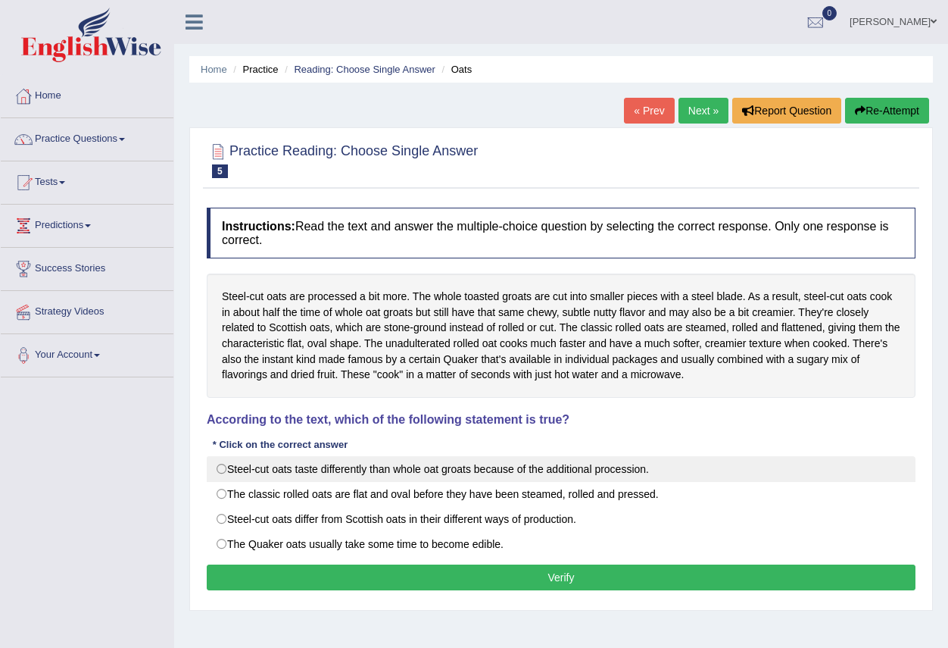
click at [381, 467] on label "Steel-cut oats taste differently than whole oat groats because of the additiona…" at bounding box center [561, 469] width 709 height 26
radio input "true"
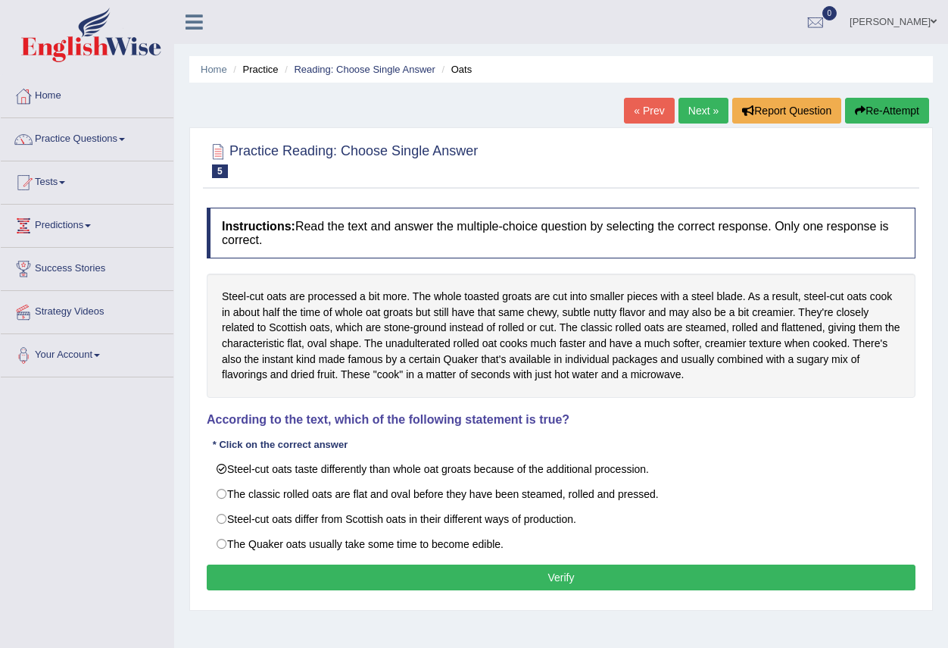
click at [559, 576] on button "Verify" at bounding box center [561, 577] width 709 height 26
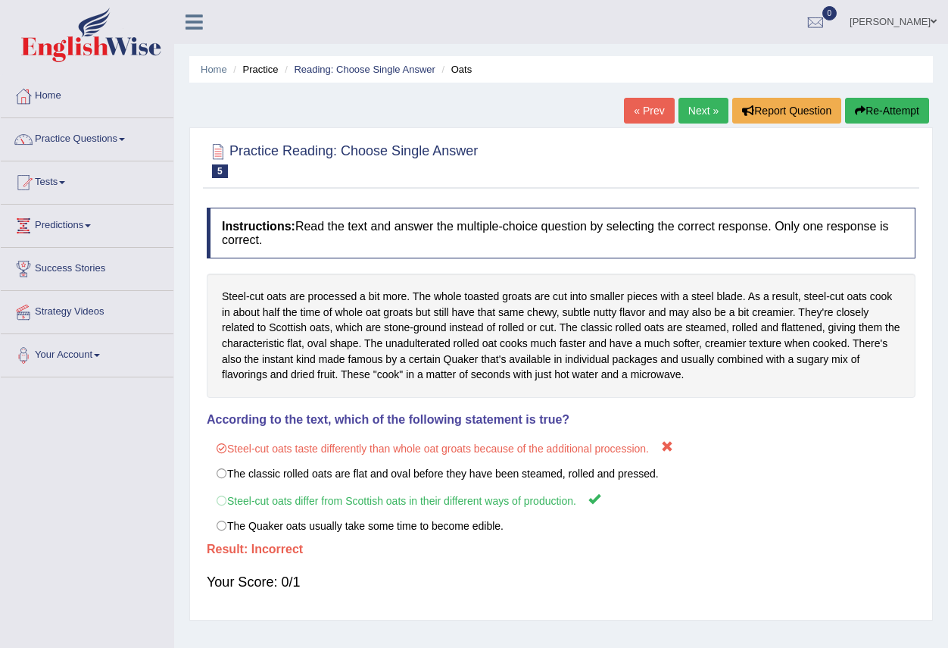
click at [694, 109] on link "Next »" at bounding box center [704, 111] width 50 height 26
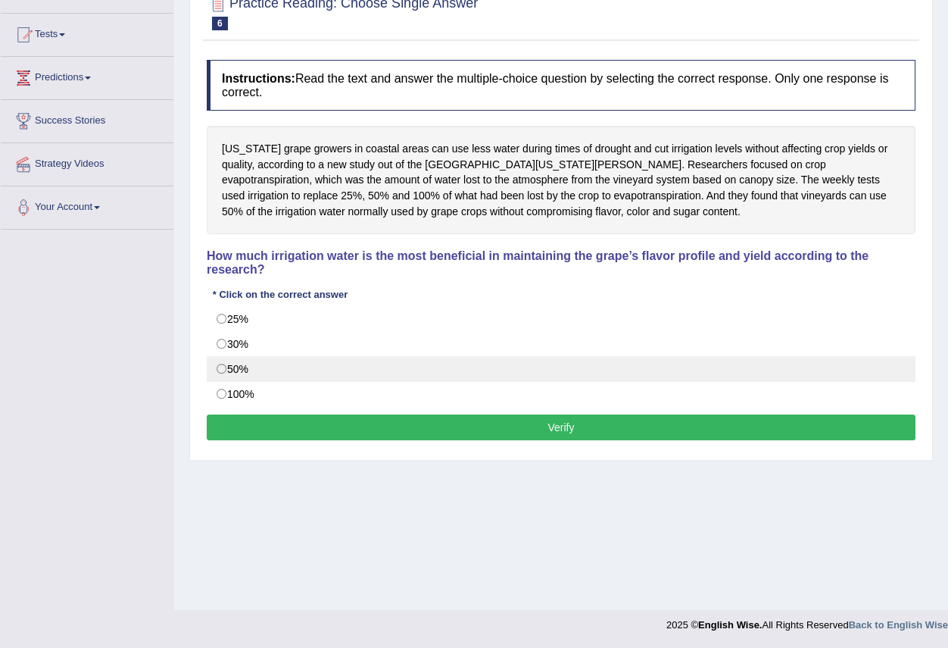
click at [312, 364] on label "50%" at bounding box center [561, 369] width 709 height 26
radio input "true"
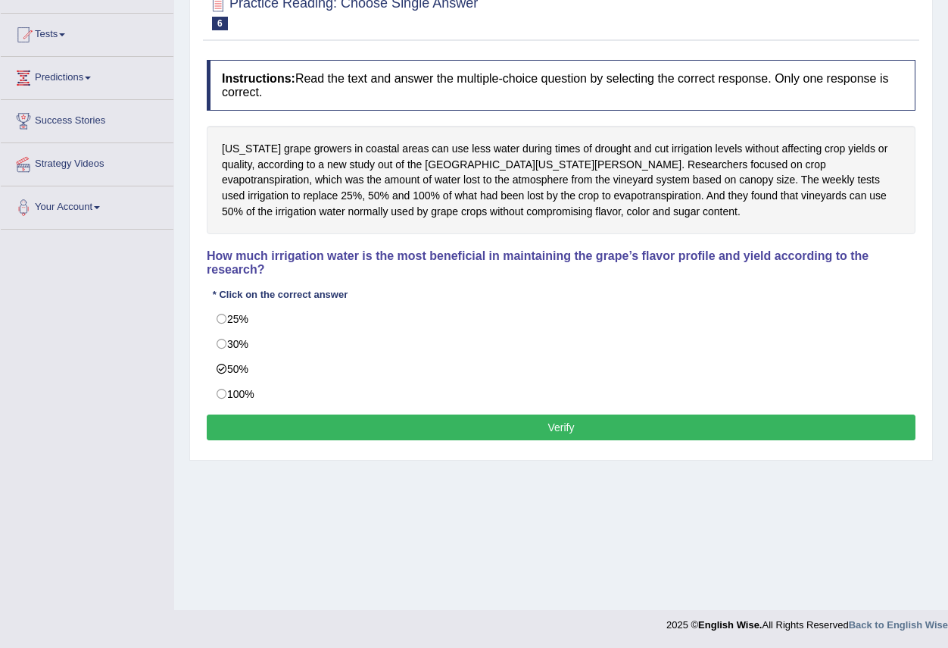
click at [522, 425] on button "Verify" at bounding box center [561, 427] width 709 height 26
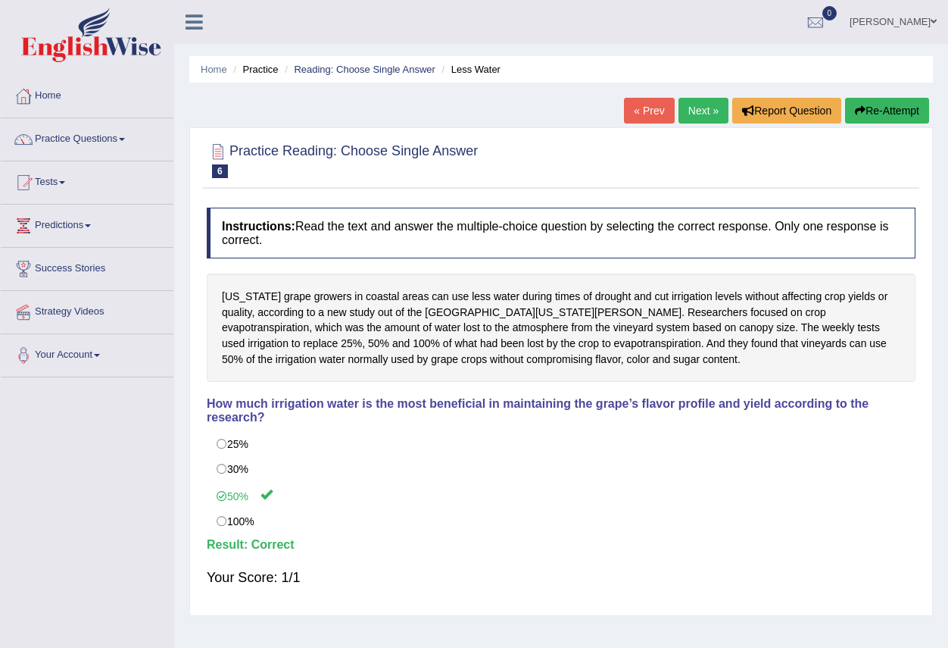
click at [699, 107] on link "Next »" at bounding box center [704, 111] width 50 height 26
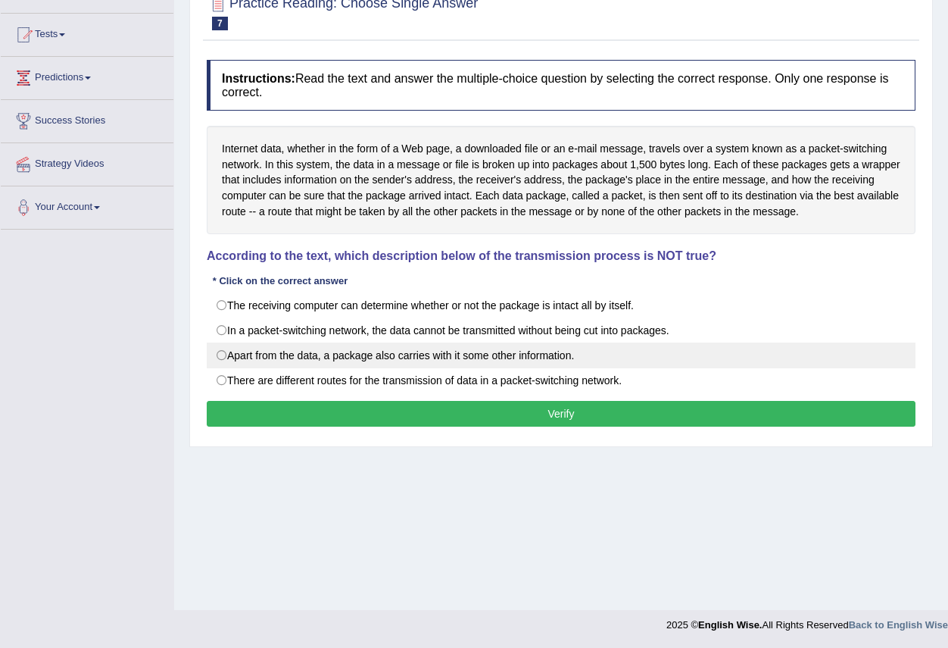
click at [241, 358] on label "Apart from the data, a package also carries with it some other information." at bounding box center [561, 355] width 709 height 26
radio input "true"
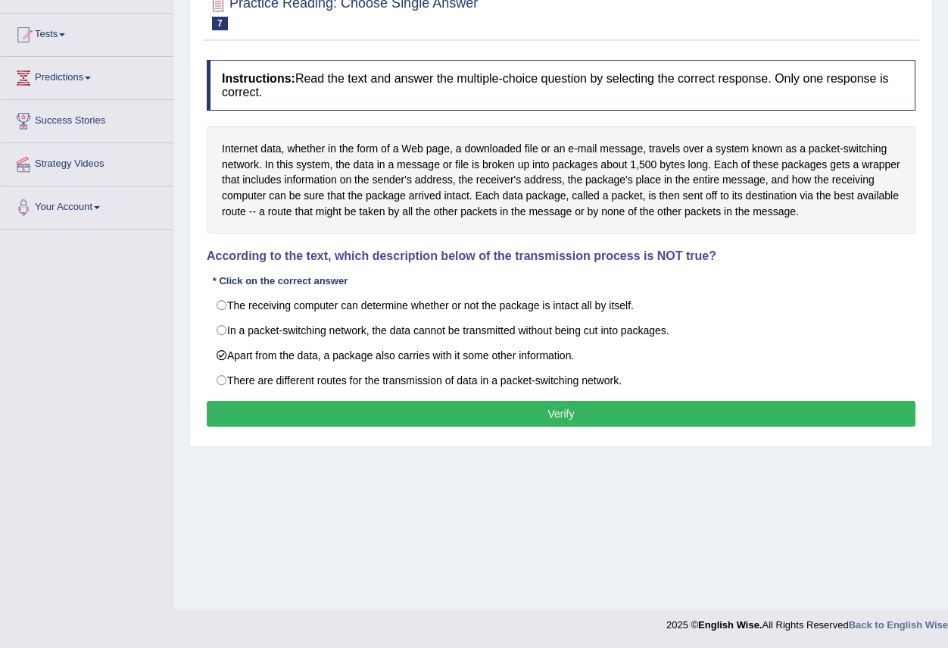
click at [421, 420] on button "Verify" at bounding box center [561, 414] width 709 height 26
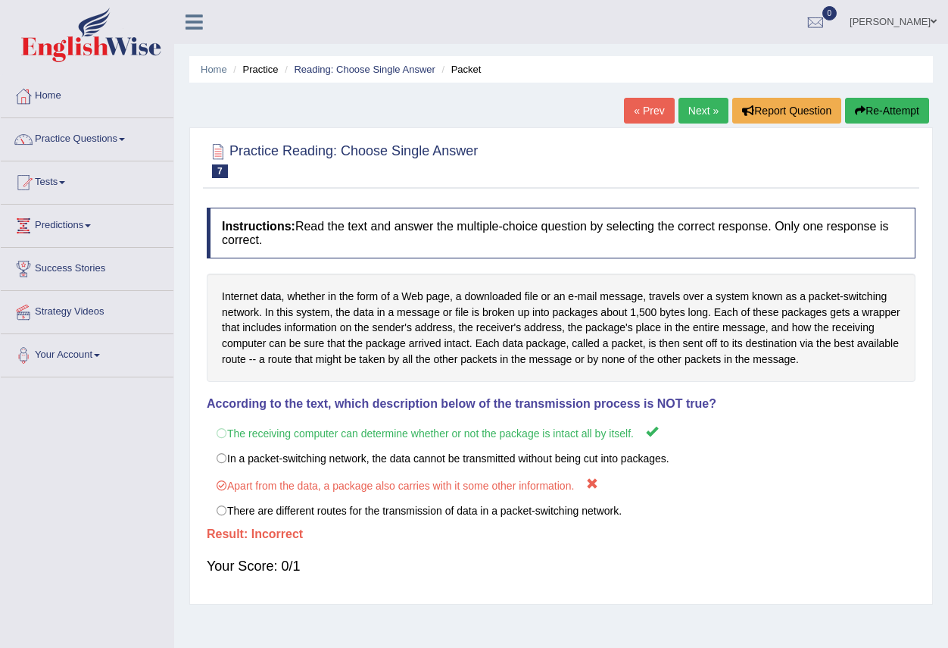
click at [702, 106] on link "Next »" at bounding box center [704, 111] width 50 height 26
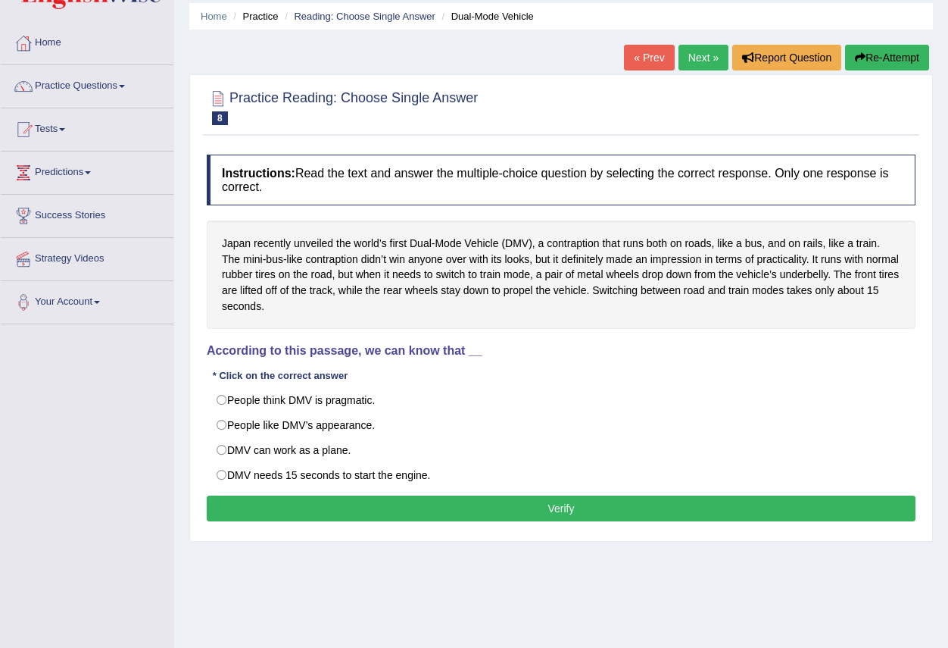
scroll to position [76, 0]
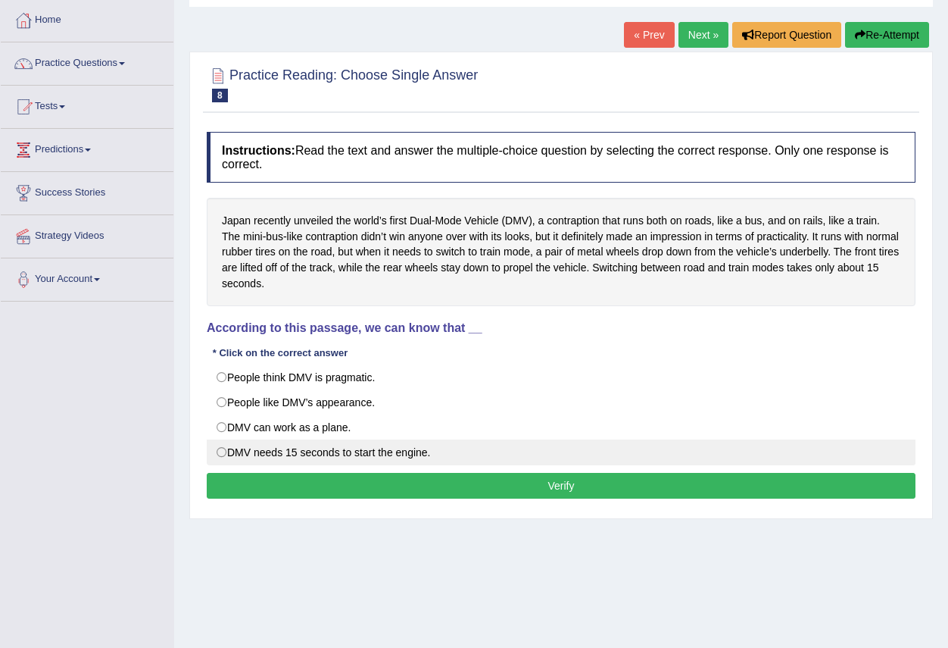
click at [419, 451] on label "DMV needs 15 seconds to start the engine." at bounding box center [561, 452] width 709 height 26
radio input "true"
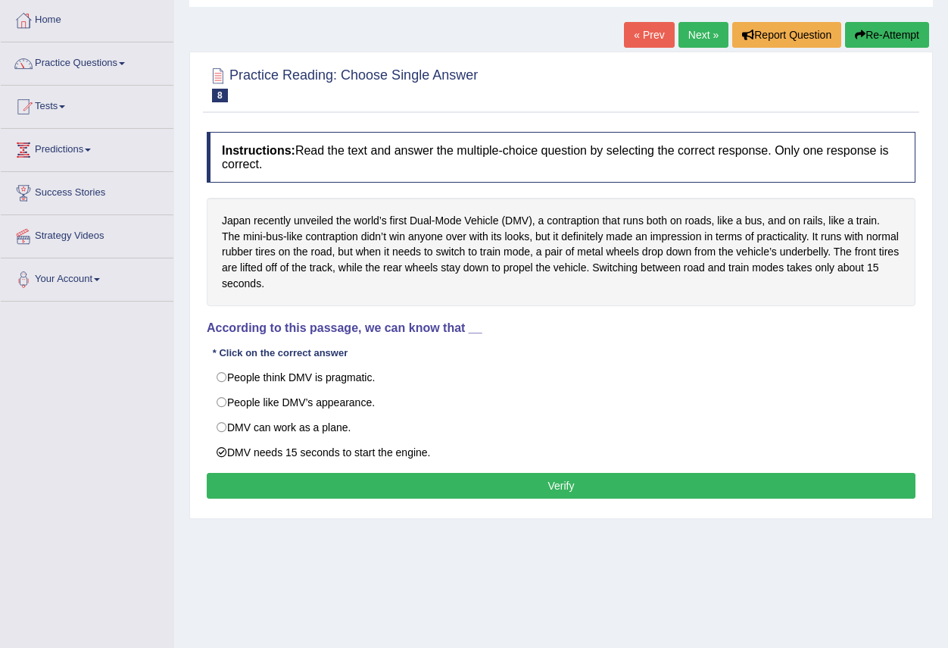
click at [490, 480] on button "Verify" at bounding box center [561, 486] width 709 height 26
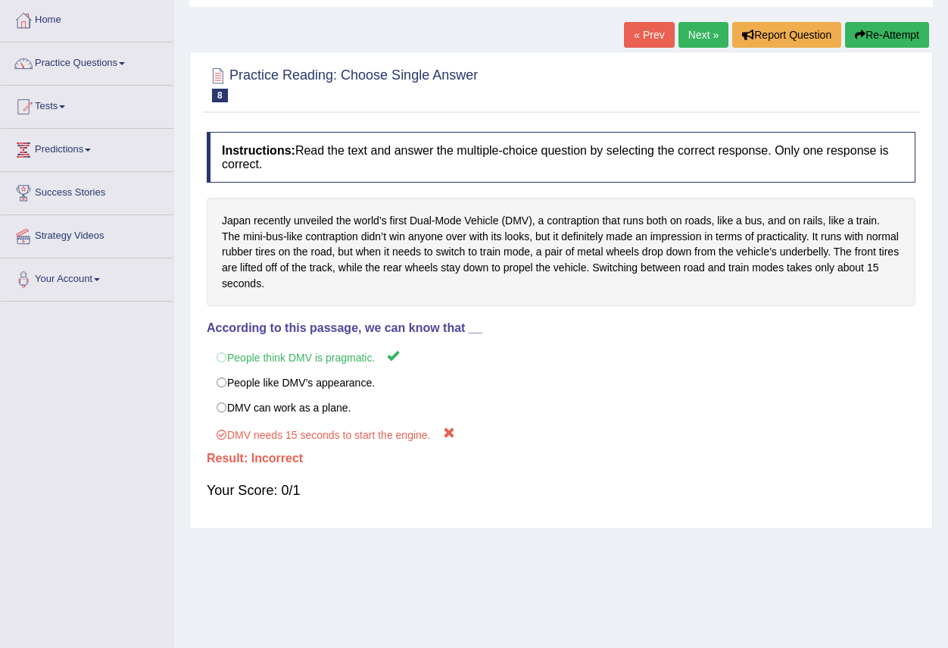
click at [683, 33] on link "Next »" at bounding box center [704, 35] width 50 height 26
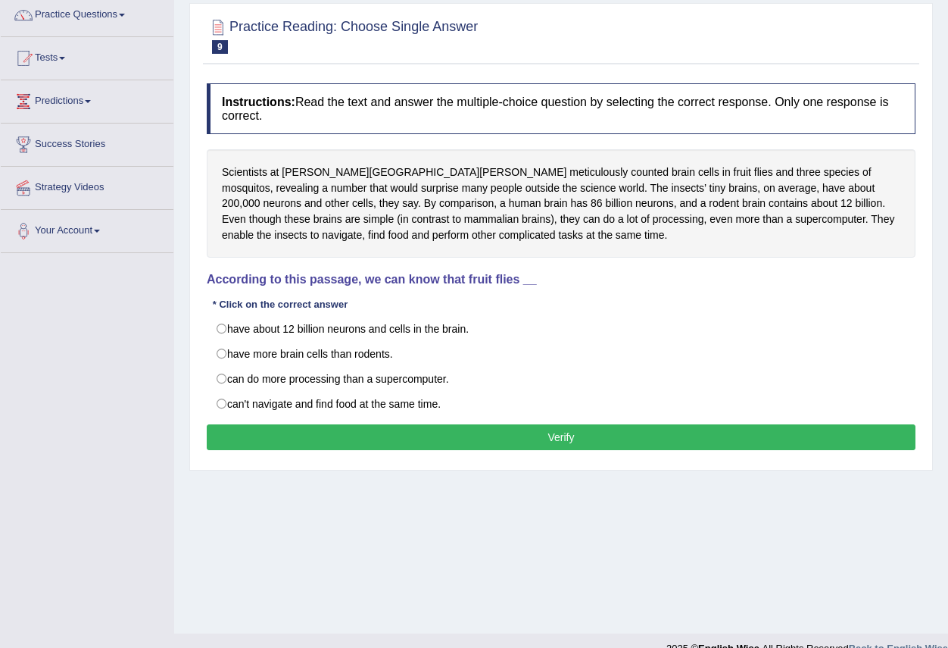
scroll to position [148, 0]
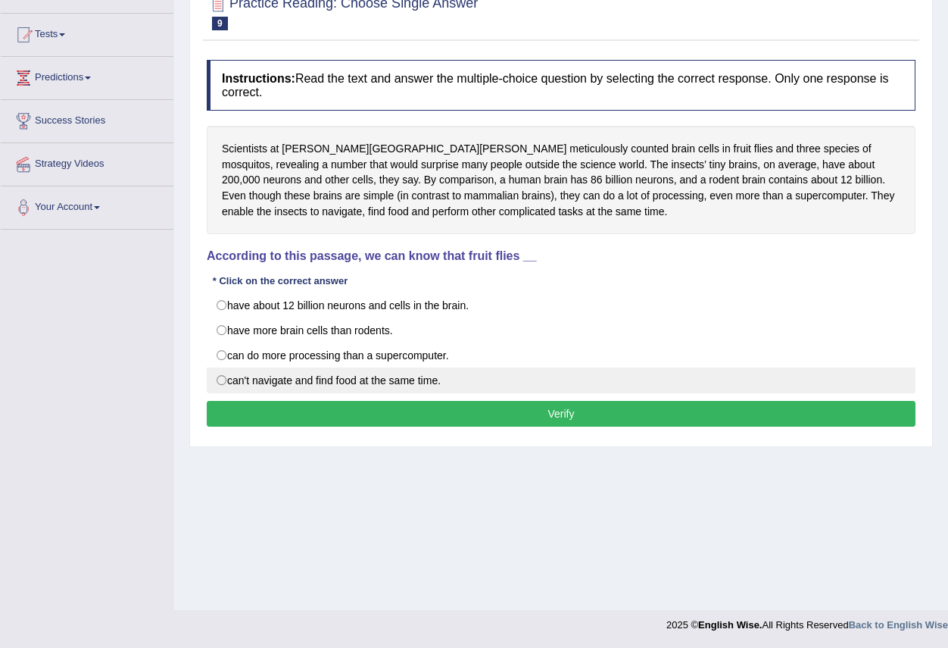
click at [432, 382] on label "can't navigate and find food at the same time." at bounding box center [561, 380] width 709 height 26
radio input "true"
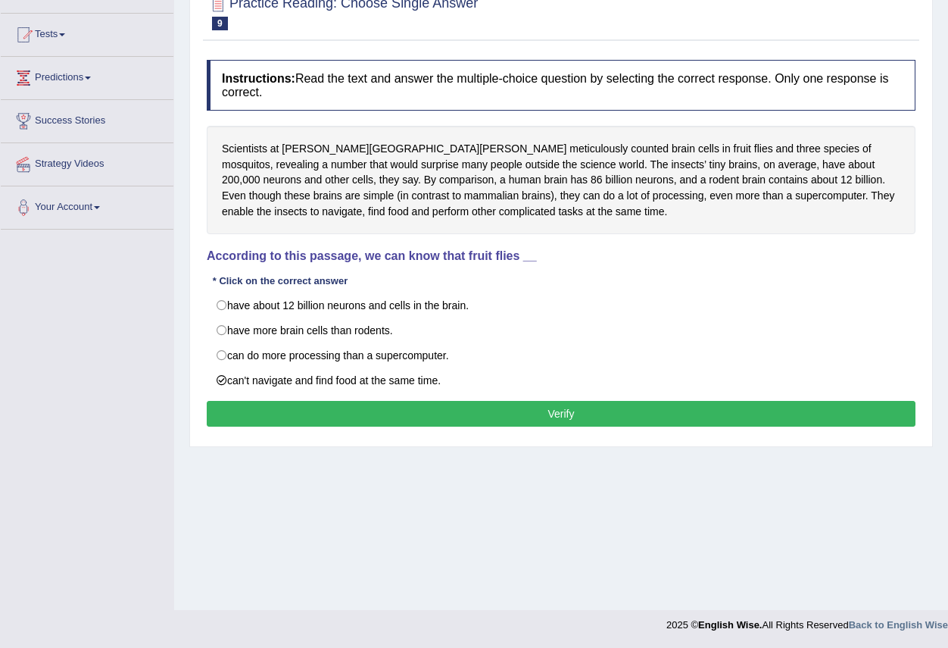
click at [432, 403] on button "Verify" at bounding box center [561, 414] width 709 height 26
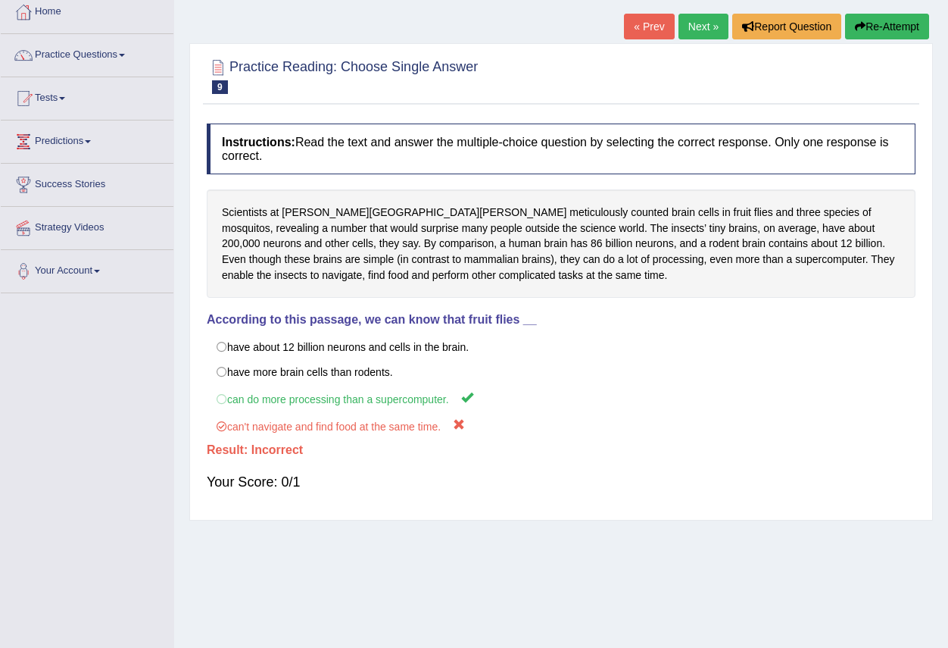
scroll to position [0, 0]
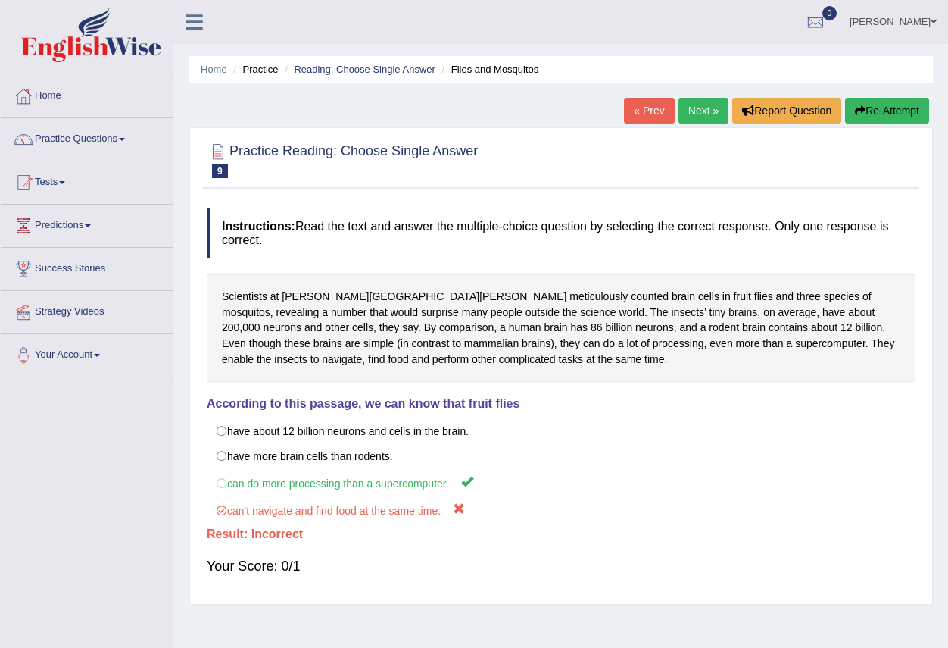
click at [697, 112] on link "Next »" at bounding box center [704, 111] width 50 height 26
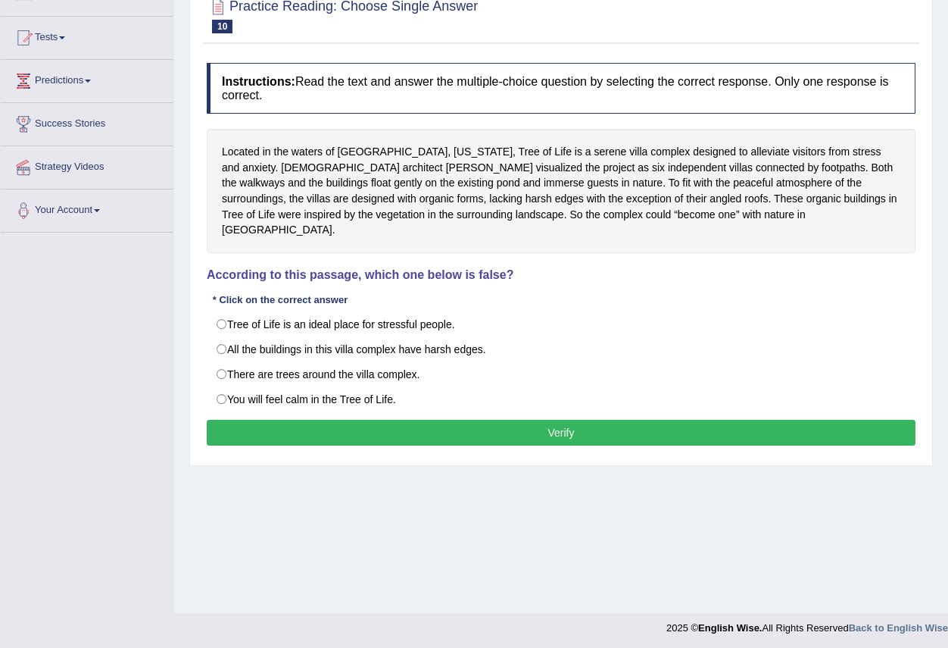
scroll to position [148, 0]
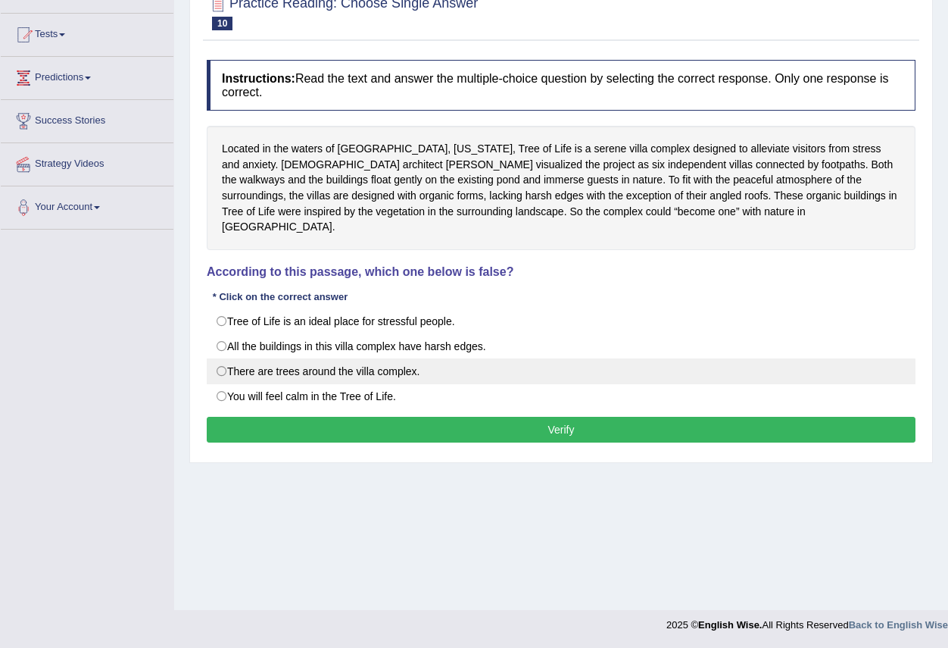
drag, startPoint x: 262, startPoint y: 326, endPoint x: 267, endPoint y: 366, distance: 39.7
click at [262, 333] on label "All the buildings in this villa complex have harsh edges." at bounding box center [561, 346] width 709 height 26
radio input "true"
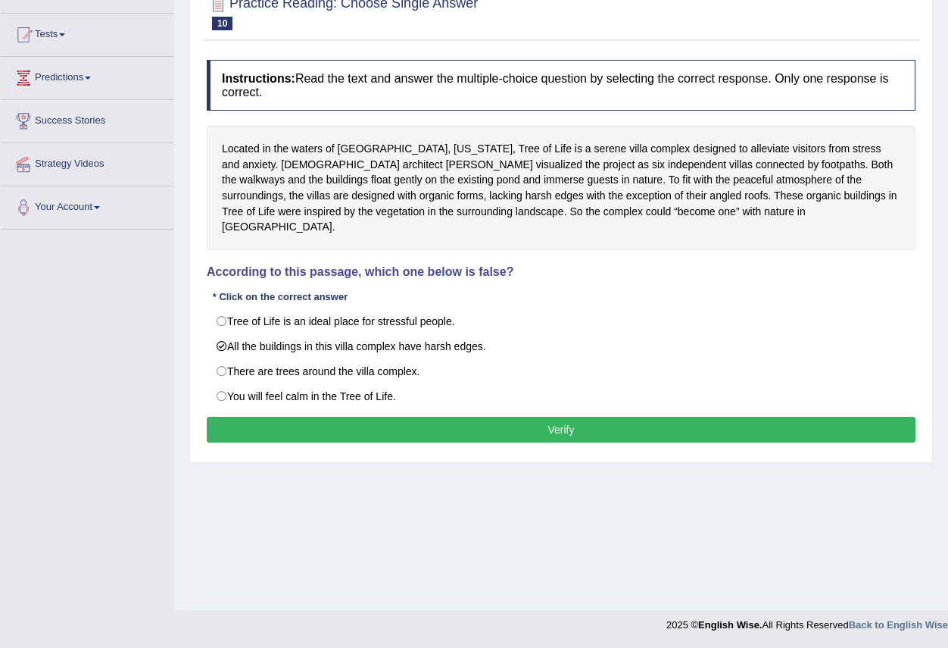
click at [416, 422] on button "Verify" at bounding box center [561, 430] width 709 height 26
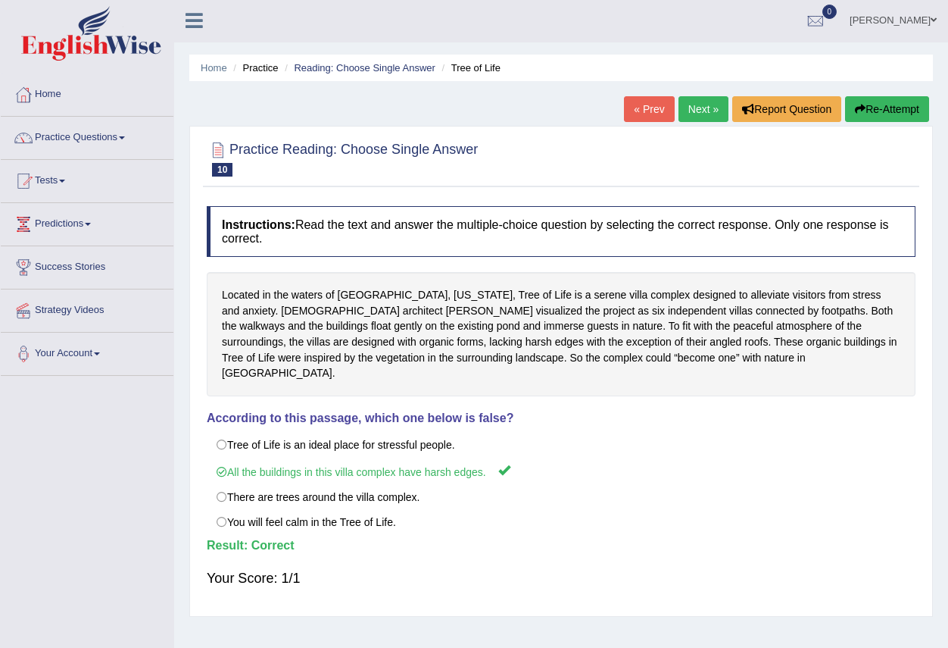
scroll to position [0, 0]
